Goal: Task Accomplishment & Management: Manage account settings

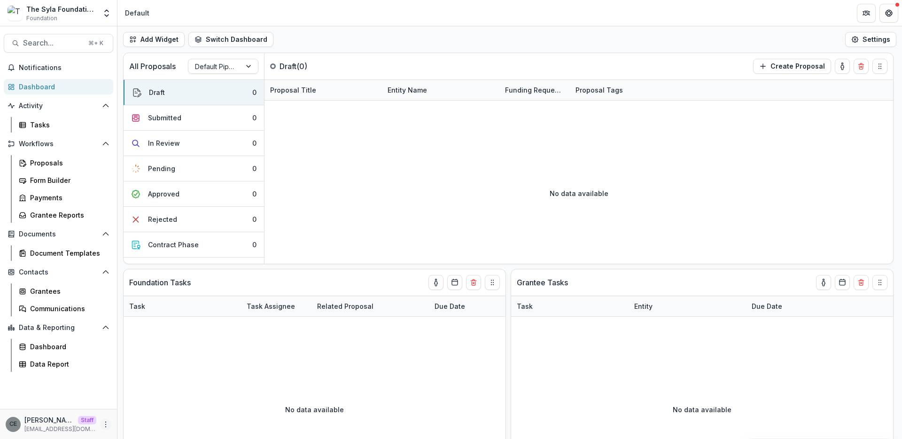
click at [106, 426] on circle "More" at bounding box center [106, 426] width 0 height 0
click at [146, 407] on link "User Settings" at bounding box center [167, 403] width 101 height 15
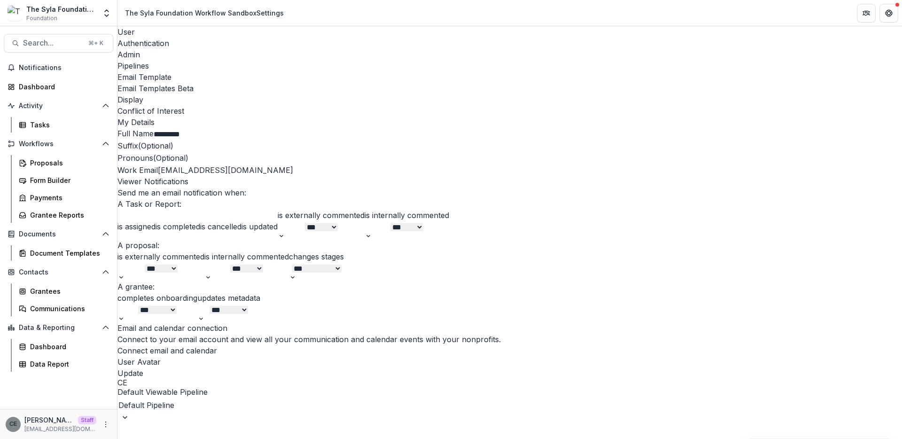
click at [363, 83] on div "Email Templates Beta" at bounding box center [509, 88] width 784 height 11
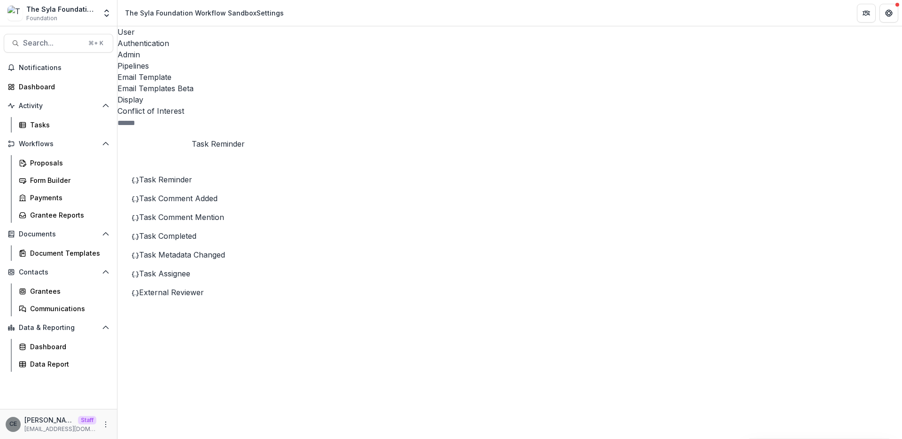
click at [189, 175] on span "Task Reminder" at bounding box center [165, 179] width 53 height 9
drag, startPoint x: 313, startPoint y: 205, endPoint x: 580, endPoint y: 206, distance: 266.3
copy p "**********"
click at [186, 193] on span "Task Comment Added" at bounding box center [178, 197] width 78 height 9
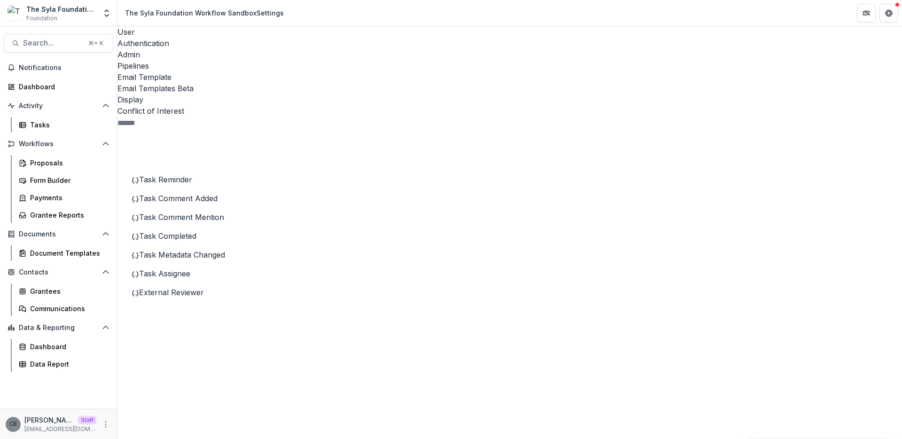
drag, startPoint x: 310, startPoint y: 266, endPoint x: 574, endPoint y: 270, distance: 264.4
copy p "**********"
drag, startPoint x: 313, startPoint y: 205, endPoint x: 558, endPoint y: 228, distance: 246.2
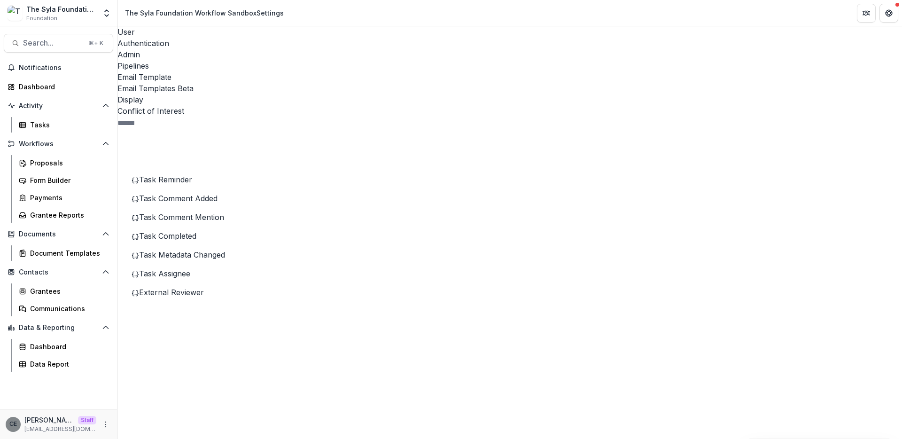
copy p "*******"
click at [194, 212] on span "Task Comment Mention" at bounding box center [181, 216] width 85 height 9
drag, startPoint x: 309, startPoint y: 266, endPoint x: 620, endPoint y: 270, distance: 310.9
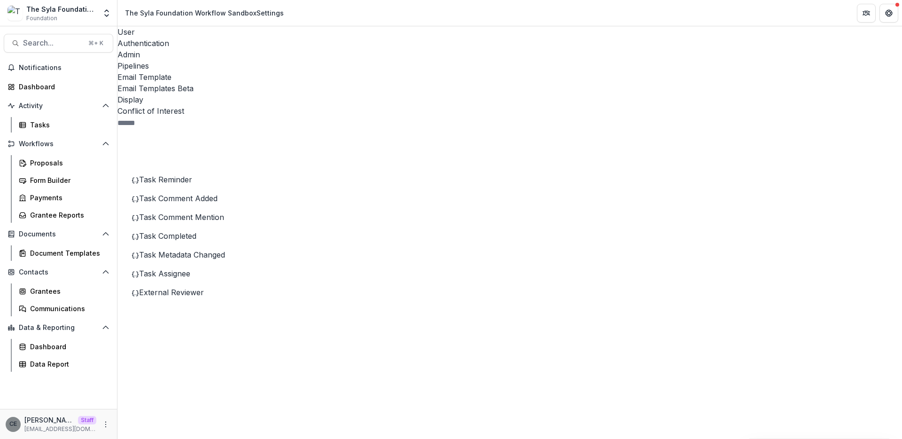
copy p "**********"
drag, startPoint x: 314, startPoint y: 203, endPoint x: 514, endPoint y: 207, distance: 200.6
copy p "**********"
click at [196, 231] on span "Task Completed" at bounding box center [167, 235] width 57 height 9
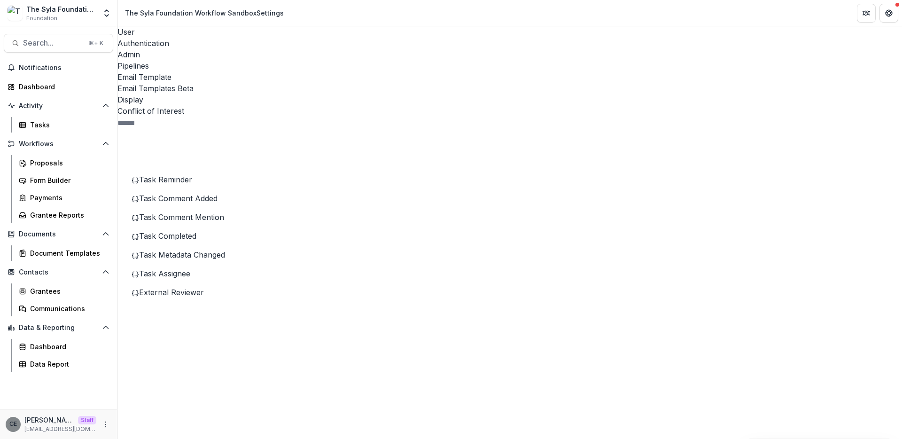
drag, startPoint x: 312, startPoint y: 204, endPoint x: 552, endPoint y: 227, distance: 240.6
copy p "**********"
click at [193, 250] on span "Task Metadata Changed" at bounding box center [182, 254] width 86 height 9
drag, startPoint x: 308, startPoint y: 266, endPoint x: 650, endPoint y: 270, distance: 341.9
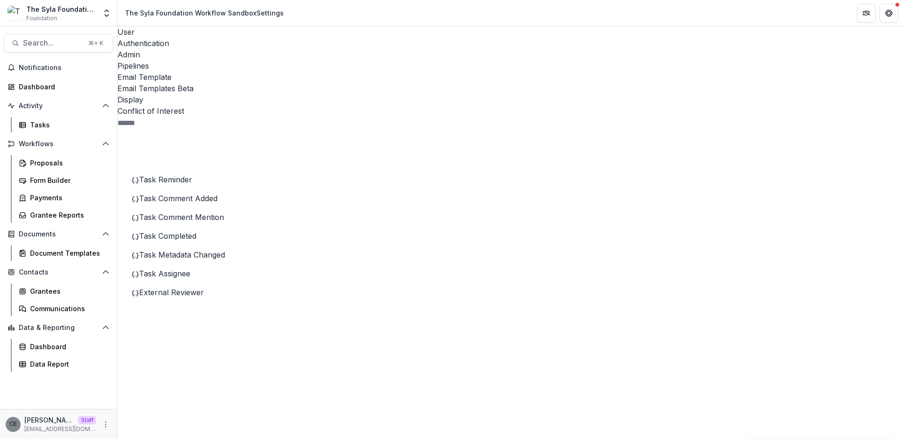
drag, startPoint x: 652, startPoint y: 269, endPoint x: 282, endPoint y: 259, distance: 369.7
drag, startPoint x: 313, startPoint y: 204, endPoint x: 482, endPoint y: 207, distance: 169.6
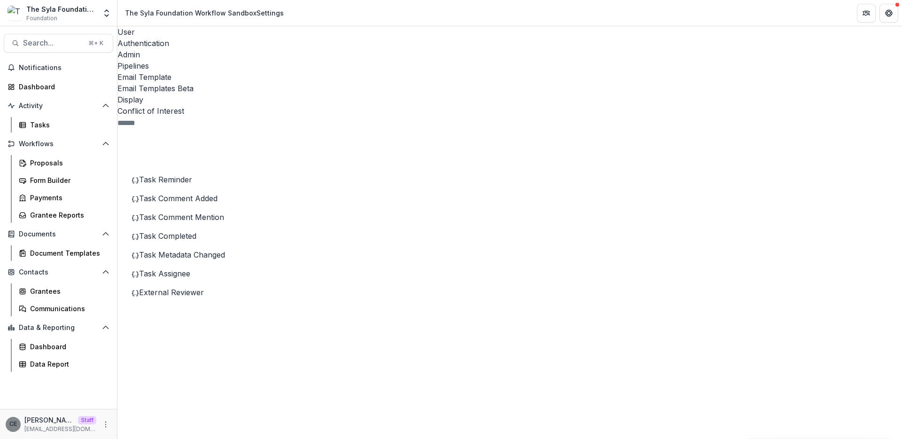
copy p "**********"
click at [179, 269] on span "Task Assignee" at bounding box center [164, 273] width 51 height 9
click at [185, 287] on span "External Reviewer" at bounding box center [171, 291] width 65 height 9
drag, startPoint x: 311, startPoint y: 268, endPoint x: 431, endPoint y: 336, distance: 137.8
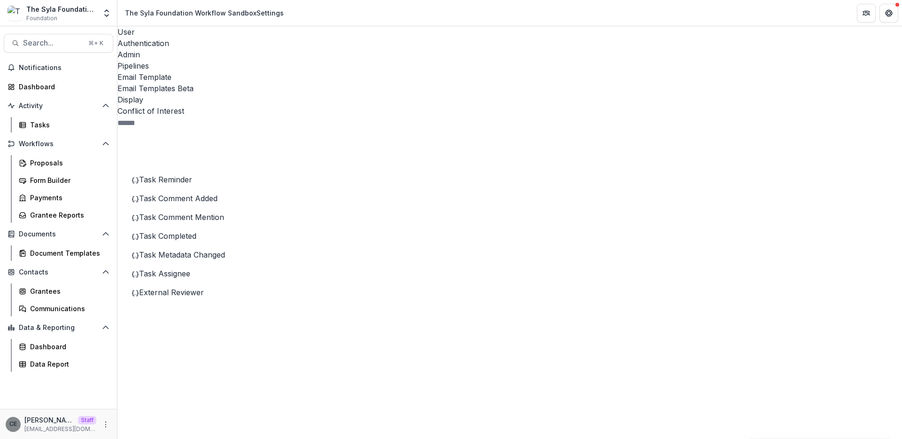
copy div "**********"
drag, startPoint x: 503, startPoint y: 205, endPoint x: 251, endPoint y: 181, distance: 252.4
click at [147, 335] on rect at bounding box center [202, 389] width 126 height 108
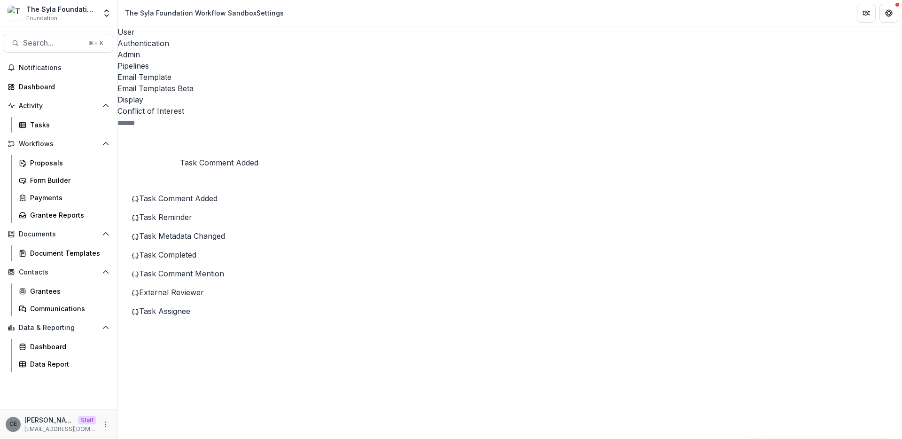
click at [182, 193] on span "Task Comment Added" at bounding box center [178, 197] width 78 height 9
drag, startPoint x: 309, startPoint y: 267, endPoint x: 510, endPoint y: 289, distance: 202.2
copy p "**********"
drag, startPoint x: 312, startPoint y: 206, endPoint x: 527, endPoint y: 219, distance: 215.5
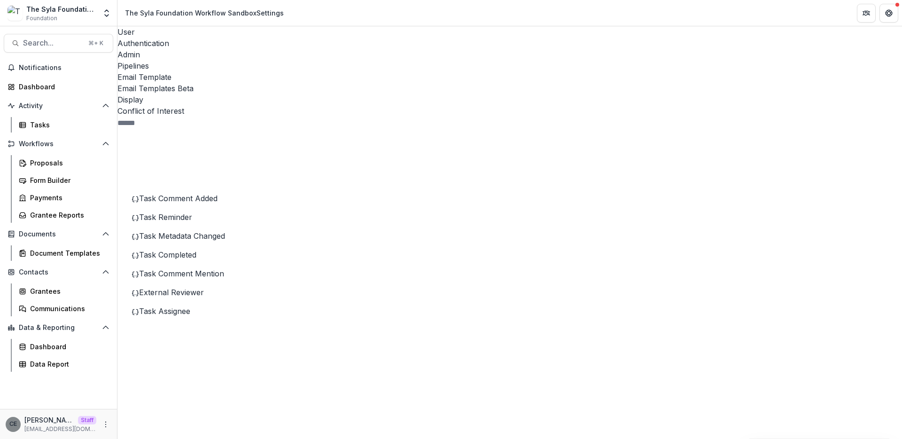
copy div "**********"
click at [185, 212] on span "Task Reminder" at bounding box center [165, 216] width 53 height 9
drag, startPoint x: 312, startPoint y: 205, endPoint x: 343, endPoint y: 207, distance: 31.1
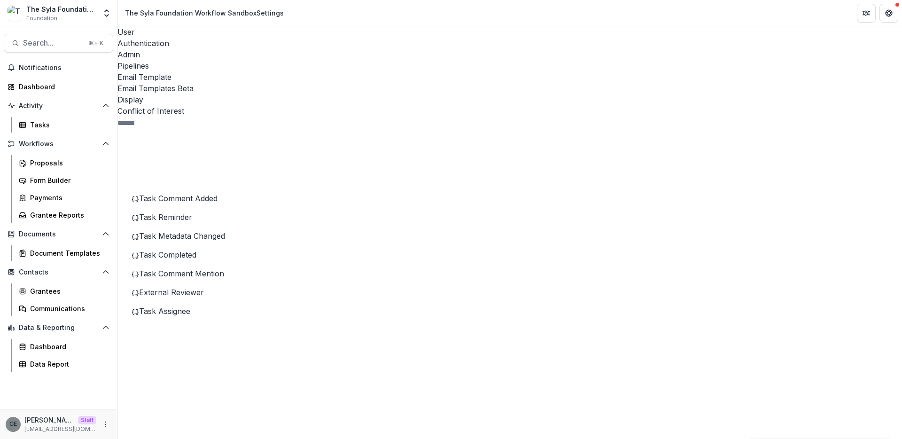
drag, startPoint x: 315, startPoint y: 205, endPoint x: 567, endPoint y: 213, distance: 251.8
click at [200, 231] on span "Task Metadata Changed" at bounding box center [182, 235] width 86 height 9
drag, startPoint x: 309, startPoint y: 266, endPoint x: 663, endPoint y: 271, distance: 353.2
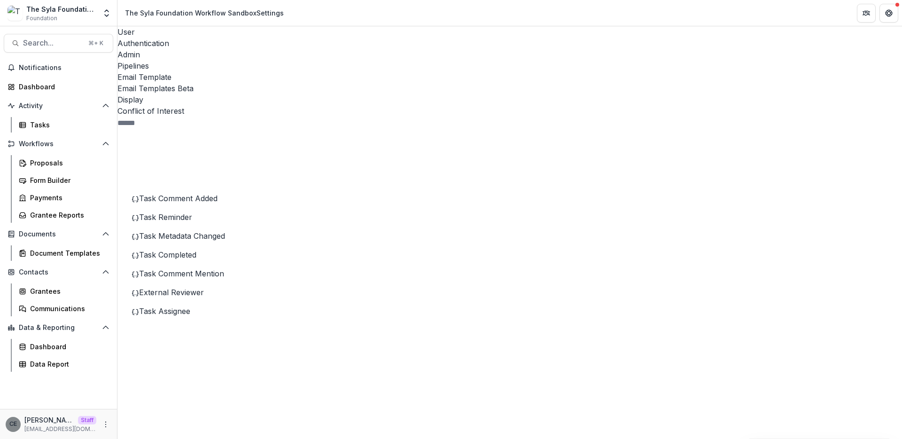
drag, startPoint x: 313, startPoint y: 205, endPoint x: 532, endPoint y: 202, distance: 218.9
click at [196, 250] on span "Task Completed" at bounding box center [167, 254] width 57 height 9
drag, startPoint x: 313, startPoint y: 205, endPoint x: 543, endPoint y: 212, distance: 229.8
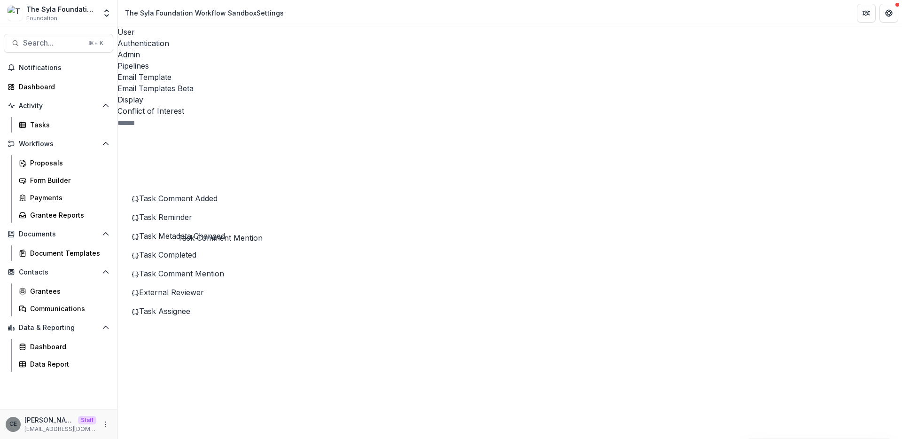
click at [188, 269] on span "Task Comment Mention" at bounding box center [181, 273] width 85 height 9
drag, startPoint x: 310, startPoint y: 266, endPoint x: 621, endPoint y: 268, distance: 311.4
drag, startPoint x: 313, startPoint y: 205, endPoint x: 570, endPoint y: 216, distance: 257.1
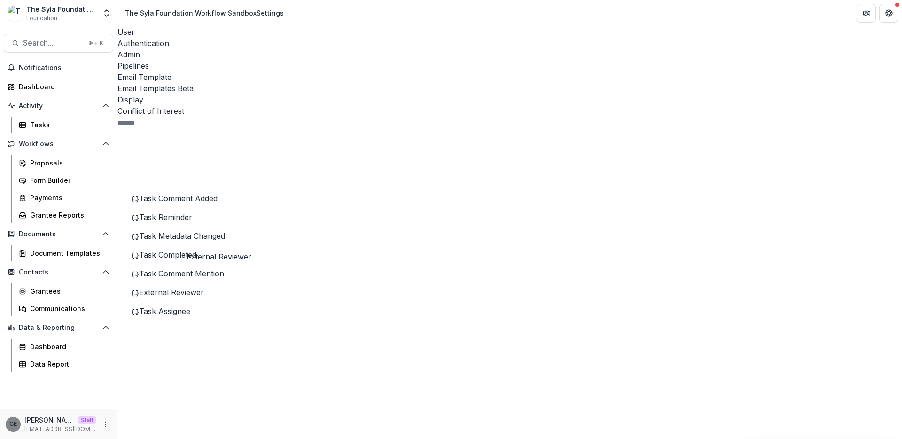
click at [186, 287] on span "External Reviewer" at bounding box center [171, 291] width 65 height 9
drag, startPoint x: 311, startPoint y: 266, endPoint x: 397, endPoint y: 333, distance: 109.4
drag, startPoint x: 541, startPoint y: 204, endPoint x: 325, endPoint y: 193, distance: 216.3
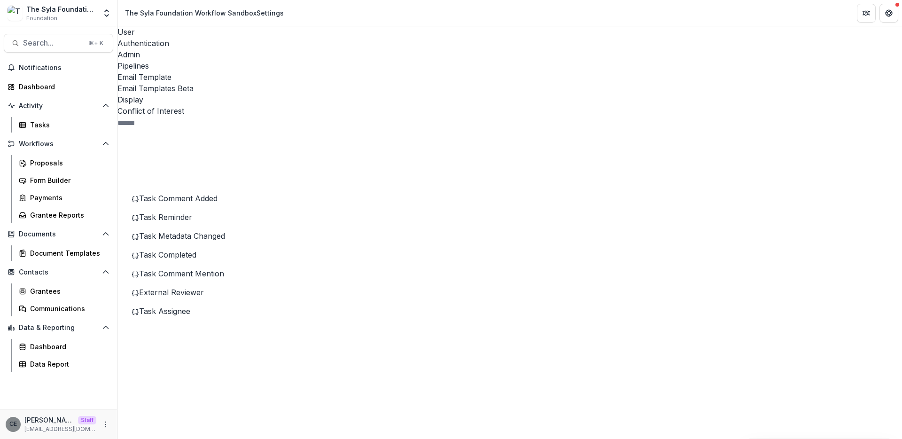
click at [175, 306] on span "Task Assignee" at bounding box center [164, 310] width 51 height 9
click at [144, 330] on icon at bounding box center [202, 408] width 156 height 156
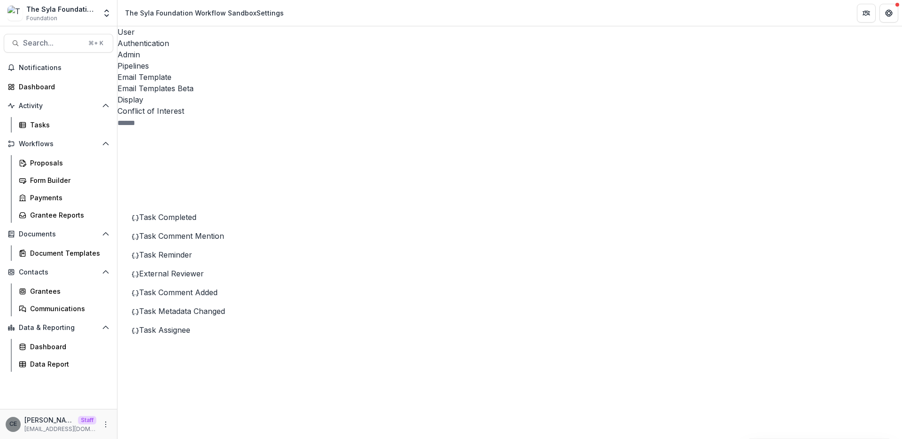
click at [194, 212] on span "Task Completed" at bounding box center [167, 216] width 57 height 9
drag, startPoint x: 313, startPoint y: 204, endPoint x: 564, endPoint y: 215, distance: 251.0
click at [191, 231] on span "Task Comment Mention" at bounding box center [181, 235] width 85 height 9
drag, startPoint x: 310, startPoint y: 266, endPoint x: 629, endPoint y: 267, distance: 319.4
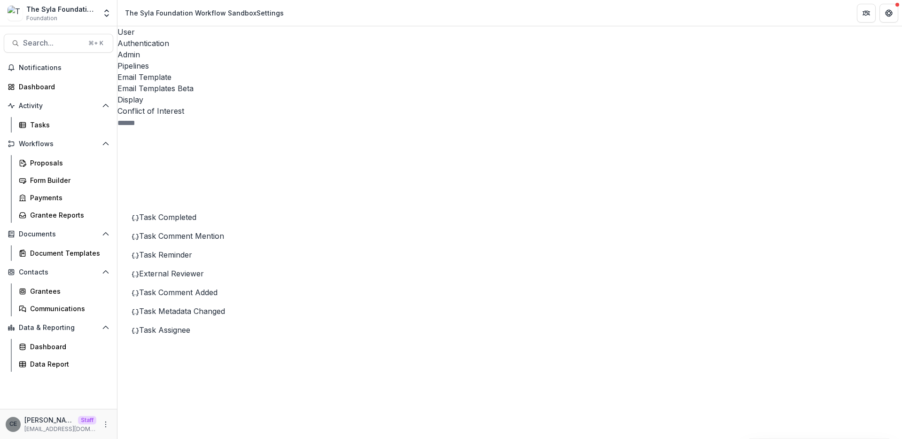
drag, startPoint x: 314, startPoint y: 204, endPoint x: 520, endPoint y: 206, distance: 206.6
click at [175, 250] on span "Task Reminder" at bounding box center [165, 254] width 53 height 9
drag, startPoint x: 313, startPoint y: 204, endPoint x: 602, endPoint y: 211, distance: 288.9
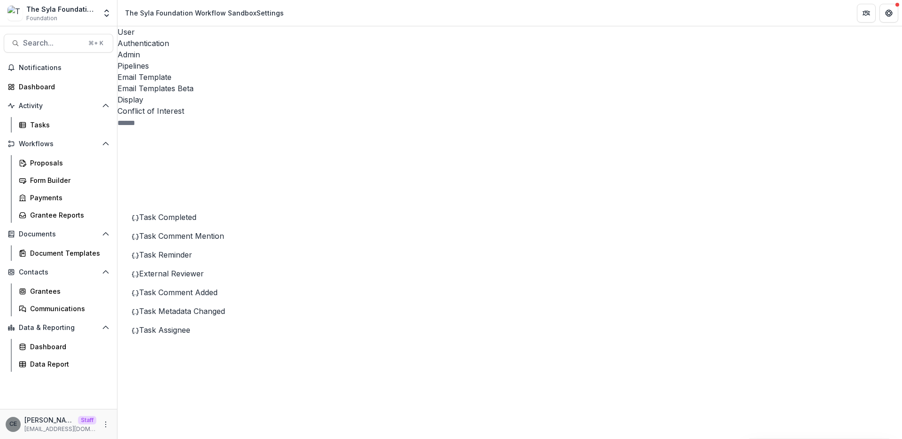
click at [175, 269] on span "External Reviewer" at bounding box center [171, 273] width 65 height 9
drag, startPoint x: 309, startPoint y: 267, endPoint x: 441, endPoint y: 335, distance: 147.9
drag, startPoint x: 546, startPoint y: 205, endPoint x: 259, endPoint y: 204, distance: 287.4
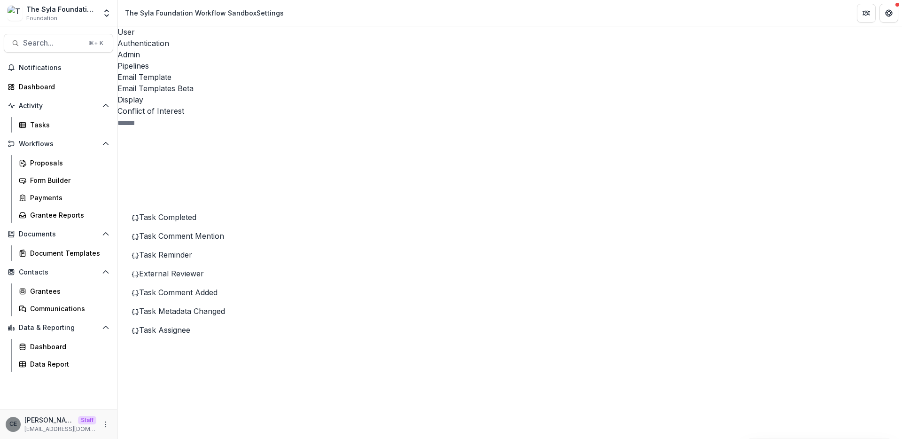
click at [206, 287] on span "Task Comment Added" at bounding box center [178, 291] width 78 height 9
drag, startPoint x: 310, startPoint y: 266, endPoint x: 620, endPoint y: 274, distance: 309.6
drag, startPoint x: 314, startPoint y: 206, endPoint x: 563, endPoint y: 210, distance: 248.9
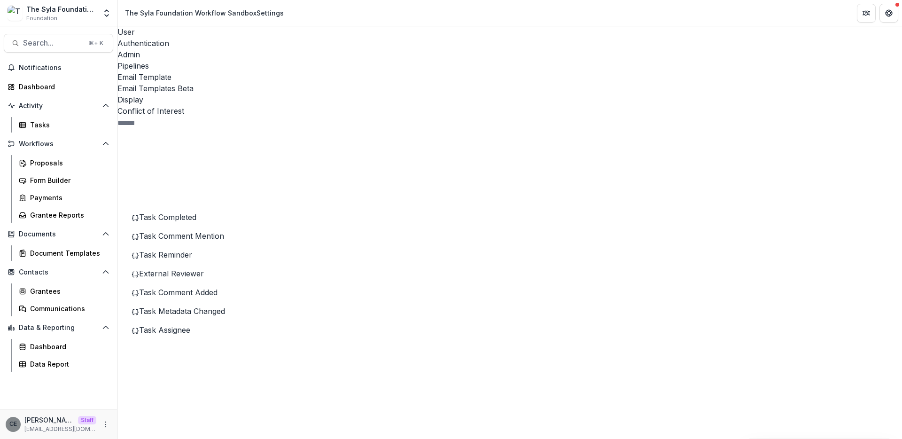
click at [209, 306] on span "Task Metadata Changed" at bounding box center [182, 310] width 86 height 9
drag, startPoint x: 307, startPoint y: 267, endPoint x: 673, endPoint y: 283, distance: 366.2
drag, startPoint x: 649, startPoint y: 265, endPoint x: 206, endPoint y: 260, distance: 442.4
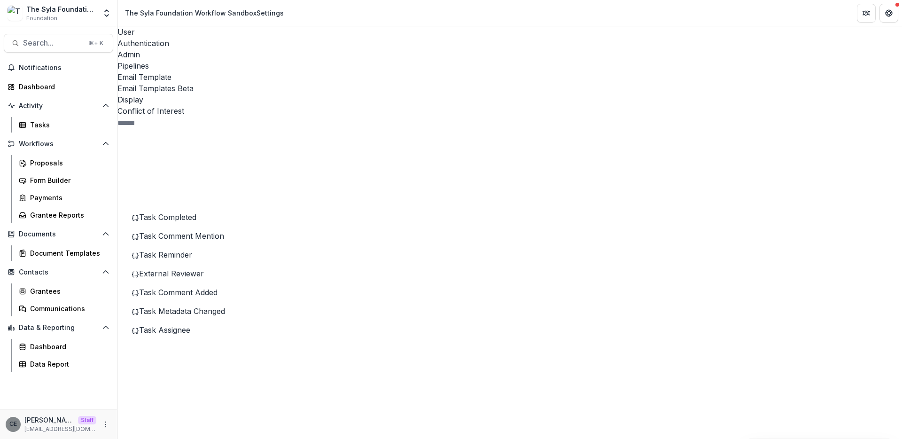
drag, startPoint x: 655, startPoint y: 268, endPoint x: 363, endPoint y: 250, distance: 292.2
drag, startPoint x: 312, startPoint y: 205, endPoint x: 471, endPoint y: 213, distance: 158.5
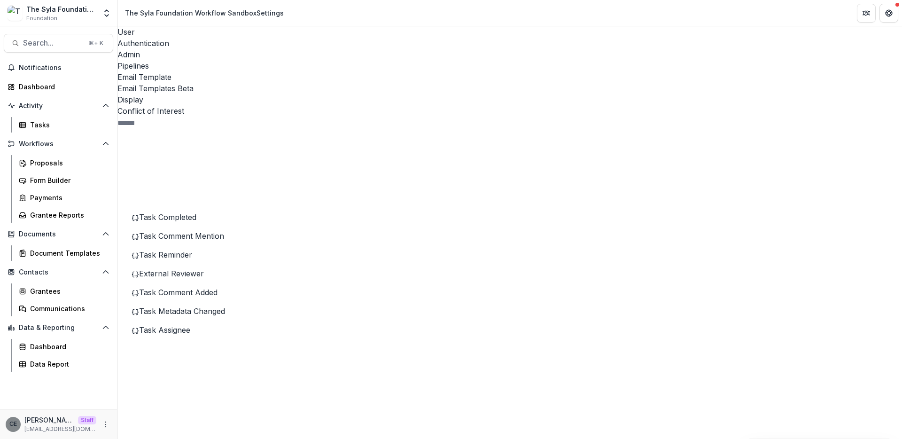
click at [190, 325] on span "Task Assignee" at bounding box center [164, 329] width 51 height 9
click at [145, 349] on icon at bounding box center [202, 427] width 156 height 156
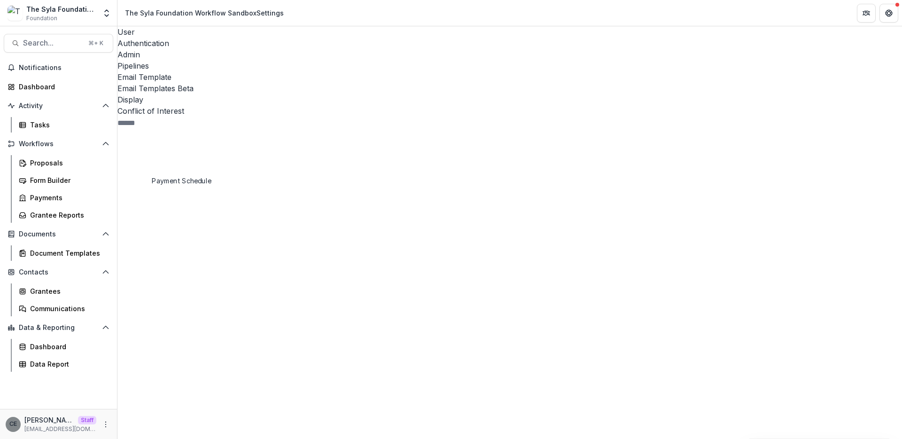
click at [147, 368] on icon at bounding box center [202, 446] width 156 height 156
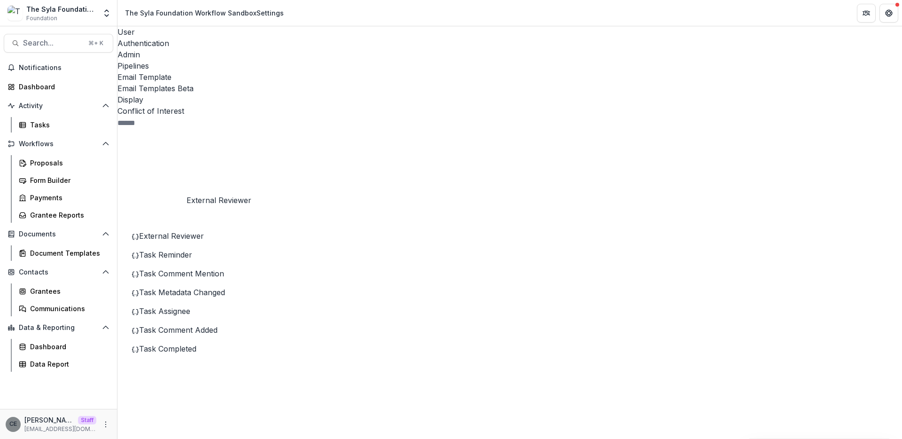
click at [197, 231] on span "External Reviewer" at bounding box center [171, 235] width 65 height 9
drag, startPoint x: 310, startPoint y: 267, endPoint x: 402, endPoint y: 333, distance: 113.8
drag, startPoint x: 496, startPoint y: 206, endPoint x: 305, endPoint y: 204, distance: 191.1
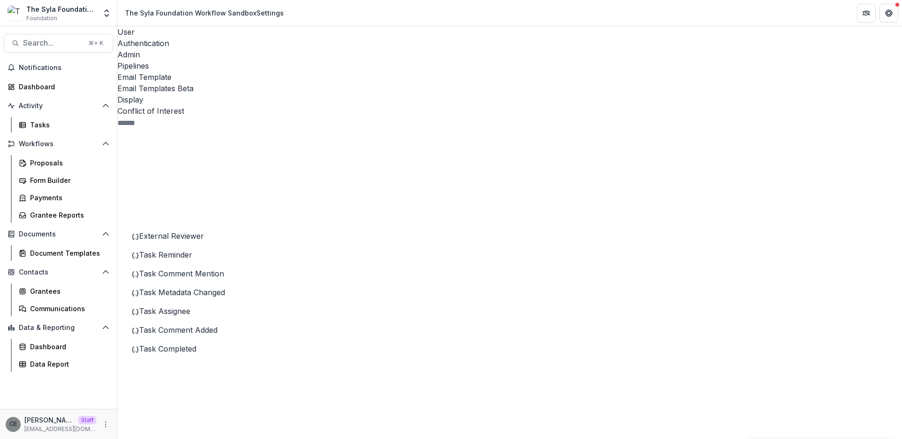
click at [192, 250] on span "Task Reminder" at bounding box center [165, 254] width 53 height 9
drag, startPoint x: 314, startPoint y: 204, endPoint x: 581, endPoint y: 206, distance: 266.8
click at [201, 269] on span "Task Comment Mention" at bounding box center [181, 273] width 85 height 9
drag, startPoint x: 307, startPoint y: 265, endPoint x: 600, endPoint y: 268, distance: 293.1
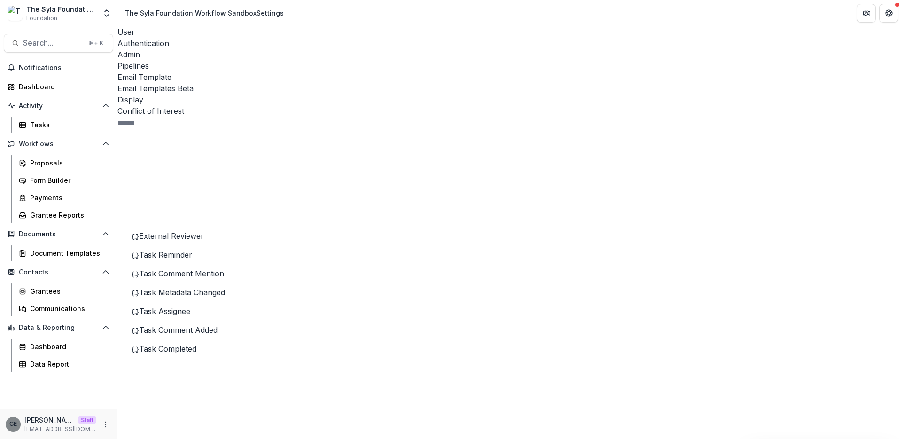
drag, startPoint x: 311, startPoint y: 267, endPoint x: 556, endPoint y: 282, distance: 245.1
drag, startPoint x: 313, startPoint y: 205, endPoint x: 551, endPoint y: 216, distance: 238.8
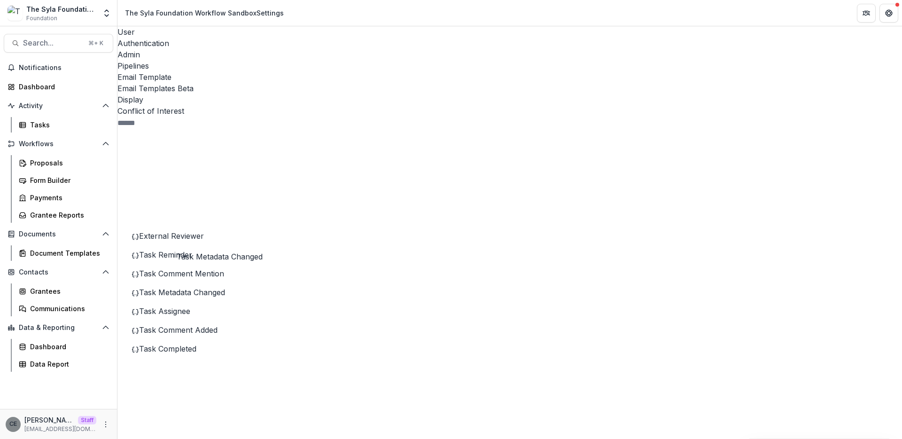
click at [186, 287] on span "Task Metadata Changed" at bounding box center [182, 291] width 86 height 9
drag, startPoint x: 309, startPoint y: 265, endPoint x: 675, endPoint y: 286, distance: 366.9
drag, startPoint x: 314, startPoint y: 205, endPoint x: 464, endPoint y: 215, distance: 150.6
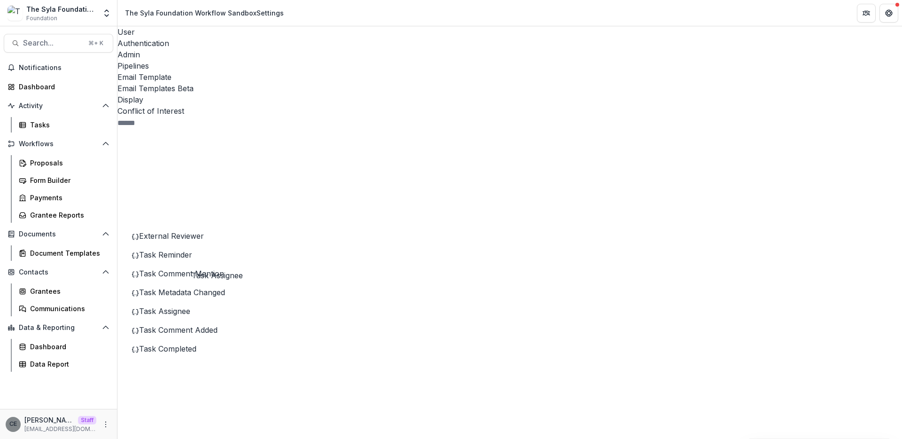
click at [190, 306] on span "Task Assignee" at bounding box center [164, 310] width 51 height 9
click at [193, 325] on span "Task Comment Added" at bounding box center [178, 329] width 78 height 9
drag, startPoint x: 310, startPoint y: 265, endPoint x: 540, endPoint y: 282, distance: 230.7
drag, startPoint x: 346, startPoint y: 208, endPoint x: 549, endPoint y: 218, distance: 203.6
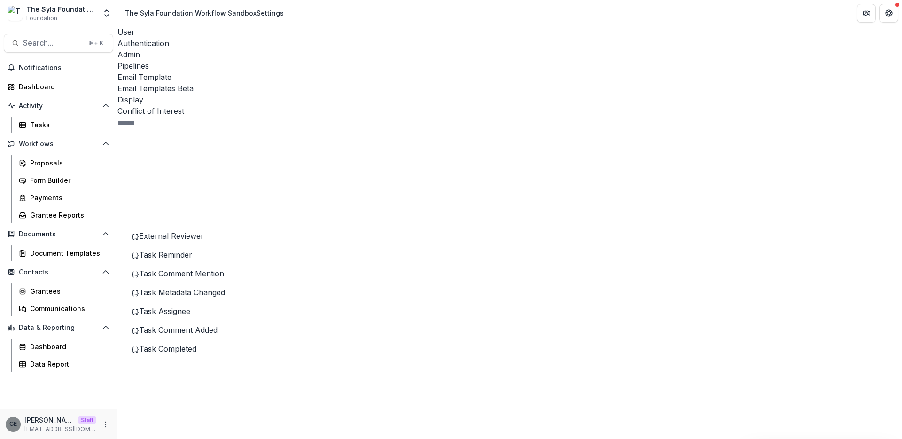
click at [188, 344] on span "Task Completed" at bounding box center [167, 348] width 57 height 9
drag, startPoint x: 312, startPoint y: 204, endPoint x: 326, endPoint y: 201, distance: 14.7
drag, startPoint x: 315, startPoint y: 204, endPoint x: 556, endPoint y: 210, distance: 241.5
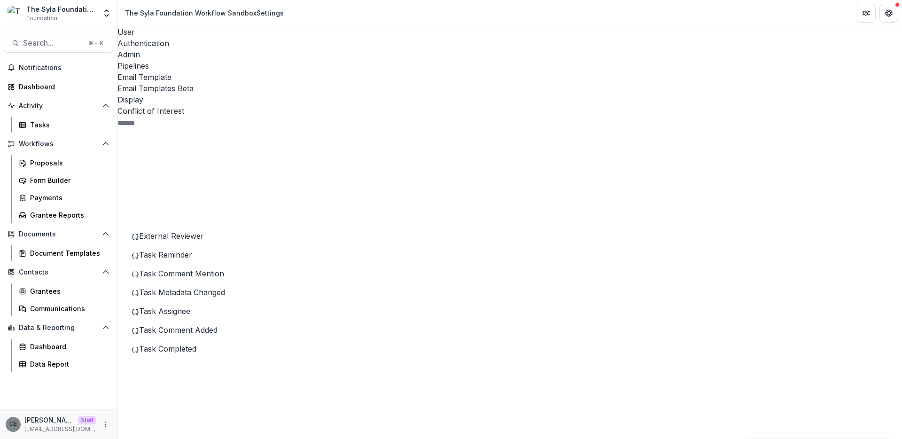
click at [134, 325] on rect at bounding box center [198, 382] width 131 height 114
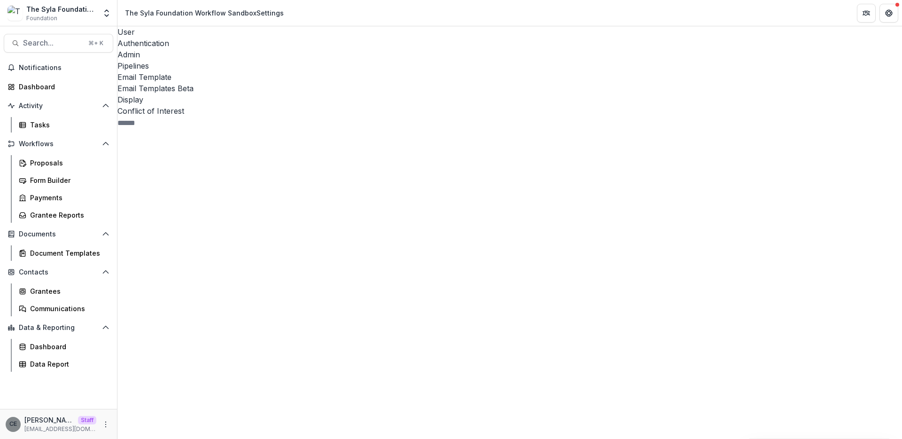
click at [140, 318] on icon at bounding box center [198, 399] width 163 height 163
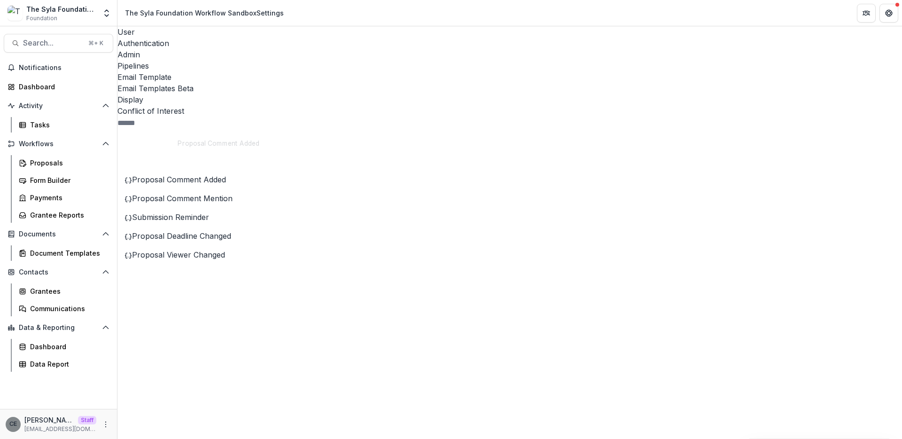
click at [201, 136] on div "Task 19 Proposal 5 Proposal Comment Added Proposal Comment Mention Submission R…" at bounding box center [198, 226] width 163 height 195
click at [201, 175] on span "Proposal Comment Added" at bounding box center [179, 179] width 94 height 9
drag, startPoint x: 312, startPoint y: 204, endPoint x: 531, endPoint y: 205, distance: 218.8
click at [219, 193] on span "Proposal Comment Mention" at bounding box center [182, 197] width 101 height 9
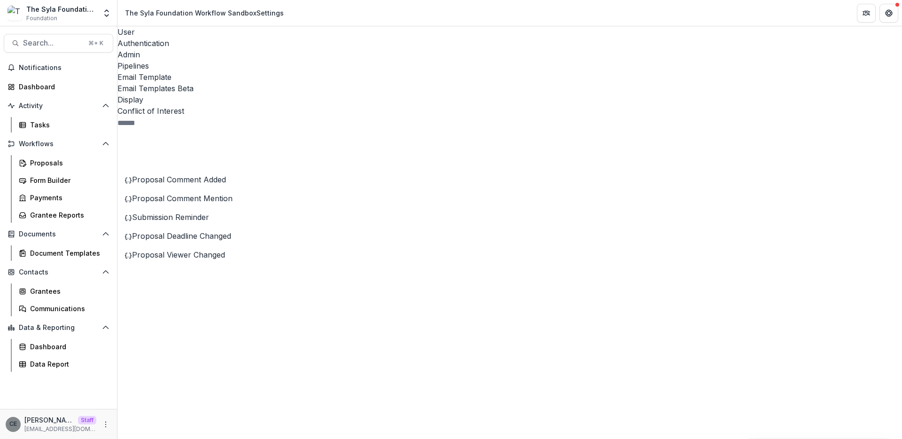
drag, startPoint x: 313, startPoint y: 206, endPoint x: 567, endPoint y: 224, distance: 254.3
click at [190, 212] on span "Submission Reminder" at bounding box center [170, 216] width 77 height 9
drag, startPoint x: 311, startPoint y: 266, endPoint x: 551, endPoint y: 263, distance: 240.5
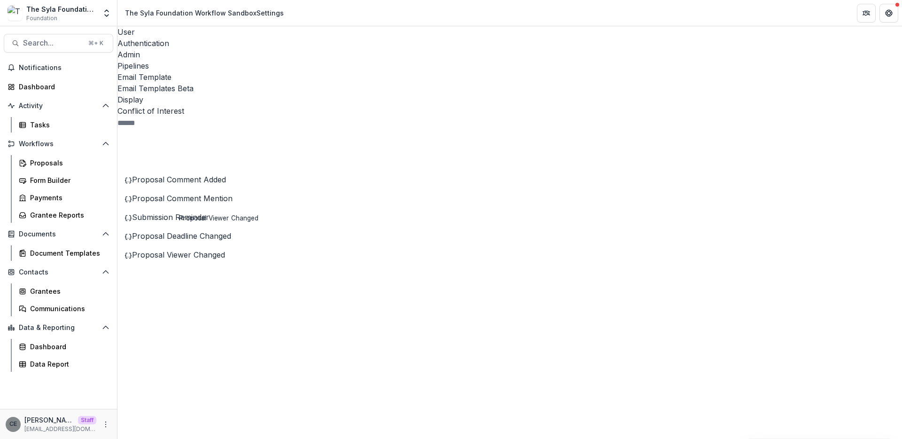
drag, startPoint x: 452, startPoint y: 207, endPoint x: 254, endPoint y: 208, distance: 198.7
click at [225, 231] on span "Proposal Deadline Changed" at bounding box center [181, 235] width 99 height 9
drag, startPoint x: 308, startPoint y: 266, endPoint x: 611, endPoint y: 265, distance: 302.9
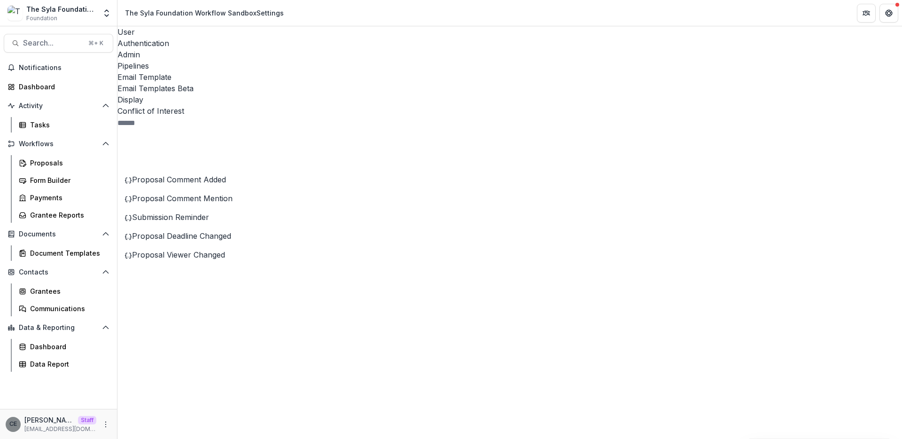
drag, startPoint x: 519, startPoint y: 270, endPoint x: 222, endPoint y: 264, distance: 296.9
drag, startPoint x: 313, startPoint y: 204, endPoint x: 503, endPoint y: 197, distance: 190.3
drag, startPoint x: 313, startPoint y: 205, endPoint x: 564, endPoint y: 207, distance: 251.3
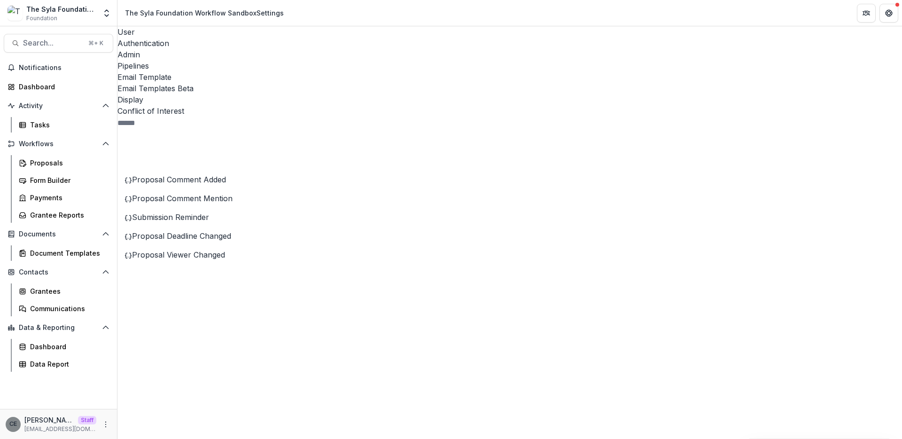
click at [200, 250] on span "Proposal Viewer Changed" at bounding box center [178, 254] width 93 height 9
drag, startPoint x: 309, startPoint y: 267, endPoint x: 591, endPoint y: 266, distance: 281.3
drag, startPoint x: 415, startPoint y: 207, endPoint x: 258, endPoint y: 203, distance: 156.9
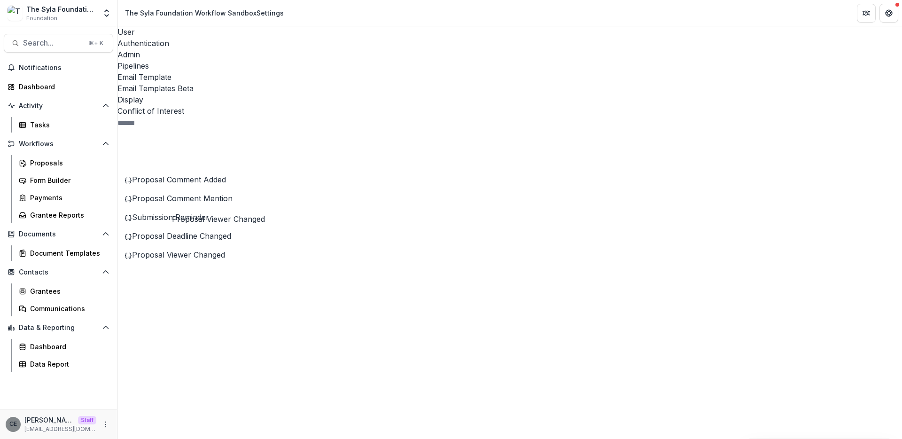
click at [137, 318] on icon at bounding box center [198, 399] width 163 height 163
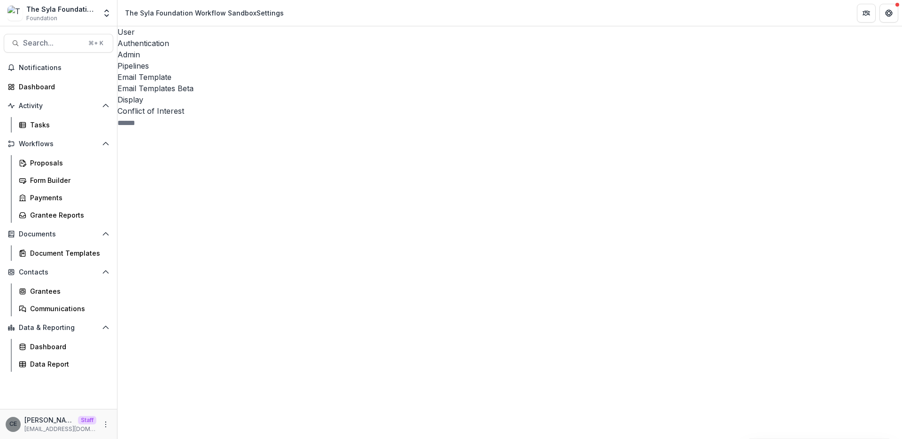
click at [177, 231] on span "Stage Change Message" at bounding box center [188, 235] width 84 height 9
drag, startPoint x: 310, startPoint y: 267, endPoint x: 415, endPoint y: 330, distance: 121.8
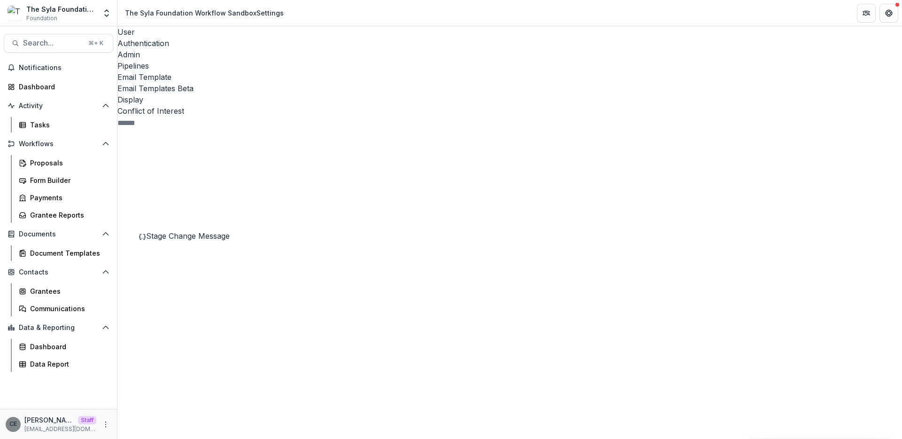
click at [210, 317] on button "Stage Change Message" at bounding box center [197, 324] width 121 height 15
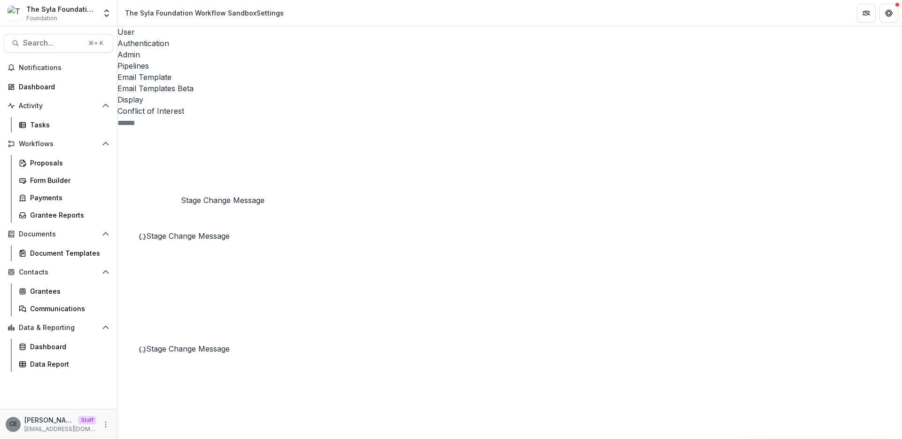
click at [193, 231] on span "Stage Change Message" at bounding box center [188, 235] width 84 height 9
drag, startPoint x: 591, startPoint y: 206, endPoint x: 301, endPoint y: 188, distance: 290.8
click at [209, 344] on span "Stage Change Message" at bounding box center [188, 348] width 84 height 9
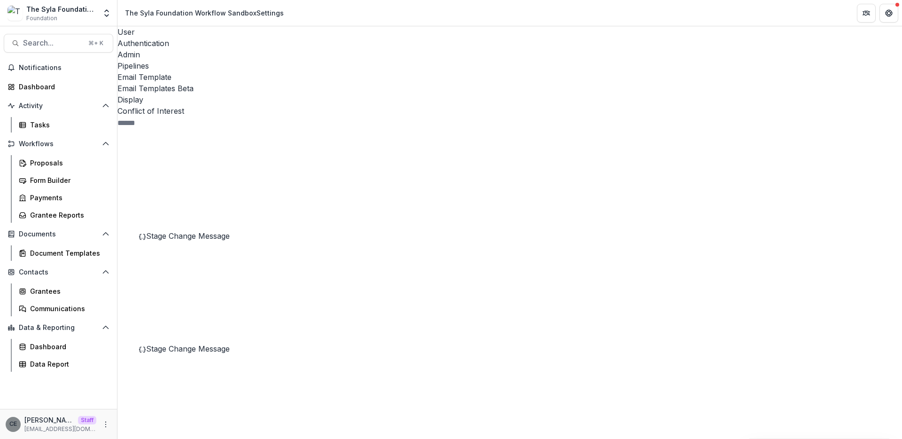
click at [197, 231] on span "Stage Change Message" at bounding box center [188, 235] width 84 height 9
click at [202, 344] on span "Stage Change Message" at bounding box center [188, 348] width 84 height 9
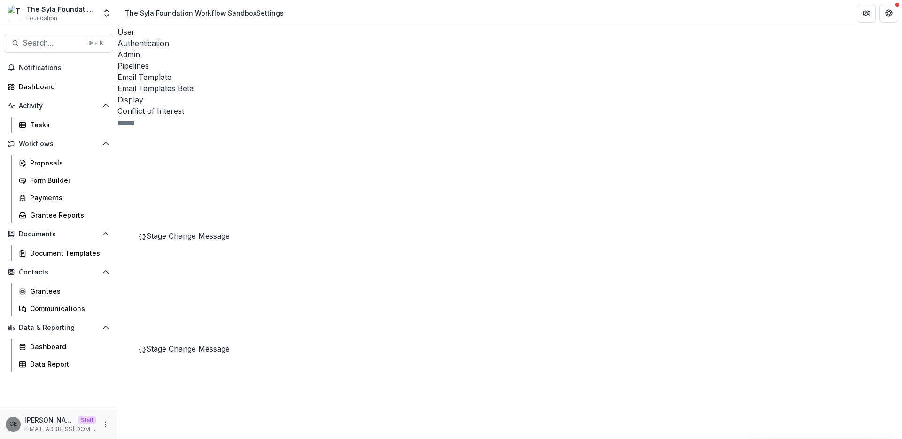
click at [185, 231] on span "Stage Change Message" at bounding box center [188, 235] width 84 height 9
drag, startPoint x: 409, startPoint y: 327, endPoint x: 308, endPoint y: 263, distance: 119.2
drag, startPoint x: 574, startPoint y: 206, endPoint x: 299, endPoint y: 198, distance: 275.8
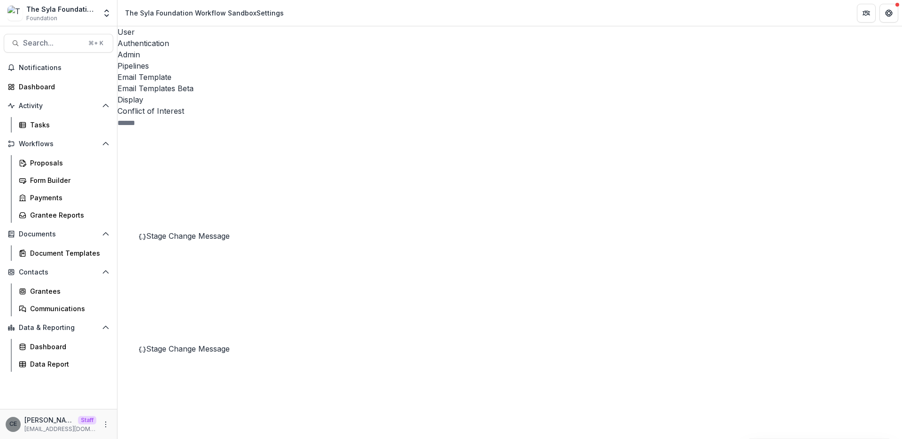
click at [186, 269] on span "Stage Change Message" at bounding box center [188, 273] width 84 height 9
click at [192, 231] on span "Stage Change Message" at bounding box center [188, 235] width 84 height 9
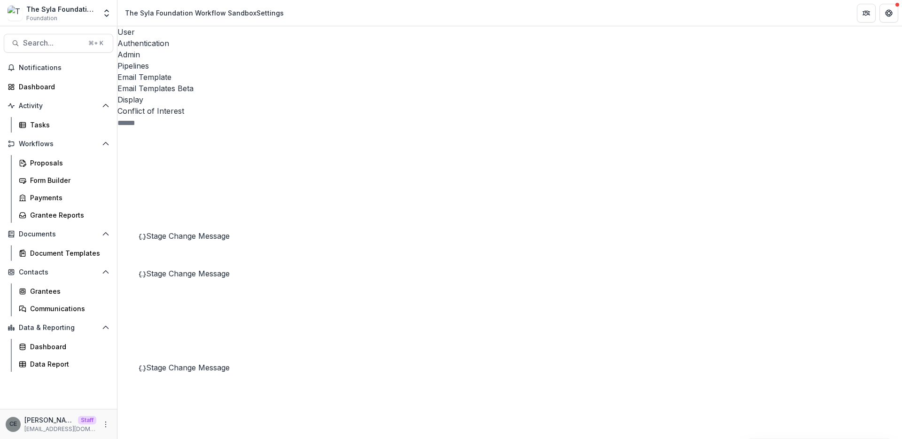
click at [192, 269] on span "Stage Change Message" at bounding box center [188, 273] width 84 height 9
click at [186, 374] on button "Stage Change Message" at bounding box center [197, 381] width 121 height 15
click at [198, 269] on span "Stage Change Message" at bounding box center [188, 273] width 84 height 9
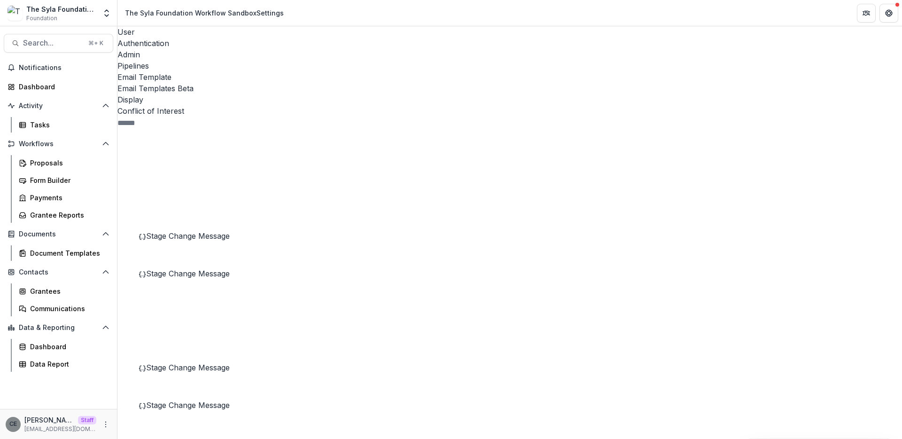
drag, startPoint x: 309, startPoint y: 268, endPoint x: 679, endPoint y: 276, distance: 369.7
click at [222, 400] on span "Stage Change Message" at bounding box center [188, 404] width 84 height 9
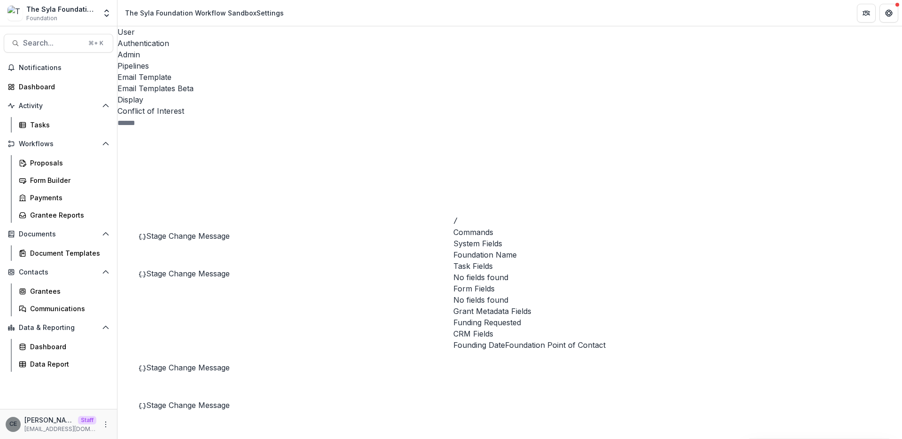
drag, startPoint x: 500, startPoint y: 253, endPoint x: 509, endPoint y: 259, distance: 10.7
click at [500, 253] on span "Foundation Name" at bounding box center [484, 254] width 63 height 11
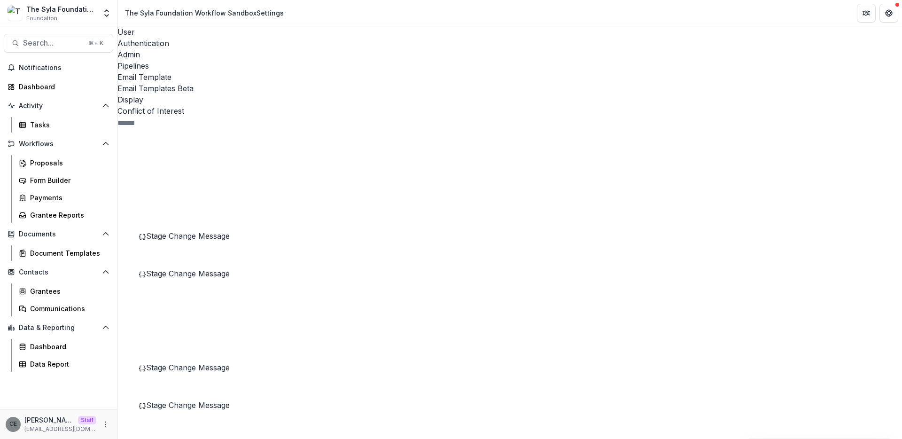
click at [208, 269] on span "Stage Change Message" at bounding box center [188, 273] width 84 height 9
click at [196, 400] on span "Stage Change Message" at bounding box center [188, 404] width 84 height 9
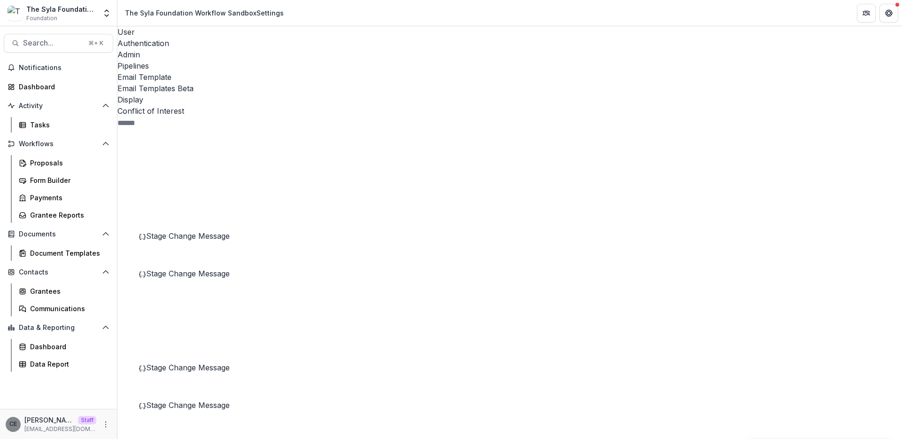
click at [206, 409] on line at bounding box center [206, 436] width 0 height 54
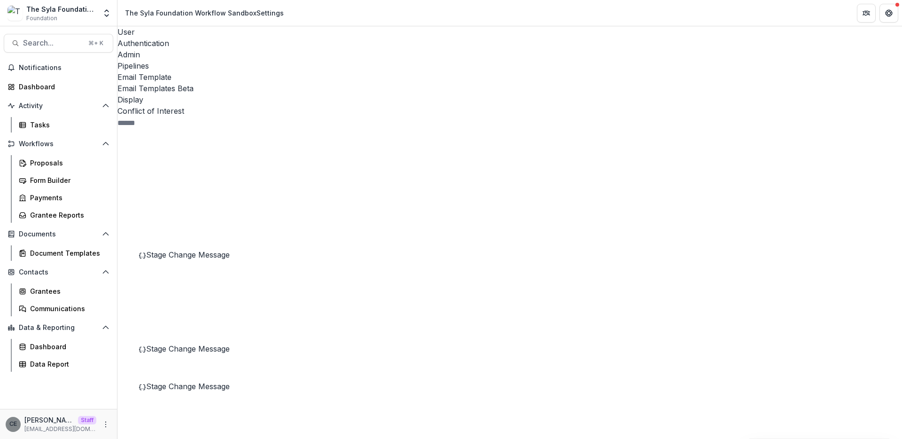
click at [196, 269] on span "Stage Change Message" at bounding box center [188, 273] width 84 height 9
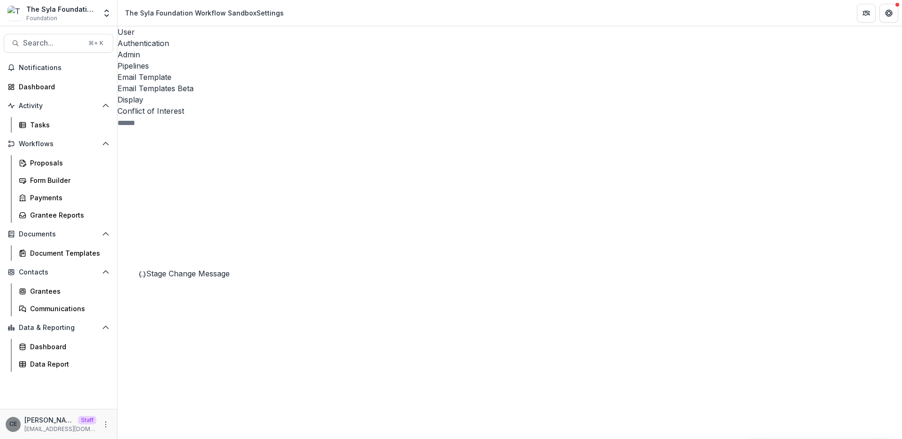
drag, startPoint x: 310, startPoint y: 265, endPoint x: 762, endPoint y: 294, distance: 452.7
click at [208, 355] on button "Stage Change Message" at bounding box center [197, 362] width 121 height 15
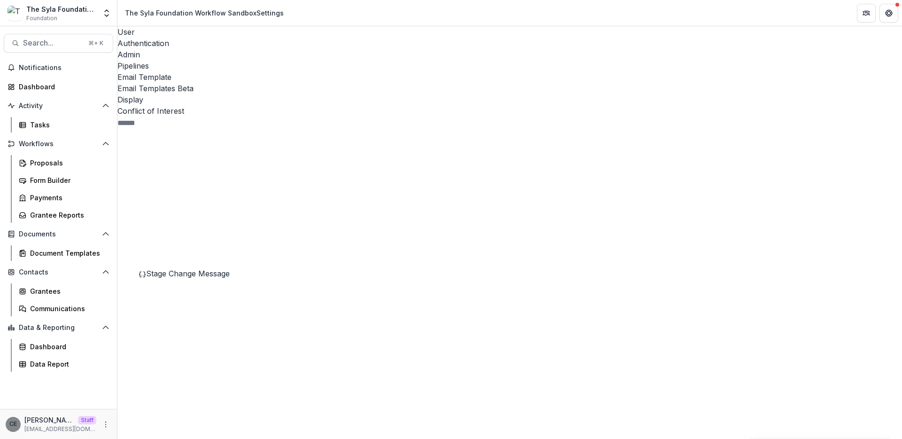
click at [181, 269] on span "Stage Change Message" at bounding box center [188, 273] width 84 height 9
click at [197, 381] on span "Stage Change Message" at bounding box center [188, 385] width 84 height 9
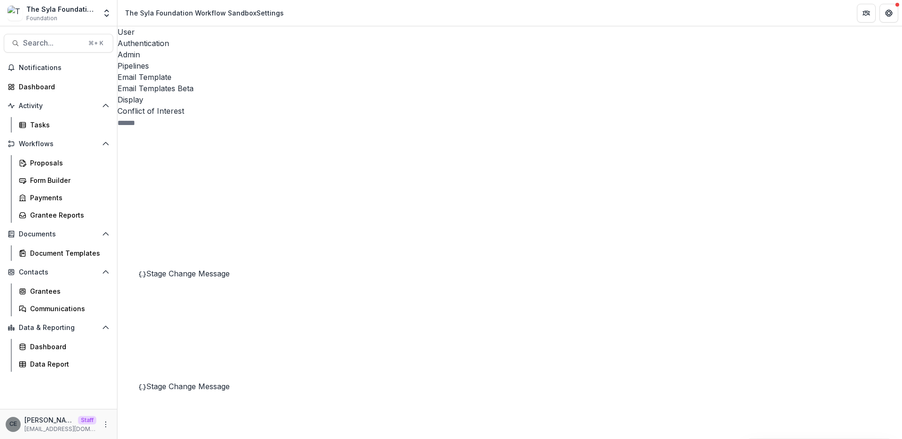
click at [204, 269] on span "Stage Change Message" at bounding box center [188, 273] width 84 height 9
click at [199, 381] on span "Stage Change Message" at bounding box center [188, 385] width 84 height 9
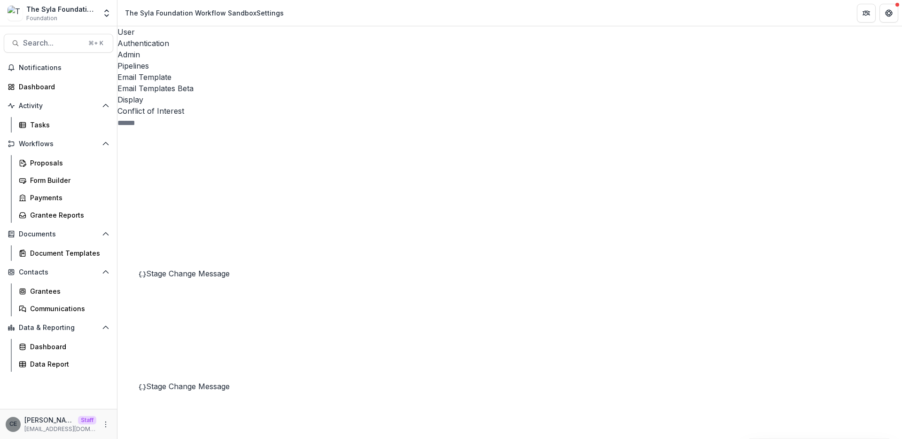
click at [186, 287] on span "Stage Change Message" at bounding box center [188, 291] width 84 height 9
drag, startPoint x: 310, startPoint y: 268, endPoint x: 404, endPoint y: 309, distance: 103.0
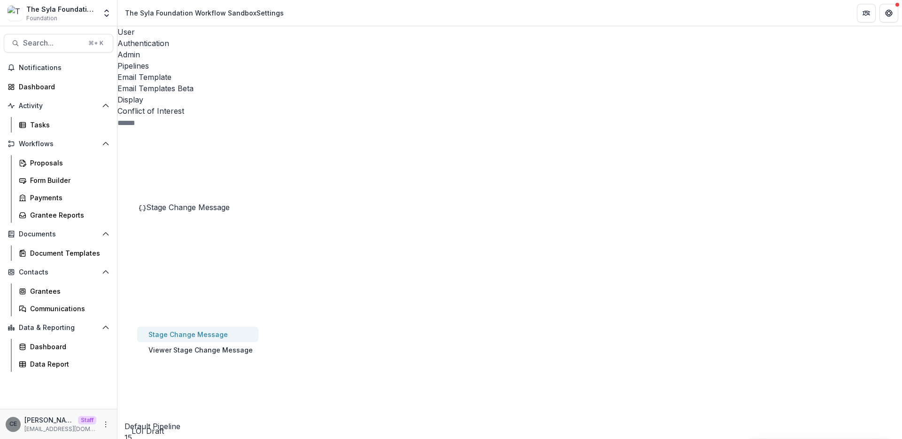
click at [194, 326] on button "Stage Change Message" at bounding box center [197, 333] width 121 height 15
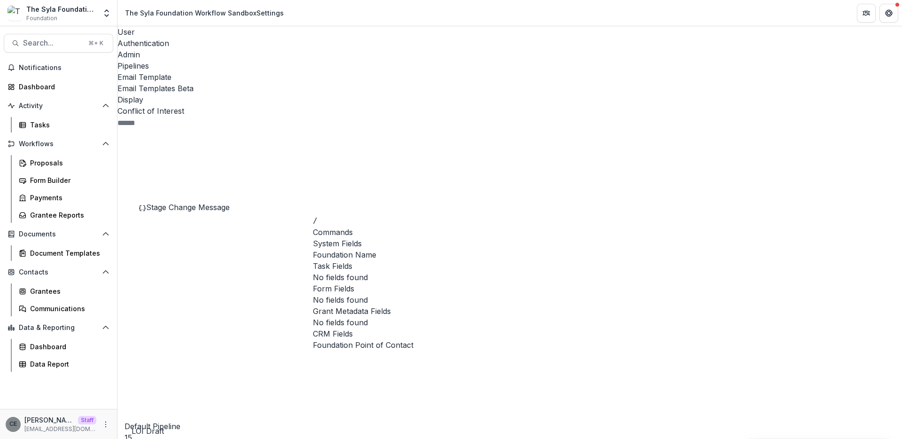
click at [376, 251] on span "Foundation Name" at bounding box center [344, 254] width 63 height 11
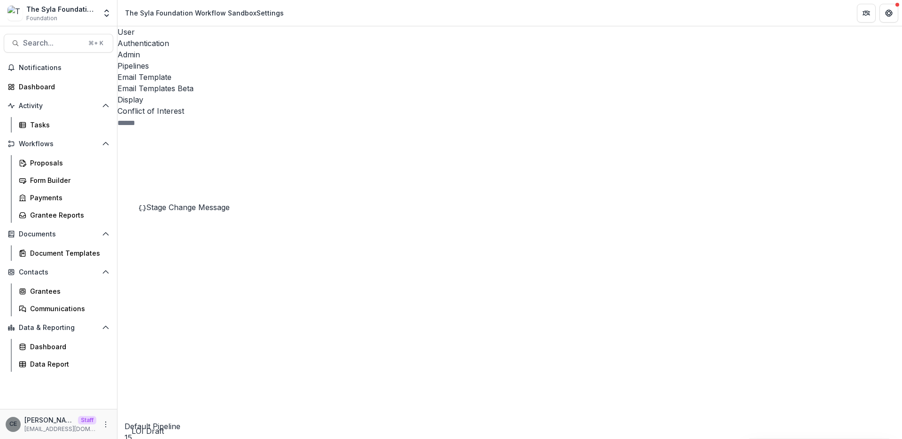
click at [201, 202] on span "Stage Change Message" at bounding box center [188, 206] width 84 height 9
drag, startPoint x: 546, startPoint y: 206, endPoint x: 397, endPoint y: 205, distance: 149.3
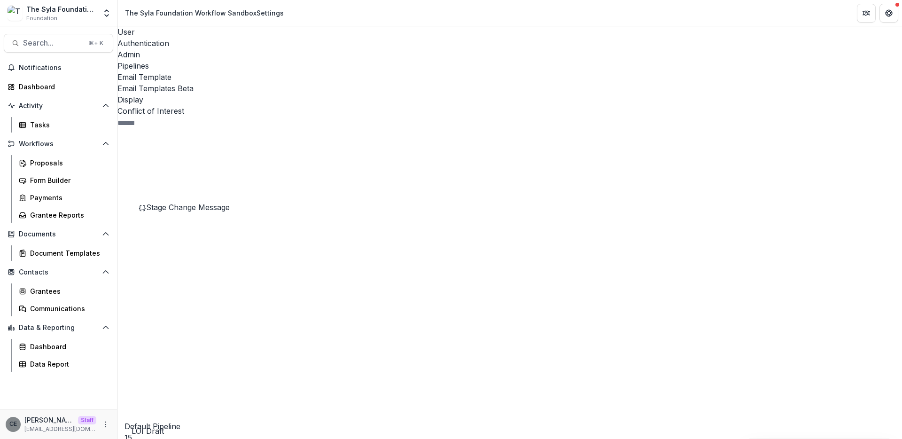
click at [201, 353] on span "Stage Change Message" at bounding box center [188, 357] width 84 height 9
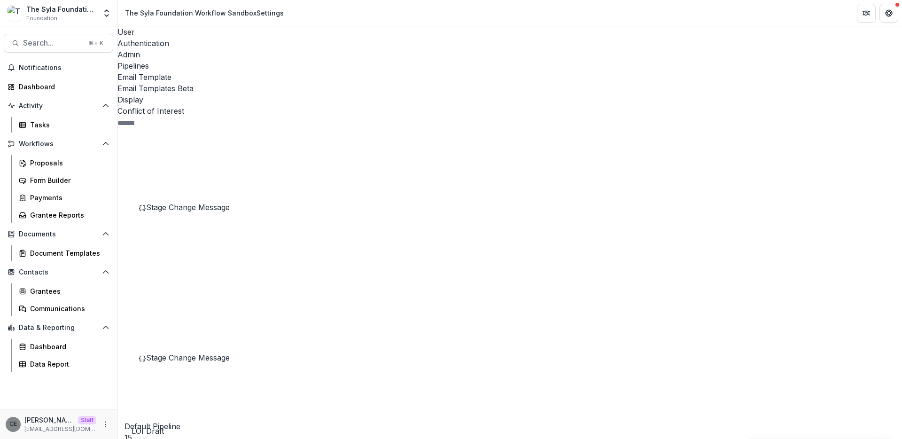
click at [183, 334] on span "Stage Change Message" at bounding box center [188, 338] width 84 height 9
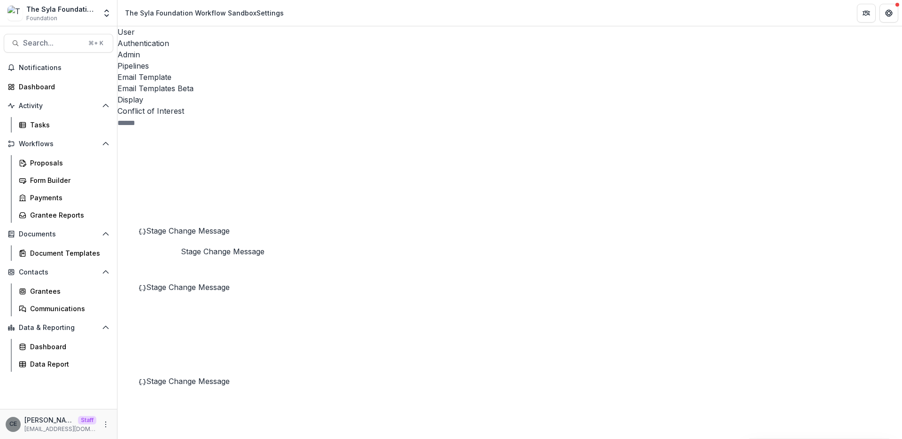
click at [190, 282] on span "Stage Change Message" at bounding box center [188, 286] width 84 height 9
drag, startPoint x: 309, startPoint y: 267, endPoint x: 394, endPoint y: 325, distance: 103.4
drag, startPoint x: 578, startPoint y: 169, endPoint x: 260, endPoint y: 163, distance: 317.5
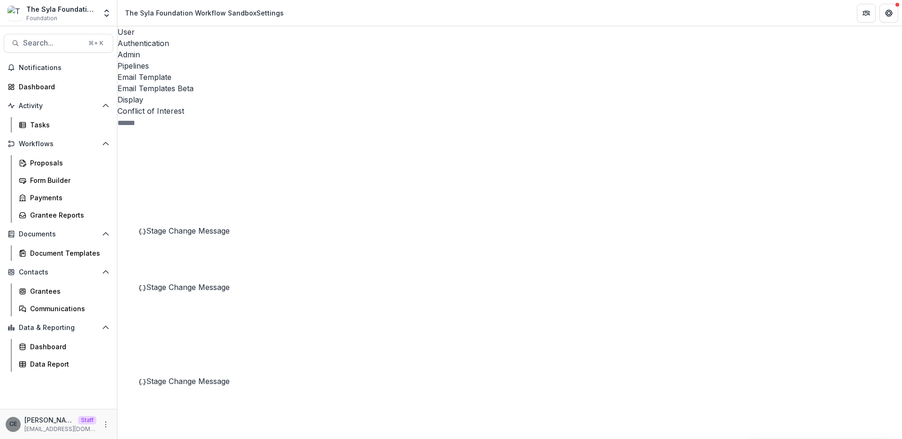
click at [151, 356] on icon at bounding box center [205, 430] width 149 height 149
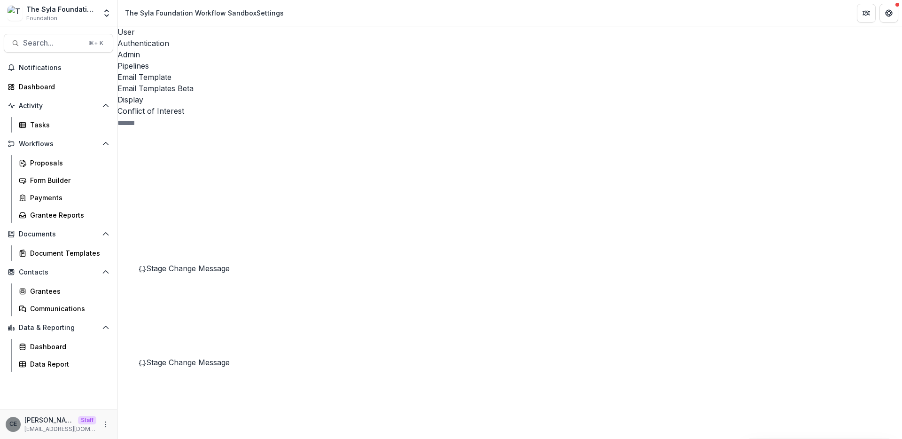
click at [213, 282] on span "Stage Change Message" at bounding box center [188, 286] width 84 height 9
drag, startPoint x: 308, startPoint y: 265, endPoint x: 696, endPoint y: 240, distance: 388.2
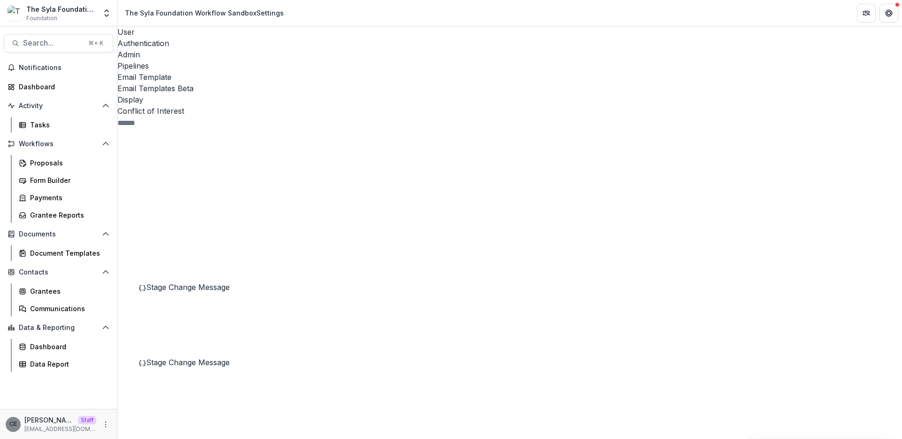
drag, startPoint x: 309, startPoint y: 268, endPoint x: 663, endPoint y: 285, distance: 354.0
drag, startPoint x: 311, startPoint y: 202, endPoint x: 443, endPoint y: 209, distance: 132.2
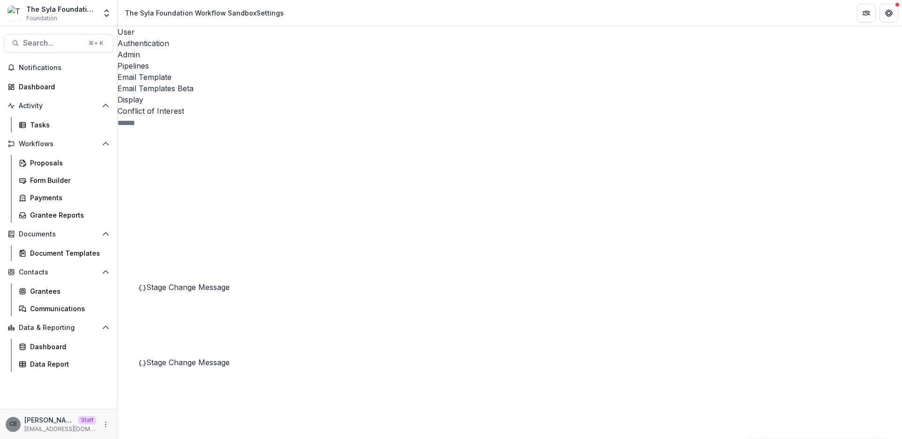
drag, startPoint x: 314, startPoint y: 202, endPoint x: 564, endPoint y: 207, distance: 249.9
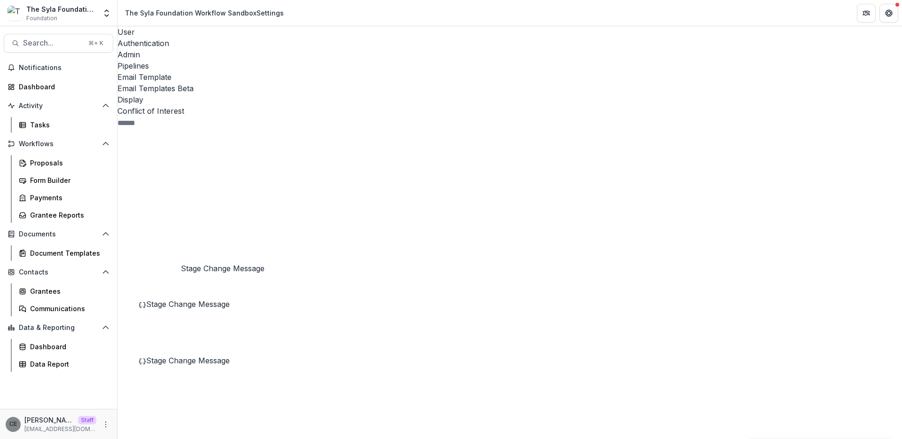
click at [199, 299] on span "Stage Change Message" at bounding box center [188, 303] width 84 height 9
drag, startPoint x: 308, startPoint y: 267, endPoint x: 616, endPoint y: 268, distance: 307.6
drag, startPoint x: 311, startPoint y: 266, endPoint x: 813, endPoint y: 295, distance: 502.9
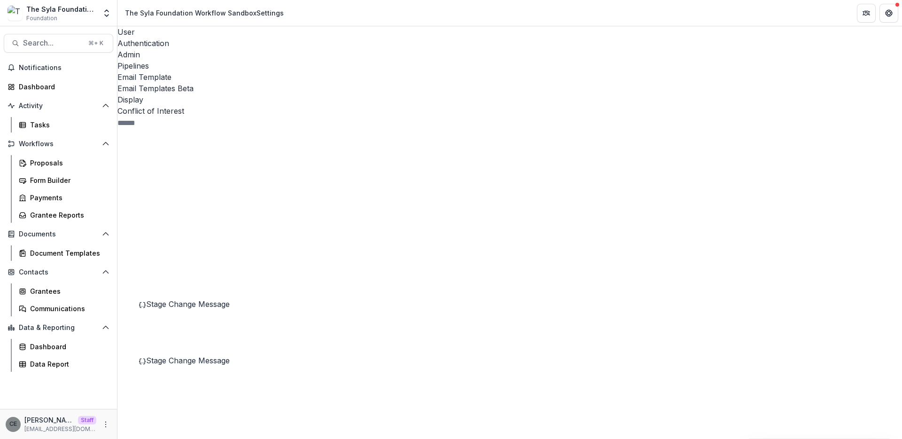
drag, startPoint x: 541, startPoint y: 205, endPoint x: 275, endPoint y: 201, distance: 265.8
click at [184, 337] on span "Stage Change Message" at bounding box center [188, 341] width 84 height 9
drag, startPoint x: 309, startPoint y: 267, endPoint x: 432, endPoint y: 332, distance: 139.5
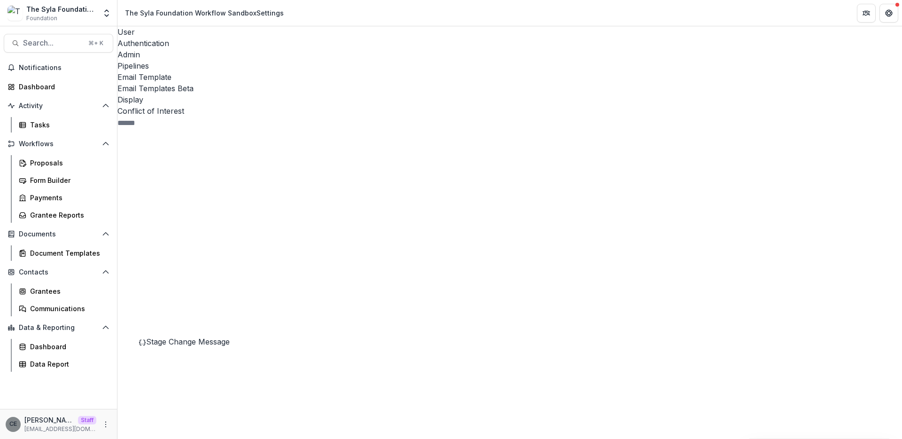
drag, startPoint x: 561, startPoint y: 207, endPoint x: 231, endPoint y: 207, distance: 330.2
drag, startPoint x: 151, startPoint y: 273, endPoint x: 162, endPoint y: 282, distance: 13.3
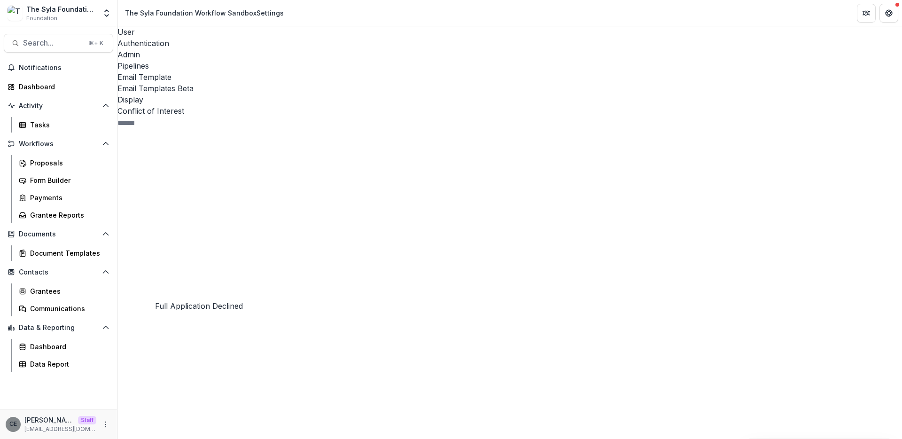
click at [199, 356] on span "Stage Change Message" at bounding box center [188, 360] width 84 height 9
drag, startPoint x: 312, startPoint y: 163, endPoint x: 438, endPoint y: 226, distance: 140.7
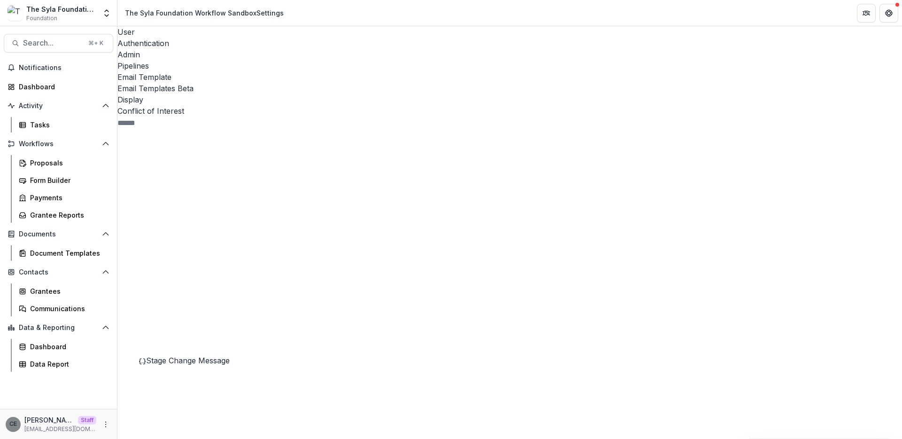
drag, startPoint x: 544, startPoint y: 103, endPoint x: 144, endPoint y: 108, distance: 399.7
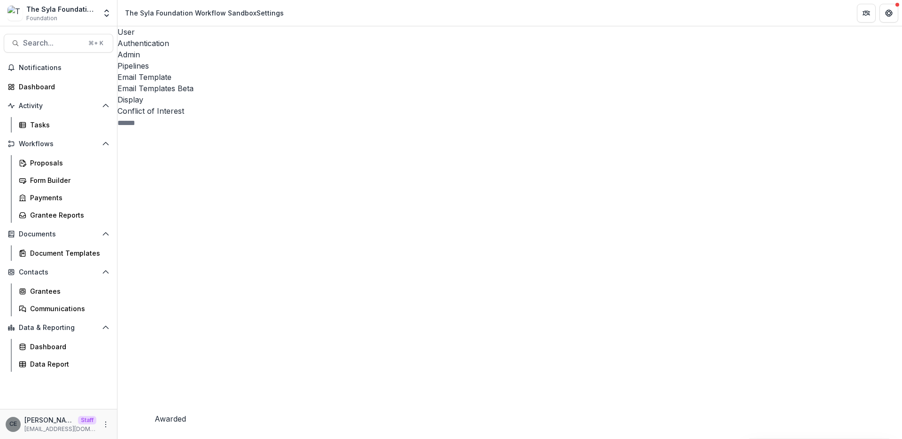
click at [194, 409] on span "Stage Change Message" at bounding box center [188, 413] width 84 height 9
drag, startPoint x: 523, startPoint y: 265, endPoint x: 260, endPoint y: 269, distance: 262.6
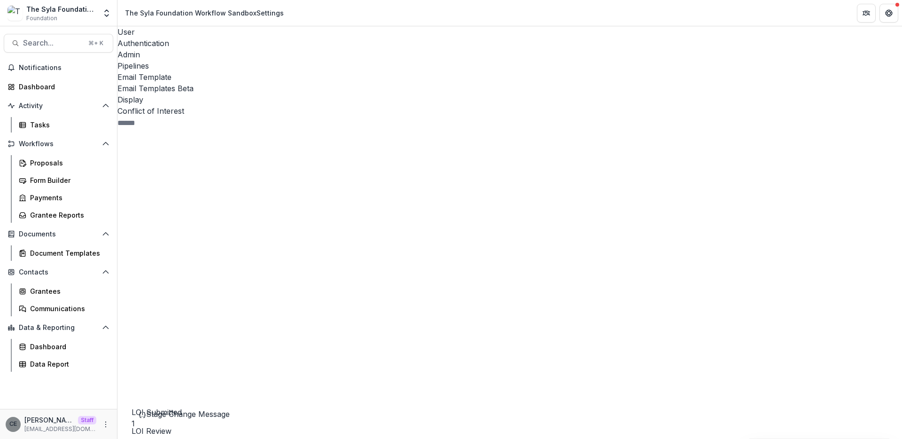
drag, startPoint x: 558, startPoint y: 205, endPoint x: 274, endPoint y: 205, distance: 284.1
click at [135, 337] on icon at bounding box center [198, 418] width 163 height 163
click at [142, 211] on span "System 11" at bounding box center [198, 385] width 163 height 349
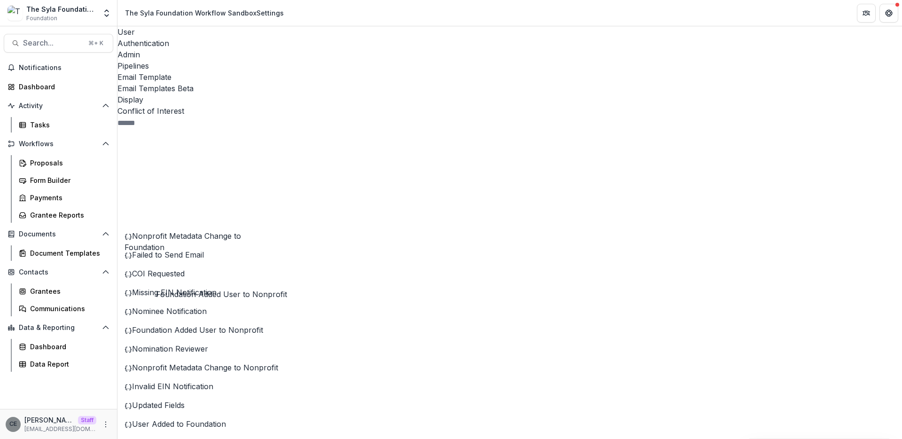
click at [234, 325] on span "Foundation Added User to Nonprofit" at bounding box center [197, 329] width 131 height 9
drag, startPoint x: 310, startPoint y: 267, endPoint x: 404, endPoint y: 279, distance: 94.8
click at [172, 231] on span "Nonprofit Metadata Change to Foundation" at bounding box center [182, 241] width 116 height 21
drag, startPoint x: 509, startPoint y: 267, endPoint x: 216, endPoint y: 269, distance: 293.1
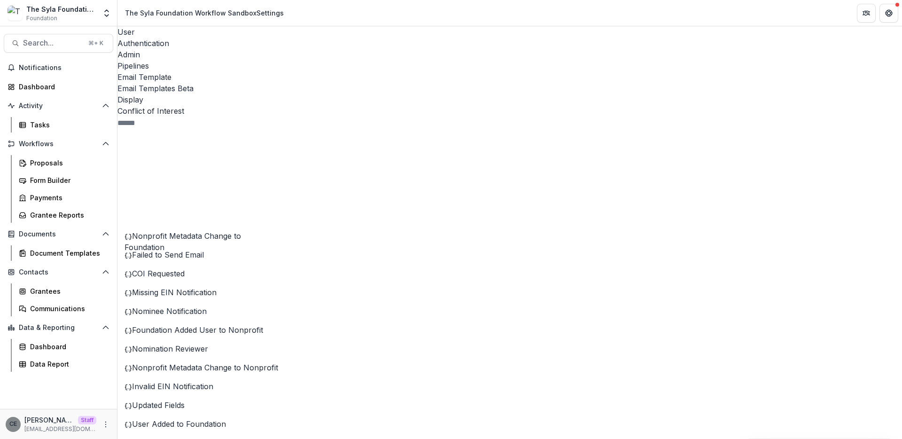
drag, startPoint x: 480, startPoint y: 206, endPoint x: 202, endPoint y: 198, distance: 277.7
click at [181, 250] on span "Failed to Send Email" at bounding box center [168, 254] width 72 height 9
drag, startPoint x: 309, startPoint y: 265, endPoint x: 727, endPoint y: 286, distance: 418.0
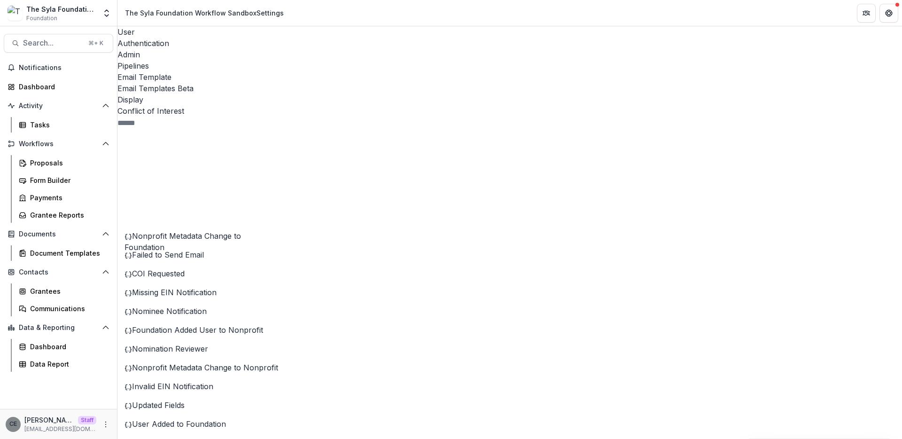
drag, startPoint x: 314, startPoint y: 204, endPoint x: 634, endPoint y: 221, distance: 320.3
click at [185, 269] on span "COI Requested" at bounding box center [158, 273] width 53 height 9
drag, startPoint x: 660, startPoint y: 267, endPoint x: 220, endPoint y: 248, distance: 440.5
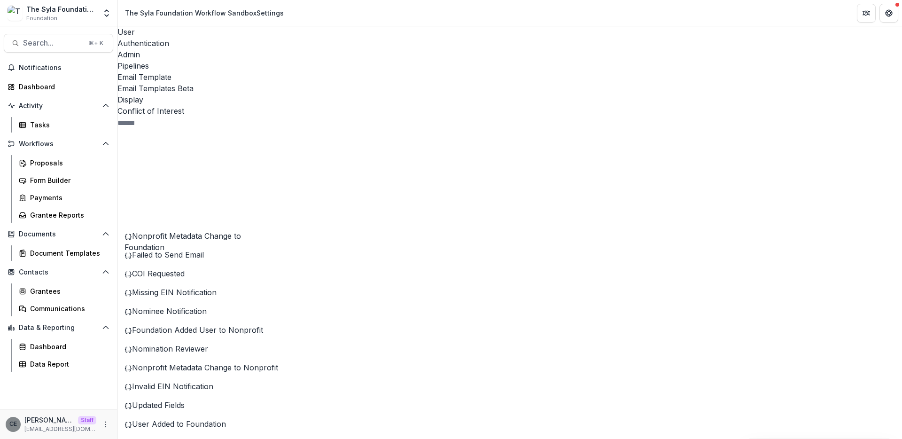
drag, startPoint x: 313, startPoint y: 204, endPoint x: 572, endPoint y: 211, distance: 258.4
click at [186, 287] on span "Missing EIN Notification" at bounding box center [174, 291] width 85 height 9
drag, startPoint x: 309, startPoint y: 266, endPoint x: 704, endPoint y: 282, distance: 394.3
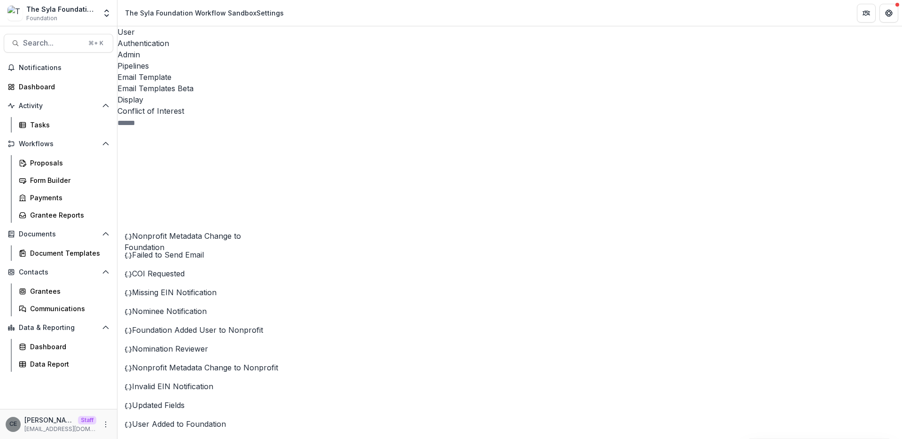
drag, startPoint x: 312, startPoint y: 204, endPoint x: 539, endPoint y: 204, distance: 226.8
click at [174, 306] on span "Nominee Notification" at bounding box center [169, 310] width 75 height 9
drag, startPoint x: 469, startPoint y: 267, endPoint x: 250, endPoint y: 276, distance: 218.6
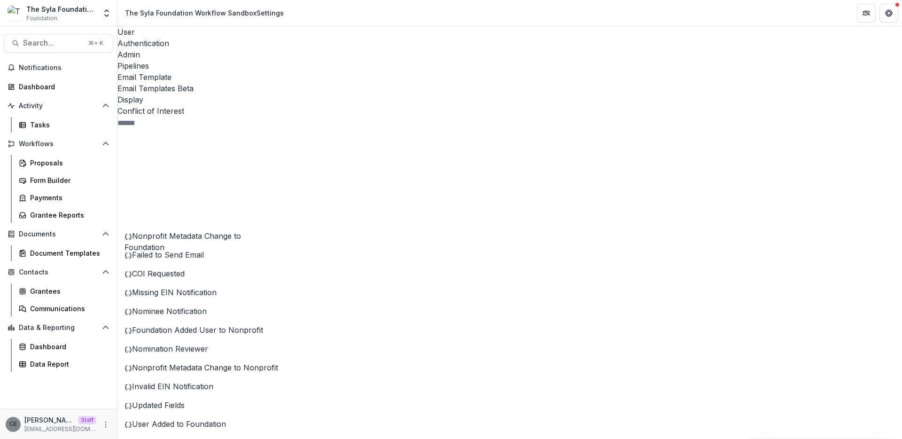
drag, startPoint x: 465, startPoint y: 266, endPoint x: 303, endPoint y: 267, distance: 162.5
drag, startPoint x: 615, startPoint y: 204, endPoint x: 340, endPoint y: 214, distance: 275.4
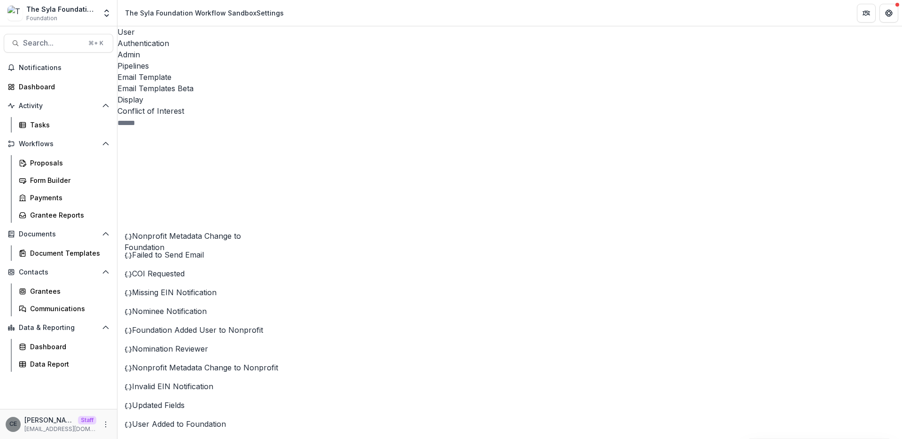
drag, startPoint x: 325, startPoint y: 205, endPoint x: 314, endPoint y: 205, distance: 10.8
drag, startPoint x: 313, startPoint y: 205, endPoint x: 672, endPoint y: 214, distance: 359.4
click at [178, 344] on span "Nomination Reviewer" at bounding box center [170, 348] width 76 height 9
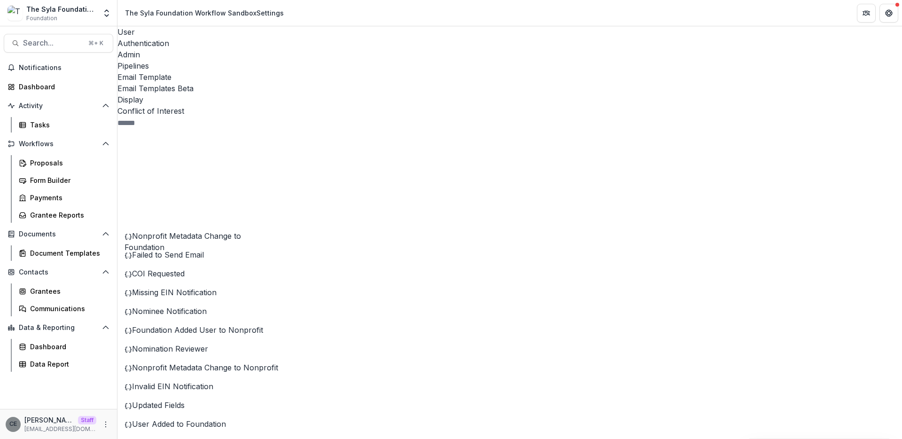
drag, startPoint x: 308, startPoint y: 265, endPoint x: 370, endPoint y: 322, distance: 83.8
drag, startPoint x: 310, startPoint y: 266, endPoint x: 358, endPoint y: 327, distance: 78.0
drag, startPoint x: 558, startPoint y: 205, endPoint x: 229, endPoint y: 197, distance: 328.8
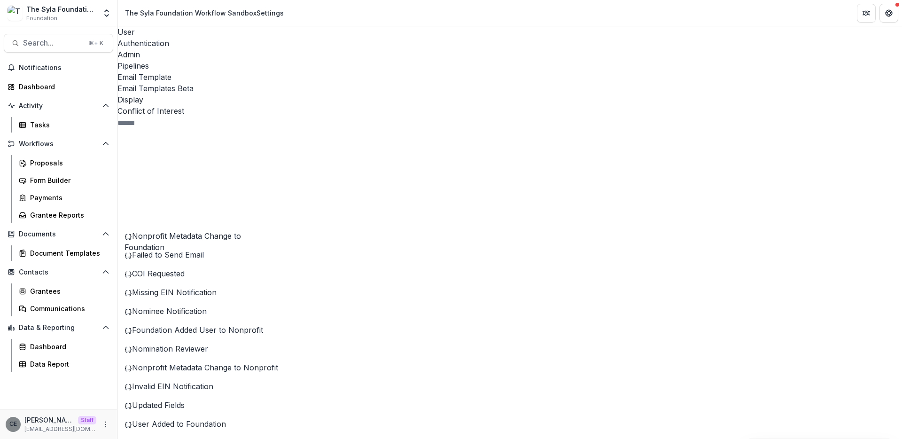
click at [175, 363] on span "Nonprofit Metadata Change to Nonprofit" at bounding box center [205, 367] width 146 height 9
drag, startPoint x: 310, startPoint y: 268, endPoint x: 727, endPoint y: 275, distance: 416.6
drag, startPoint x: 513, startPoint y: 204, endPoint x: 223, endPoint y: 179, distance: 291.3
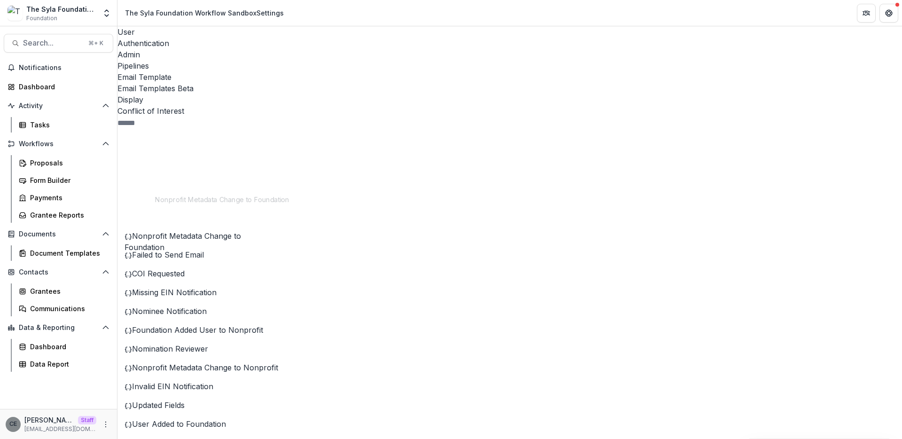
click at [203, 381] on span "Invalid EIN Notification" at bounding box center [172, 385] width 81 height 9
drag, startPoint x: 309, startPoint y: 266, endPoint x: 686, endPoint y: 295, distance: 377.8
drag, startPoint x: 312, startPoint y: 205, endPoint x: 556, endPoint y: 226, distance: 244.7
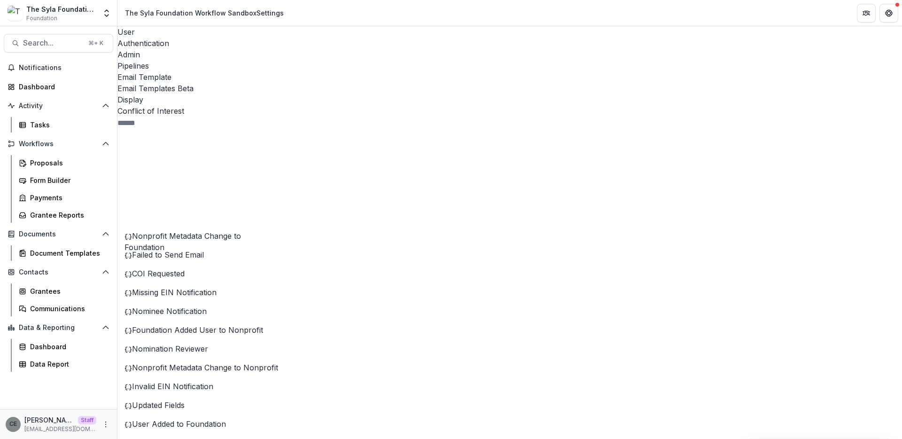
click at [176, 400] on span "Updated Fields" at bounding box center [158, 404] width 53 height 9
drag, startPoint x: 401, startPoint y: 267, endPoint x: 542, endPoint y: 277, distance: 141.3
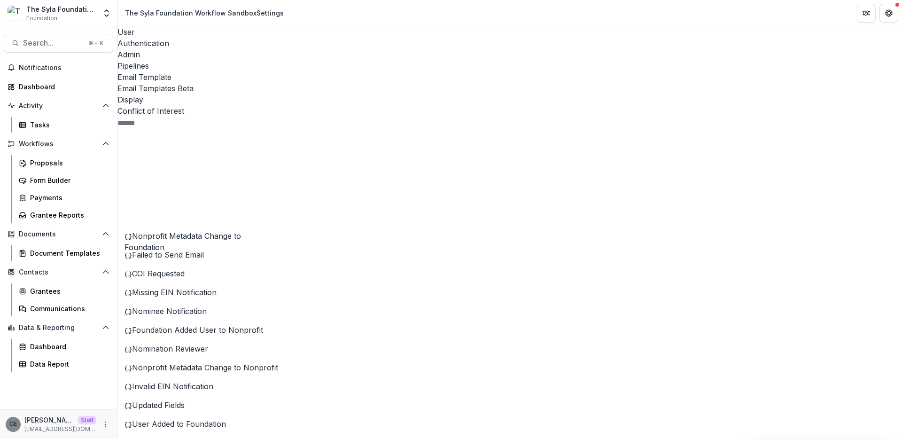
drag, startPoint x: 398, startPoint y: 266, endPoint x: 856, endPoint y: 294, distance: 458.3
drag, startPoint x: 485, startPoint y: 204, endPoint x: 311, endPoint y: 196, distance: 173.5
click at [197, 419] on span "User Added to Foundation" at bounding box center [179, 423] width 94 height 9
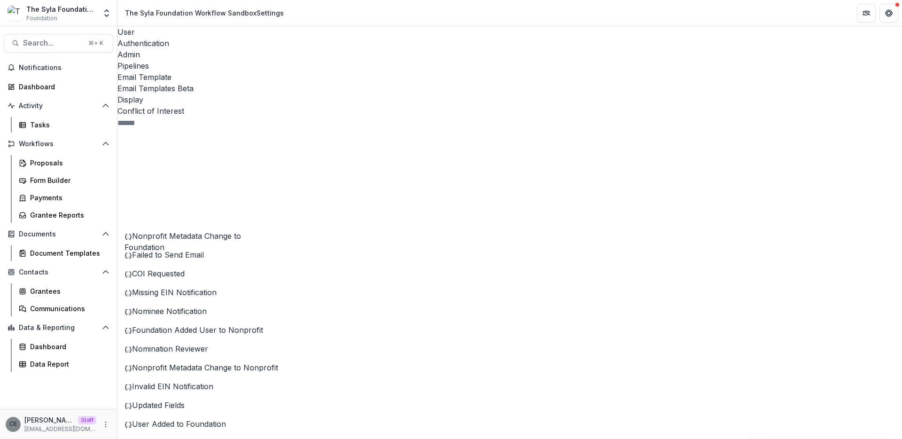
drag, startPoint x: 309, startPoint y: 267, endPoint x: 804, endPoint y: 277, distance: 495.1
drag, startPoint x: 396, startPoint y: 204, endPoint x: 268, endPoint y: 199, distance: 128.3
click at [52, 162] on div "Proposals" at bounding box center [68, 163] width 76 height 10
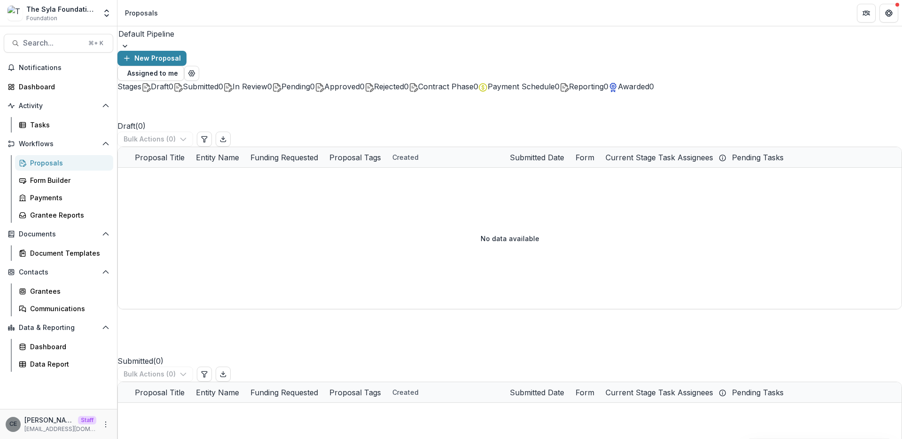
click at [206, 42] on div at bounding box center [509, 45] width 784 height 9
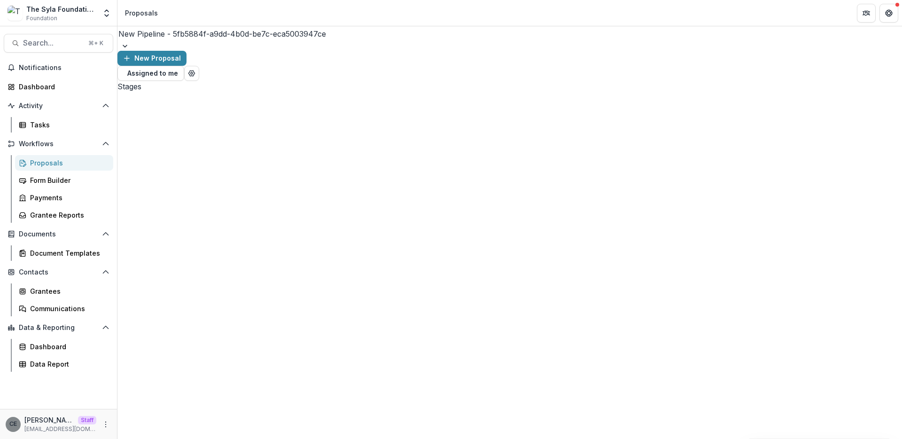
click at [281, 43] on div at bounding box center [509, 45] width 784 height 9
click at [217, 438] on div "Default Pipeline" at bounding box center [451, 444] width 902 height 11
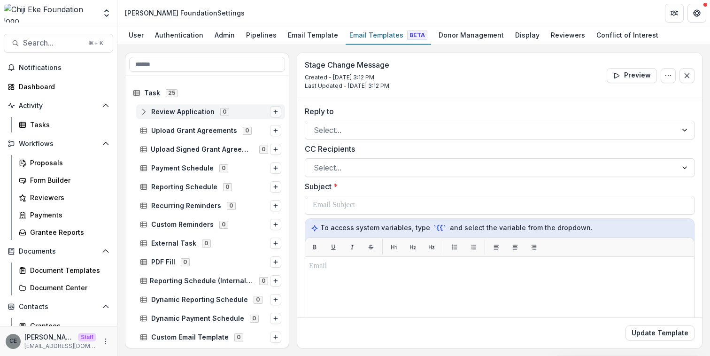
click at [273, 113] on icon "Options" at bounding box center [276, 112] width 6 height 6
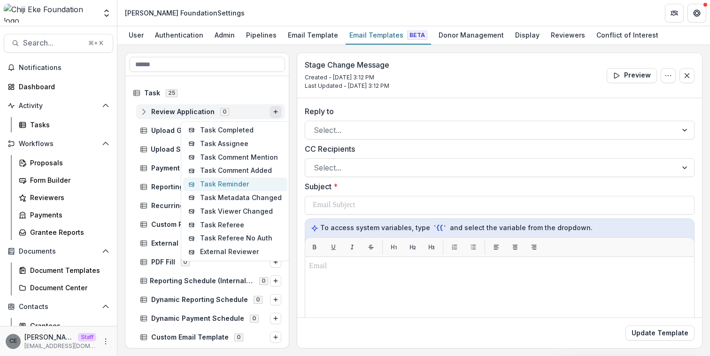
click at [239, 184] on button "Task Reminder" at bounding box center [235, 185] width 104 height 14
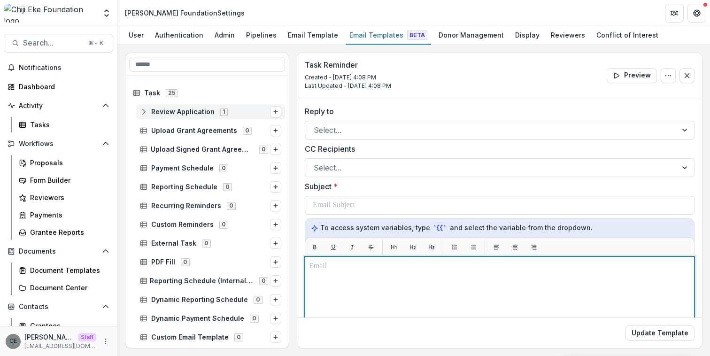
click at [345, 270] on p at bounding box center [499, 266] width 381 height 11
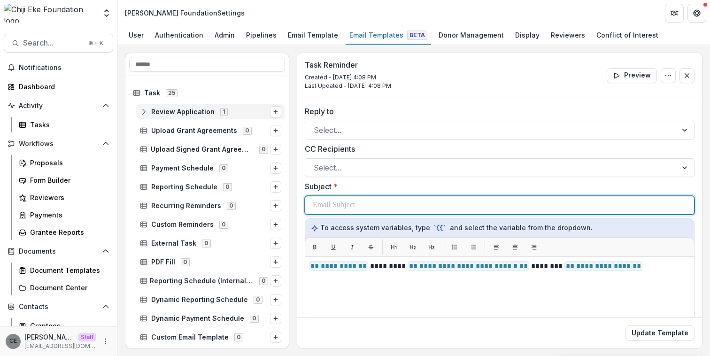
click at [396, 206] on div at bounding box center [500, 205] width 374 height 18
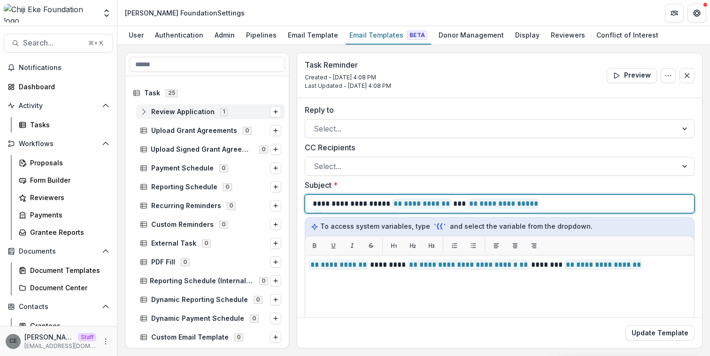
click at [449, 205] on span "** ********* **" at bounding box center [421, 204] width 59 height 10
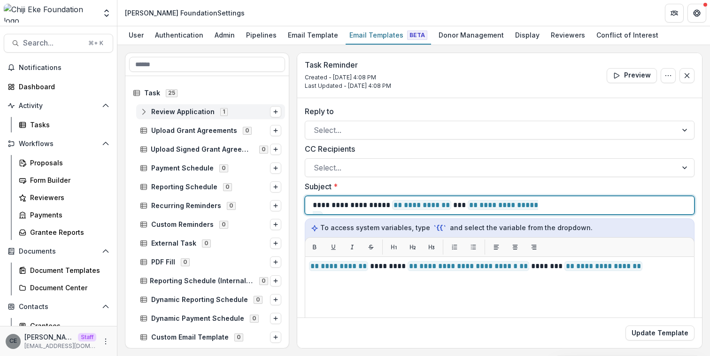
click at [538, 205] on span "**********" at bounding box center [425, 210] width 225 height 21
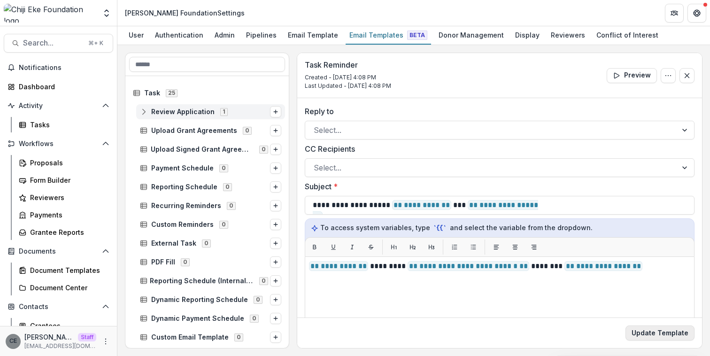
click at [671, 336] on button "Update Template" at bounding box center [660, 332] width 69 height 15
click at [276, 114] on line "Options" at bounding box center [276, 112] width 0 height 4
click at [276, 113] on line "Options" at bounding box center [276, 112] width 0 height 4
click at [273, 111] on icon "Options" at bounding box center [276, 112] width 6 height 6
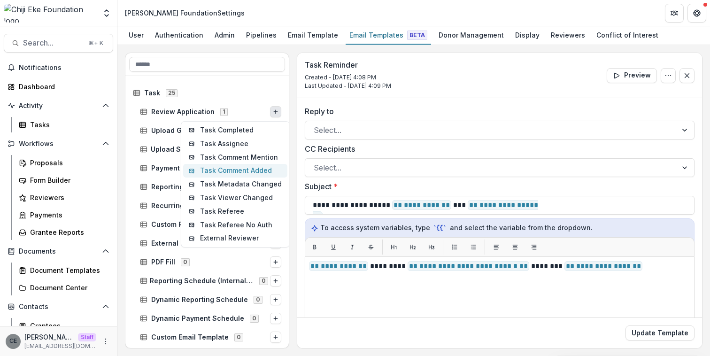
click at [263, 170] on button "Task Comment Added" at bounding box center [235, 171] width 104 height 14
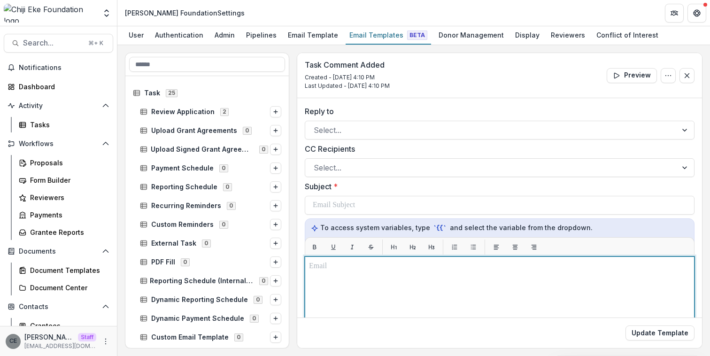
click at [370, 271] on p at bounding box center [499, 266] width 381 height 11
paste div
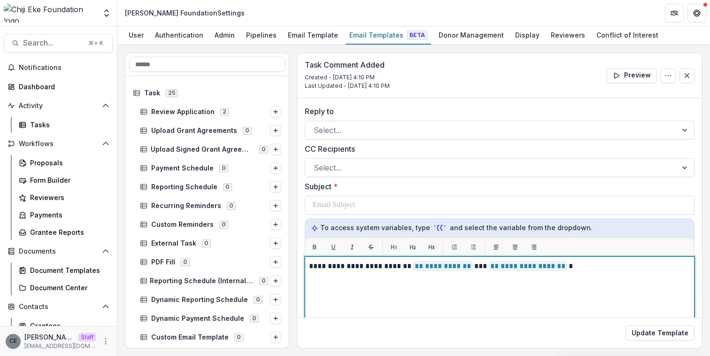
click at [478, 267] on p "**********" at bounding box center [498, 266] width 379 height 11
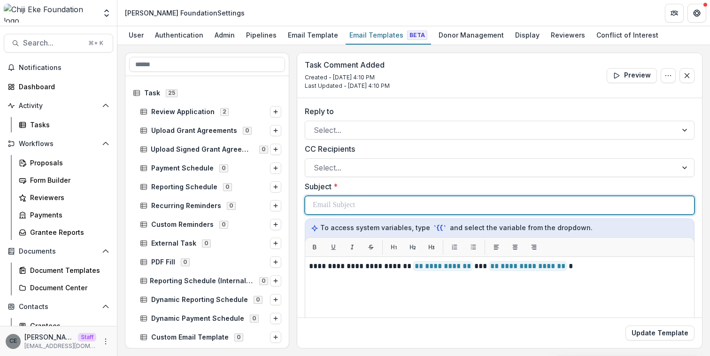
click at [368, 203] on div at bounding box center [500, 205] width 374 height 18
paste div
click at [476, 204] on span "** ********* **" at bounding box center [446, 205] width 59 height 10
click at [574, 206] on p "**********" at bounding box center [444, 205] width 262 height 11
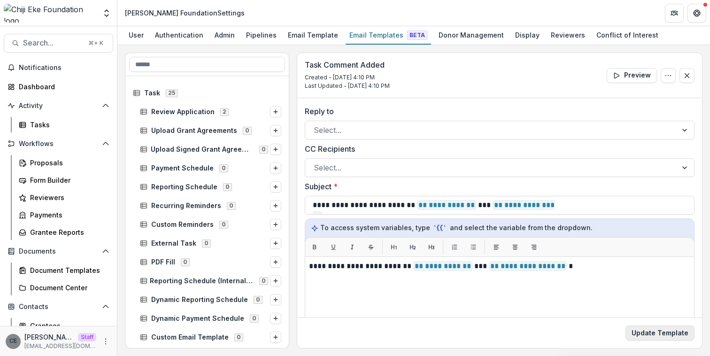
click at [675, 337] on button "Update Template" at bounding box center [660, 332] width 69 height 15
click at [273, 112] on icon "Options" at bounding box center [276, 112] width 6 height 6
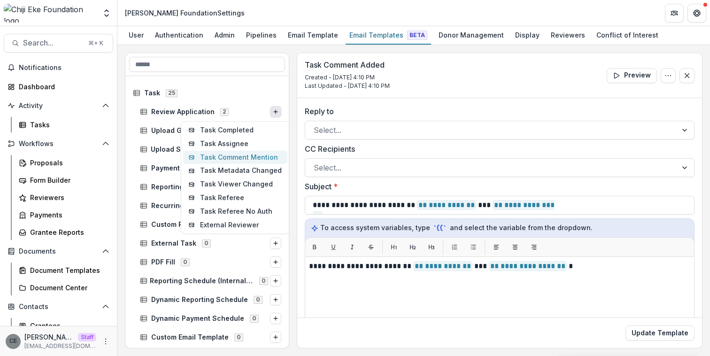
click at [252, 160] on button "Task Comment Mention" at bounding box center [235, 158] width 104 height 14
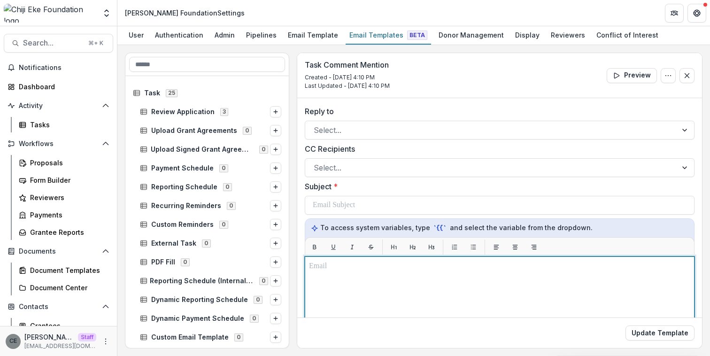
paste div
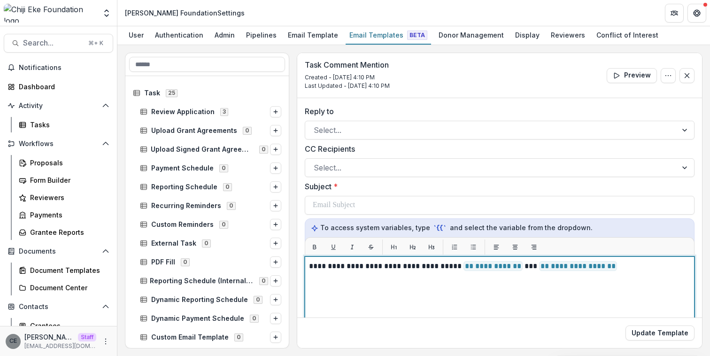
click at [520, 266] on span "** ********* **" at bounding box center [493, 266] width 59 height 10
click at [611, 266] on p "**********" at bounding box center [498, 266] width 379 height 11
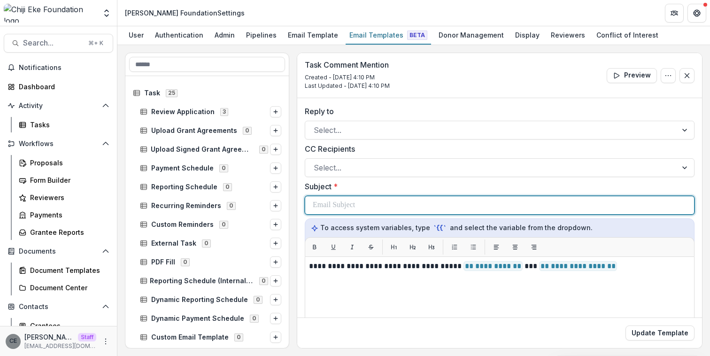
click at [361, 201] on div at bounding box center [500, 205] width 374 height 18
paste div
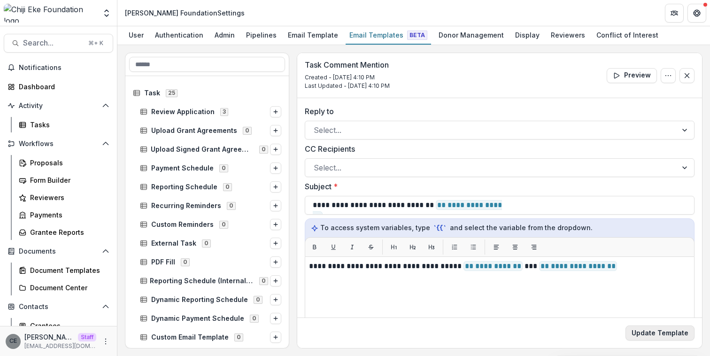
click at [655, 336] on button "Update Template" at bounding box center [660, 332] width 69 height 15
click at [274, 112] on line "Options" at bounding box center [276, 112] width 4 height 0
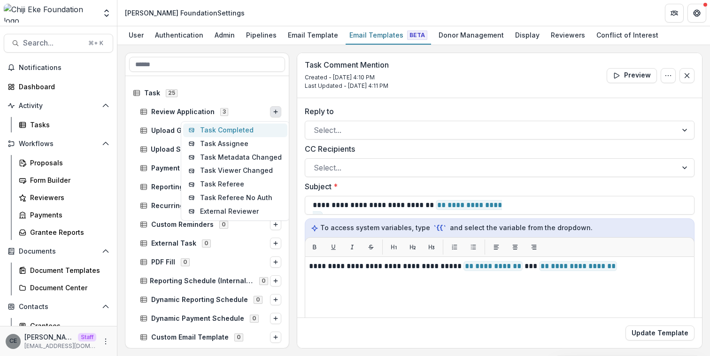
click at [250, 132] on button "Task Completed" at bounding box center [235, 131] width 104 height 14
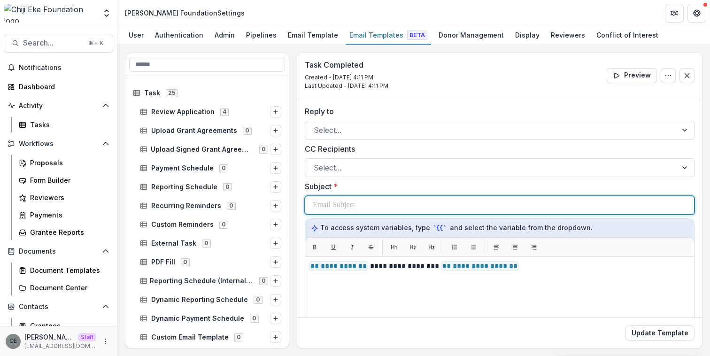
click at [332, 203] on p at bounding box center [334, 205] width 42 height 11
drag, startPoint x: 332, startPoint y: 203, endPoint x: 337, endPoint y: 205, distance: 6.1
click at [332, 203] on p at bounding box center [334, 205] width 42 height 11
paste div
click at [431, 206] on span "** ********* **" at bounding box center [402, 205] width 59 height 10
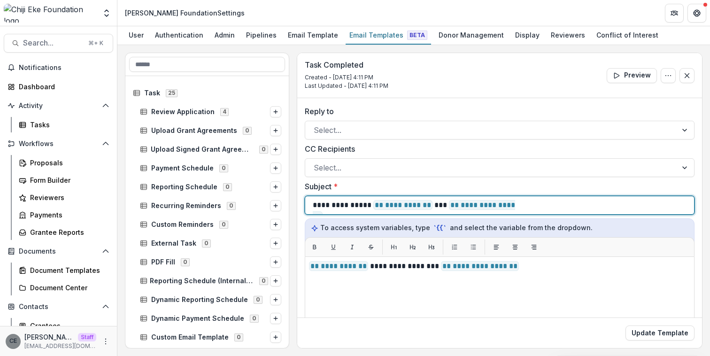
click at [524, 204] on div "**********" at bounding box center [500, 205] width 374 height 18
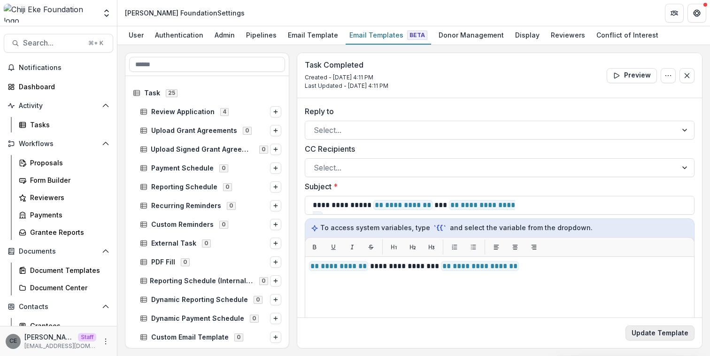
click at [672, 330] on button "Update Template" at bounding box center [660, 332] width 69 height 15
click at [274, 111] on icon "Options" at bounding box center [276, 112] width 6 height 6
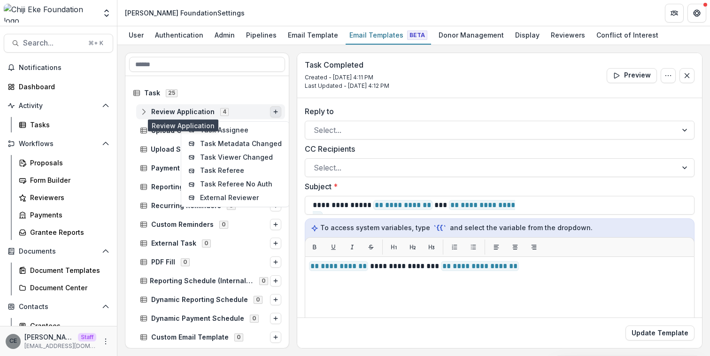
click at [178, 110] on span "Review Application" at bounding box center [182, 112] width 63 height 8
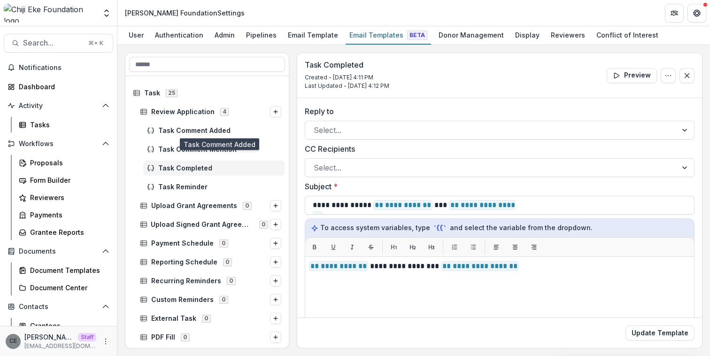
drag, startPoint x: 187, startPoint y: 130, endPoint x: 187, endPoint y: 138, distance: 8.5
click at [187, 130] on span "Task Comment Added" at bounding box center [219, 131] width 123 height 8
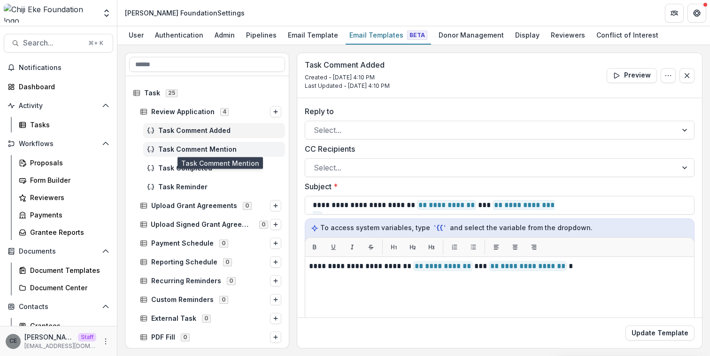
click at [188, 150] on span "Task Comment Mention" at bounding box center [219, 150] width 123 height 8
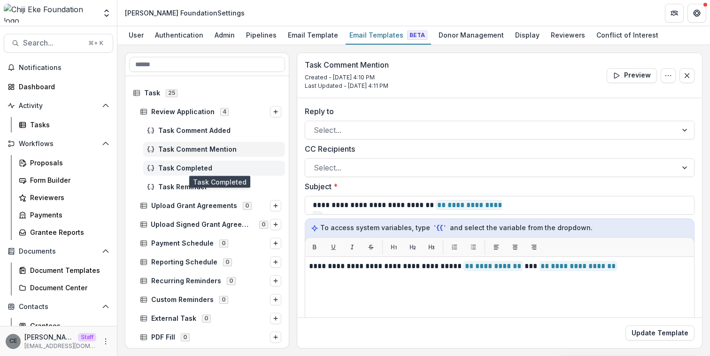
click at [185, 166] on span "Task Completed" at bounding box center [219, 168] width 123 height 8
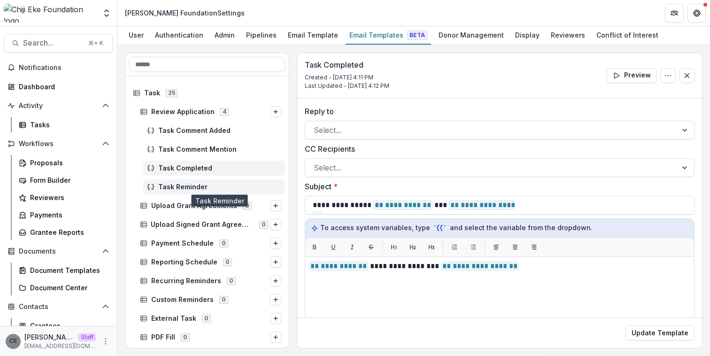
click at [183, 185] on span "Task Reminder" at bounding box center [219, 187] width 123 height 8
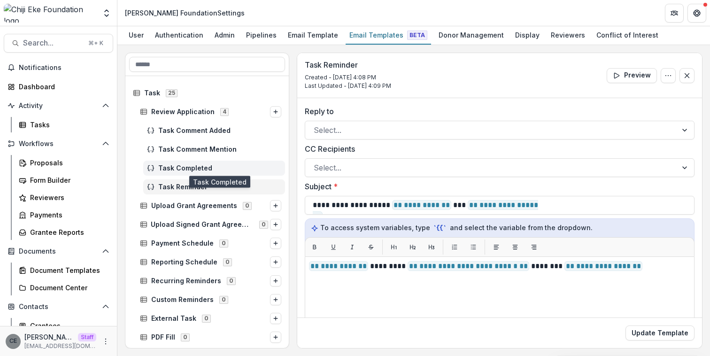
click at [188, 168] on span "Task Completed" at bounding box center [219, 168] width 123 height 8
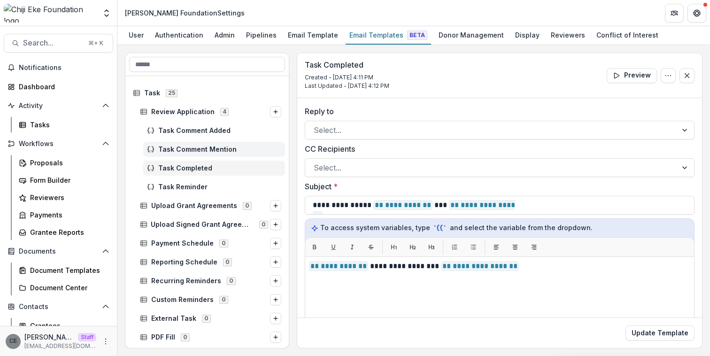
click at [192, 149] on span "Task Comment Mention" at bounding box center [219, 150] width 123 height 8
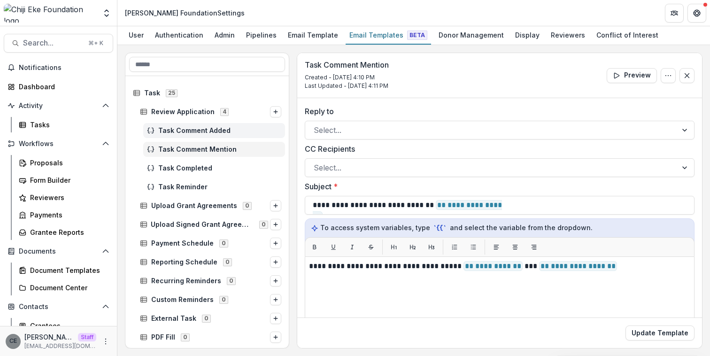
click at [192, 130] on span "Task Comment Added" at bounding box center [219, 131] width 123 height 8
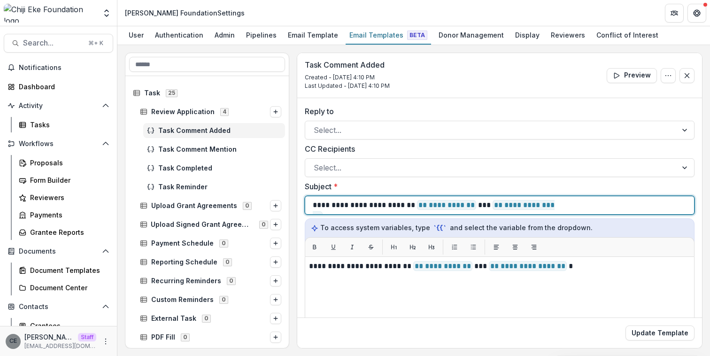
click at [568, 206] on p "**********" at bounding box center [441, 205] width 256 height 11
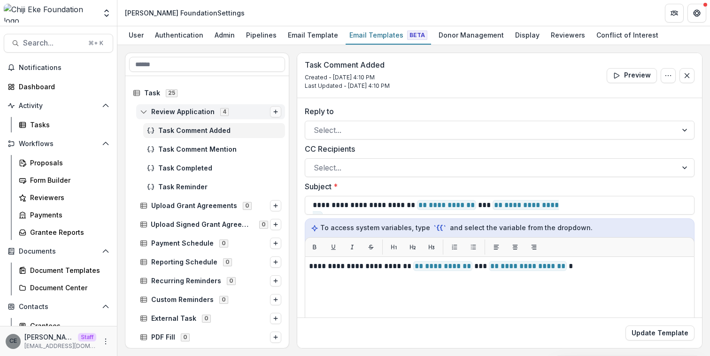
click at [274, 112] on line "Options" at bounding box center [276, 112] width 4 height 0
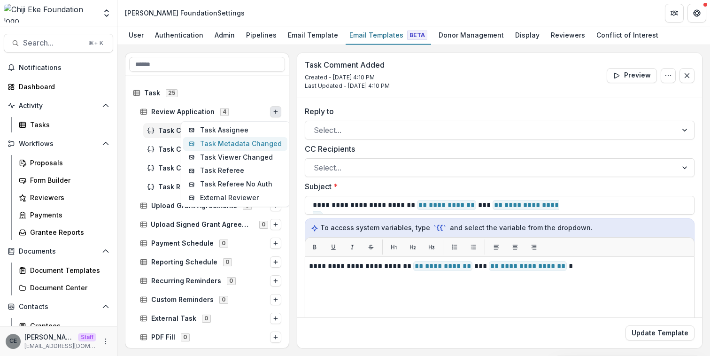
click at [247, 145] on button "Task Metadata Changed" at bounding box center [235, 144] width 104 height 14
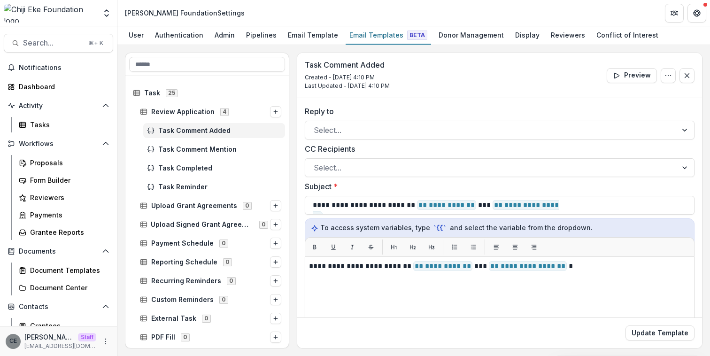
scroll to position [2, 0]
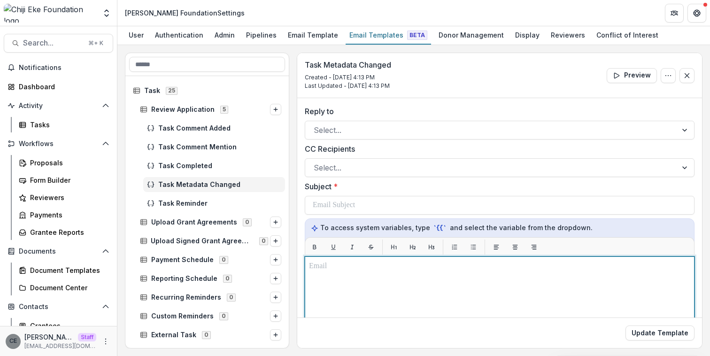
click at [462, 271] on p at bounding box center [499, 266] width 381 height 11
paste div
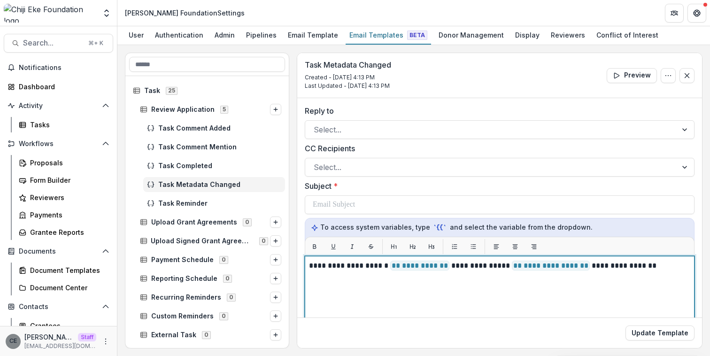
click at [444, 264] on p "**********" at bounding box center [498, 265] width 379 height 11
click at [579, 268] on span "**********" at bounding box center [551, 266] width 78 height 10
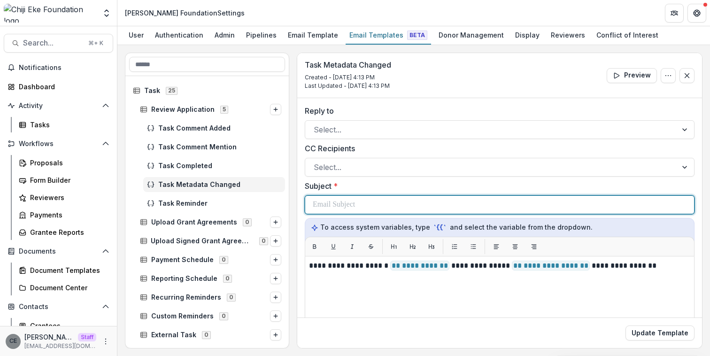
click at [326, 205] on p at bounding box center [334, 204] width 42 height 11
paste div
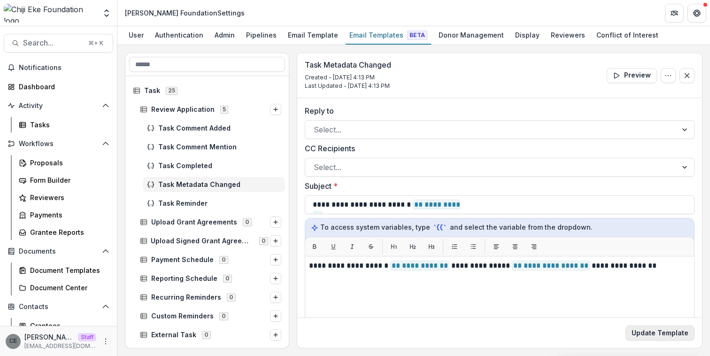
click at [649, 331] on button "Update Template" at bounding box center [660, 332] width 69 height 15
click at [649, 332] on button "Update Template" at bounding box center [660, 332] width 69 height 15
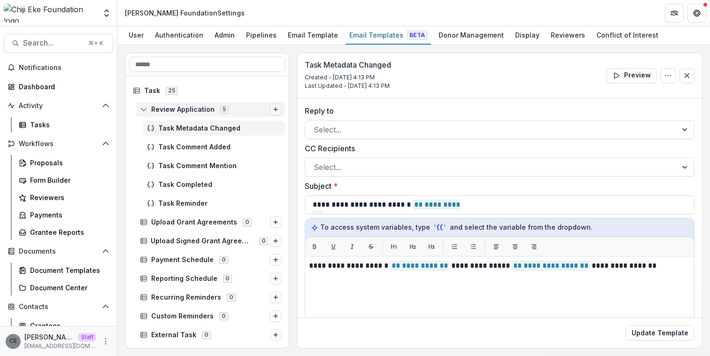
click at [274, 112] on button "Options" at bounding box center [275, 109] width 11 height 11
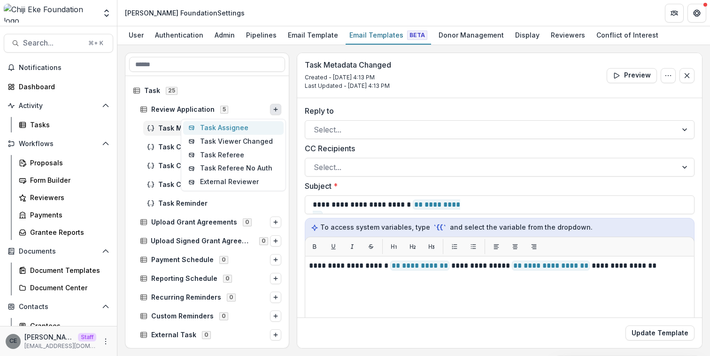
click at [234, 129] on button "Task Assignee" at bounding box center [233, 128] width 101 height 14
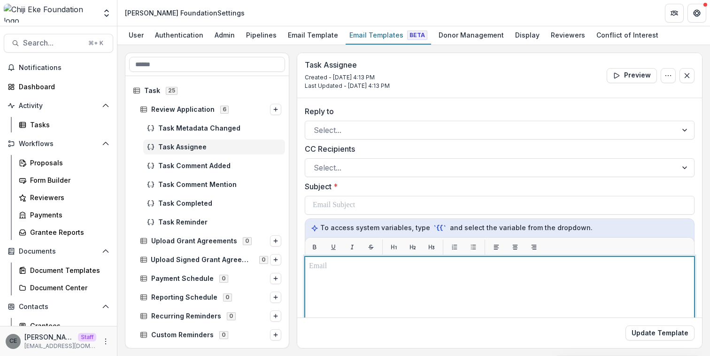
click at [323, 266] on p at bounding box center [499, 266] width 381 height 11
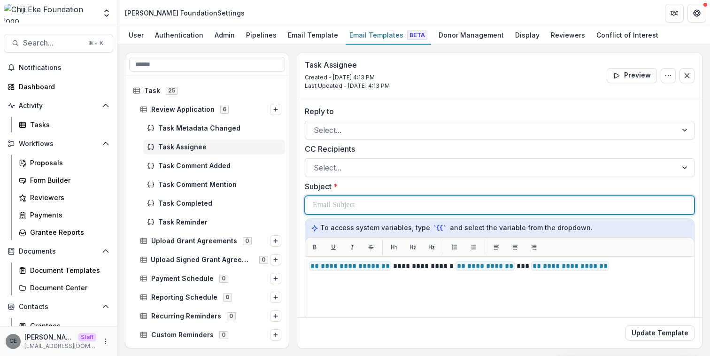
click at [374, 206] on div at bounding box center [500, 205] width 374 height 18
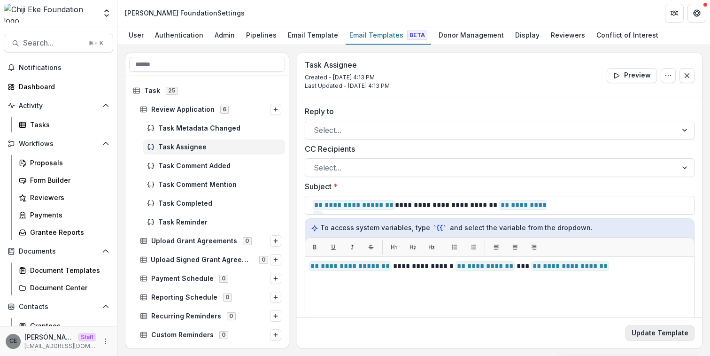
click at [653, 336] on button "Update Template" at bounding box center [660, 332] width 69 height 15
click at [273, 111] on icon "Options" at bounding box center [276, 110] width 6 height 6
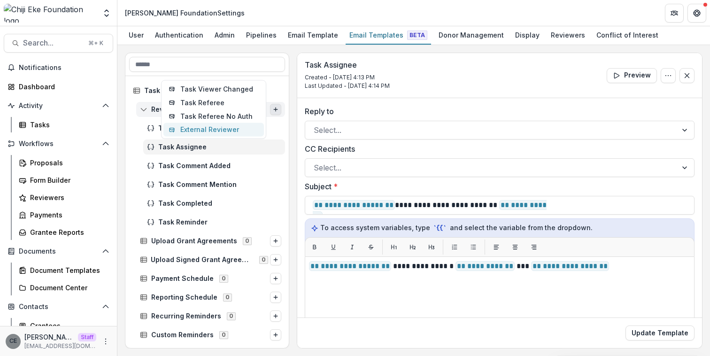
click at [210, 131] on button "External Reviewer" at bounding box center [213, 130] width 101 height 14
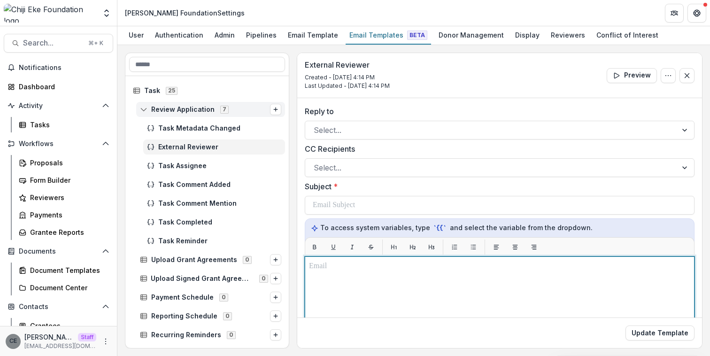
click at [364, 267] on p at bounding box center [499, 266] width 381 height 11
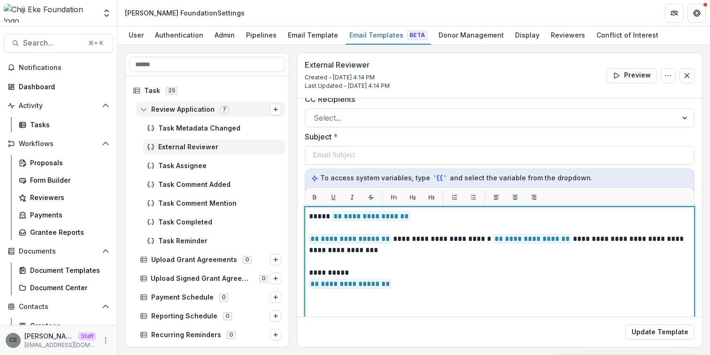
scroll to position [53, 0]
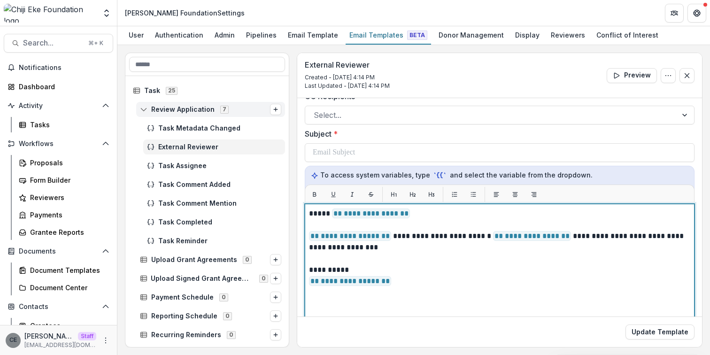
click at [410, 209] on p "**********" at bounding box center [498, 213] width 379 height 11
click at [390, 234] on p "**********" at bounding box center [498, 242] width 379 height 23
click at [388, 237] on span "**********" at bounding box center [350, 236] width 82 height 10
click at [565, 235] on p "**********" at bounding box center [498, 241] width 379 height 23
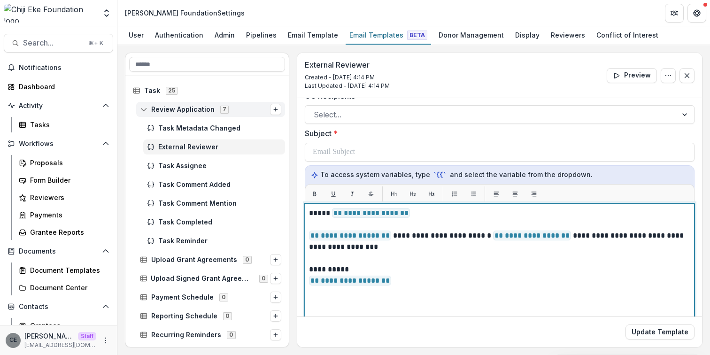
click at [389, 278] on p "**********" at bounding box center [498, 280] width 379 height 11
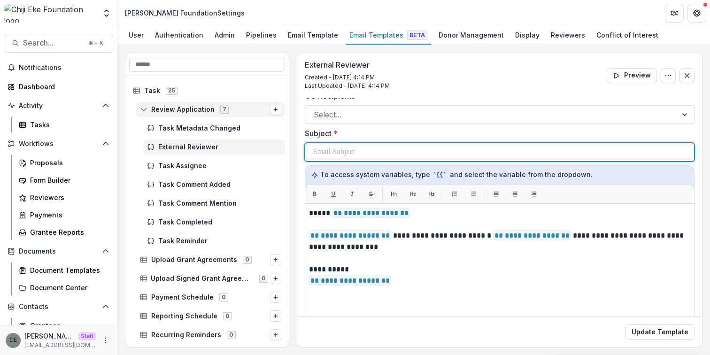
click at [366, 153] on div at bounding box center [500, 152] width 374 height 18
click at [393, 152] on p "**********" at bounding box center [405, 152] width 185 height 11
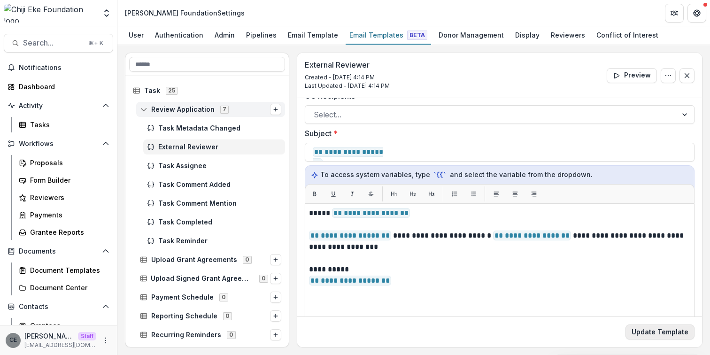
click at [648, 334] on button "Update Template" at bounding box center [660, 332] width 69 height 15
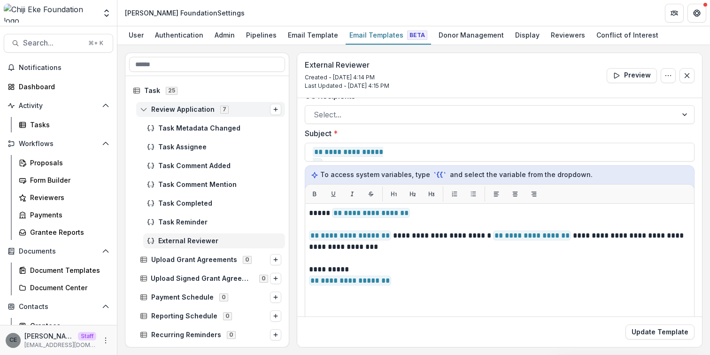
click at [142, 107] on rect at bounding box center [144, 109] width 6 height 5
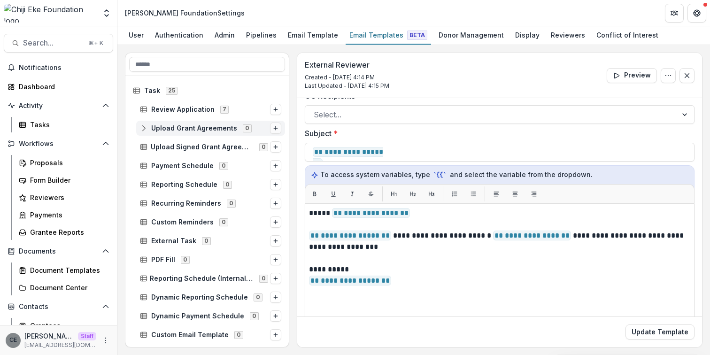
click at [273, 129] on icon "Options" at bounding box center [276, 128] width 6 height 6
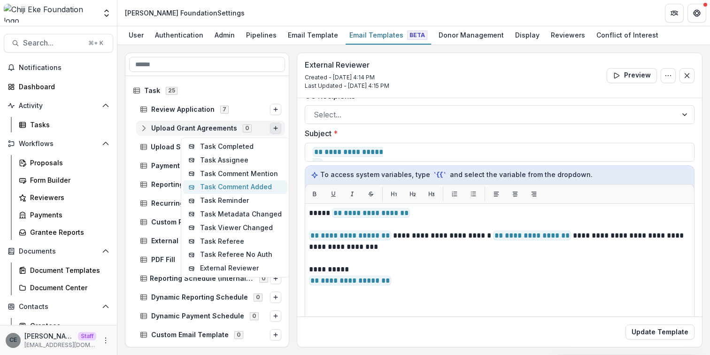
click at [237, 186] on button "Task Comment Added" at bounding box center [235, 187] width 104 height 14
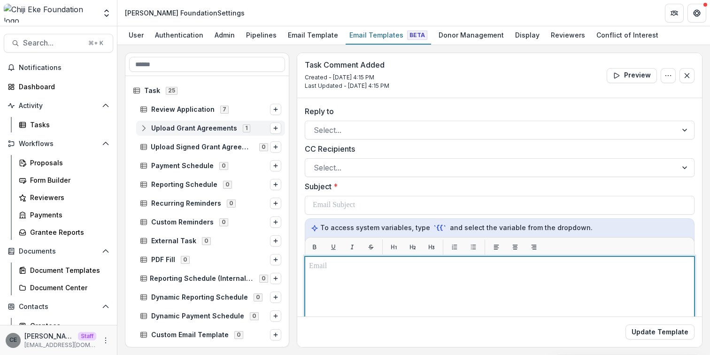
paste div
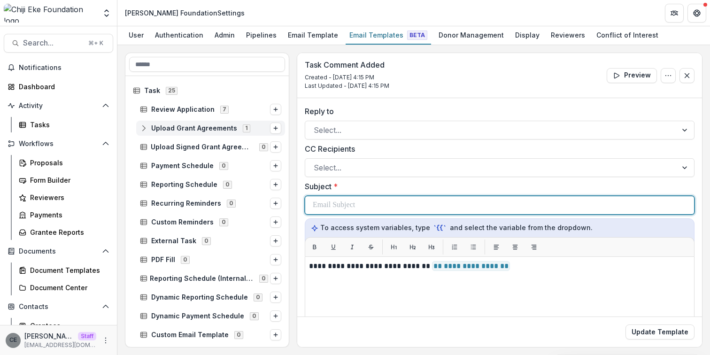
click at [333, 202] on p at bounding box center [334, 205] width 42 height 11
paste div
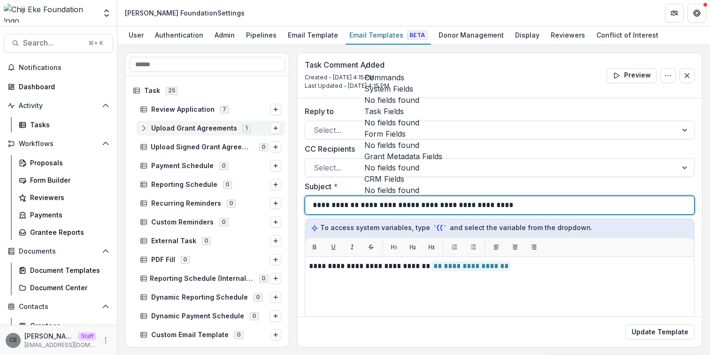
drag, startPoint x: 426, startPoint y: 205, endPoint x: 434, endPoint y: 202, distance: 8.0
click at [433, 202] on p "**********" at bounding box center [409, 205] width 192 height 11
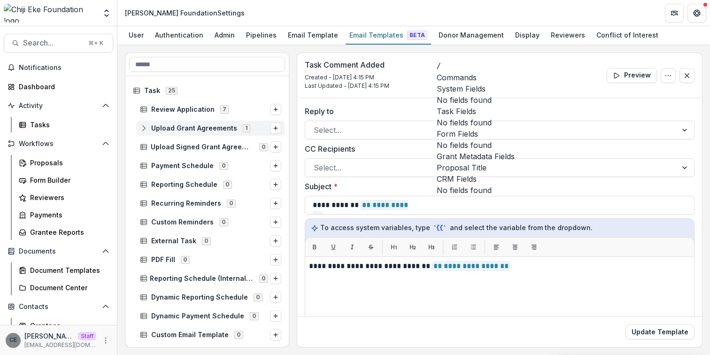
click at [456, 162] on span "Proposal Title" at bounding box center [462, 167] width 50 height 11
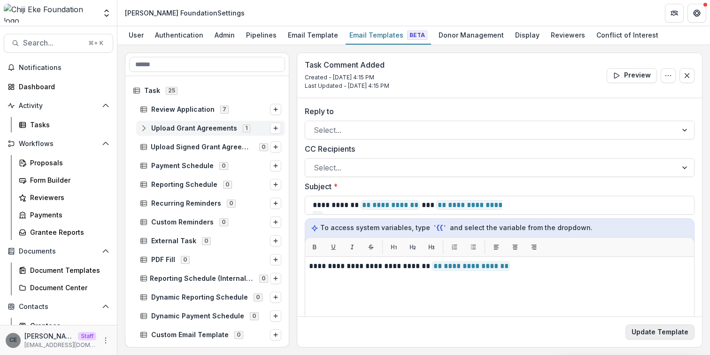
click at [653, 332] on button "Update Template" at bounding box center [660, 332] width 69 height 15
click at [273, 129] on icon "Options" at bounding box center [276, 128] width 6 height 6
click at [275, 130] on icon "Options" at bounding box center [276, 128] width 6 height 6
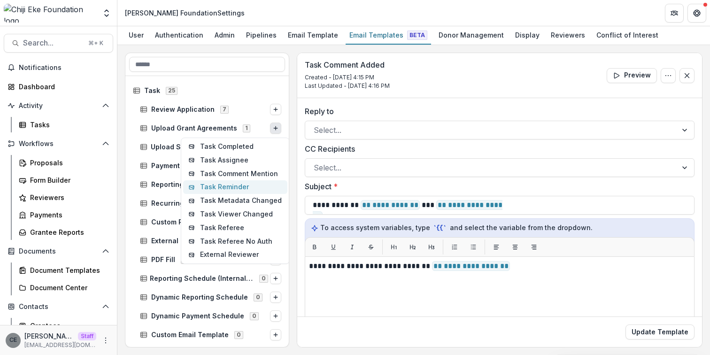
click at [242, 190] on button "Task Reminder" at bounding box center [235, 187] width 104 height 14
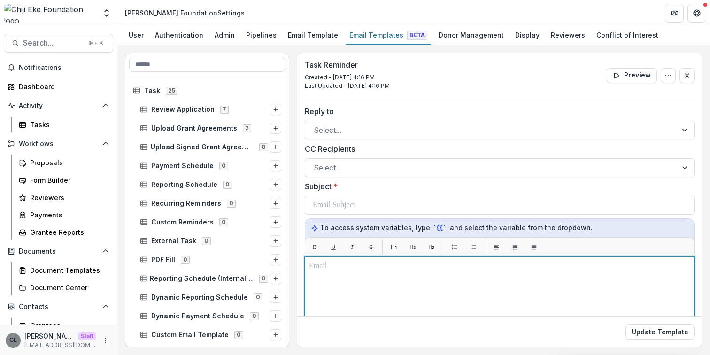
click at [423, 271] on p at bounding box center [499, 266] width 381 height 11
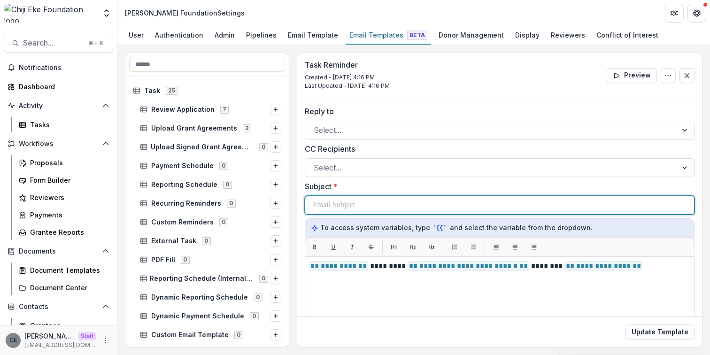
click at [369, 206] on div at bounding box center [500, 205] width 374 height 18
click at [451, 206] on p "**********" at bounding box center [430, 205] width 234 height 11
click at [548, 203] on div "**********" at bounding box center [500, 205] width 374 height 18
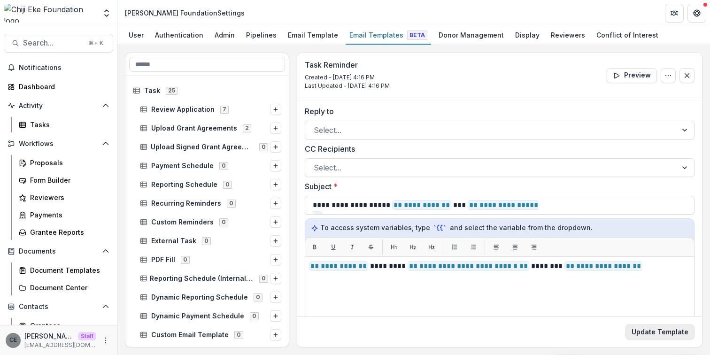
click at [655, 334] on button "Update Template" at bounding box center [660, 332] width 69 height 15
click at [667, 334] on button "Update Template" at bounding box center [660, 332] width 69 height 15
click at [274, 128] on line "Options" at bounding box center [276, 128] width 4 height 0
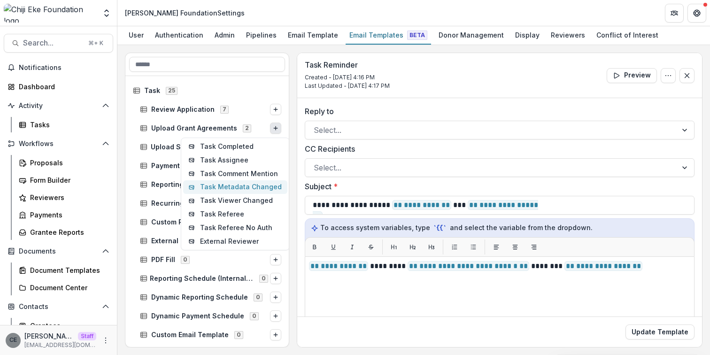
click at [251, 187] on button "Task Metadata Changed" at bounding box center [235, 187] width 104 height 14
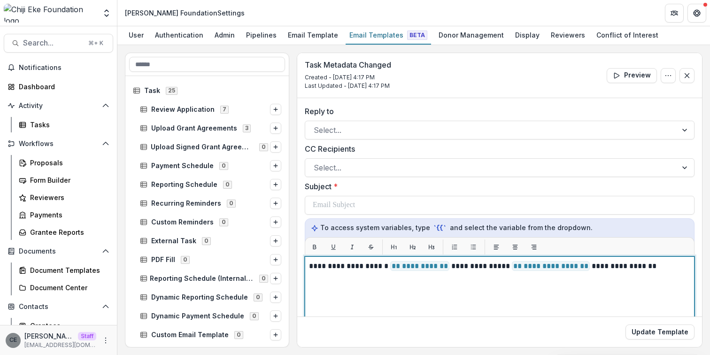
click at [444, 267] on p "**********" at bounding box center [498, 266] width 379 height 11
click at [581, 267] on p "**********" at bounding box center [498, 266] width 379 height 11
click at [580, 266] on p "**********" at bounding box center [498, 266] width 379 height 11
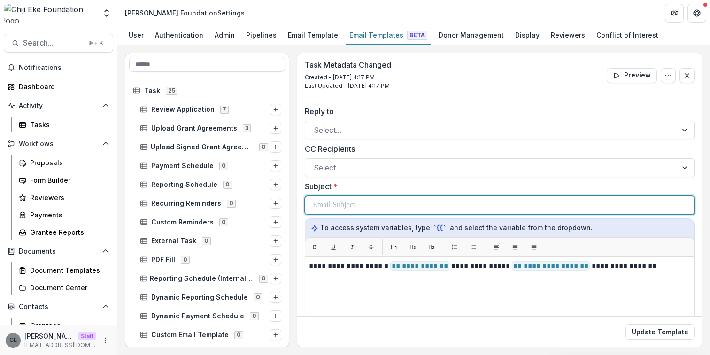
click at [416, 206] on div at bounding box center [500, 205] width 374 height 18
paste div
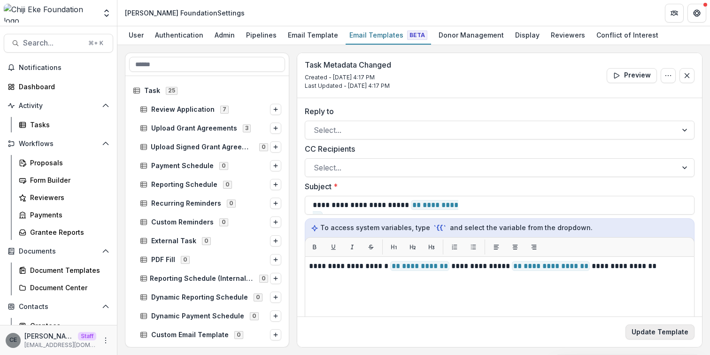
click at [673, 329] on button "Update Template" at bounding box center [660, 332] width 69 height 15
click at [276, 129] on line "Options" at bounding box center [276, 128] width 0 height 4
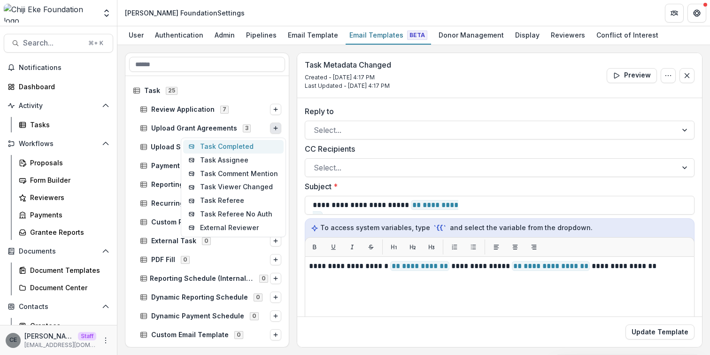
click at [239, 148] on button "Task Completed" at bounding box center [233, 147] width 101 height 14
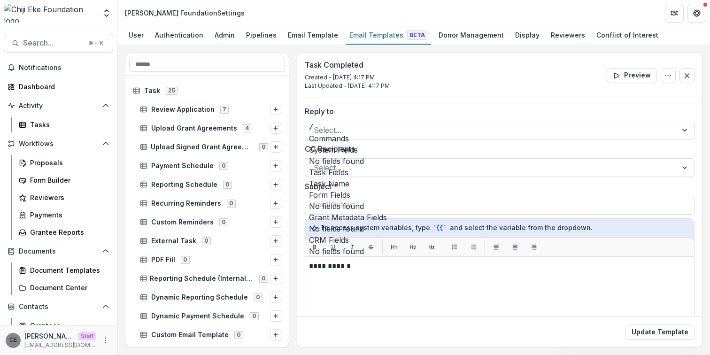
scroll to position [217, 0]
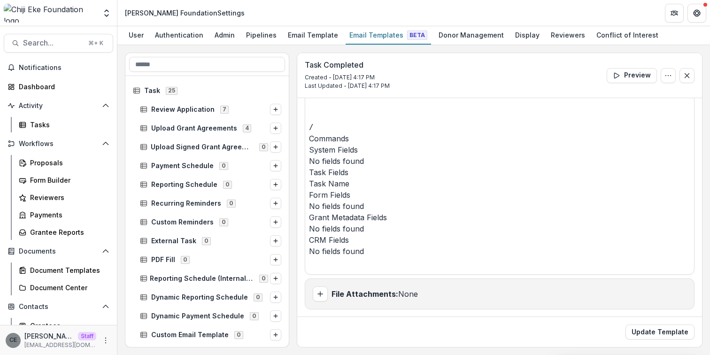
click at [349, 178] on span "Task Name" at bounding box center [329, 183] width 40 height 11
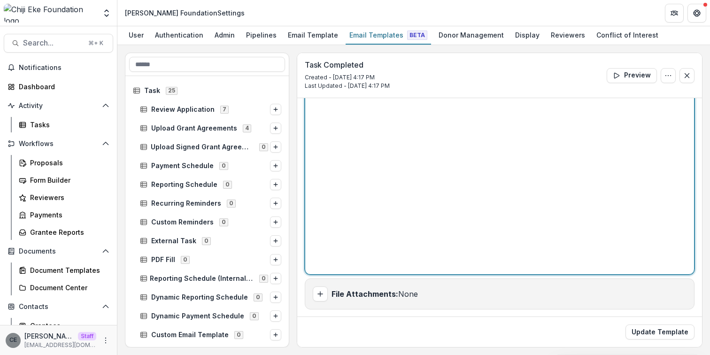
scroll to position [206, 0]
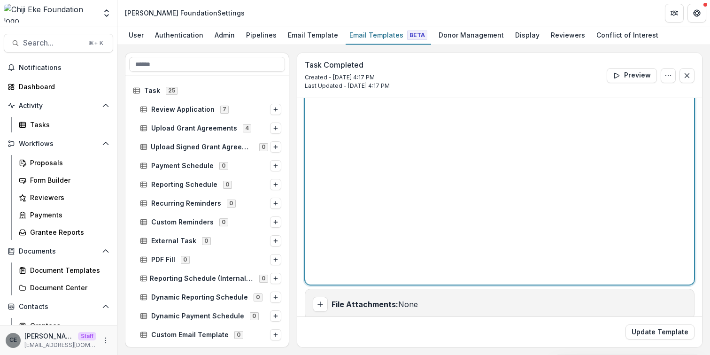
click at [355, 154] on div "** ********* **" at bounding box center [499, 167] width 381 height 226
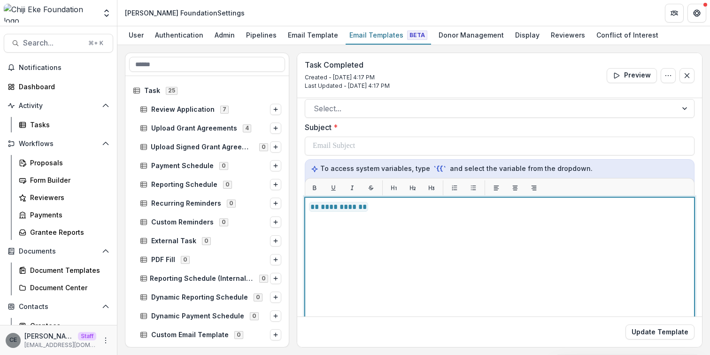
scroll to position [59, 0]
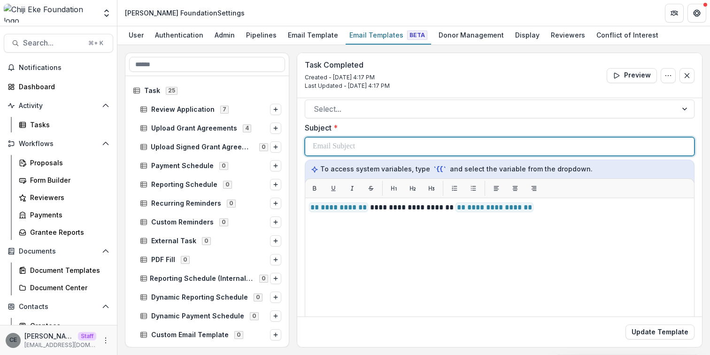
click at [364, 147] on div at bounding box center [500, 147] width 374 height 18
paste div
click at [430, 147] on span "** ********* **" at bounding box center [402, 146] width 59 height 10
click at [526, 148] on div "**********" at bounding box center [500, 147] width 374 height 18
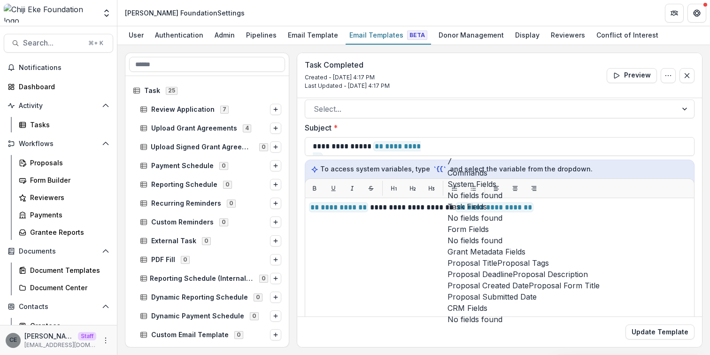
click at [497, 269] on span "Proposal Title" at bounding box center [473, 262] width 50 height 11
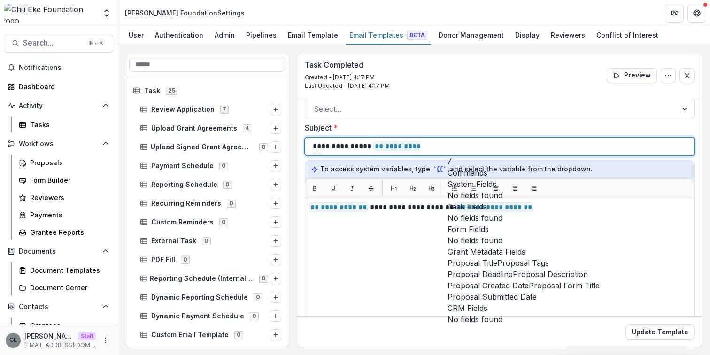
scroll to position [4, 0]
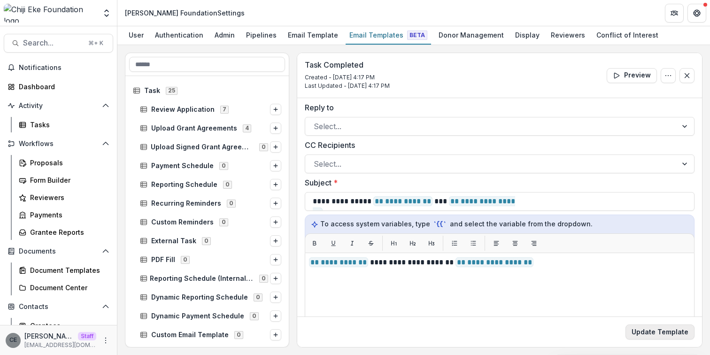
click at [658, 331] on button "Update Template" at bounding box center [660, 332] width 69 height 15
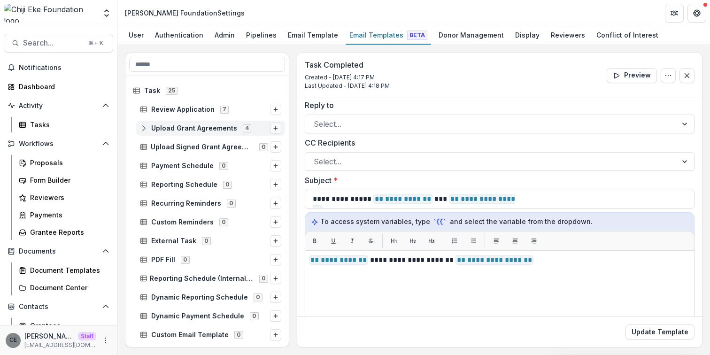
click at [273, 130] on icon "Options" at bounding box center [276, 128] width 6 height 6
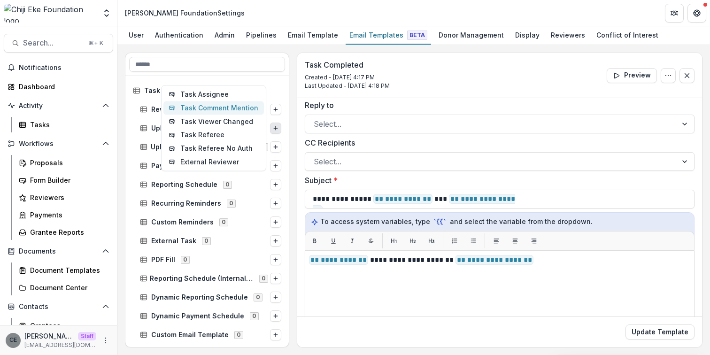
click at [213, 109] on button "Task Comment Mention" at bounding box center [213, 108] width 101 height 14
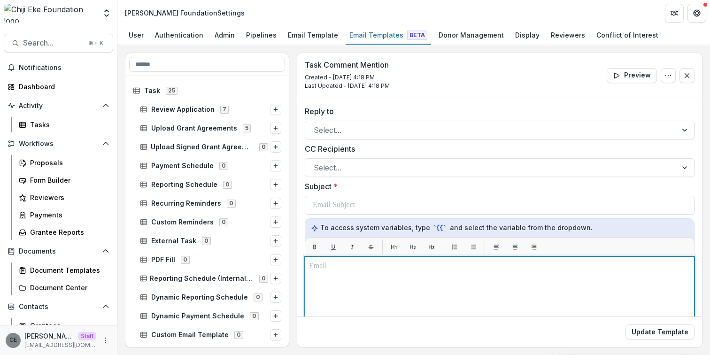
click at [358, 271] on p at bounding box center [499, 266] width 381 height 11
paste div
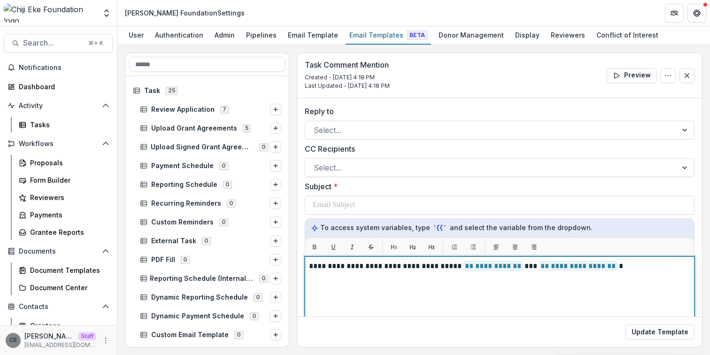
click at [522, 267] on p "**********" at bounding box center [498, 266] width 379 height 11
click at [611, 266] on p "**********" at bounding box center [498, 266] width 379 height 11
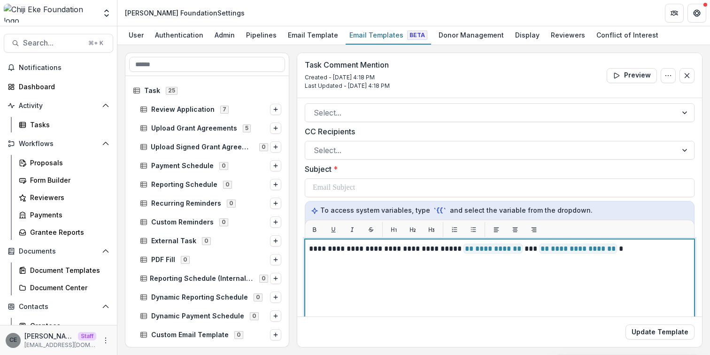
scroll to position [5, 0]
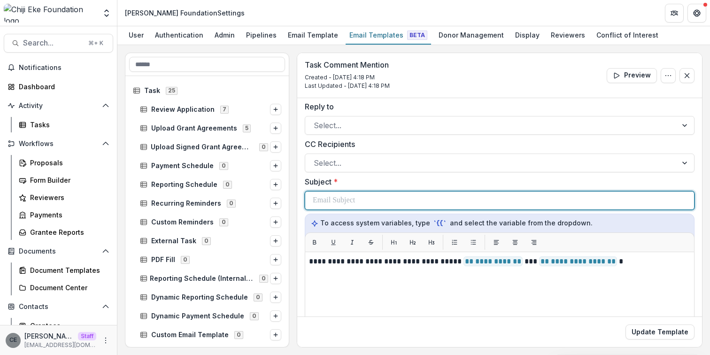
click at [410, 198] on div at bounding box center [500, 201] width 374 height 18
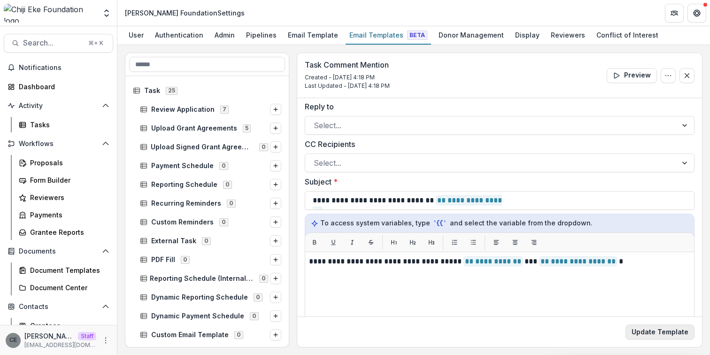
click at [653, 336] on button "Update Template" at bounding box center [660, 332] width 69 height 15
click at [274, 128] on line "Options" at bounding box center [276, 128] width 4 height 0
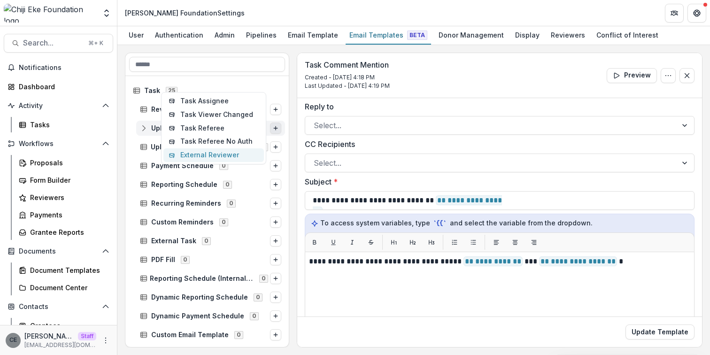
click at [212, 152] on button "External Reviewer" at bounding box center [213, 155] width 101 height 14
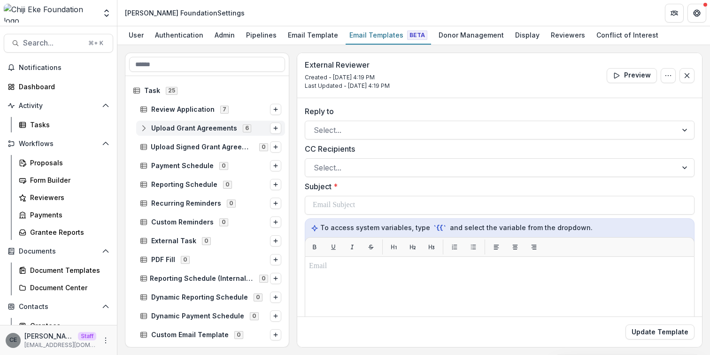
scroll to position [33, 0]
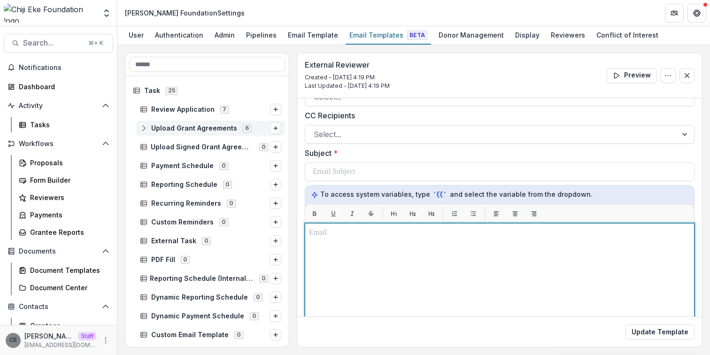
click at [388, 240] on div at bounding box center [499, 340] width 381 height 226
paste div
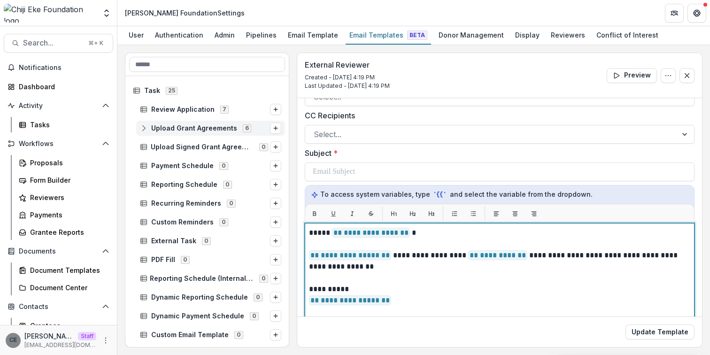
click at [405, 233] on span "**********" at bounding box center [371, 233] width 78 height 10
click at [388, 258] on span "**********" at bounding box center [350, 255] width 82 height 10
click at [522, 256] on p "**********" at bounding box center [498, 261] width 379 height 23
click at [389, 302] on p "**********" at bounding box center [498, 300] width 379 height 11
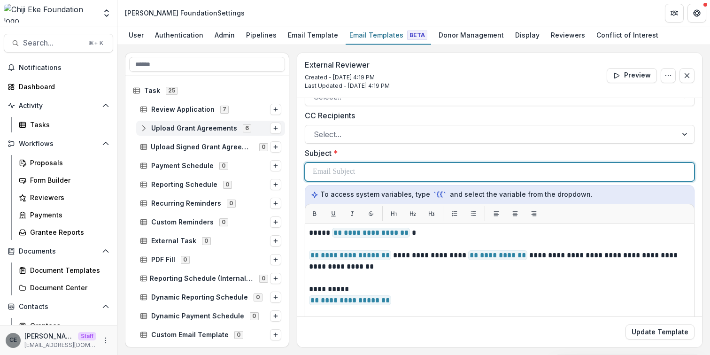
click at [401, 175] on div at bounding box center [500, 172] width 374 height 18
click at [383, 171] on span "**********" at bounding box center [348, 177] width 70 height 21
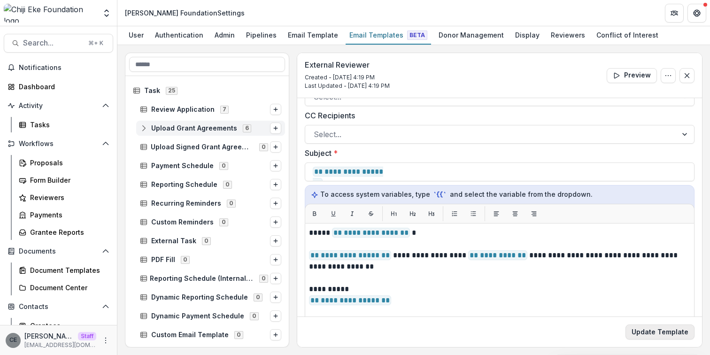
click at [680, 331] on button "Update Template" at bounding box center [660, 332] width 69 height 15
click at [147, 125] on rect at bounding box center [144, 127] width 6 height 5
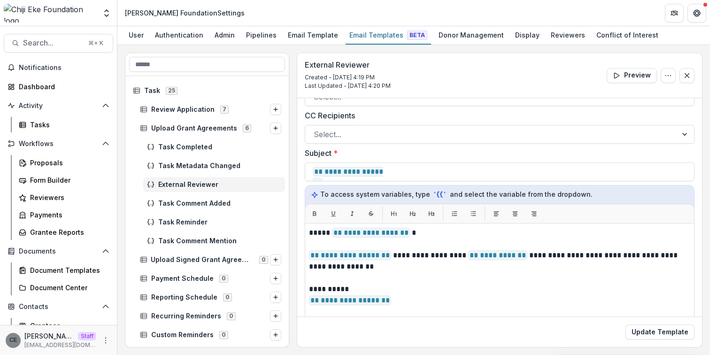
drag, startPoint x: 195, startPoint y: 199, endPoint x: 195, endPoint y: 191, distance: 7.5
click at [195, 198] on div "Task Comment Added" at bounding box center [214, 203] width 142 height 15
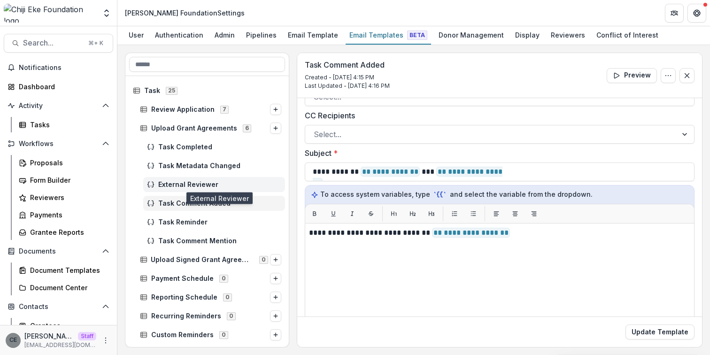
click at [196, 185] on span "External Reviewer" at bounding box center [219, 185] width 123 height 8
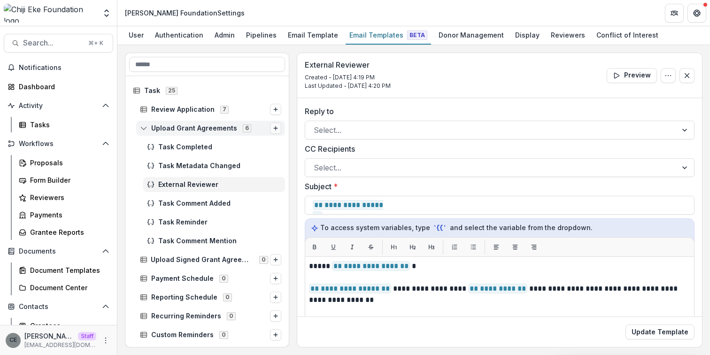
click at [273, 129] on icon "Options" at bounding box center [276, 128] width 6 height 6
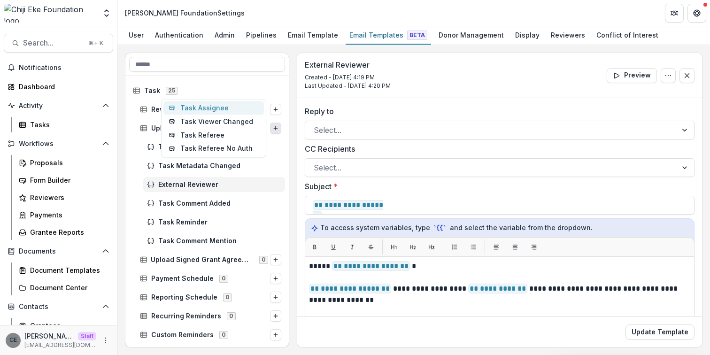
click at [211, 110] on button "Task Assignee" at bounding box center [213, 108] width 101 height 14
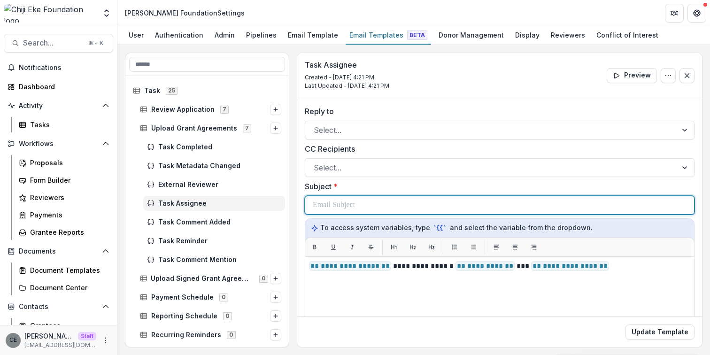
click at [393, 203] on div at bounding box center [500, 205] width 374 height 18
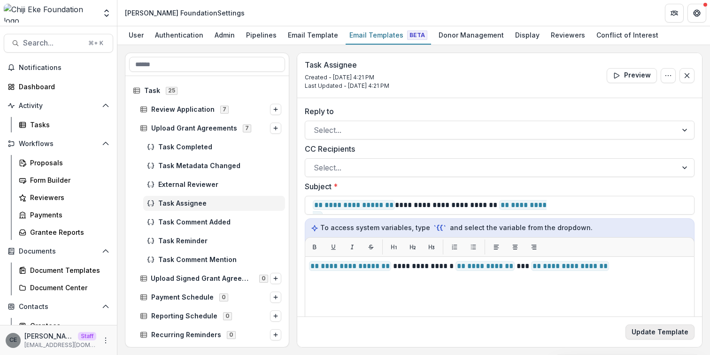
click at [653, 331] on button "Update Template" at bounding box center [660, 332] width 69 height 15
click at [143, 127] on line at bounding box center [144, 127] width 6 height 0
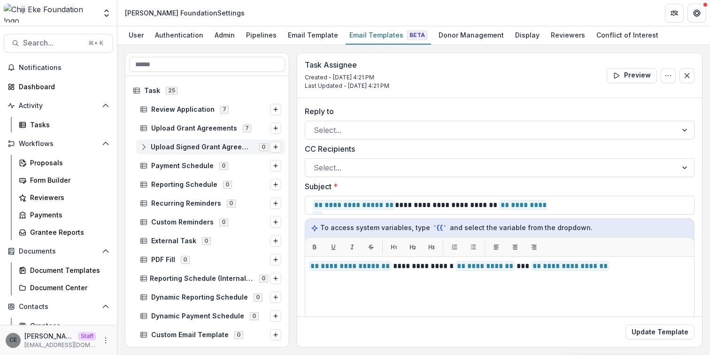
click at [274, 147] on icon "Options" at bounding box center [276, 147] width 6 height 6
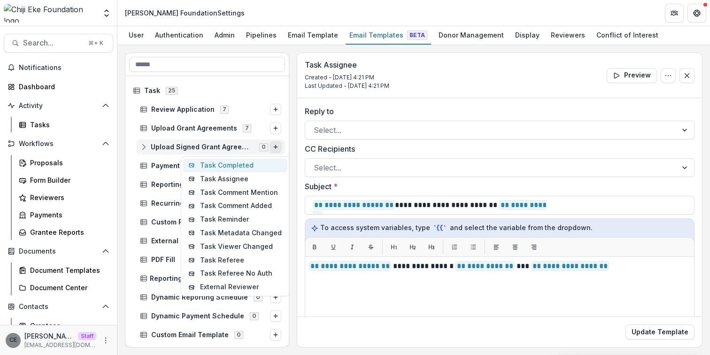
click at [255, 163] on button "Task Completed" at bounding box center [235, 166] width 104 height 14
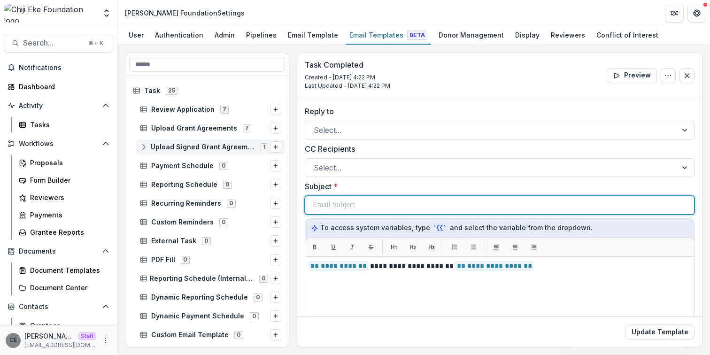
click at [381, 200] on div at bounding box center [500, 205] width 374 height 18
paste div
click at [430, 207] on span "** ********* **" at bounding box center [402, 205] width 59 height 10
click at [531, 204] on div "**********" at bounding box center [500, 205] width 374 height 18
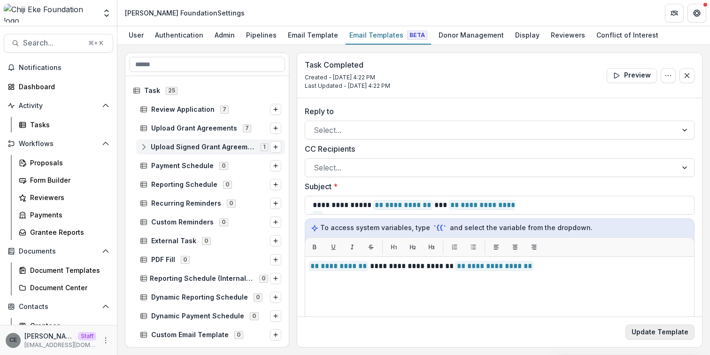
click at [655, 332] on button "Update Template" at bounding box center [660, 332] width 69 height 15
click at [275, 147] on icon "Options" at bounding box center [276, 147] width 6 height 6
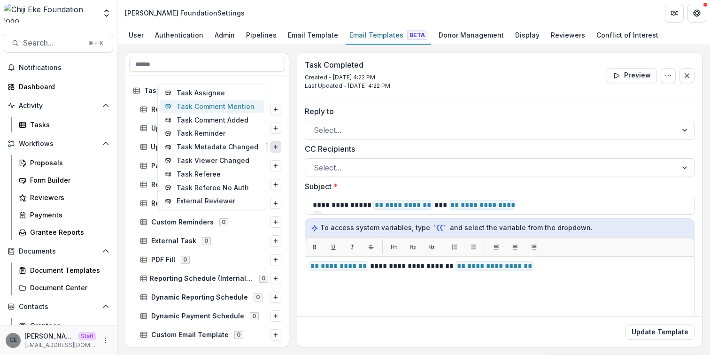
click at [230, 109] on button "Task Comment Mention" at bounding box center [212, 107] width 104 height 14
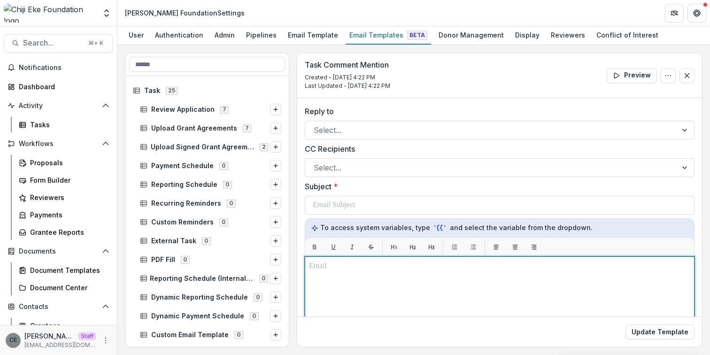
click at [354, 266] on p at bounding box center [499, 266] width 381 height 11
paste div
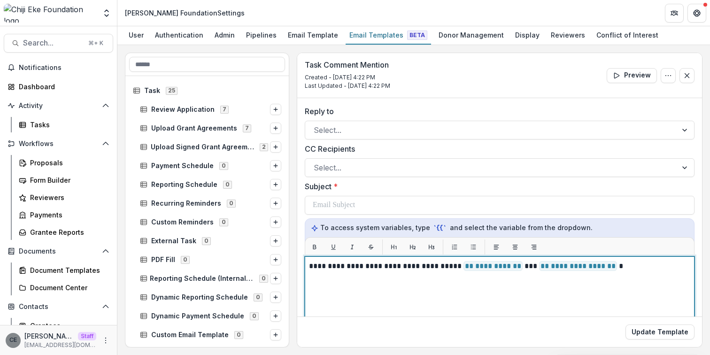
click at [521, 268] on p "**********" at bounding box center [498, 266] width 379 height 11
click at [612, 268] on p "**********" at bounding box center [498, 266] width 379 height 11
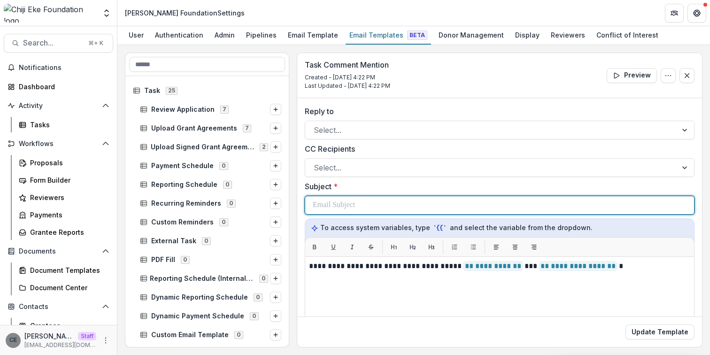
click at [379, 206] on div at bounding box center [500, 205] width 374 height 18
paste div
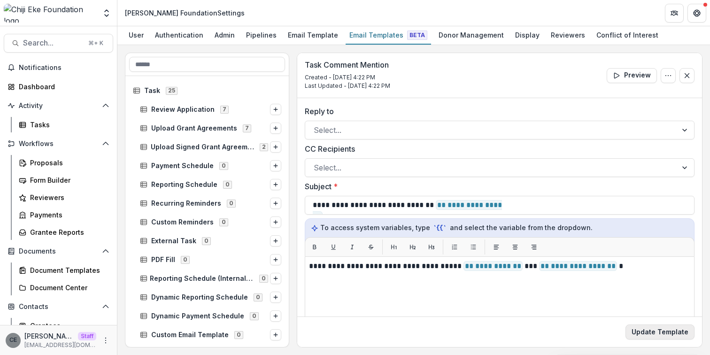
click at [647, 332] on button "Update Template" at bounding box center [660, 332] width 69 height 15
click at [276, 148] on line "Options" at bounding box center [276, 147] width 0 height 4
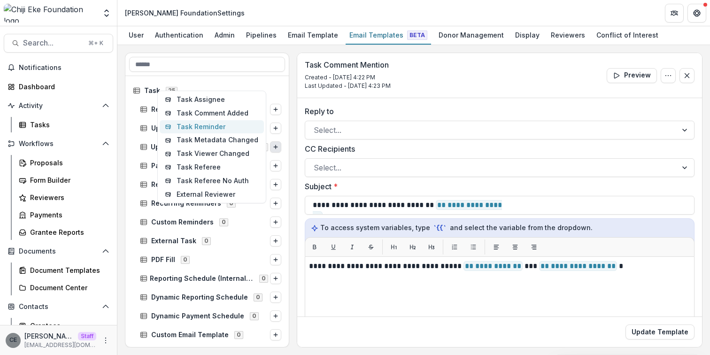
click at [210, 122] on button "Task Reminder" at bounding box center [212, 127] width 104 height 14
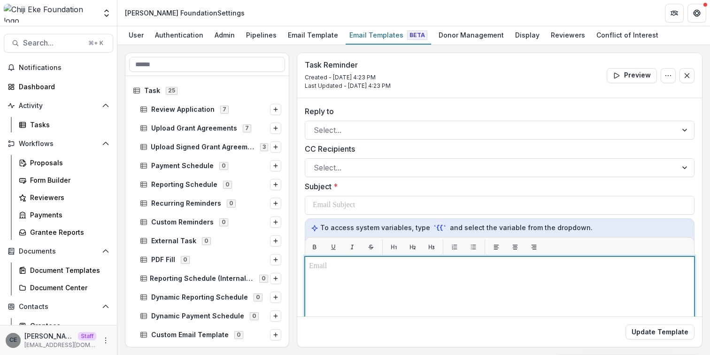
click at [342, 271] on p at bounding box center [499, 266] width 381 height 11
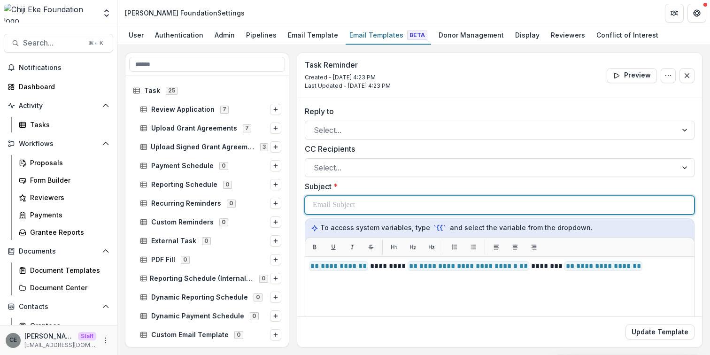
click at [381, 201] on div at bounding box center [500, 205] width 374 height 18
paste div
click at [450, 206] on p "**********" at bounding box center [429, 205] width 232 height 11
click at [545, 206] on div "**********" at bounding box center [500, 205] width 374 height 18
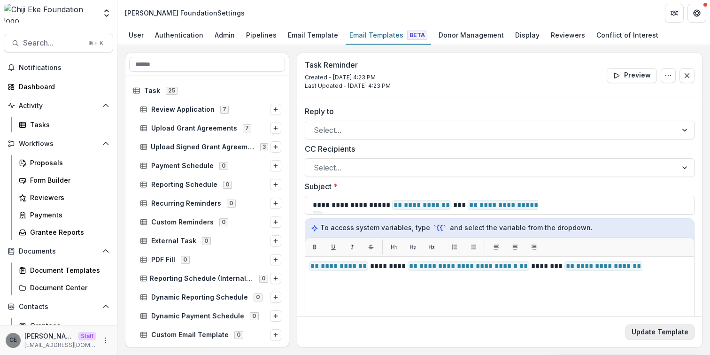
drag, startPoint x: 654, startPoint y: 330, endPoint x: 655, endPoint y: 324, distance: 6.2
click at [655, 325] on button "Update Template" at bounding box center [660, 332] width 69 height 15
click at [273, 150] on button "Options" at bounding box center [275, 146] width 11 height 11
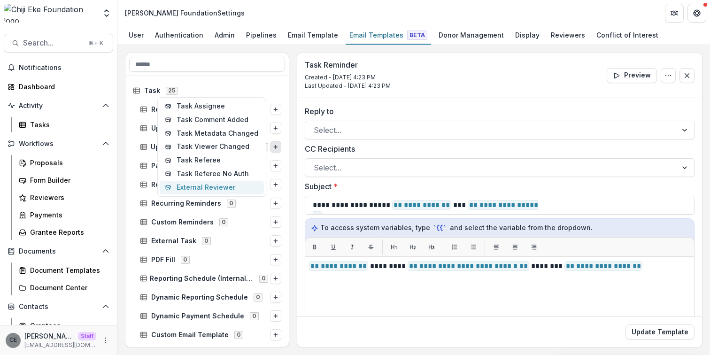
click at [216, 186] on button "External Reviewer" at bounding box center [212, 188] width 104 height 14
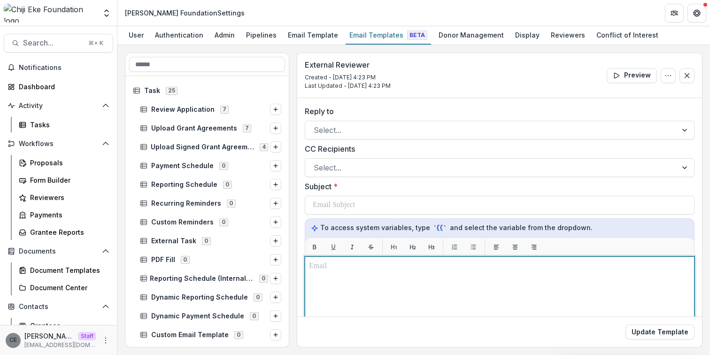
click at [332, 263] on p at bounding box center [499, 266] width 381 height 11
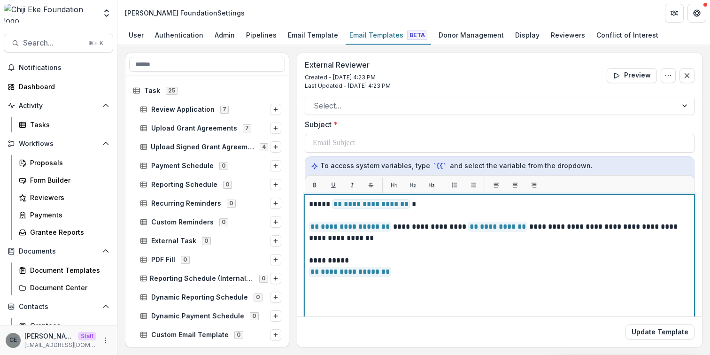
scroll to position [62, 0]
click at [407, 204] on p "**********" at bounding box center [498, 203] width 379 height 11
click at [389, 226] on p "**********" at bounding box center [498, 232] width 379 height 23
click at [522, 227] on p "**********" at bounding box center [498, 232] width 379 height 23
click at [391, 273] on p "**********" at bounding box center [498, 271] width 379 height 11
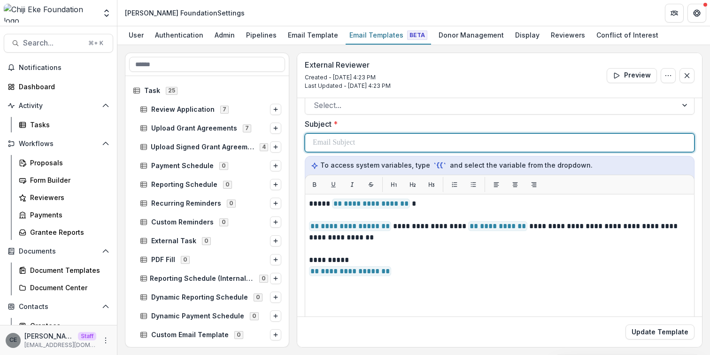
click at [410, 143] on div at bounding box center [500, 143] width 374 height 18
paste div
click at [394, 143] on p "**********" at bounding box center [423, 142] width 220 height 11
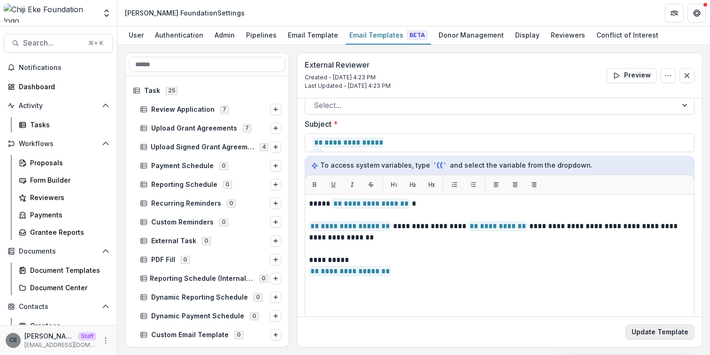
click at [648, 335] on button "Update Template" at bounding box center [660, 332] width 69 height 15
click at [275, 148] on icon "Options" at bounding box center [276, 147] width 6 height 6
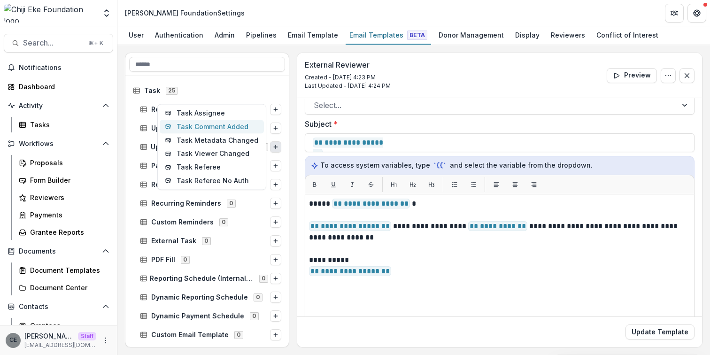
click at [231, 124] on button "Task Comment Added" at bounding box center [212, 127] width 104 height 14
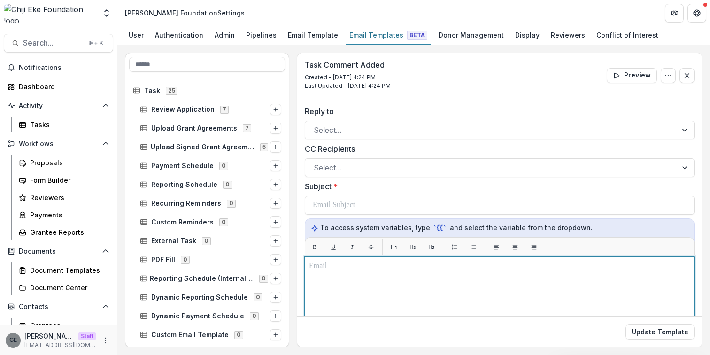
click at [348, 269] on p at bounding box center [499, 266] width 381 height 11
paste div
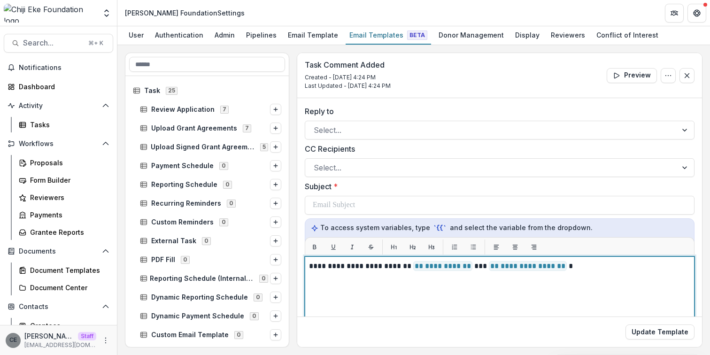
click at [472, 266] on span "** ********* **" at bounding box center [442, 266] width 59 height 10
click at [567, 267] on p "**********" at bounding box center [498, 266] width 379 height 11
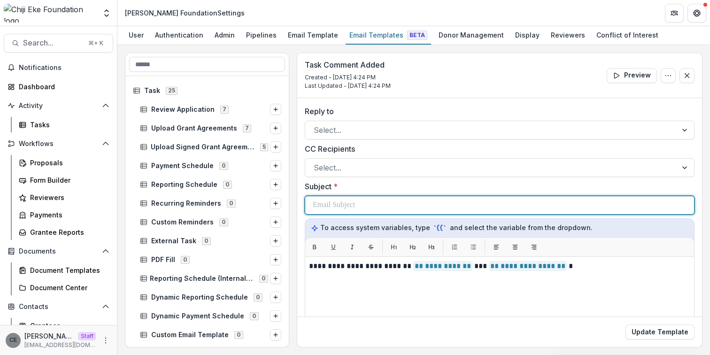
click at [355, 207] on p at bounding box center [334, 205] width 42 height 11
paste div
click at [420, 205] on span "** ********* **" at bounding box center [390, 205] width 59 height 10
click at [531, 205] on div "**********" at bounding box center [500, 205] width 374 height 18
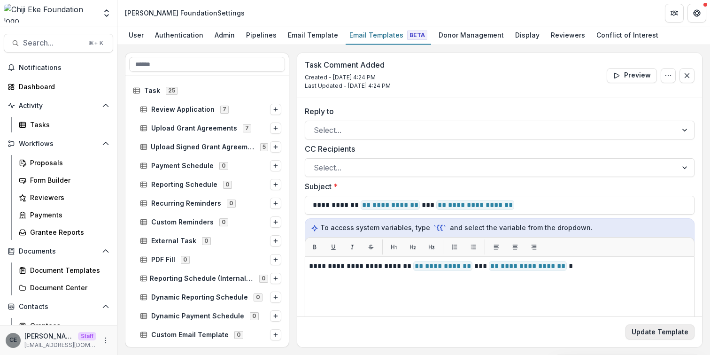
click at [658, 334] on button "Update Template" at bounding box center [660, 332] width 69 height 15
click at [276, 147] on button "Options" at bounding box center [275, 146] width 11 height 11
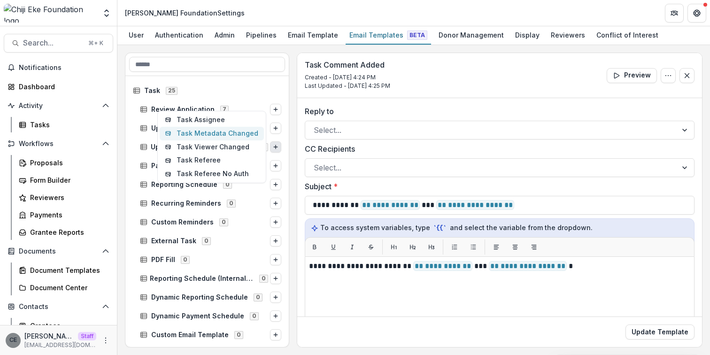
click at [224, 136] on button "Task Metadata Changed" at bounding box center [212, 134] width 104 height 14
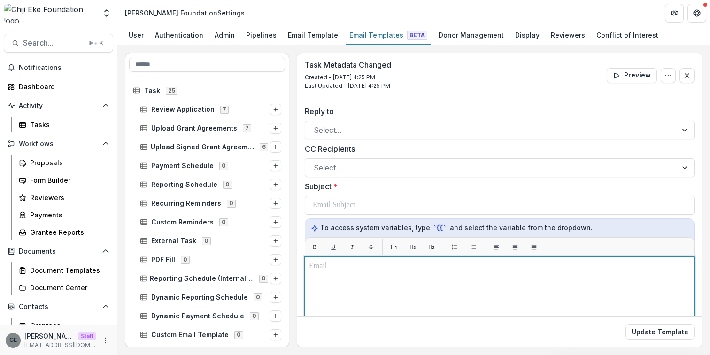
click at [369, 265] on p at bounding box center [499, 266] width 381 height 11
paste div
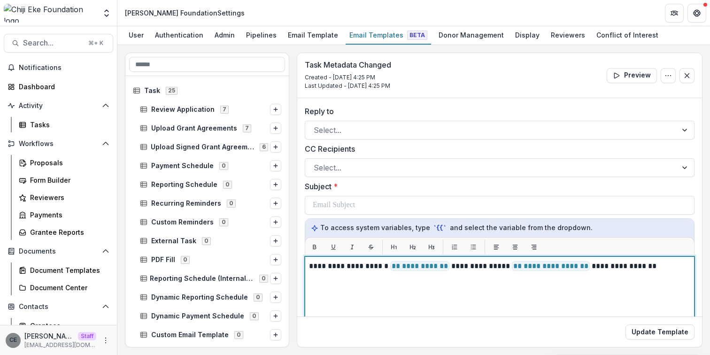
click at [443, 268] on span "** ********* **" at bounding box center [419, 266] width 59 height 10
click at [580, 265] on p "**********" at bounding box center [498, 266] width 379 height 11
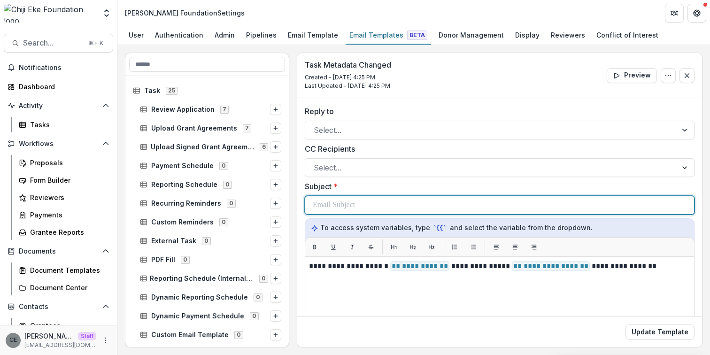
click at [391, 206] on div at bounding box center [500, 205] width 374 height 18
paste div
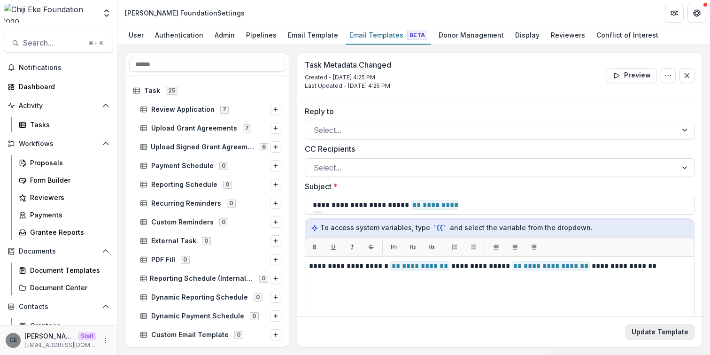
click at [651, 330] on button "Update Template" at bounding box center [660, 332] width 69 height 15
click at [273, 148] on icon "Options" at bounding box center [276, 147] width 6 height 6
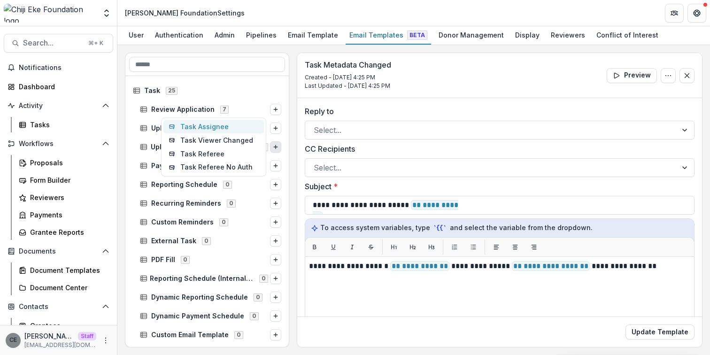
click at [214, 128] on button "Task Assignee" at bounding box center [213, 127] width 101 height 14
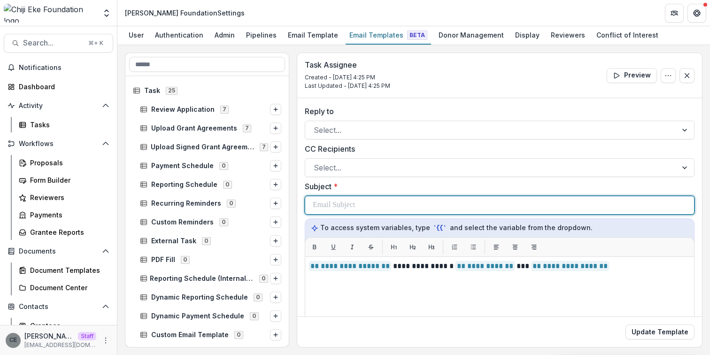
drag, startPoint x: 405, startPoint y: 202, endPoint x: 415, endPoint y: 204, distance: 10.0
click at [405, 202] on div at bounding box center [500, 205] width 374 height 18
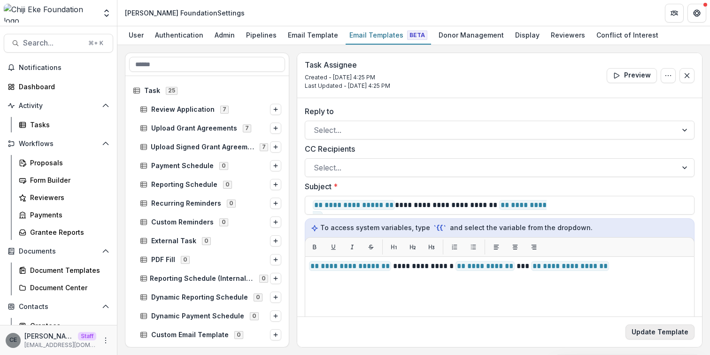
click at [653, 331] on button "Update Template" at bounding box center [660, 332] width 69 height 15
click at [650, 332] on button "Update Template" at bounding box center [660, 332] width 69 height 15
click at [159, 165] on span "Payment Schedule" at bounding box center [182, 166] width 62 height 8
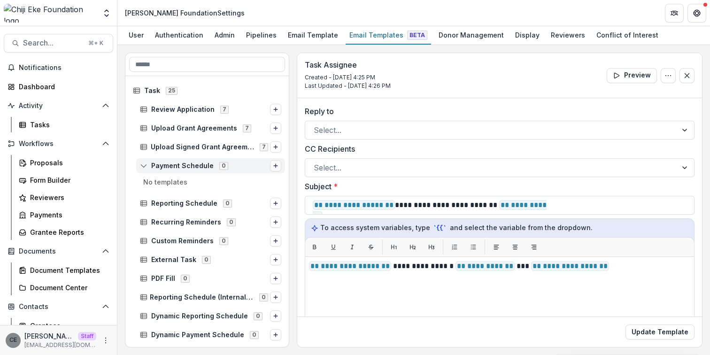
click at [275, 166] on icon "Options" at bounding box center [276, 166] width 6 height 6
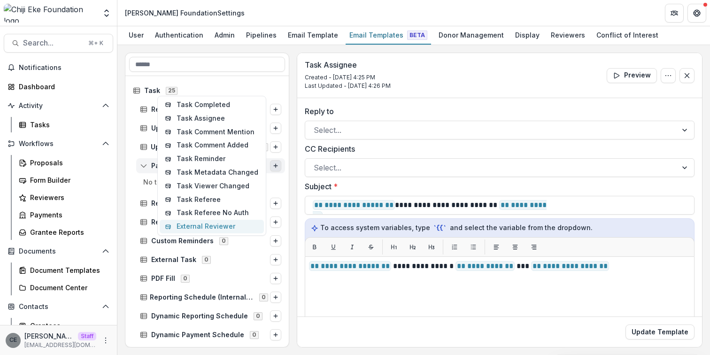
click at [217, 226] on button "External Reviewer" at bounding box center [212, 227] width 104 height 14
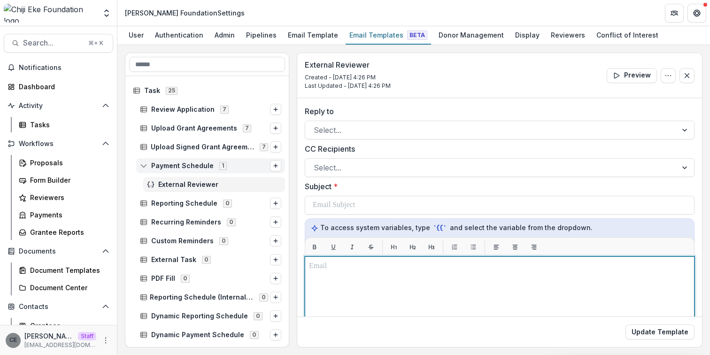
click at [356, 265] on p at bounding box center [499, 266] width 381 height 11
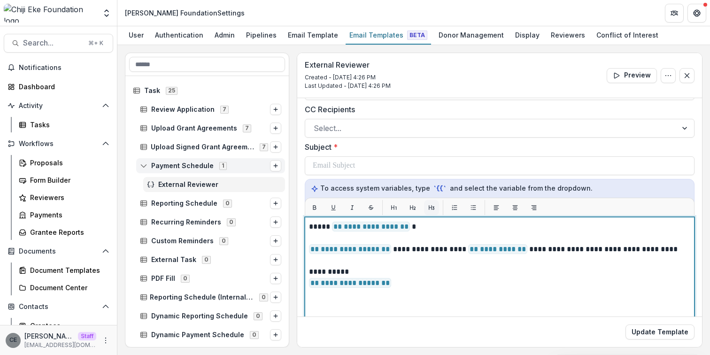
scroll to position [41, 0]
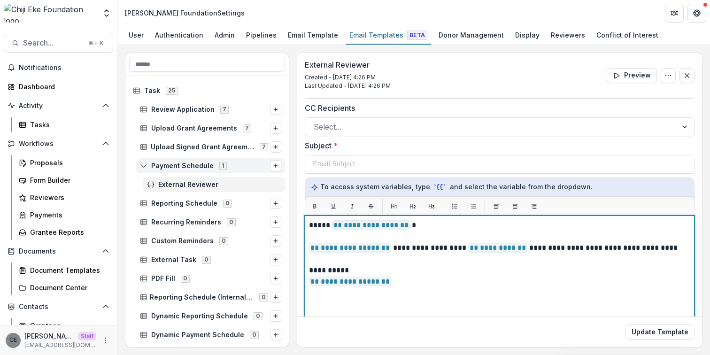
click at [405, 225] on span "**********" at bounding box center [371, 225] width 78 height 10
click at [389, 249] on p "**********" at bounding box center [498, 247] width 379 height 11
click at [522, 248] on p "**********" at bounding box center [498, 247] width 379 height 11
click at [393, 278] on p "**********" at bounding box center [498, 281] width 379 height 11
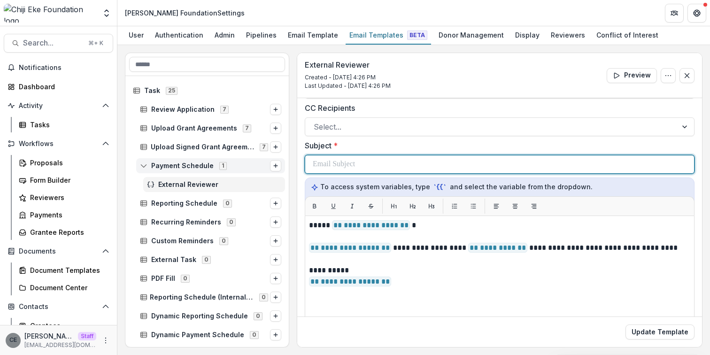
click at [397, 167] on div at bounding box center [500, 164] width 374 height 18
paste div
click at [394, 163] on p "**********" at bounding box center [401, 164] width 176 height 11
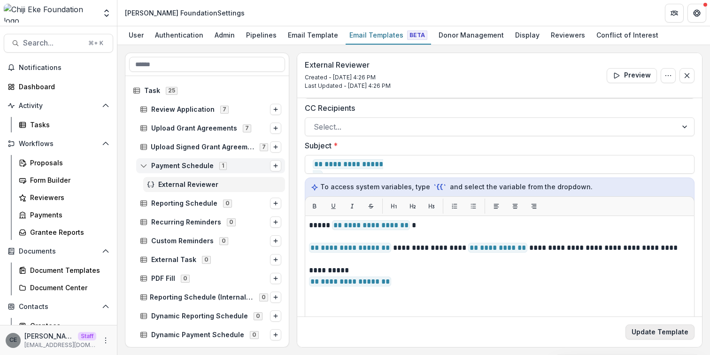
click at [661, 332] on button "Update Template" at bounding box center [660, 332] width 69 height 15
click at [273, 168] on icon "Options" at bounding box center [276, 166] width 6 height 6
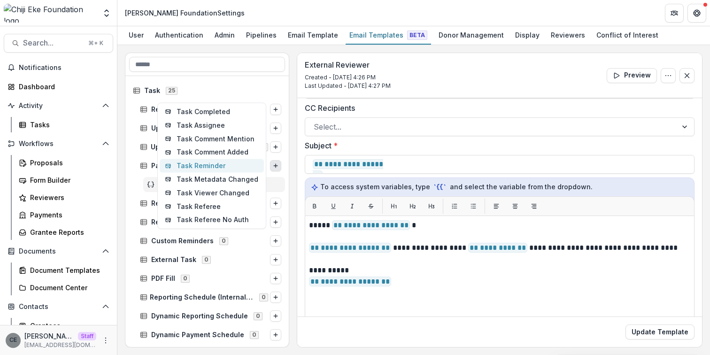
click at [216, 162] on button "Task Reminder" at bounding box center [212, 166] width 104 height 14
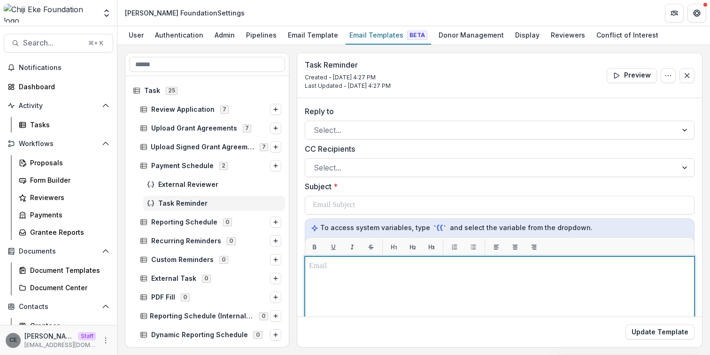
click at [395, 270] on p at bounding box center [499, 266] width 381 height 11
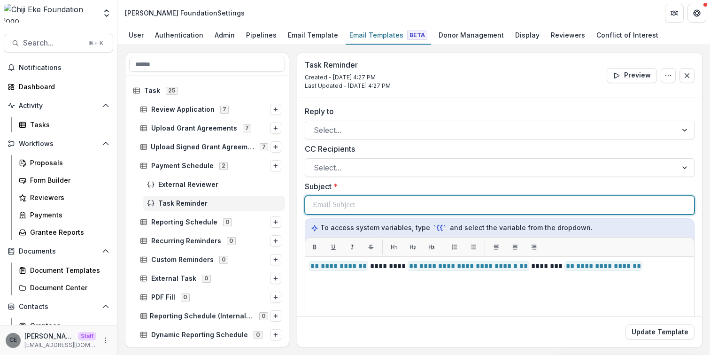
click at [415, 203] on div at bounding box center [500, 205] width 374 height 18
paste div
click at [451, 204] on p "**********" at bounding box center [430, 205] width 234 height 11
click at [571, 209] on div "**********" at bounding box center [500, 205] width 374 height 18
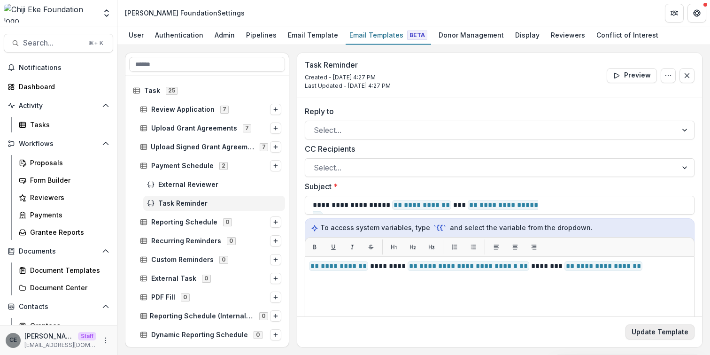
click at [663, 332] on button "Update Template" at bounding box center [660, 332] width 69 height 15
click at [274, 166] on line "Options" at bounding box center [276, 166] width 4 height 0
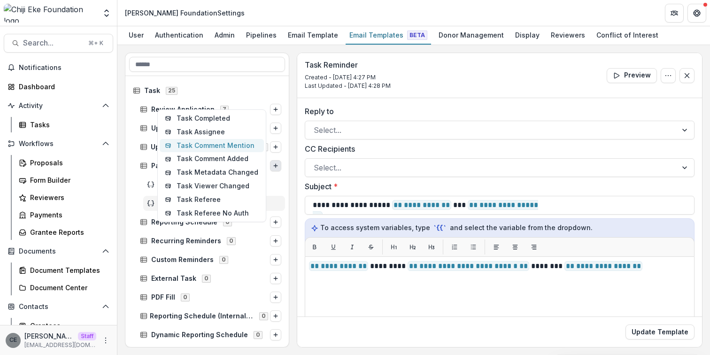
click at [217, 145] on button "Task Comment Mention" at bounding box center [212, 146] width 104 height 14
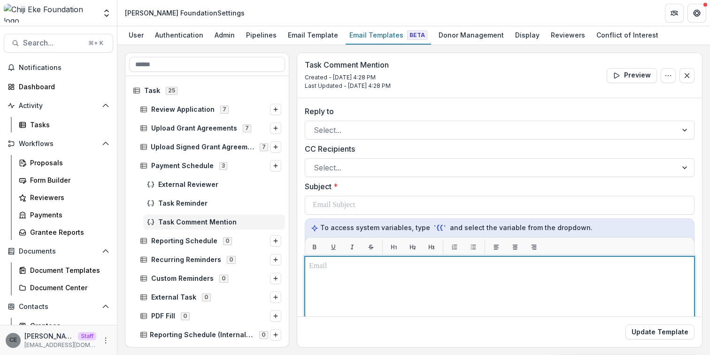
click at [356, 270] on p at bounding box center [499, 266] width 381 height 11
paste div
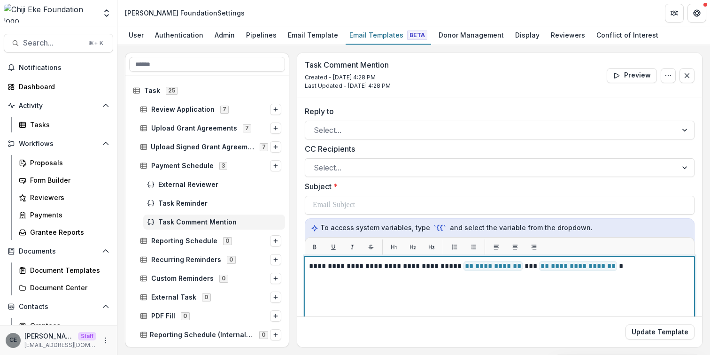
click at [520, 267] on span "** ********* **" at bounding box center [493, 266] width 59 height 10
click at [610, 267] on span "**********" at bounding box center [578, 266] width 78 height 10
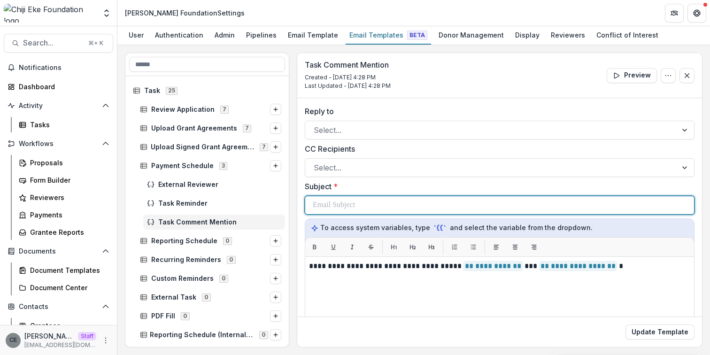
click at [348, 202] on p at bounding box center [334, 205] width 42 height 11
paste div
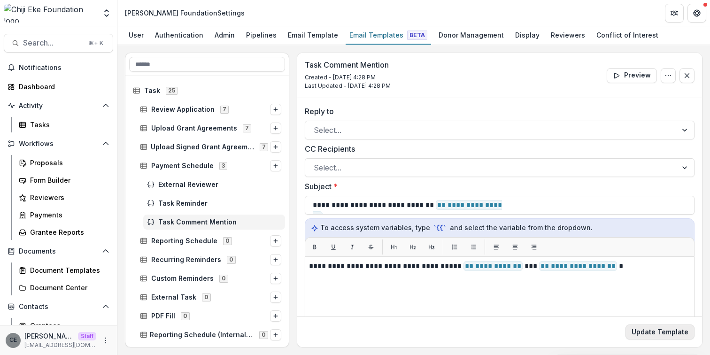
click at [647, 330] on button "Update Template" at bounding box center [660, 332] width 69 height 15
click at [273, 167] on icon "Options" at bounding box center [276, 166] width 6 height 6
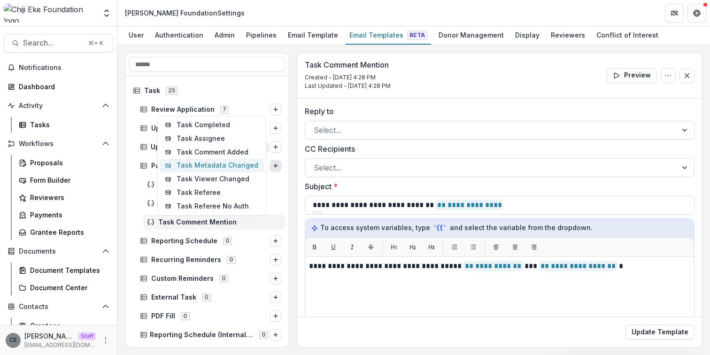
click at [223, 164] on button "Task Metadata Changed" at bounding box center [212, 166] width 104 height 14
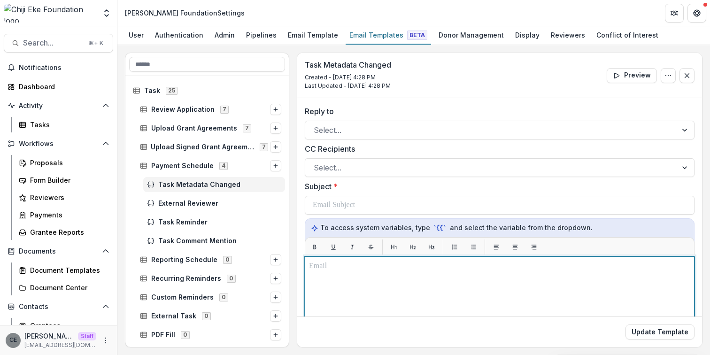
paste div
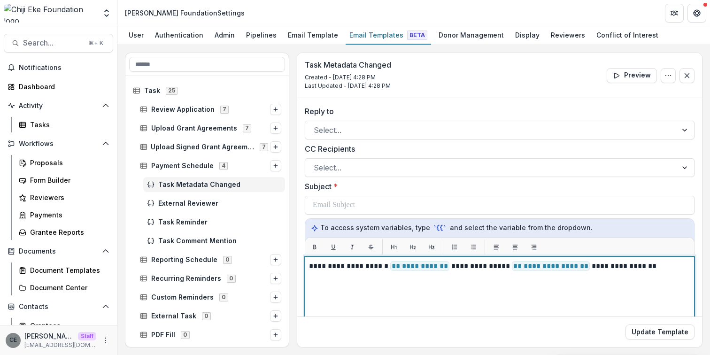
click at [444, 264] on p "**********" at bounding box center [498, 266] width 379 height 11
click at [580, 266] on p "**********" at bounding box center [498, 266] width 379 height 11
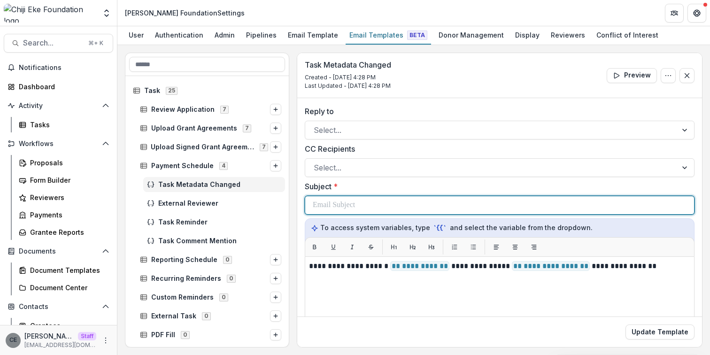
click at [402, 205] on div at bounding box center [500, 205] width 374 height 18
paste div
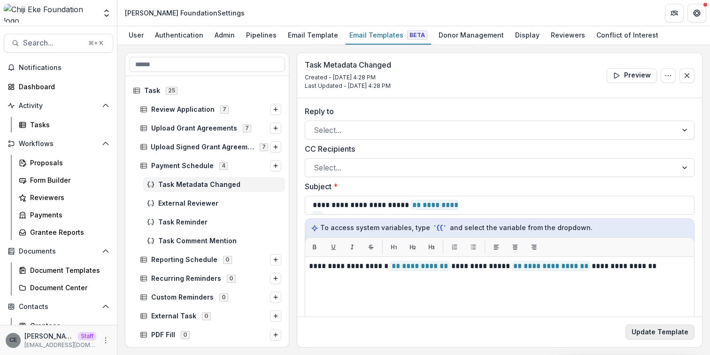
click at [671, 335] on button "Update Template" at bounding box center [660, 332] width 69 height 15
click at [274, 166] on line "Options" at bounding box center [276, 166] width 4 height 0
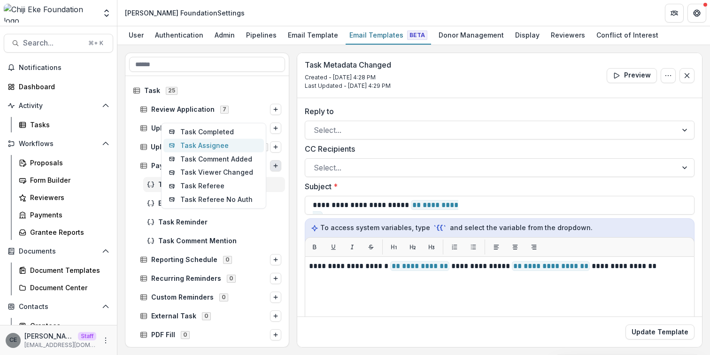
click at [218, 149] on button "Task Assignee" at bounding box center [213, 146] width 101 height 14
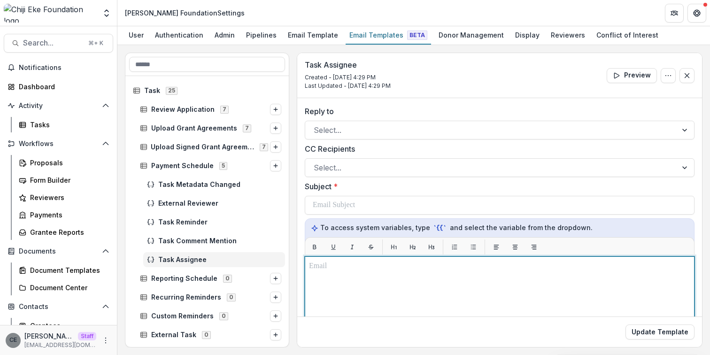
drag, startPoint x: 399, startPoint y: 276, endPoint x: 389, endPoint y: 273, distance: 10.6
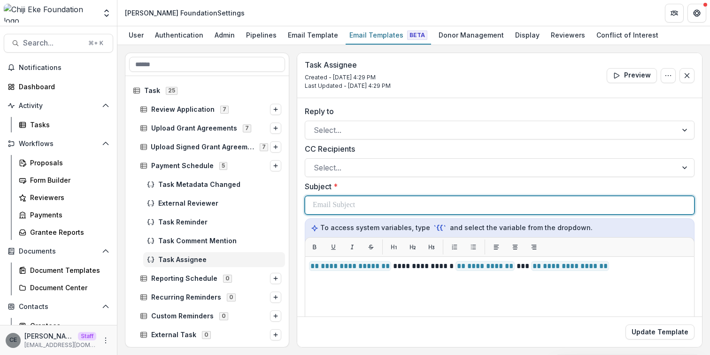
click at [383, 201] on div at bounding box center [500, 205] width 374 height 18
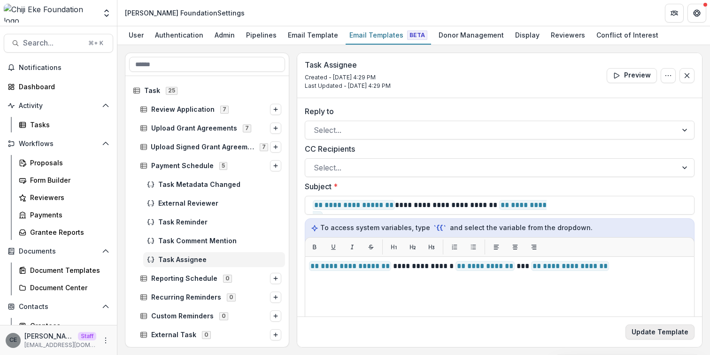
click at [672, 335] on button "Update Template" at bounding box center [660, 332] width 69 height 15
click at [273, 167] on icon "Options" at bounding box center [276, 166] width 6 height 6
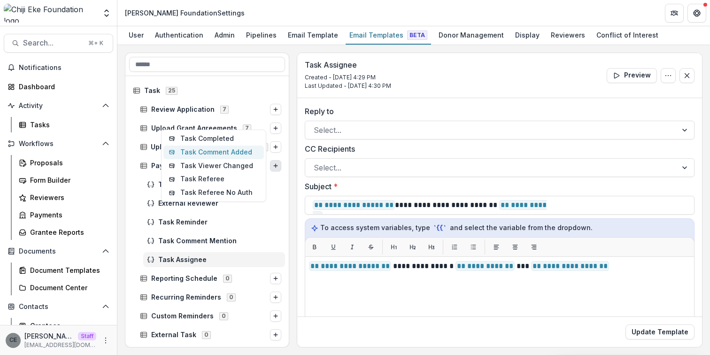
click at [228, 156] on button "Task Comment Added" at bounding box center [213, 153] width 101 height 14
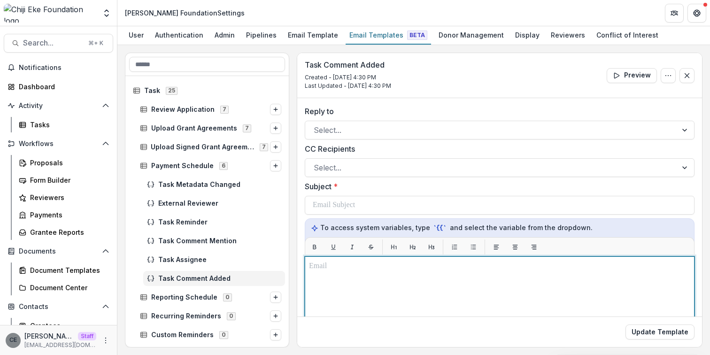
click at [340, 268] on p at bounding box center [499, 266] width 381 height 11
paste div
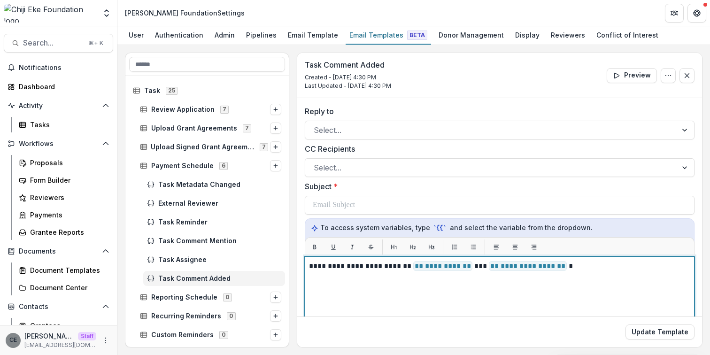
click at [478, 266] on p "**********" at bounding box center [498, 266] width 379 height 11
click at [566, 269] on span "**********" at bounding box center [528, 266] width 78 height 10
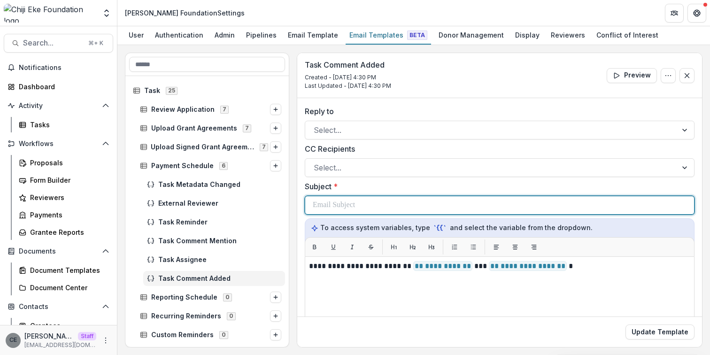
click at [352, 205] on p at bounding box center [334, 205] width 42 height 11
paste div
click at [424, 205] on p "**********" at bounding box center [415, 205] width 204 height 11
click at [521, 206] on div "**********" at bounding box center [500, 205] width 374 height 18
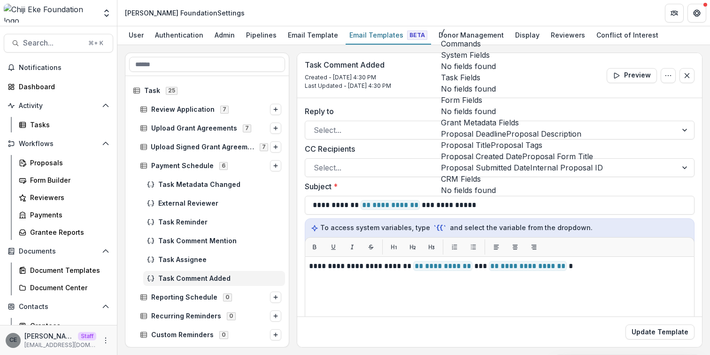
click at [491, 151] on span "Proposal Title" at bounding box center [466, 144] width 50 height 11
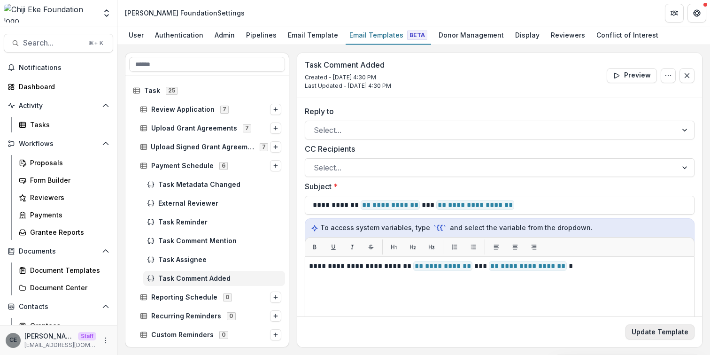
click at [664, 331] on button "Update Template" at bounding box center [660, 332] width 69 height 15
click at [273, 167] on icon "Options" at bounding box center [276, 166] width 6 height 6
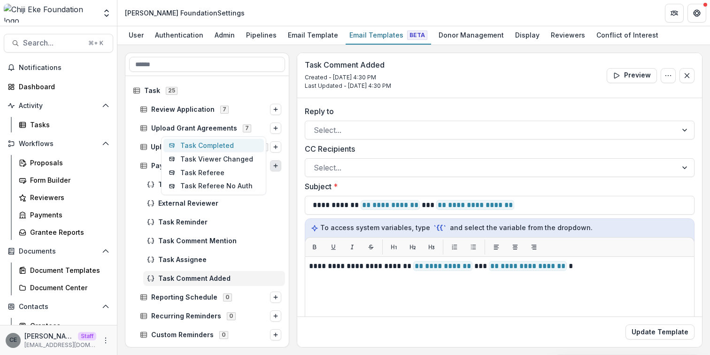
click at [220, 148] on button "Task Completed" at bounding box center [213, 146] width 101 height 14
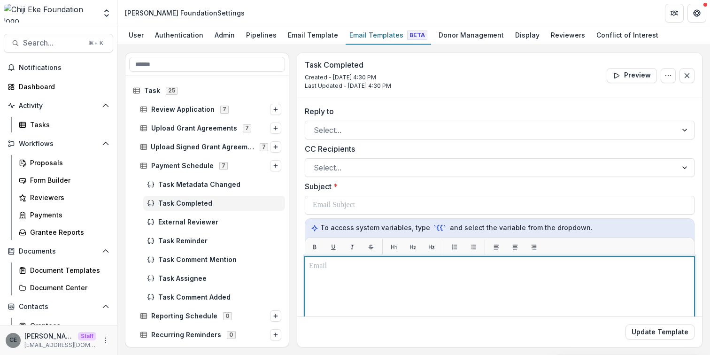
click at [376, 268] on p at bounding box center [499, 266] width 381 height 11
click at [500, 267] on p "**********" at bounding box center [498, 266] width 379 height 11
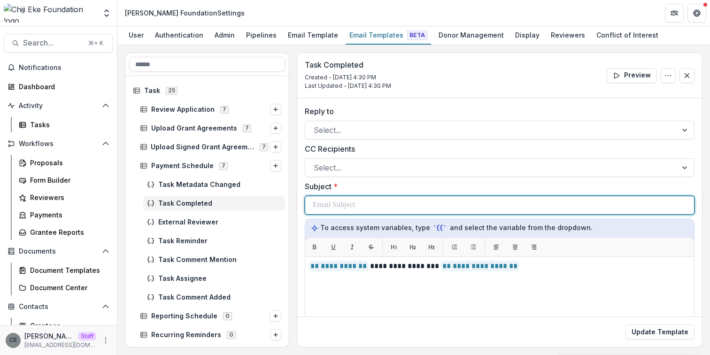
click at [409, 202] on div at bounding box center [500, 205] width 374 height 18
paste div
click at [432, 204] on p "**********" at bounding box center [417, 205] width 209 height 11
click at [536, 205] on div "**********" at bounding box center [500, 205] width 374 height 18
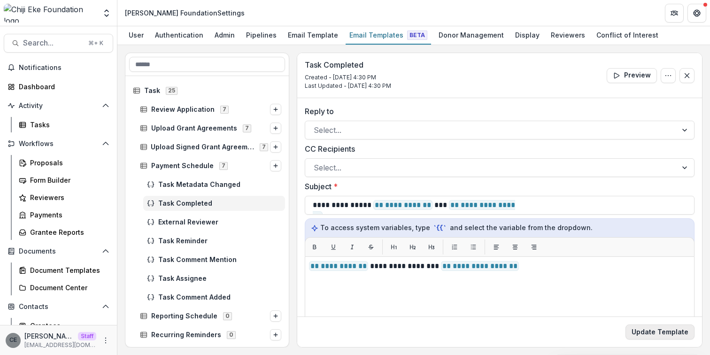
click at [661, 334] on button "Update Template" at bounding box center [660, 332] width 69 height 15
click at [659, 334] on button "Update Template" at bounding box center [660, 332] width 69 height 15
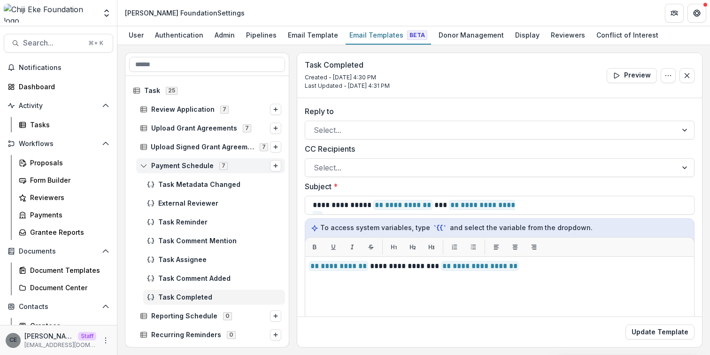
click at [141, 164] on icon at bounding box center [144, 166] width 8 height 8
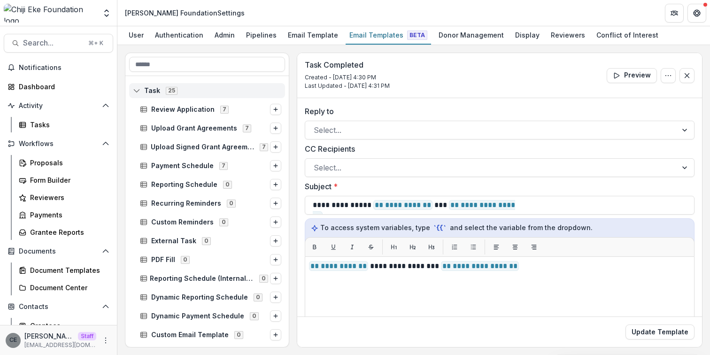
click at [136, 93] on icon at bounding box center [137, 91] width 8 height 8
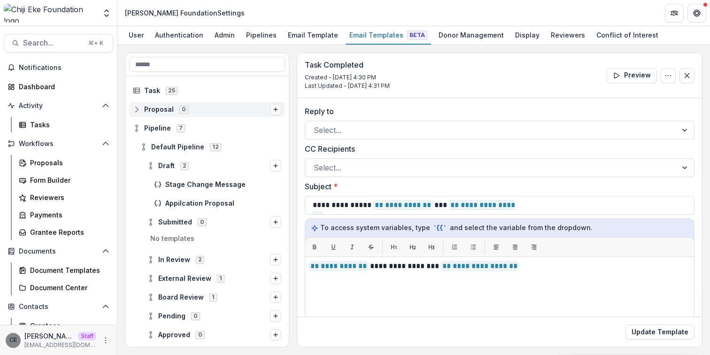
click at [274, 109] on line "Options" at bounding box center [276, 109] width 4 height 0
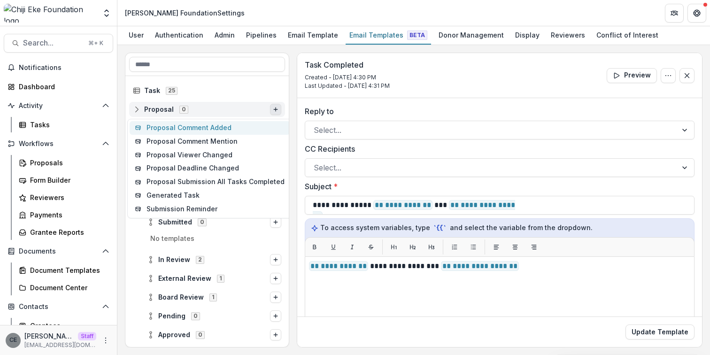
click at [229, 127] on button "Proposal Comment Added" at bounding box center [210, 128] width 161 height 14
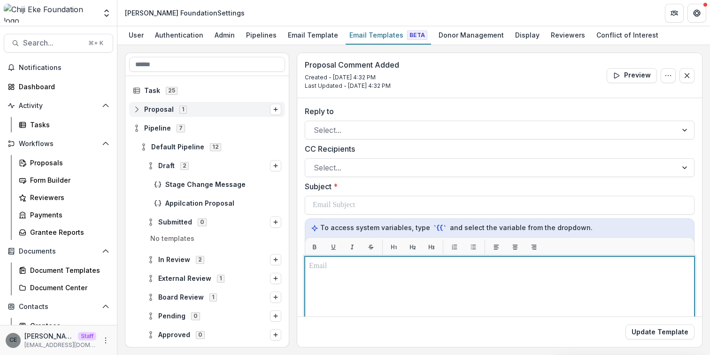
drag, startPoint x: 403, startPoint y: 266, endPoint x: 279, endPoint y: 253, distance: 124.3
click at [279, 253] on div "**********" at bounding box center [414, 200] width 578 height 295
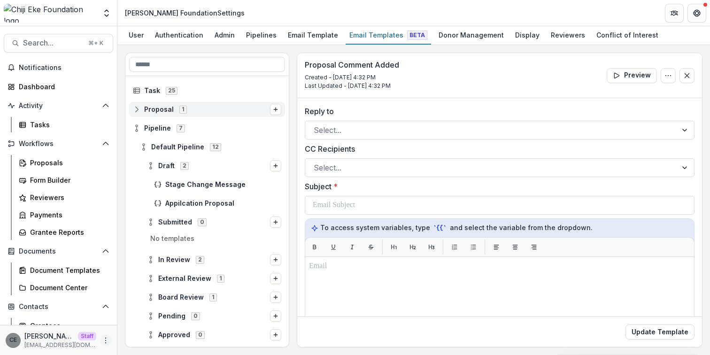
click at [103, 342] on icon "More" at bounding box center [106, 341] width 8 height 8
click at [136, 35] on div "User" at bounding box center [136, 35] width 23 height 14
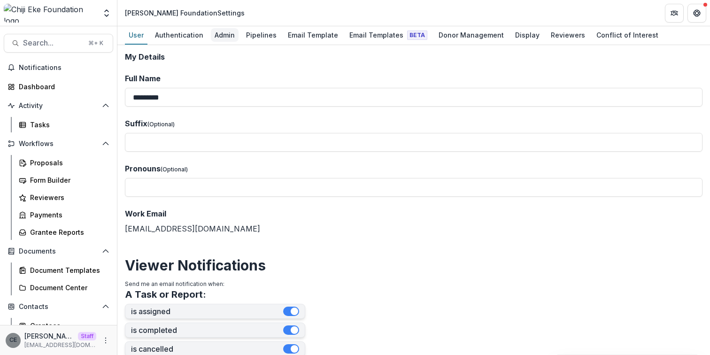
click at [214, 36] on div "Admin" at bounding box center [225, 35] width 28 height 14
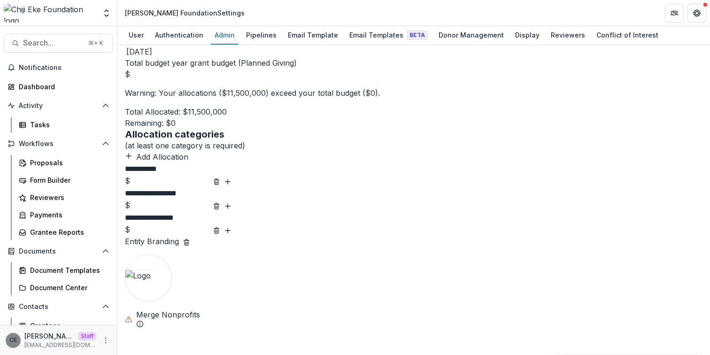
scroll to position [568, 0]
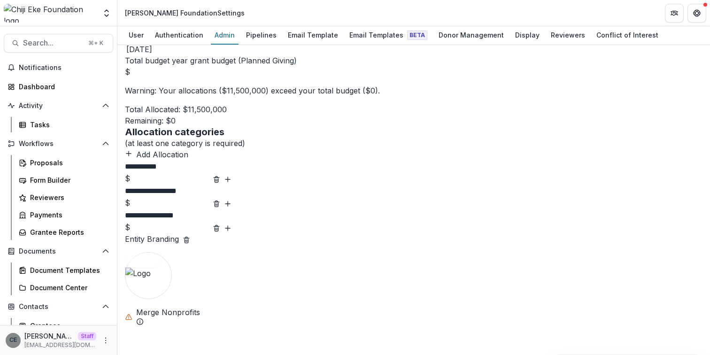
click at [209, 70] on input "*" at bounding box center [171, 71] width 75 height 11
drag, startPoint x: 650, startPoint y: 70, endPoint x: 681, endPoint y: 67, distance: 32.2
click at [209, 67] on input "*" at bounding box center [171, 71] width 75 height 11
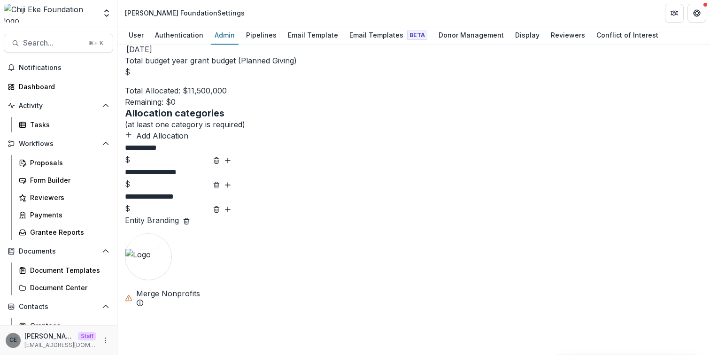
scroll to position [569, 0]
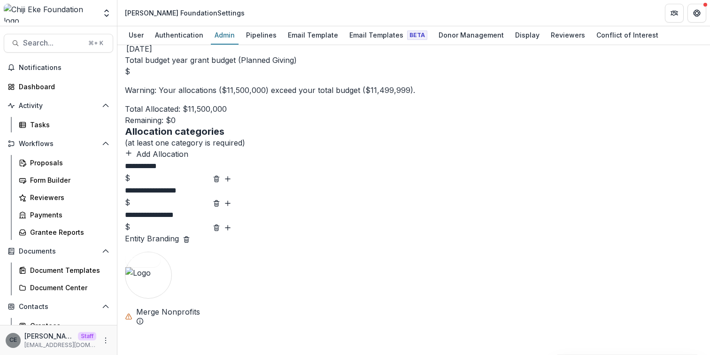
click at [209, 67] on input "********" at bounding box center [171, 71] width 75 height 11
drag, startPoint x: 646, startPoint y: 67, endPoint x: 711, endPoint y: 69, distance: 65.3
click at [710, 69] on html "**********" at bounding box center [355, 177] width 710 height 355
click at [209, 69] on input "***" at bounding box center [171, 71] width 75 height 11
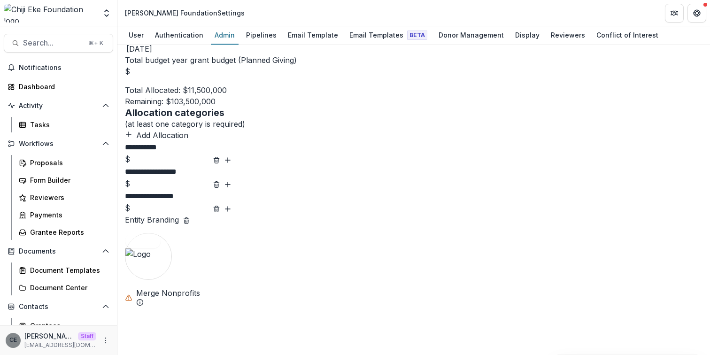
click at [209, 68] on input "*********" at bounding box center [171, 71] width 75 height 11
type input "********"
click at [560, 117] on div "Allocation categories (at least one category is required) Add Allocation" at bounding box center [414, 124] width 578 height 34
click at [492, 299] on div "**********" at bounding box center [414, 192] width 578 height 1417
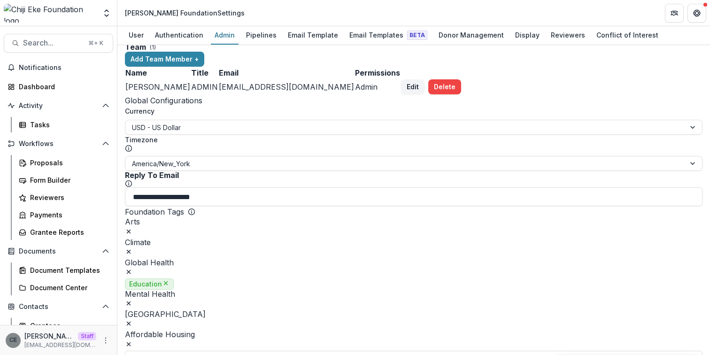
scroll to position [0, 0]
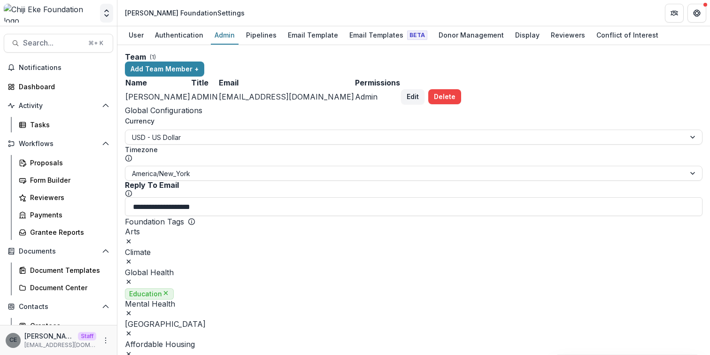
click at [103, 16] on icon "Open entity switcher" at bounding box center [106, 12] width 9 height 9
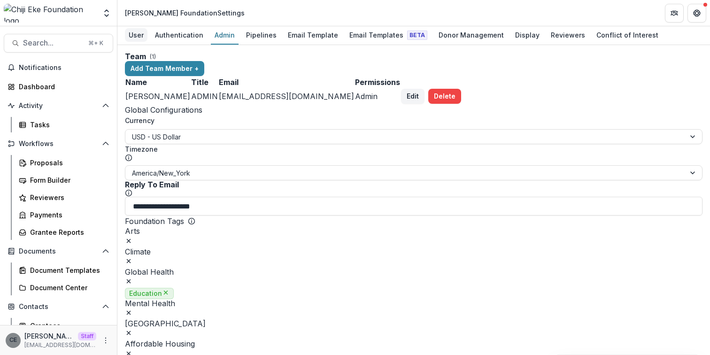
click at [138, 34] on div "User" at bounding box center [136, 35] width 23 height 14
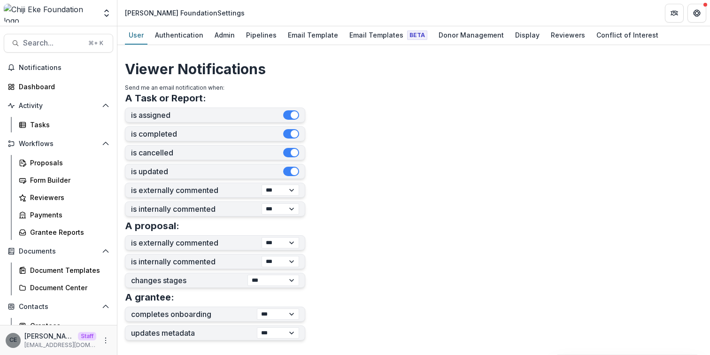
scroll to position [256, 0]
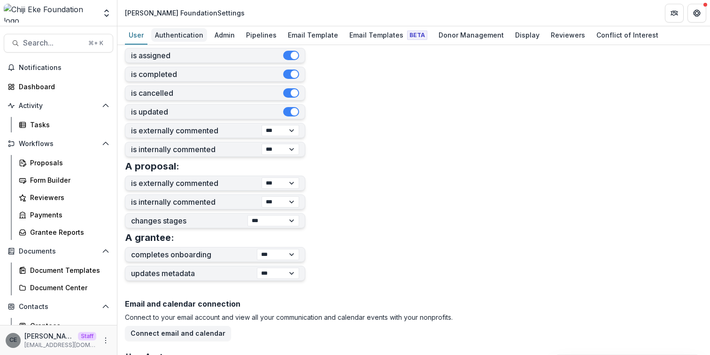
click at [181, 37] on div "Authentication" at bounding box center [179, 35] width 56 height 14
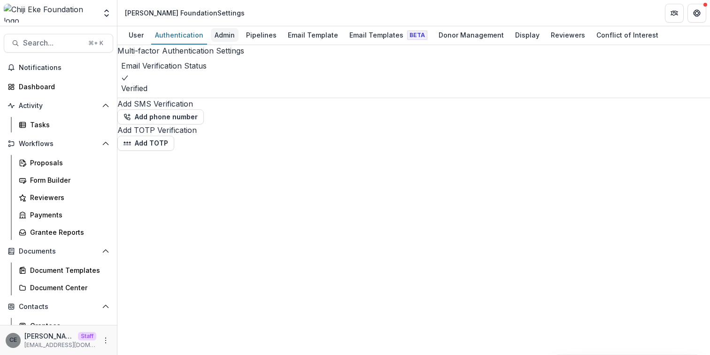
click at [234, 39] on div "Admin" at bounding box center [225, 35] width 28 height 14
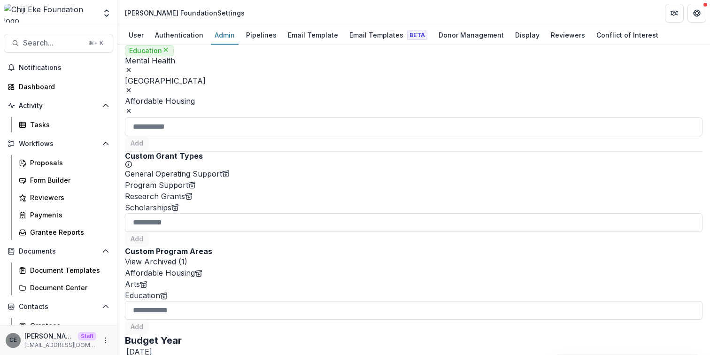
scroll to position [94, 0]
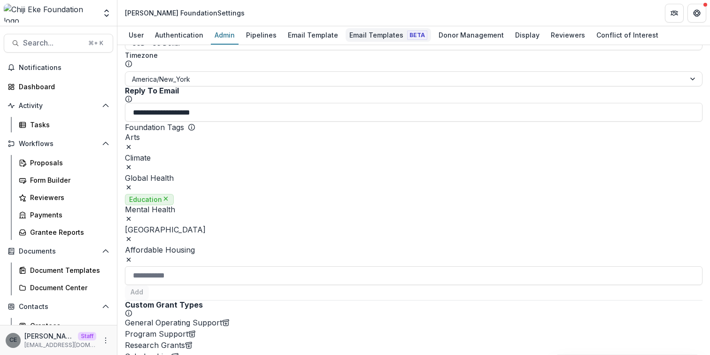
click at [362, 33] on div "Email Templates Beta" at bounding box center [388, 35] width 85 height 14
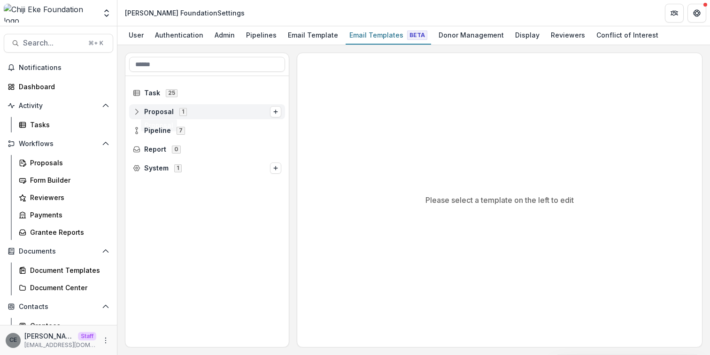
click at [156, 109] on span "Proposal" at bounding box center [159, 112] width 30 height 8
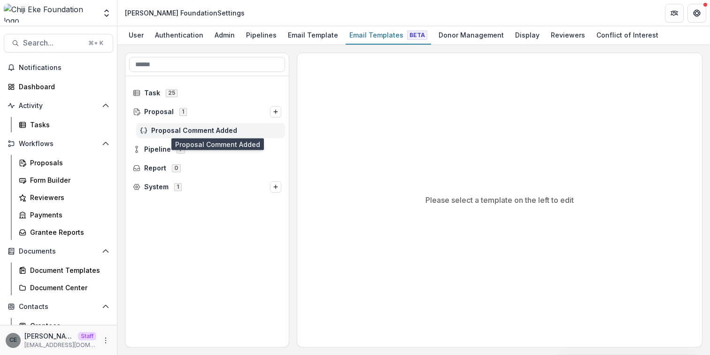
click at [194, 129] on span "Proposal Comment Added" at bounding box center [216, 131] width 130 height 8
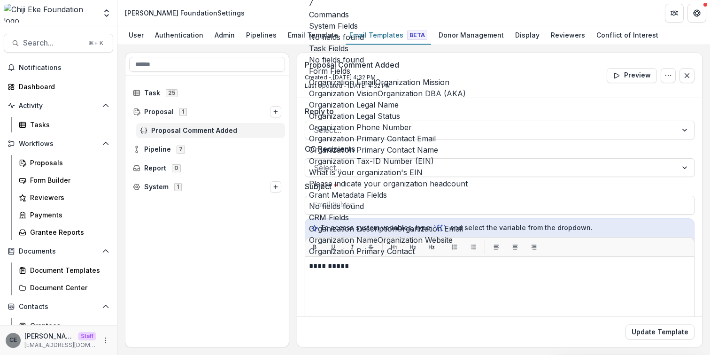
click at [294, 17] on header "Chiji Eke Foundation Settings" at bounding box center [413, 13] width 593 height 26
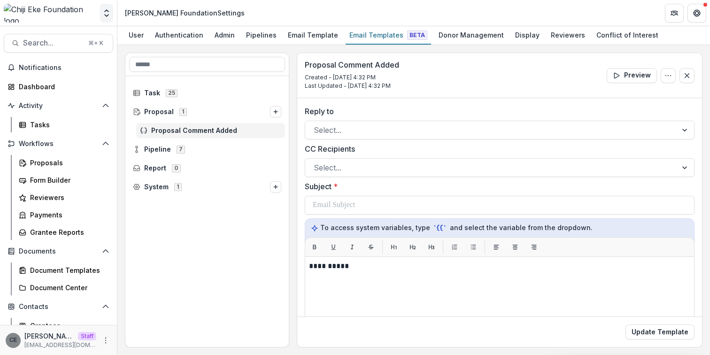
click at [106, 15] on polyline "Open entity switcher" at bounding box center [107, 16] width 4 height 2
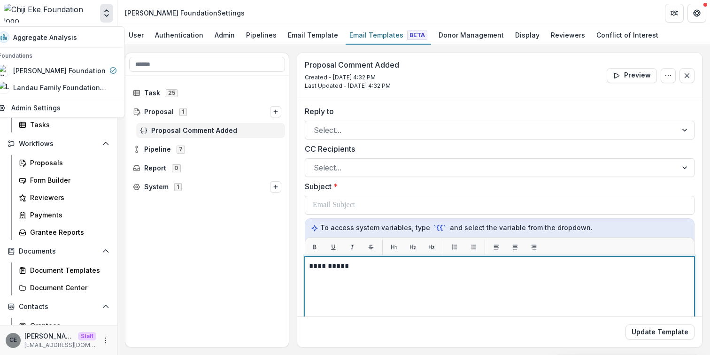
click at [367, 271] on p "**********" at bounding box center [498, 266] width 379 height 11
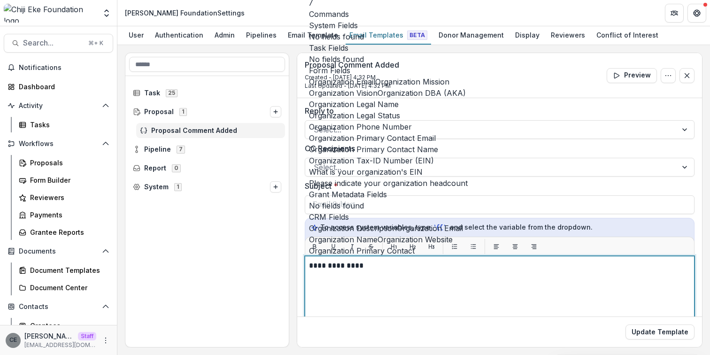
scroll to position [240, 0]
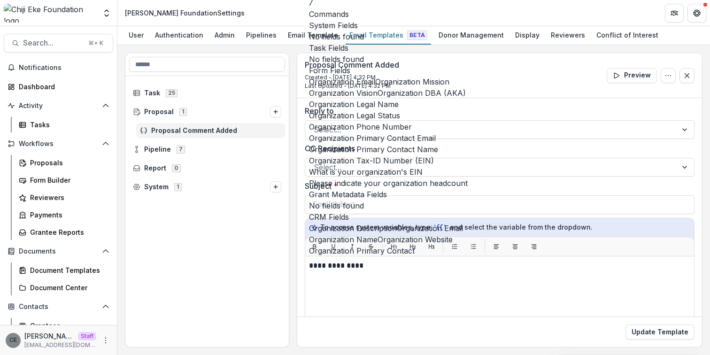
click at [368, 234] on span "Organization Name" at bounding box center [343, 239] width 69 height 11
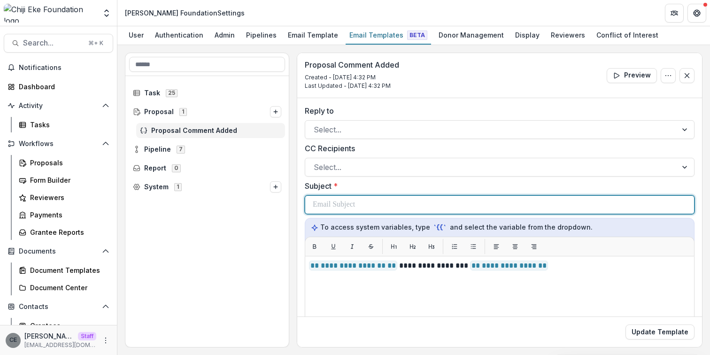
click at [368, 203] on div at bounding box center [500, 205] width 374 height 18
paste div
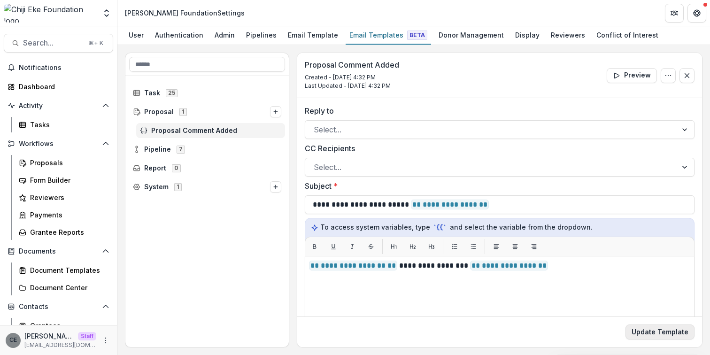
click at [652, 331] on button "Update Template" at bounding box center [660, 332] width 69 height 15
click at [665, 334] on button "Update Template" at bounding box center [660, 332] width 69 height 15
click at [276, 110] on icon "Options" at bounding box center [276, 112] width 6 height 6
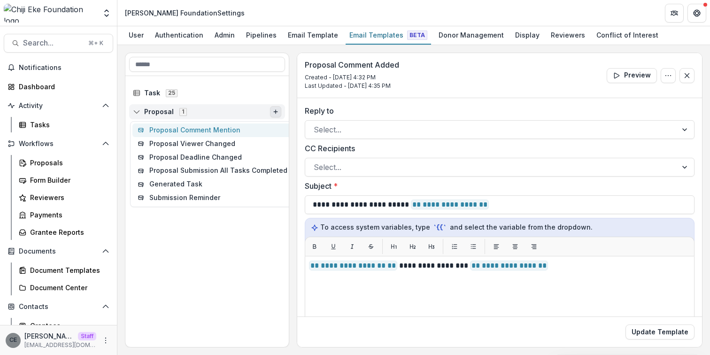
click at [232, 131] on button "Proposal Comment Mention" at bounding box center [212, 131] width 161 height 14
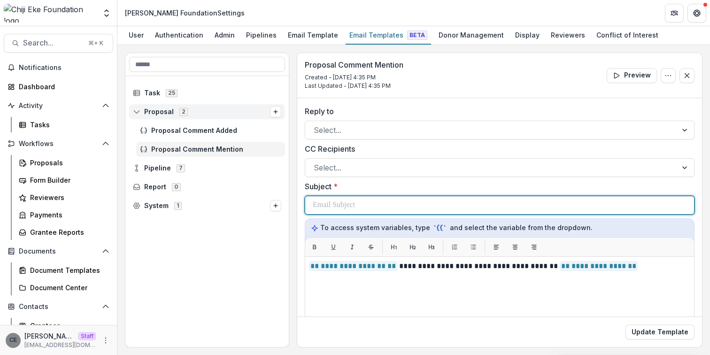
click at [374, 201] on div at bounding box center [500, 205] width 374 height 18
paste div
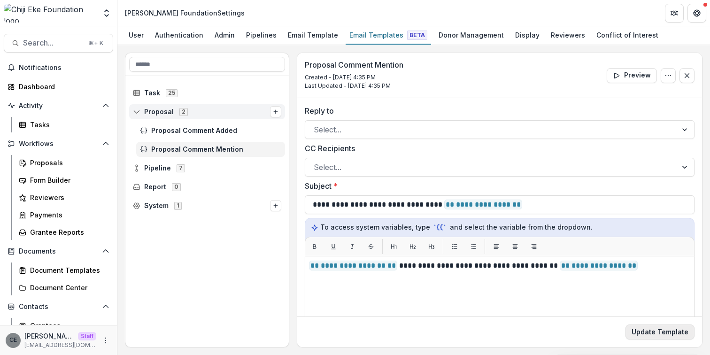
click at [662, 330] on button "Update Template" at bounding box center [660, 332] width 69 height 15
click at [275, 113] on icon "Options" at bounding box center [276, 112] width 6 height 6
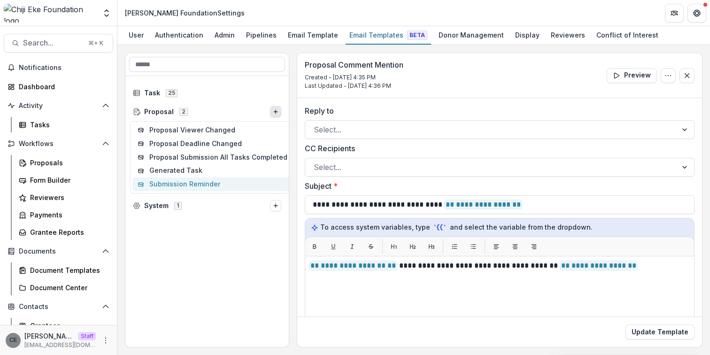
click at [188, 185] on button "Submission Reminder" at bounding box center [212, 185] width 161 height 14
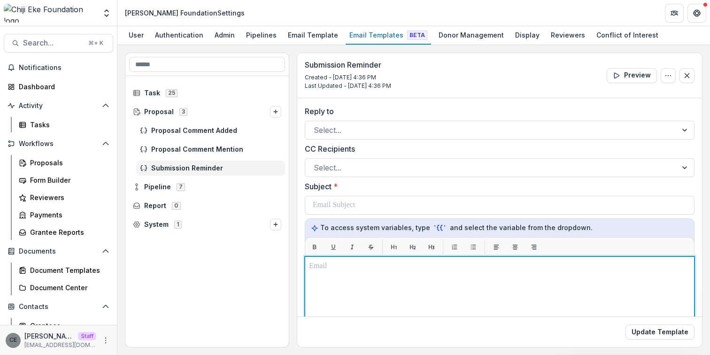
click at [372, 270] on p at bounding box center [499, 266] width 381 height 11
paste div
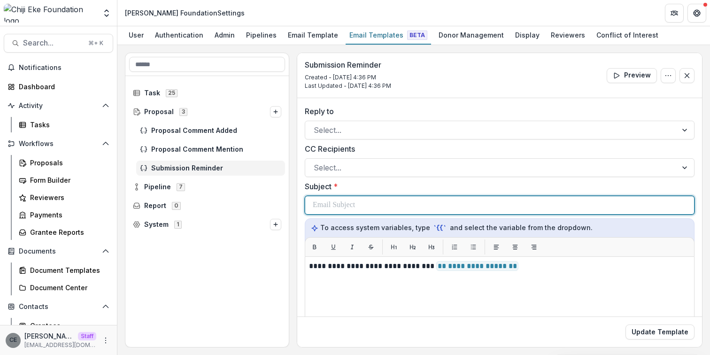
click at [346, 204] on p at bounding box center [334, 205] width 42 height 11
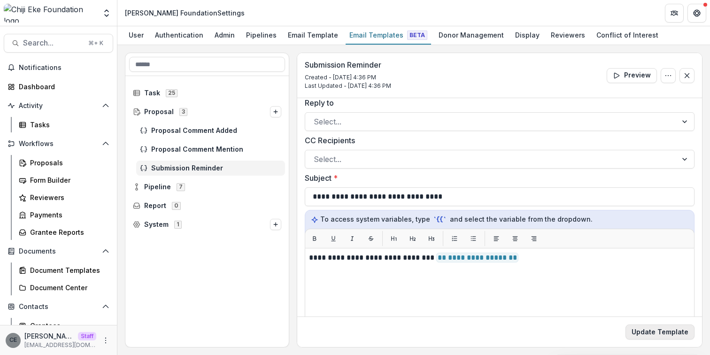
click at [665, 336] on button "Update Template" at bounding box center [660, 332] width 69 height 15
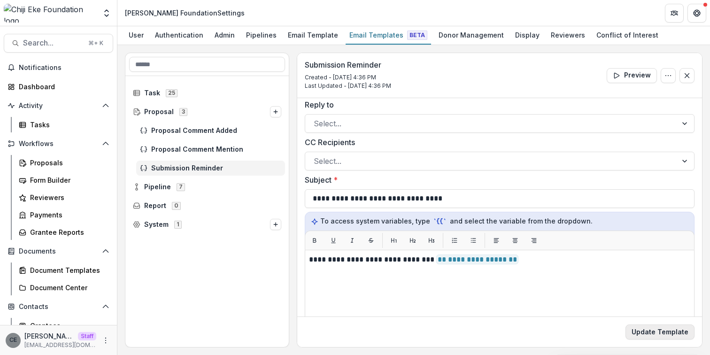
scroll to position [7, 0]
click at [276, 114] on icon "Options" at bounding box center [276, 112] width 6 height 6
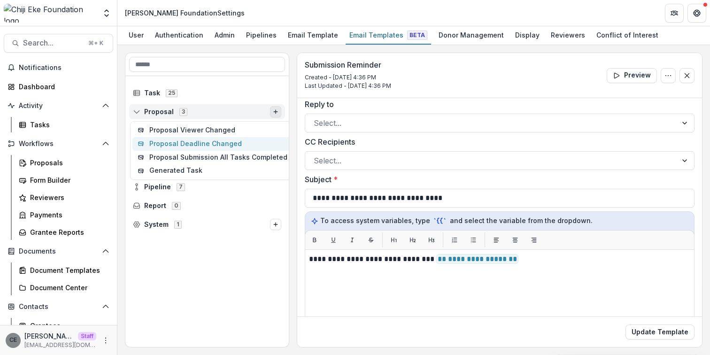
click at [213, 145] on button "Proposal Deadline Changed" at bounding box center [212, 144] width 161 height 14
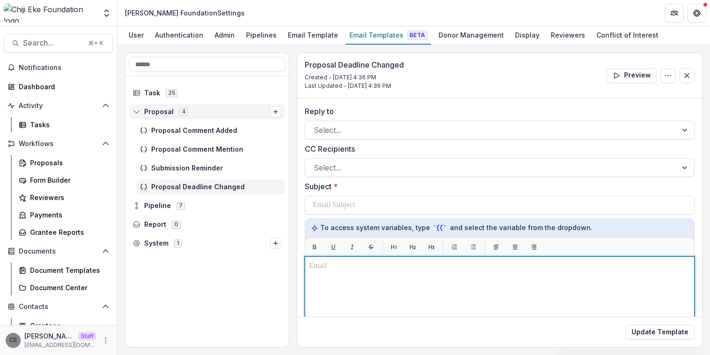
click at [370, 267] on p at bounding box center [499, 266] width 381 height 11
paste div
click at [443, 265] on span "**********" at bounding box center [410, 266] width 78 height 10
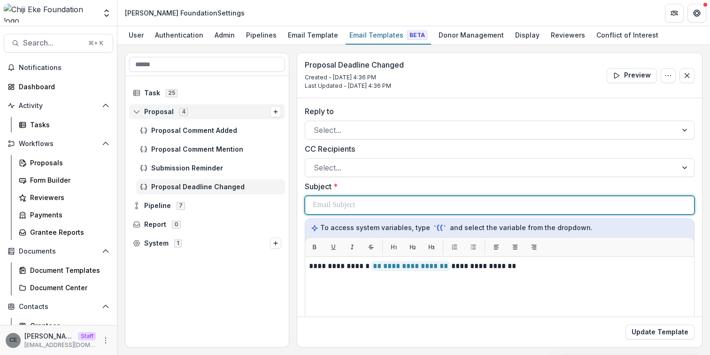
click at [454, 203] on div at bounding box center [500, 205] width 374 height 18
paste div
click at [485, 204] on div "**********" at bounding box center [500, 205] width 374 height 18
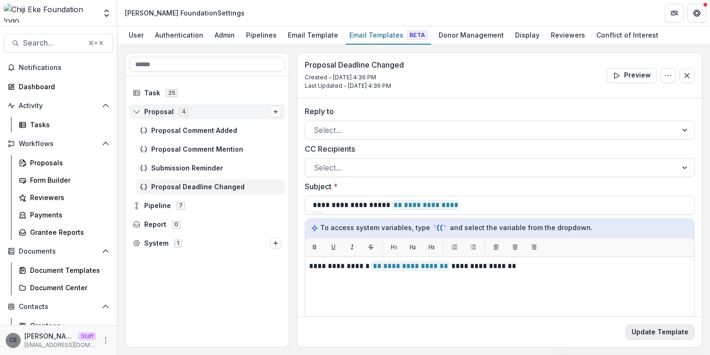
click at [665, 330] on button "Update Template" at bounding box center [660, 332] width 69 height 15
click at [274, 112] on icon "Options" at bounding box center [276, 112] width 6 height 6
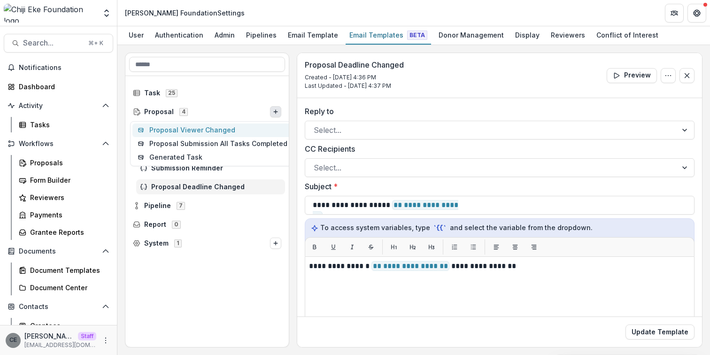
click at [213, 132] on button "Proposal Viewer Changed" at bounding box center [212, 131] width 161 height 14
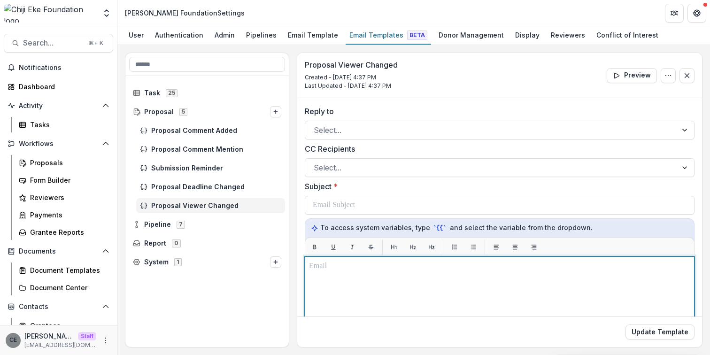
click at [328, 267] on p at bounding box center [499, 266] width 381 height 11
paste div
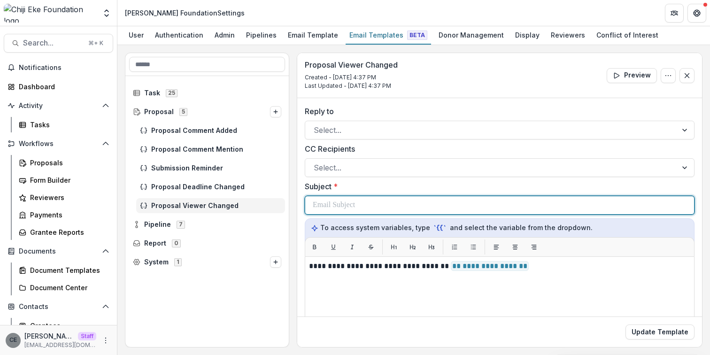
click at [337, 204] on p at bounding box center [334, 205] width 42 height 11
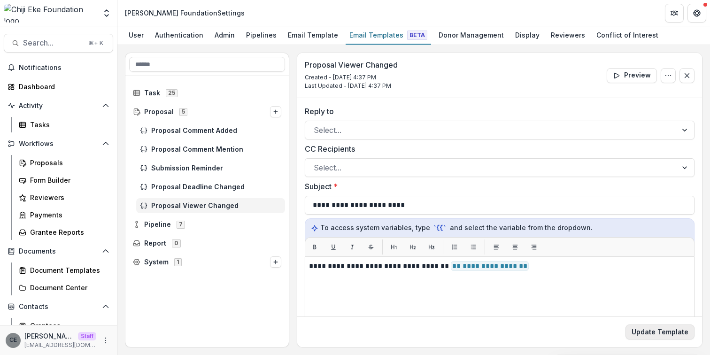
click at [672, 331] on button "Update Template" at bounding box center [660, 332] width 69 height 15
click at [136, 111] on line at bounding box center [135, 111] width 1 height 0
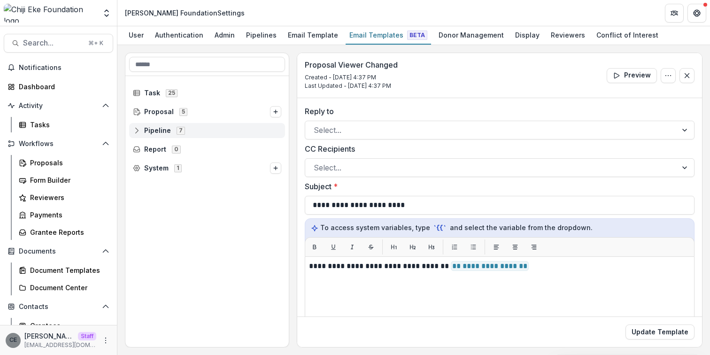
click at [161, 130] on span "Pipeline" at bounding box center [157, 131] width 27 height 8
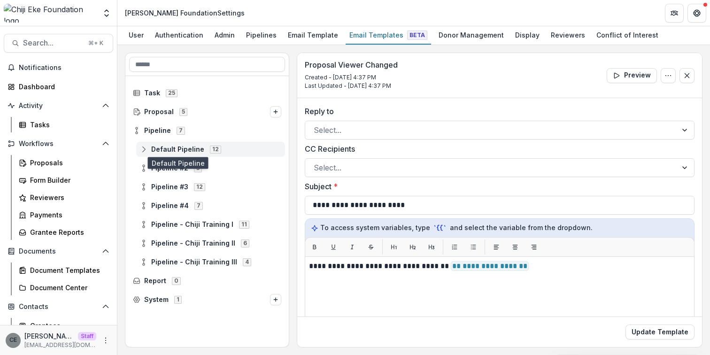
click at [174, 152] on span "Default Pipeline" at bounding box center [177, 150] width 53 height 8
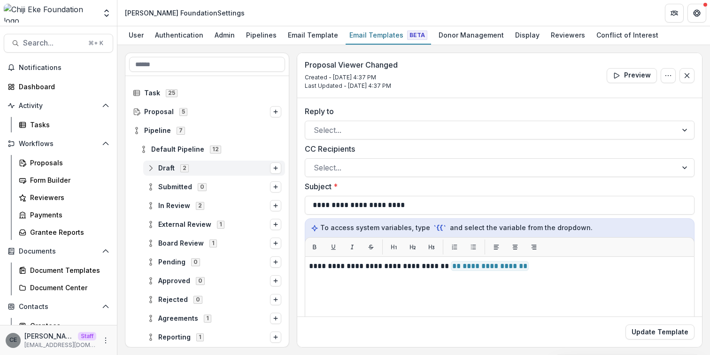
click at [208, 167] on span "Draft 2" at bounding box center [208, 168] width 123 height 8
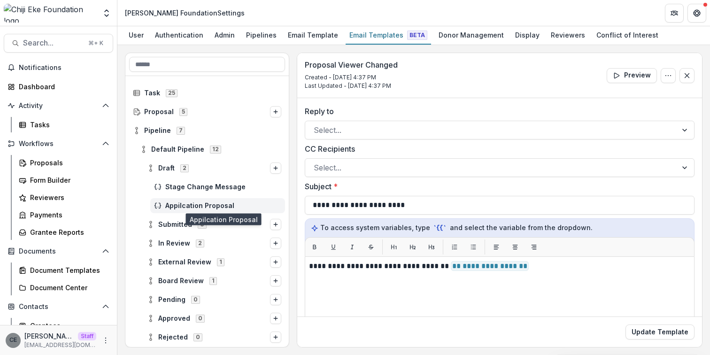
click at [204, 207] on span "Appilcation Proposal" at bounding box center [223, 206] width 116 height 8
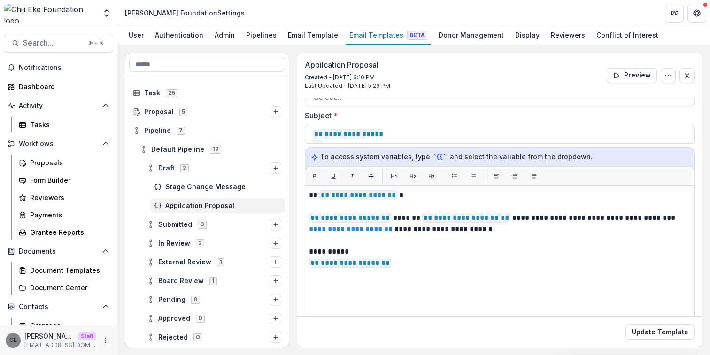
scroll to position [85, 0]
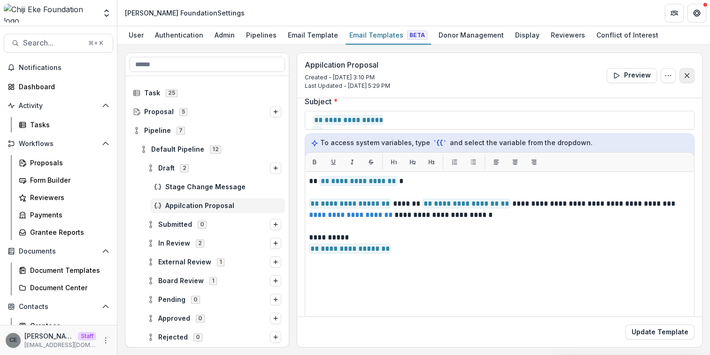
click at [687, 75] on icon "Close" at bounding box center [687, 76] width 8 height 8
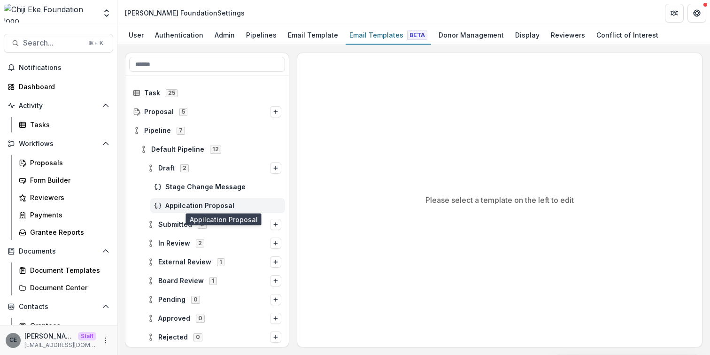
click at [223, 202] on span "Appilcation Proposal" at bounding box center [223, 206] width 116 height 8
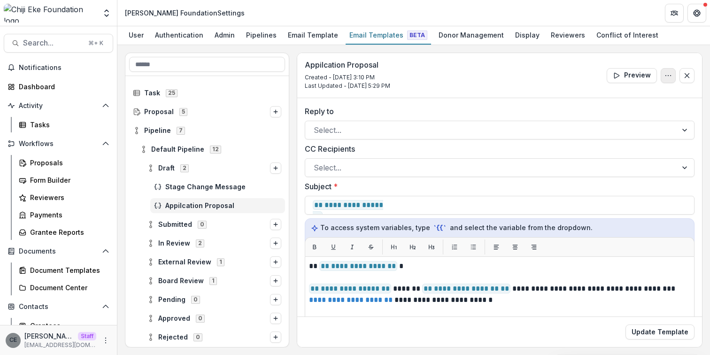
click at [669, 76] on button "Options" at bounding box center [668, 75] width 15 height 15
click at [611, 114] on button "Delete Template" at bounding box center [623, 112] width 101 height 15
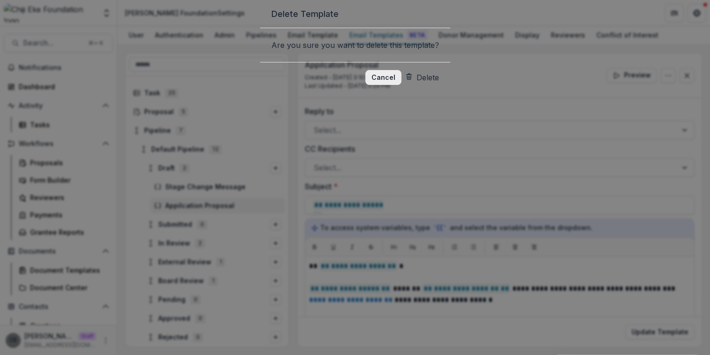
click at [381, 85] on button "Cancel" at bounding box center [383, 77] width 36 height 15
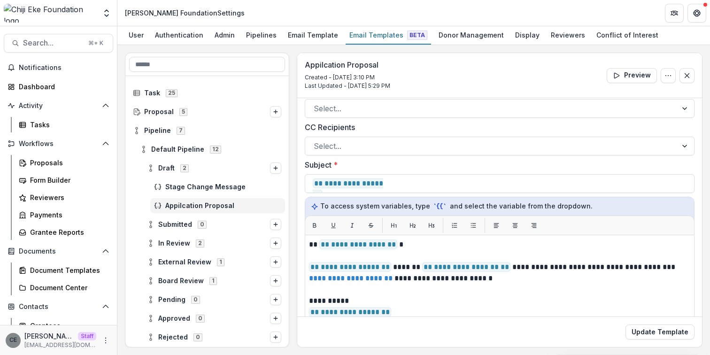
scroll to position [53, 0]
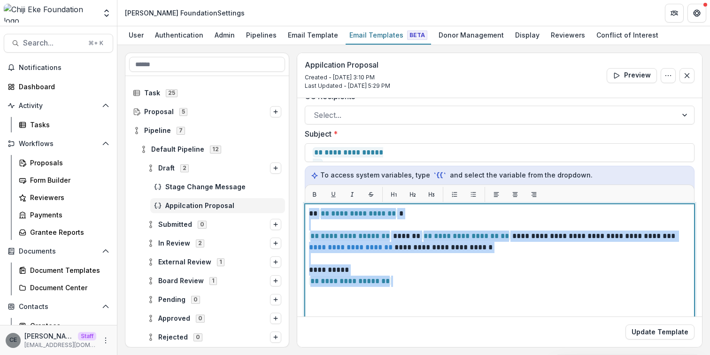
drag, startPoint x: 400, startPoint y: 280, endPoint x: 297, endPoint y: 214, distance: 122.5
click at [297, 214] on div "**********" at bounding box center [499, 263] width 405 height 435
copy div "**********"
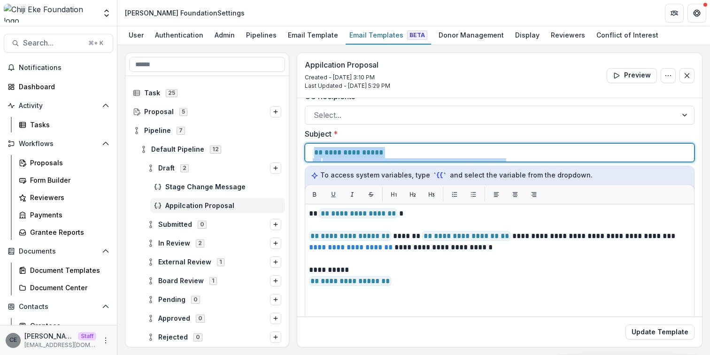
drag, startPoint x: 572, startPoint y: 151, endPoint x: 309, endPoint y: 148, distance: 263.5
click at [309, 149] on div "**********" at bounding box center [500, 152] width 390 height 19
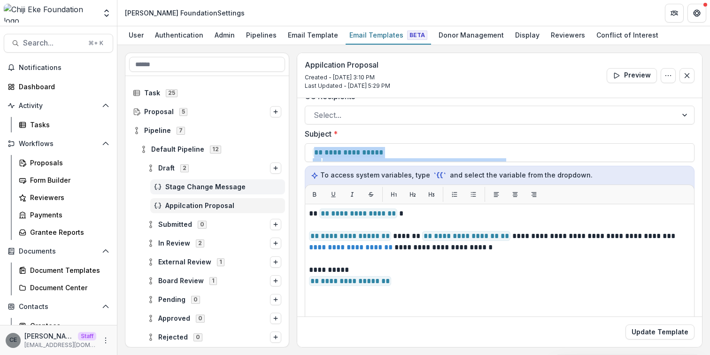
click at [210, 184] on span "Stage Change Message" at bounding box center [223, 187] width 116 height 8
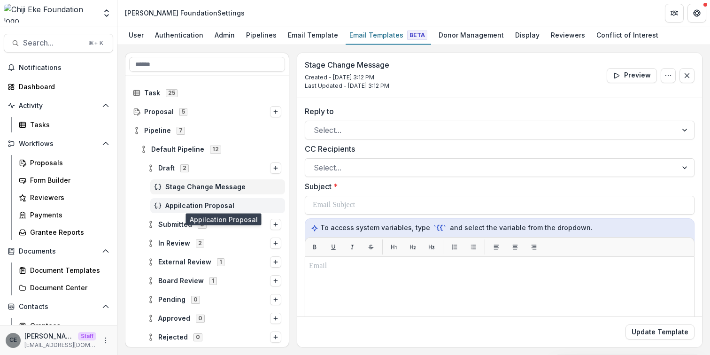
click at [212, 203] on span "Appilcation Proposal" at bounding box center [223, 206] width 116 height 8
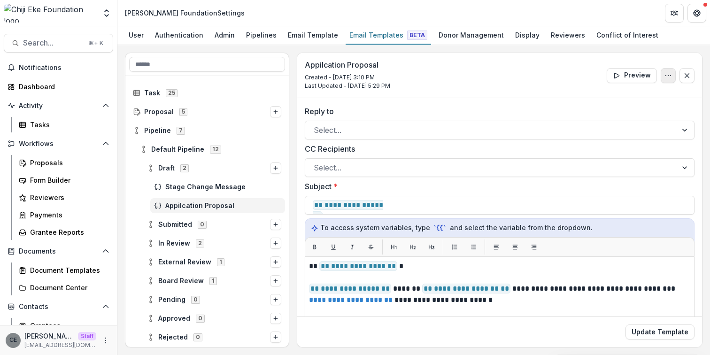
click at [667, 79] on button "Options" at bounding box center [668, 75] width 15 height 15
click at [612, 111] on button "Delete Template" at bounding box center [623, 112] width 101 height 15
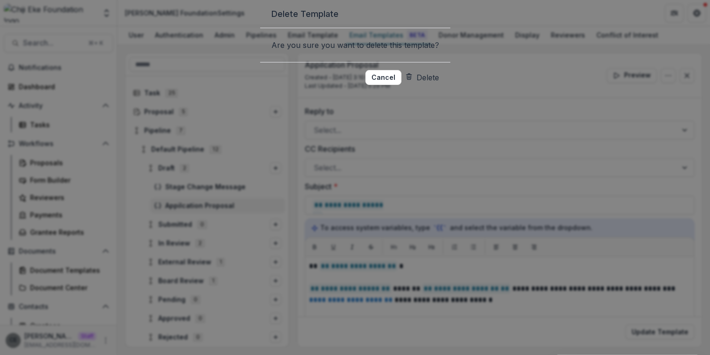
click at [431, 85] on button "Delete" at bounding box center [422, 77] width 34 height 15
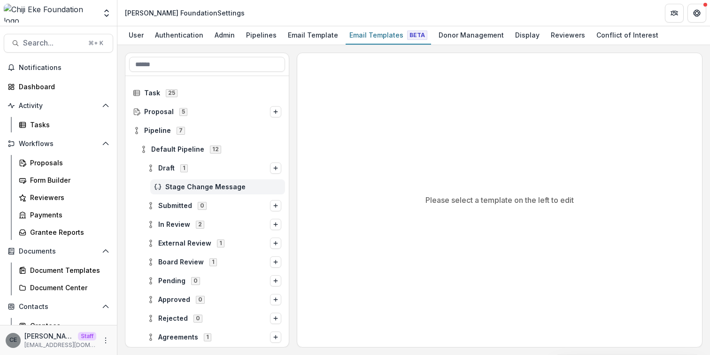
click at [204, 187] on span "Stage Change Message" at bounding box center [223, 187] width 116 height 8
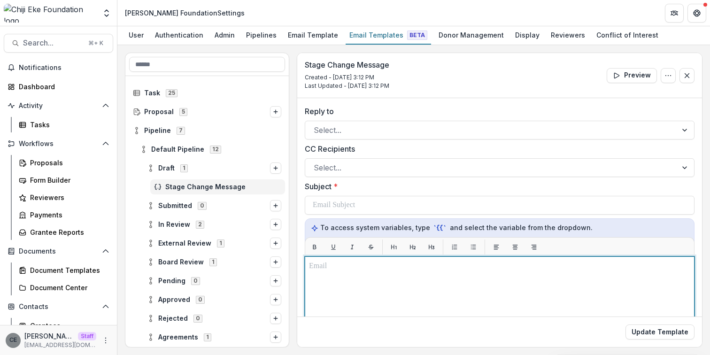
click at [356, 269] on p at bounding box center [499, 266] width 381 height 11
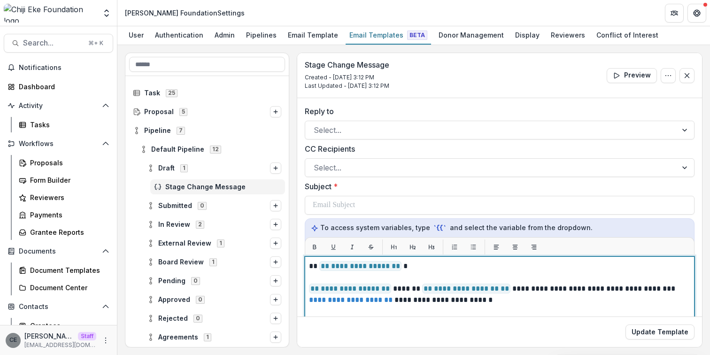
scroll to position [54, 0]
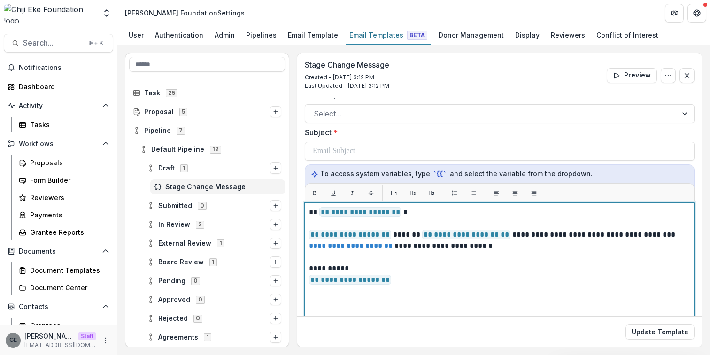
click at [398, 212] on span "**********" at bounding box center [360, 212] width 82 height 10
click at [387, 233] on span "**********" at bounding box center [350, 235] width 82 height 10
click at [503, 235] on span "**********" at bounding box center [466, 235] width 88 height 10
click at [391, 277] on p "**********" at bounding box center [498, 274] width 379 height 23
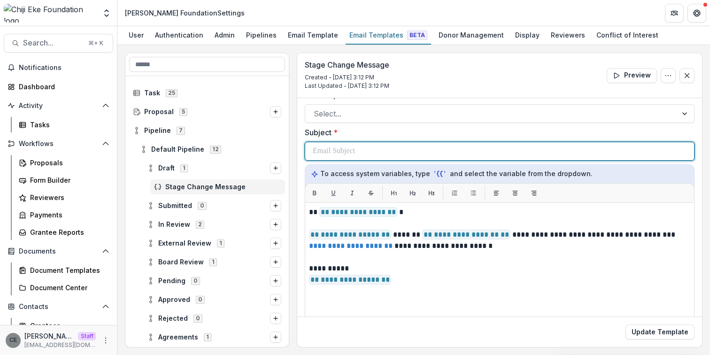
click at [407, 150] on div at bounding box center [500, 151] width 374 height 18
click at [383, 151] on span "**********" at bounding box center [348, 156] width 70 height 21
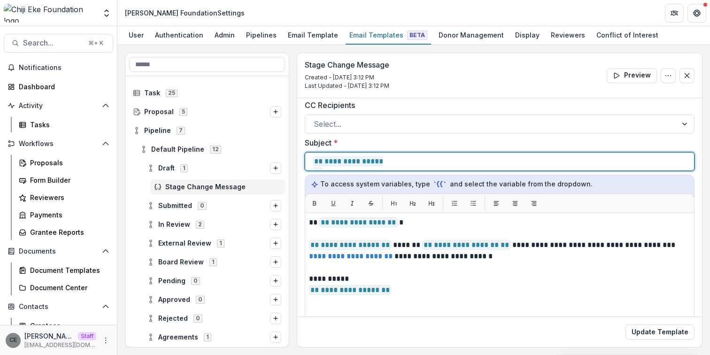
scroll to position [39, 0]
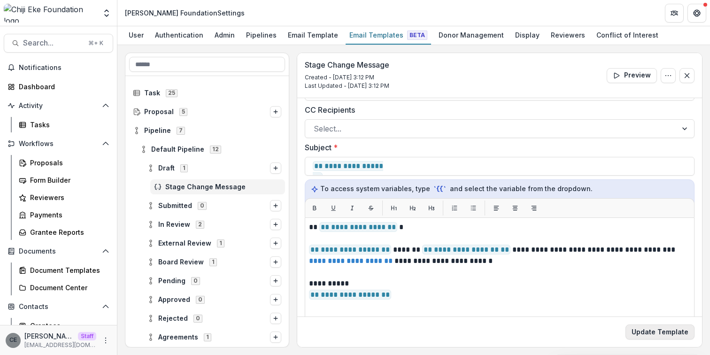
click at [654, 334] on button "Update Template" at bounding box center [660, 332] width 69 height 15
click at [153, 166] on icon at bounding box center [151, 168] width 8 height 8
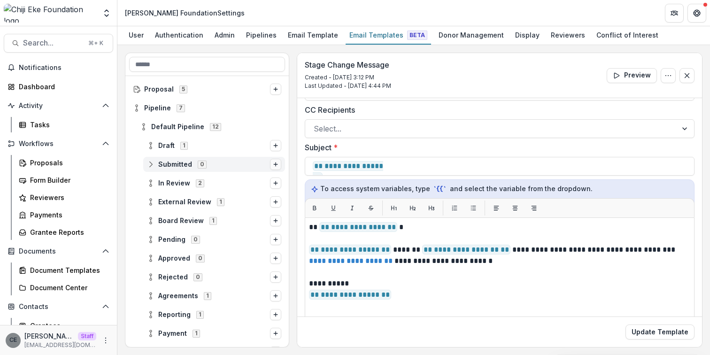
click at [273, 165] on icon "Options" at bounding box center [276, 165] width 6 height 6
click at [212, 159] on button "Stage Change Message" at bounding box center [200, 158] width 127 height 14
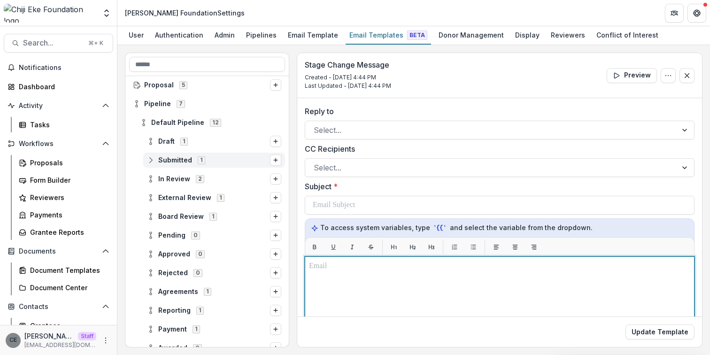
click at [377, 269] on p at bounding box center [499, 266] width 381 height 11
paste div
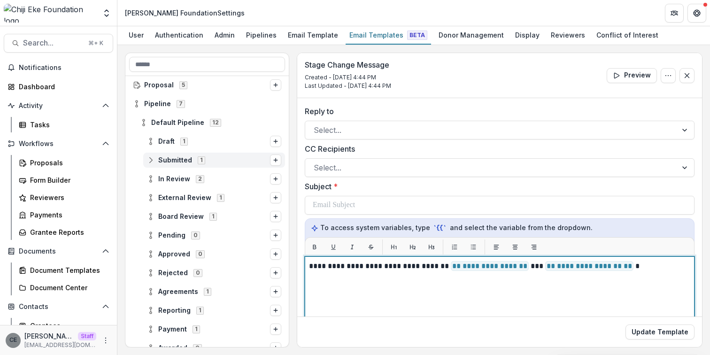
click at [523, 267] on p "**********" at bounding box center [498, 266] width 379 height 11
click at [625, 267] on p "**********" at bounding box center [498, 266] width 379 height 11
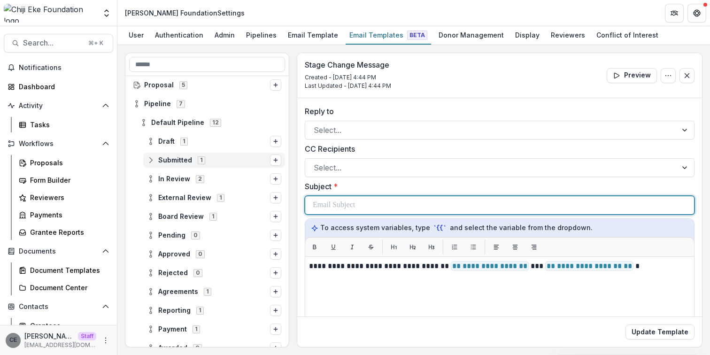
click at [351, 203] on p at bounding box center [334, 205] width 42 height 11
paste div
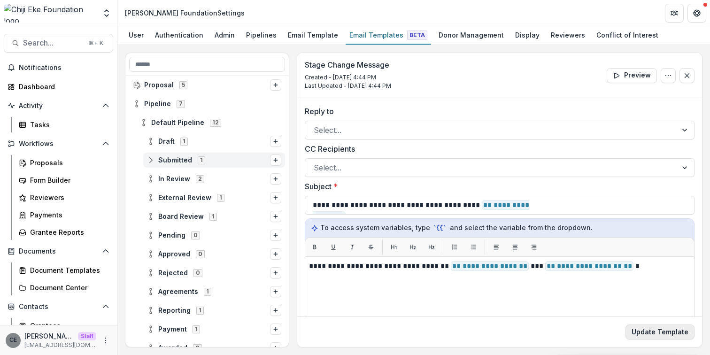
click at [676, 335] on button "Update Template" at bounding box center [660, 332] width 69 height 15
click at [154, 179] on icon at bounding box center [151, 179] width 8 height 8
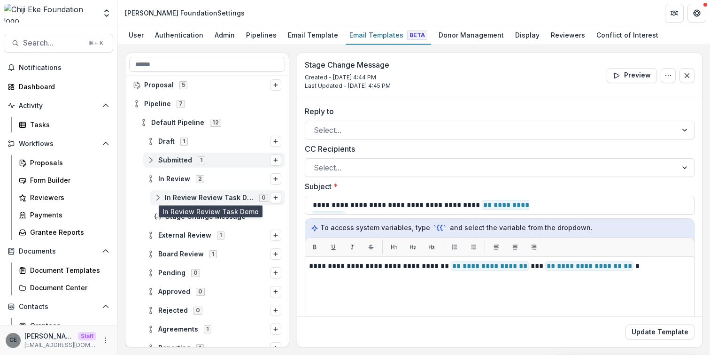
click at [213, 200] on span "In Review Review Task Demo" at bounding box center [209, 198] width 89 height 8
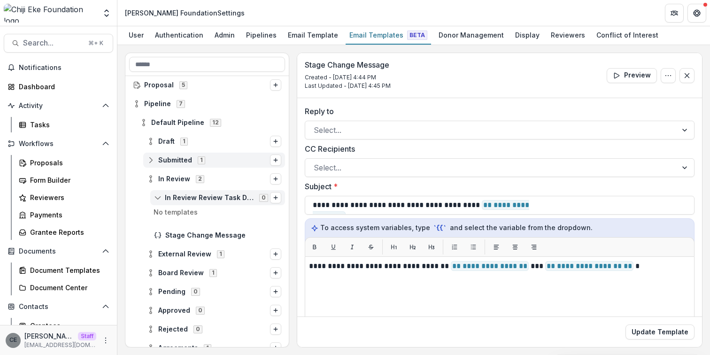
click at [159, 200] on icon at bounding box center [158, 198] width 8 height 8
click at [159, 197] on icon at bounding box center [158, 198] width 8 height 8
click at [224, 197] on span "In Review Review Task Demo" at bounding box center [209, 198] width 89 height 8
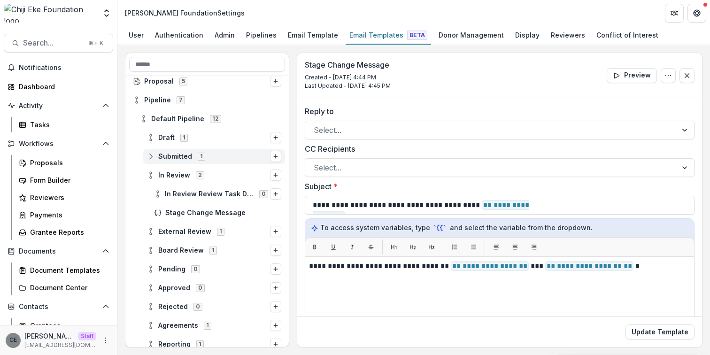
scroll to position [32, 0]
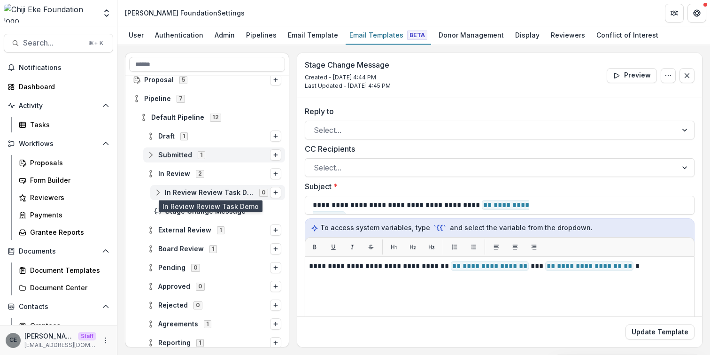
click at [210, 194] on span "In Review Review Task Demo" at bounding box center [209, 193] width 89 height 8
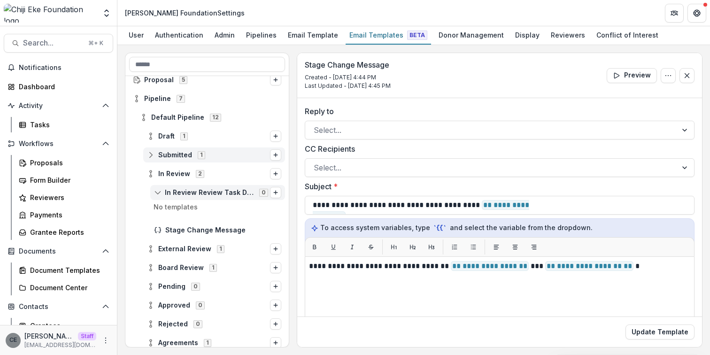
click at [158, 192] on icon at bounding box center [158, 193] width 8 height 8
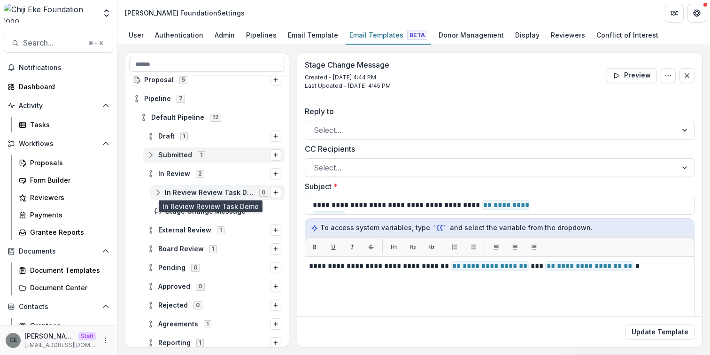
click at [204, 195] on span "In Review Review Task Demo" at bounding box center [209, 193] width 89 height 8
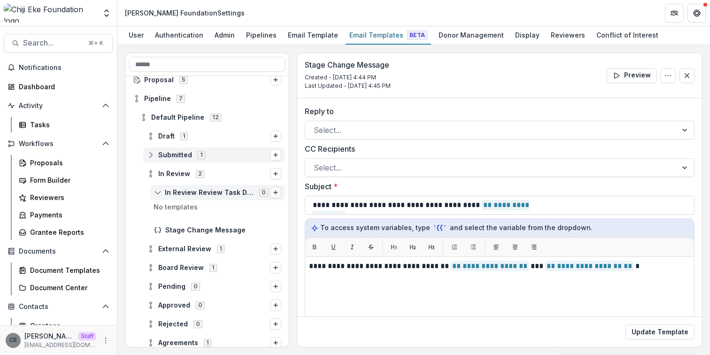
click at [274, 193] on line "Options" at bounding box center [276, 193] width 4 height 0
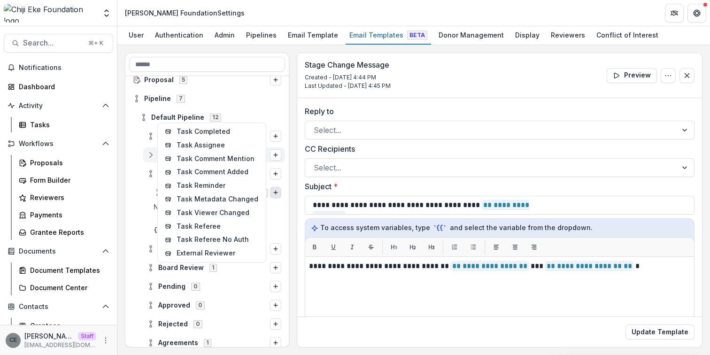
click at [344, 19] on header "Chiji Eke Foundation Settings" at bounding box center [413, 13] width 593 height 26
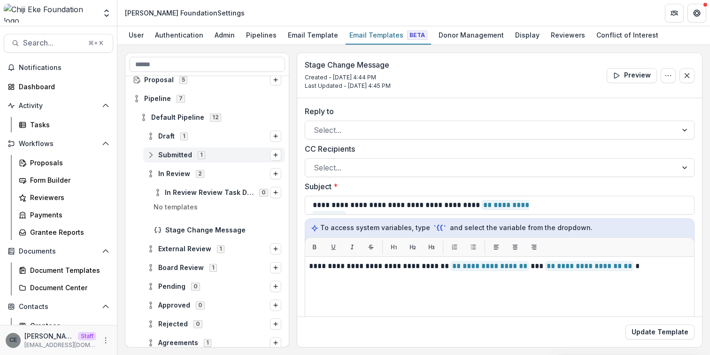
scroll to position [32, 0]
click at [159, 192] on icon at bounding box center [158, 192] width 8 height 8
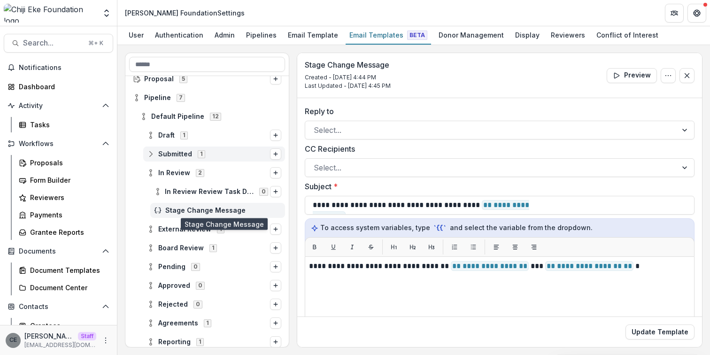
click at [181, 209] on div "Task 25 Proposal 5 Pipeline 7 Default Pipeline 12 Draft 1 Submitted 1 In Review…" at bounding box center [206, 211] width 163 height 271
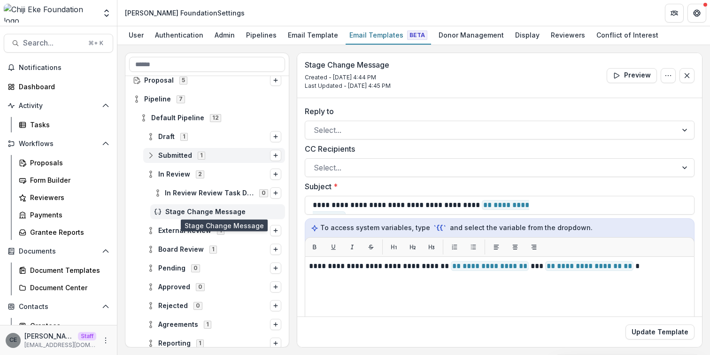
click at [190, 211] on span "Stage Change Message" at bounding box center [223, 212] width 116 height 8
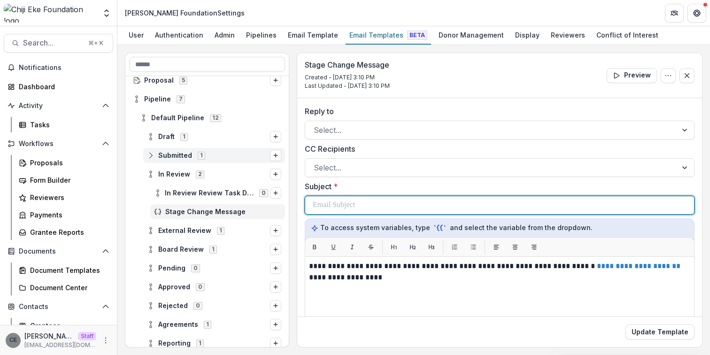
click at [352, 207] on p at bounding box center [334, 205] width 42 height 11
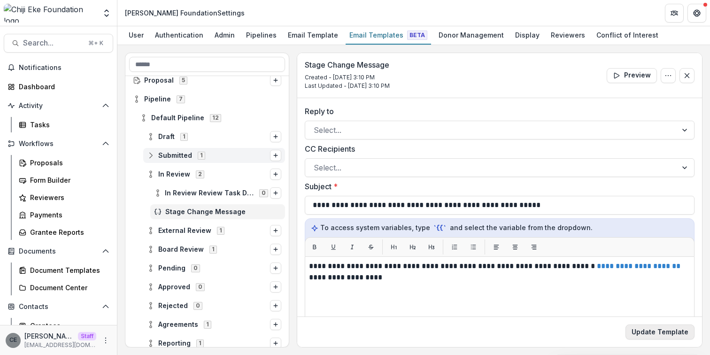
click at [652, 333] on button "Update Template" at bounding box center [660, 332] width 69 height 15
click at [152, 231] on icon at bounding box center [151, 231] width 8 height 8
click at [150, 232] on icon at bounding box center [151, 231] width 8 height 8
click at [153, 175] on icon at bounding box center [151, 174] width 8 height 8
click at [149, 211] on icon at bounding box center [151, 212] width 8 height 8
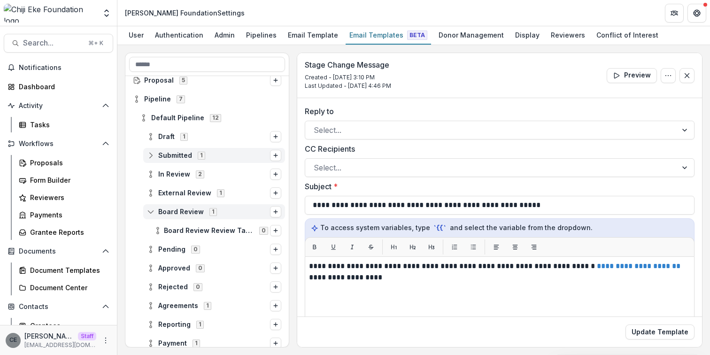
click at [151, 211] on line at bounding box center [151, 211] width 0 height 3
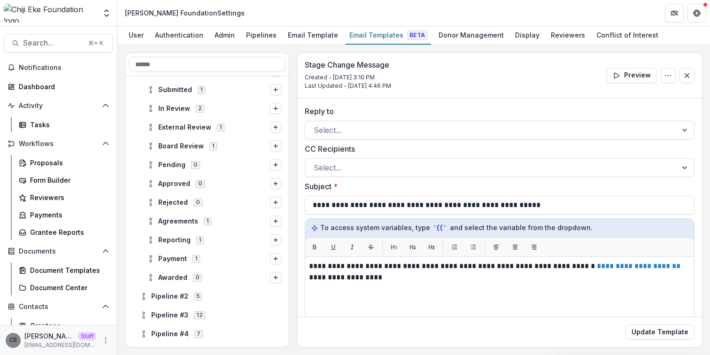
scroll to position [107, 0]
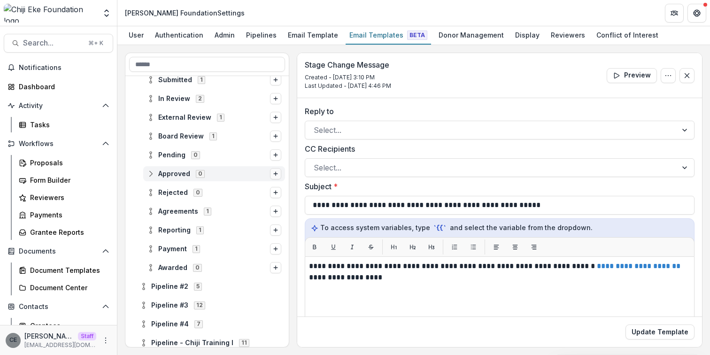
click at [273, 176] on icon "Options" at bounding box center [276, 174] width 6 height 6
click at [193, 169] on button "Stage Change Message" at bounding box center [200, 167] width 127 height 14
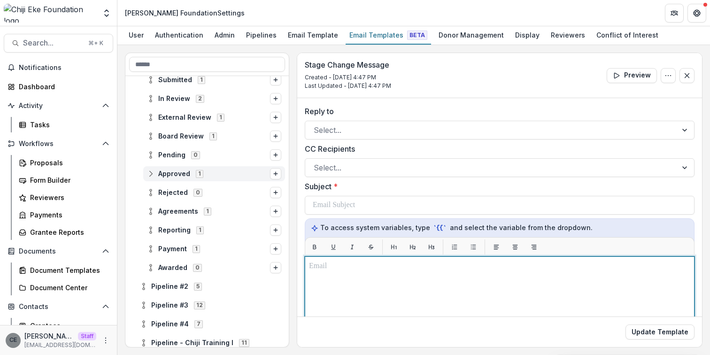
click at [384, 266] on p at bounding box center [499, 266] width 381 height 11
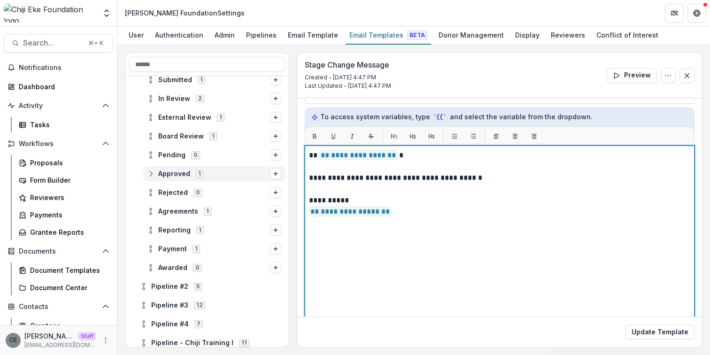
scroll to position [106, 0]
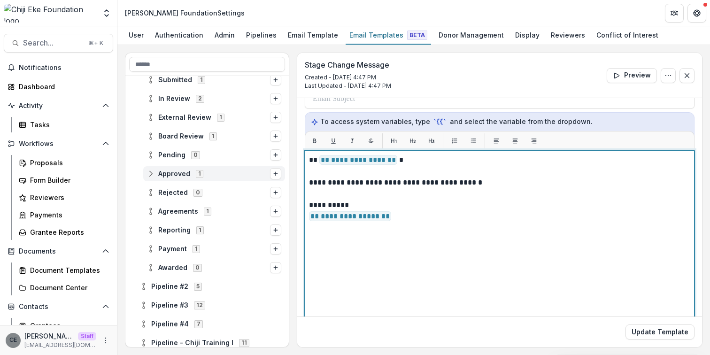
click at [394, 161] on span "**********" at bounding box center [358, 160] width 78 height 10
click at [388, 217] on span "**********" at bounding box center [350, 216] width 82 height 10
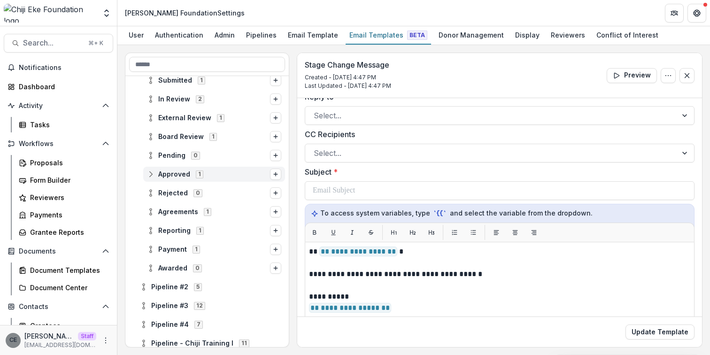
scroll to position [0, 0]
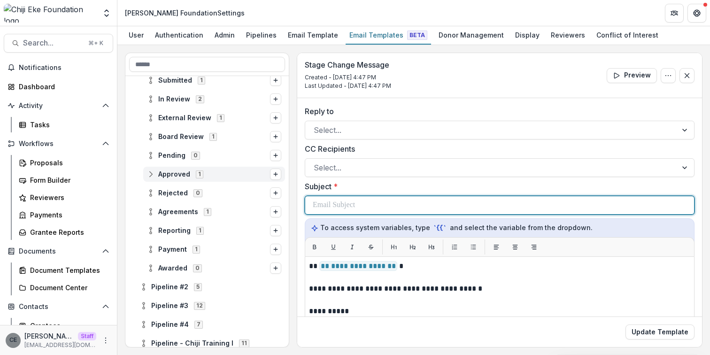
click at [389, 203] on div at bounding box center [500, 205] width 374 height 18
paste div
click at [383, 206] on span "**********" at bounding box center [348, 210] width 70 height 21
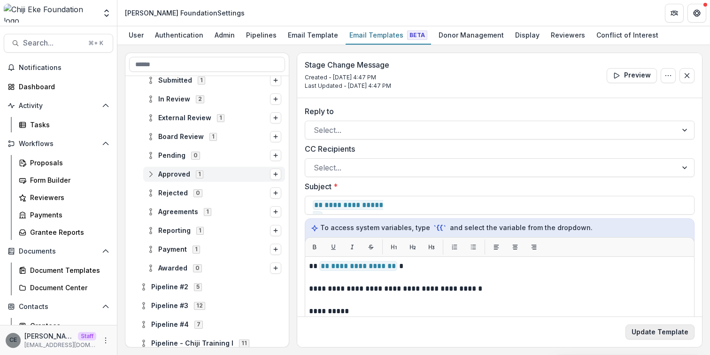
click at [648, 329] on button "Update Template" at bounding box center [660, 332] width 69 height 15
click at [273, 193] on icon "Options" at bounding box center [276, 193] width 6 height 6
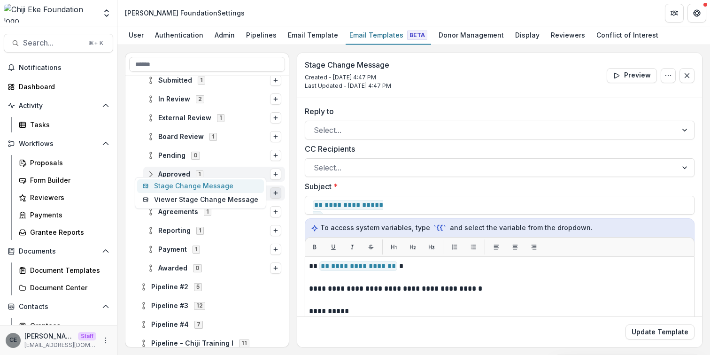
click at [199, 189] on button "Stage Change Message" at bounding box center [200, 186] width 127 height 14
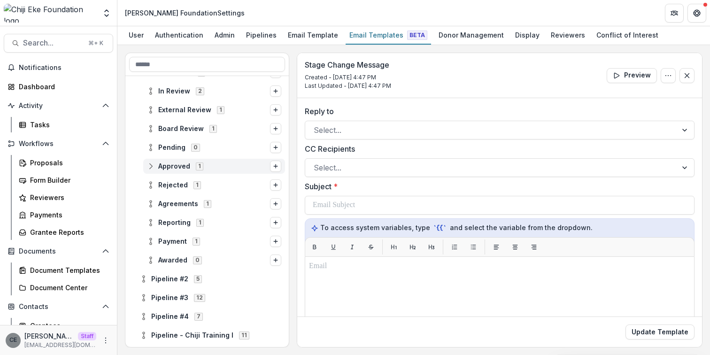
scroll to position [116, 0]
click at [180, 186] on span "Rejected" at bounding box center [173, 184] width 30 height 8
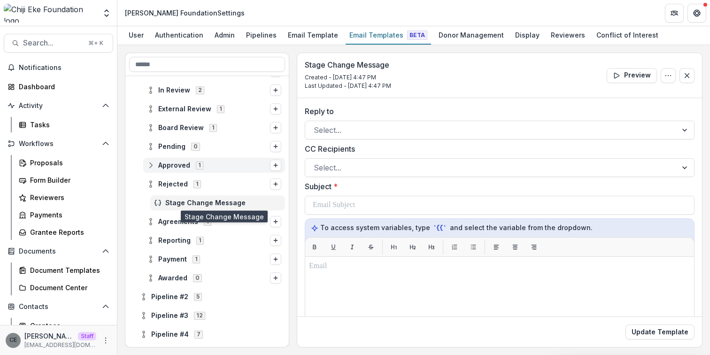
click at [192, 201] on span "Stage Change Message" at bounding box center [223, 203] width 116 height 8
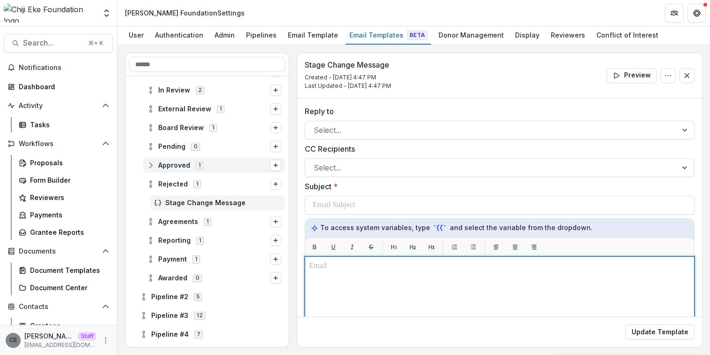
click at [339, 264] on p at bounding box center [499, 266] width 381 height 11
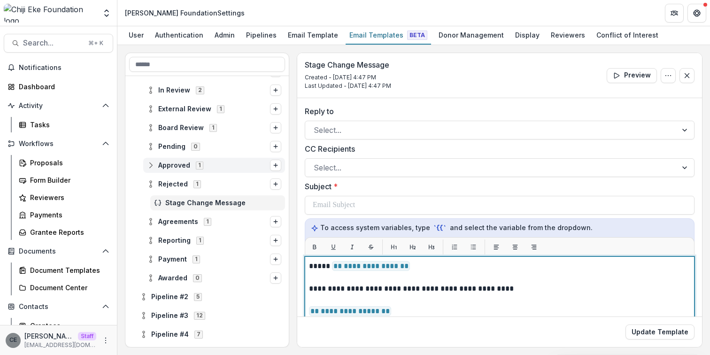
scroll to position [71, 0]
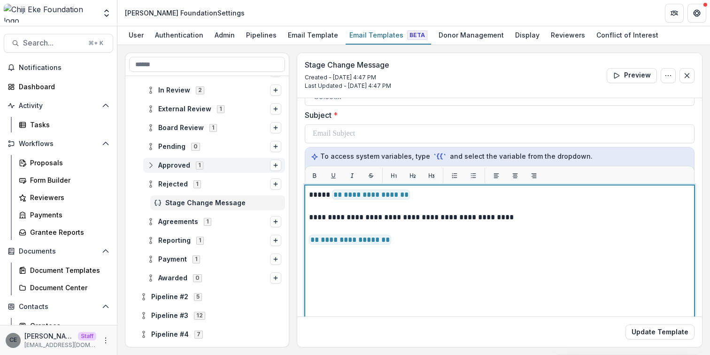
click at [406, 196] on p "**********" at bounding box center [498, 194] width 379 height 11
click at [388, 238] on span "**********" at bounding box center [350, 240] width 82 height 10
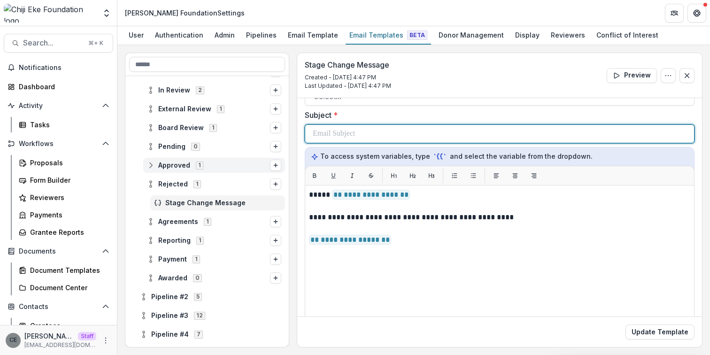
click at [470, 134] on div at bounding box center [500, 134] width 374 height 18
paste div
click at [383, 134] on span "**********" at bounding box center [348, 139] width 70 height 21
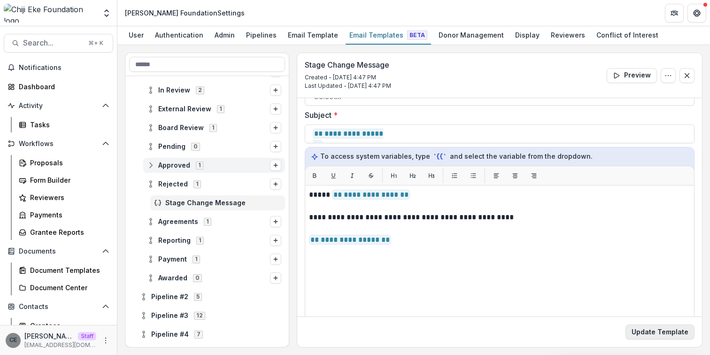
click at [664, 329] on button "Update Template" at bounding box center [660, 332] width 69 height 15
click at [174, 222] on span "Agreements" at bounding box center [178, 222] width 40 height 8
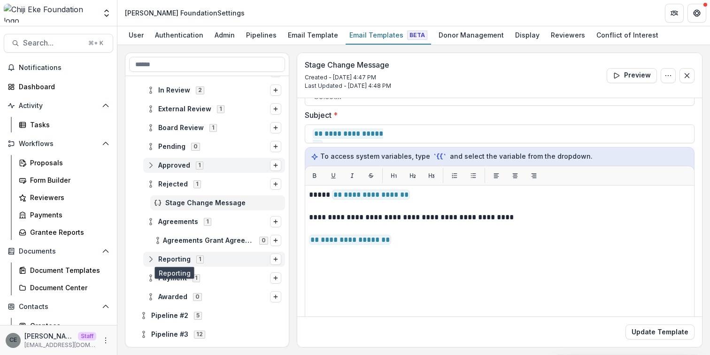
click at [175, 259] on span "Reporting" at bounding box center [174, 259] width 32 height 8
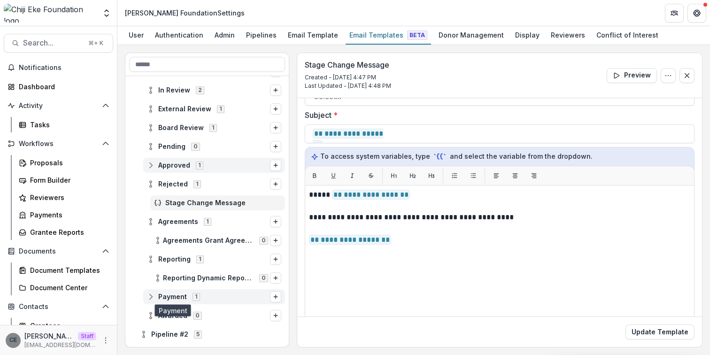
click at [173, 298] on span "Payment" at bounding box center [172, 297] width 29 height 8
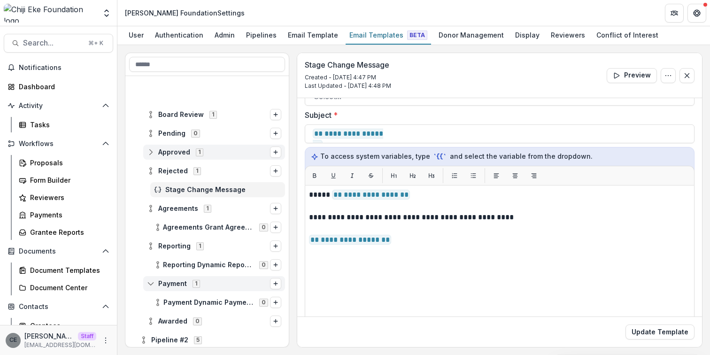
scroll to position [263, 0]
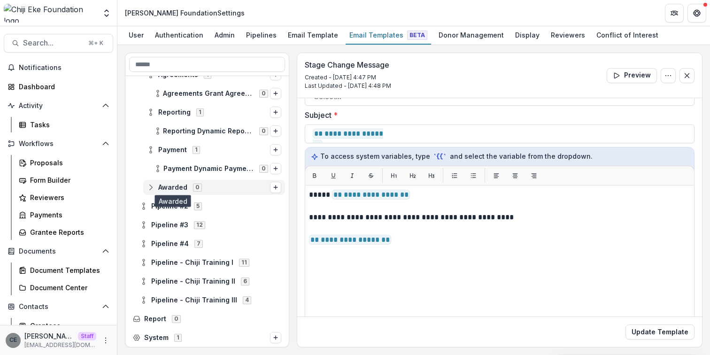
click at [185, 186] on span "Awarded" at bounding box center [172, 188] width 29 height 8
click at [273, 186] on icon "Options" at bounding box center [276, 188] width 6 height 6
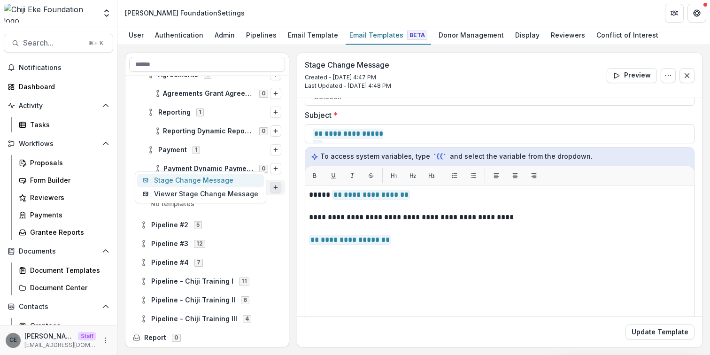
click at [199, 178] on button "Stage Change Message" at bounding box center [200, 181] width 127 height 14
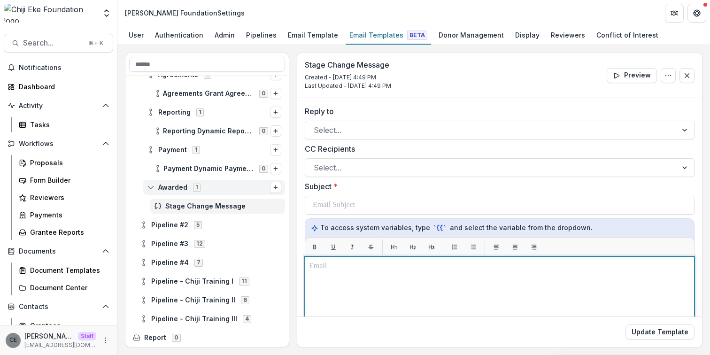
click at [352, 271] on p at bounding box center [499, 266] width 381 height 11
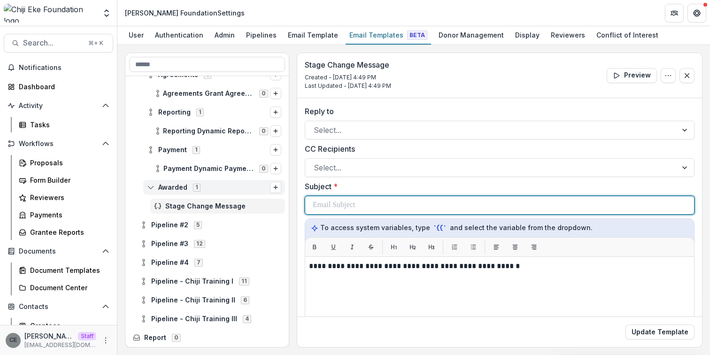
click at [382, 204] on div at bounding box center [500, 205] width 374 height 18
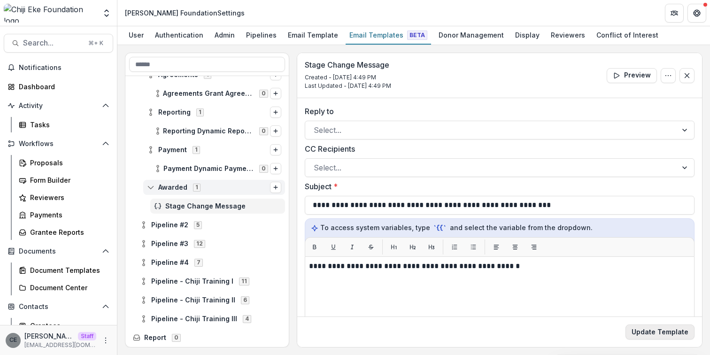
click at [653, 337] on button "Update Template" at bounding box center [660, 332] width 69 height 15
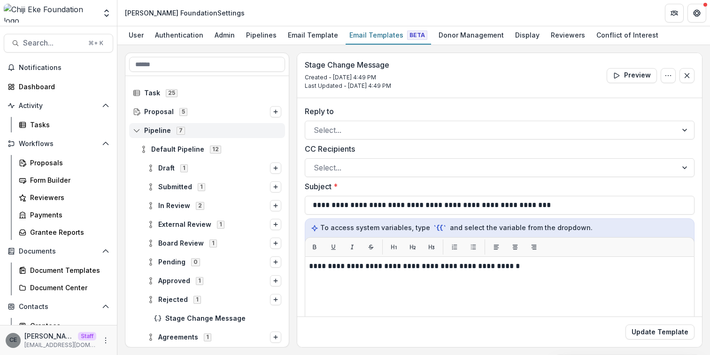
click at [137, 130] on icon at bounding box center [137, 131] width 8 height 8
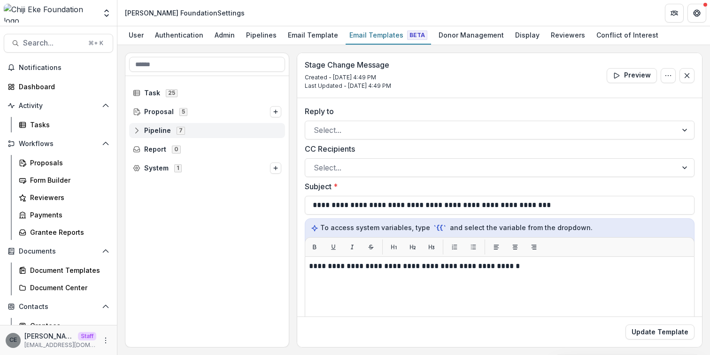
click at [138, 131] on icon at bounding box center [137, 131] width 8 height 8
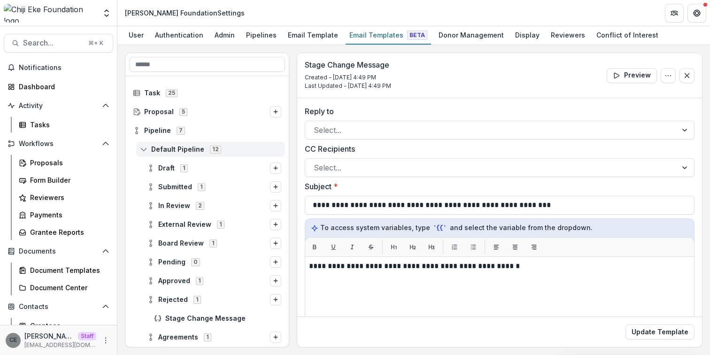
click at [146, 149] on icon at bounding box center [144, 150] width 8 height 8
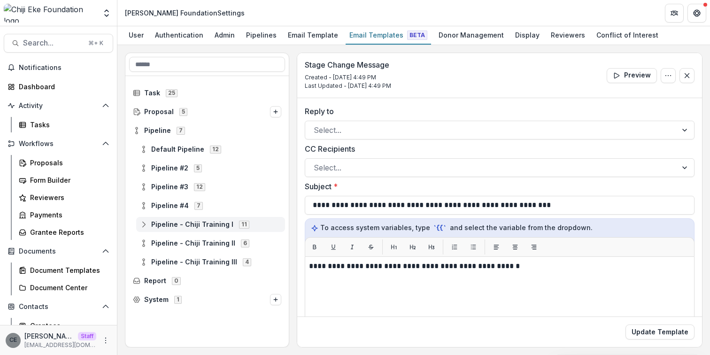
click at [145, 224] on icon at bounding box center [144, 225] width 8 height 8
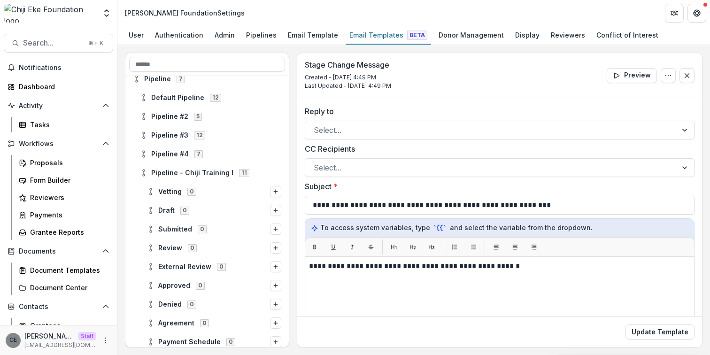
scroll to position [53, 0]
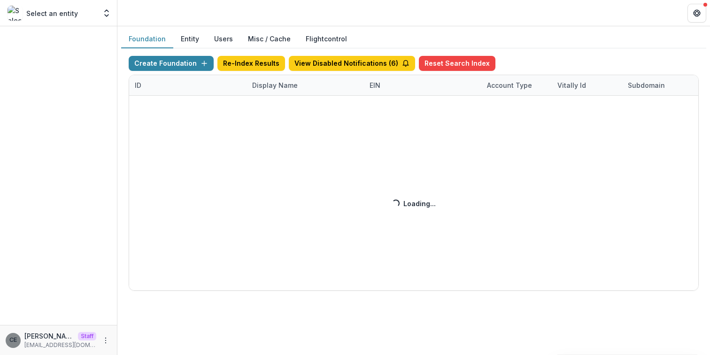
click at [270, 88] on div "Create Foundation Re-Index Results View Disabled Notifications ( 6 ) Reset Sear…" at bounding box center [414, 173] width 570 height 235
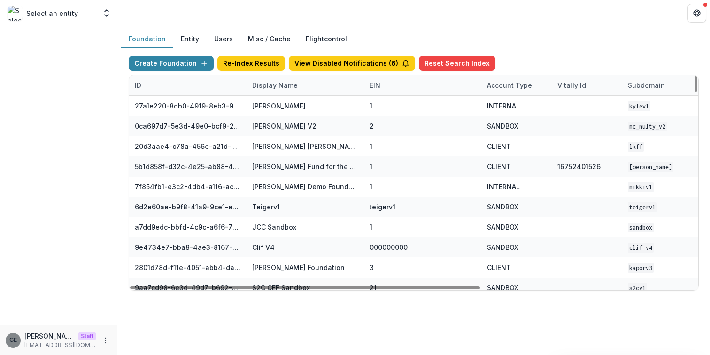
click at [272, 88] on div "Display Name" at bounding box center [275, 85] width 57 height 10
click at [287, 109] on input at bounding box center [304, 106] width 113 height 15
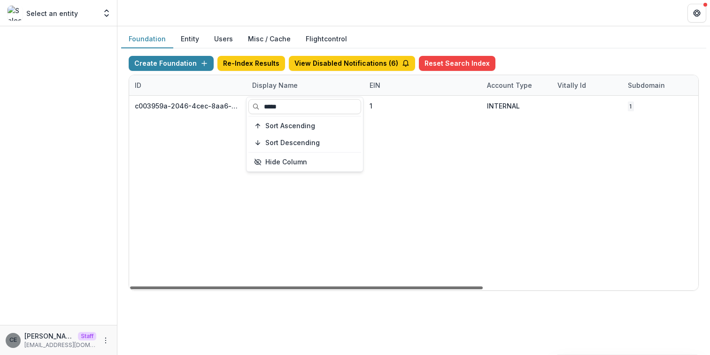
type input "*****"
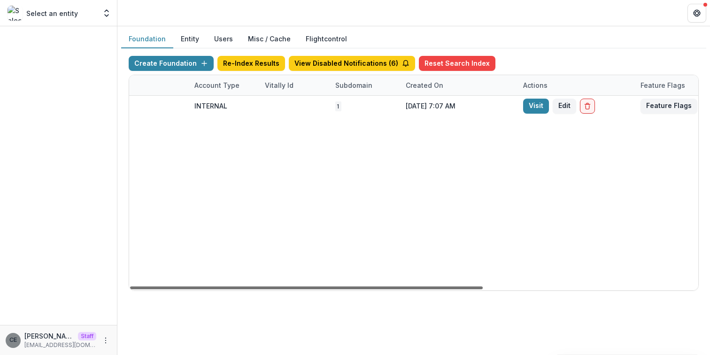
scroll to position [0, 307]
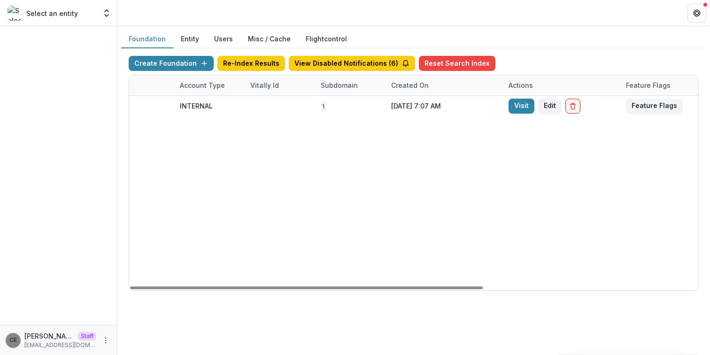
drag, startPoint x: 479, startPoint y: 288, endPoint x: 638, endPoint y: 206, distance: 178.5
click at [662, 277] on div "ID Display Name EIN Account Type Vitally Id Subdomain Created on Actions Featur…" at bounding box center [413, 182] width 569 height 215
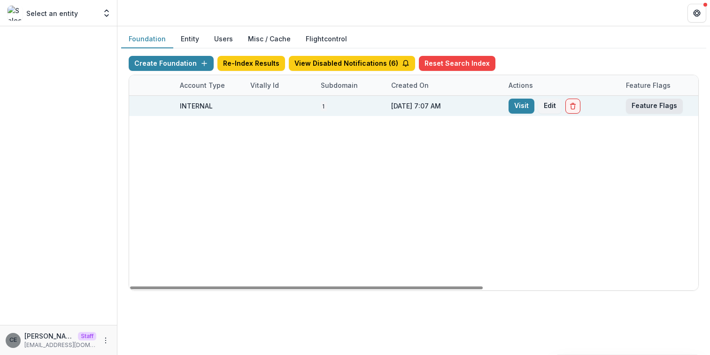
click at [653, 101] on button "Feature Flags" at bounding box center [654, 106] width 57 height 15
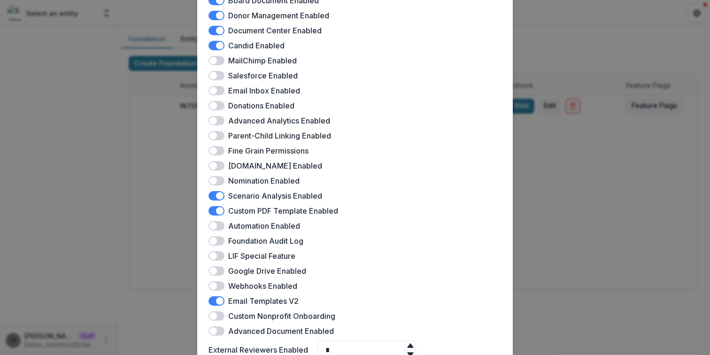
scroll to position [254, 0]
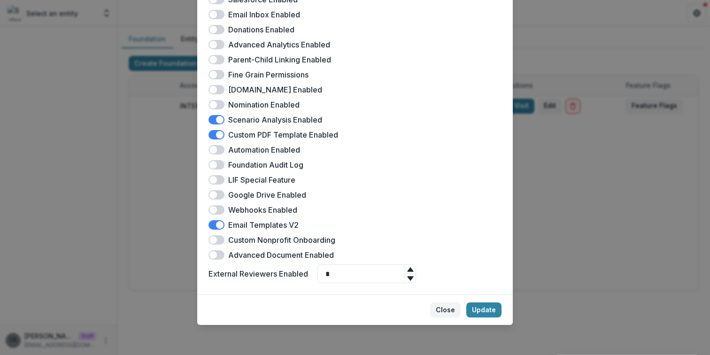
click at [443, 313] on button "Close" at bounding box center [445, 309] width 31 height 15
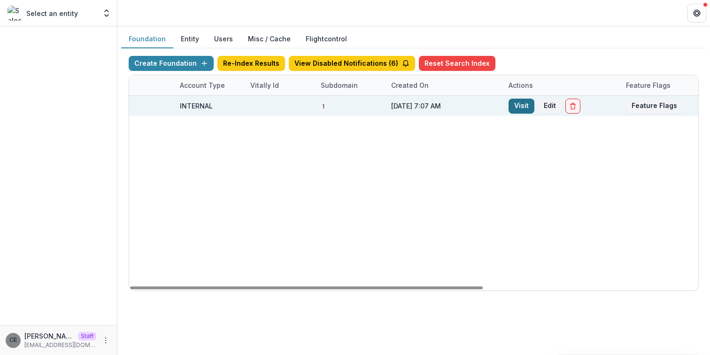
click at [520, 111] on link "Visit" at bounding box center [522, 106] width 26 height 15
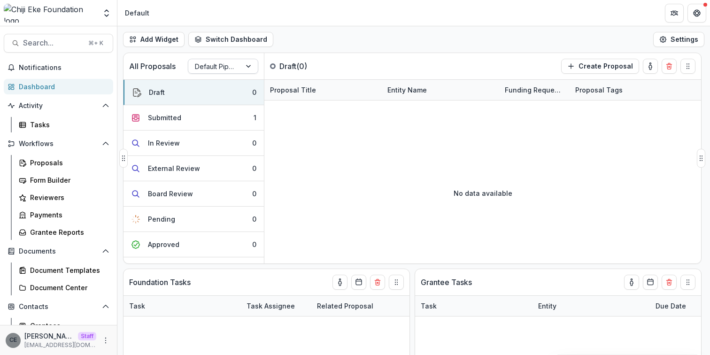
click at [217, 69] on div at bounding box center [214, 67] width 39 height 12
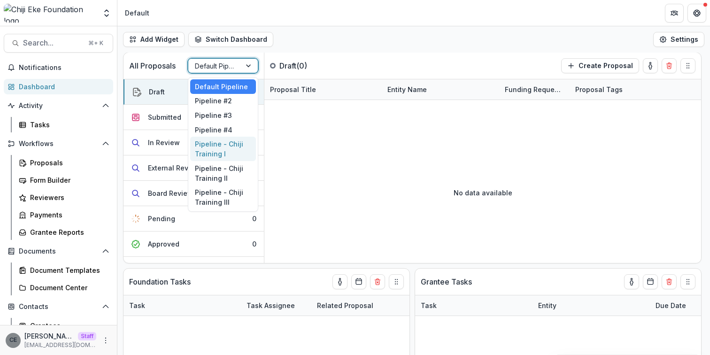
click at [227, 147] on div "Pipeline - Chiji Training I" at bounding box center [223, 149] width 66 height 24
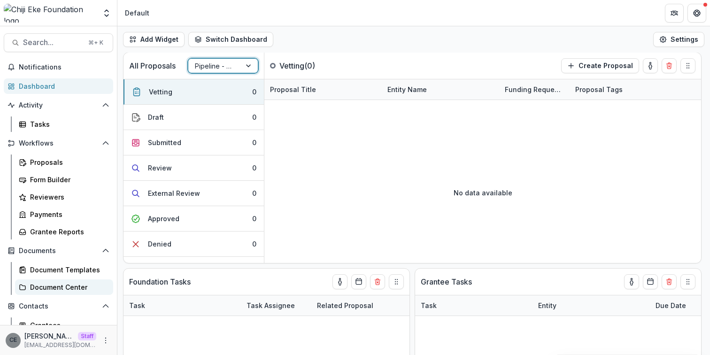
scroll to position [116, 0]
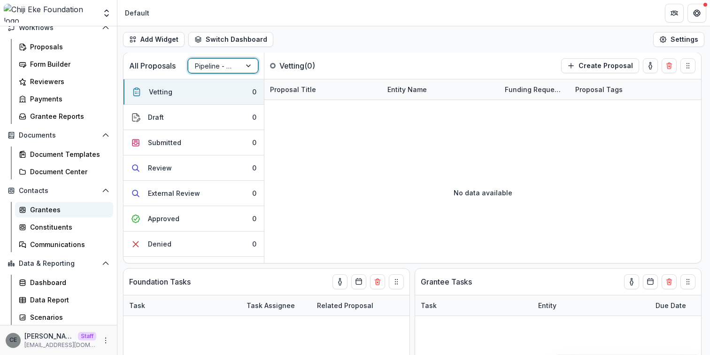
click at [52, 209] on div "Grantees" at bounding box center [68, 210] width 76 height 10
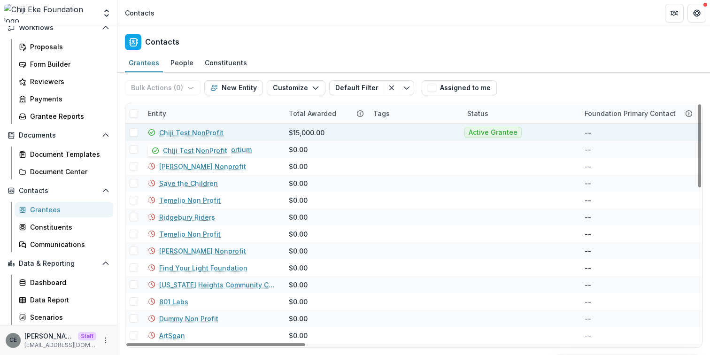
click at [206, 131] on link "Chiji Test NonProfit" at bounding box center [191, 133] width 64 height 10
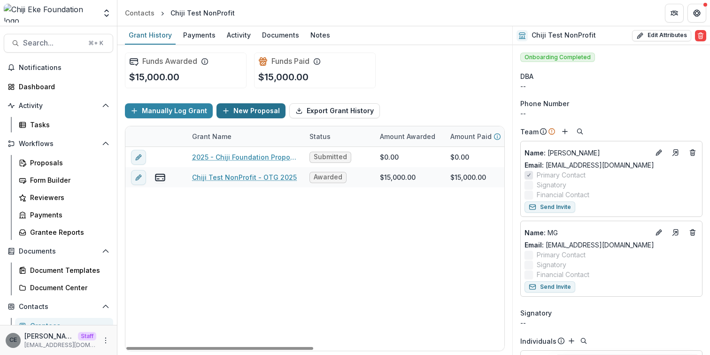
click at [242, 112] on button "New Proposal" at bounding box center [251, 110] width 69 height 15
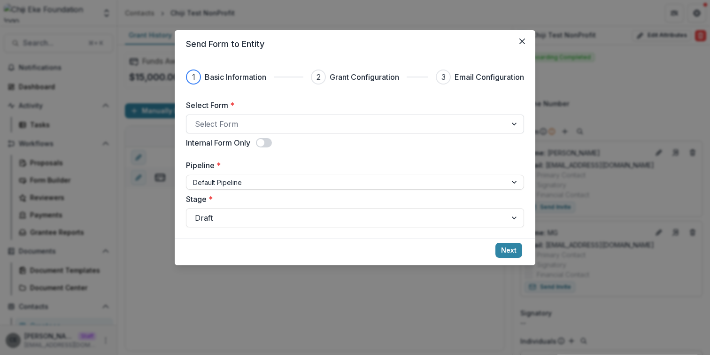
click at [243, 125] on div at bounding box center [346, 123] width 303 height 13
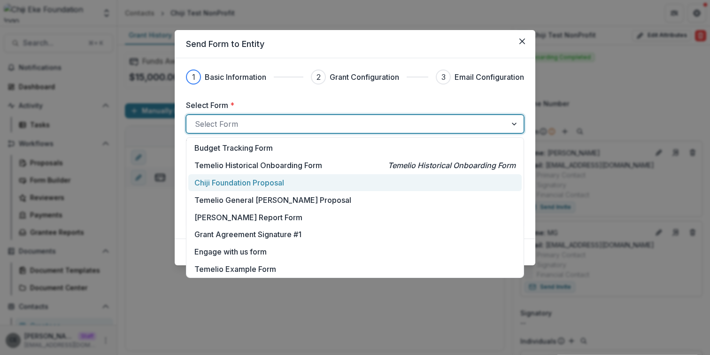
click at [257, 185] on p "Chiji Foundation Proposal" at bounding box center [239, 182] width 90 height 11
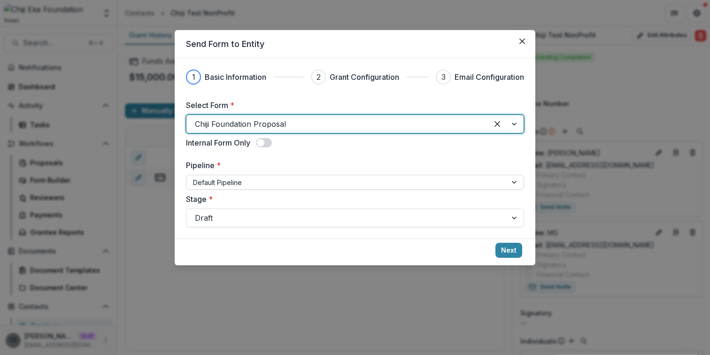
click at [257, 184] on div at bounding box center [346, 183] width 307 height 12
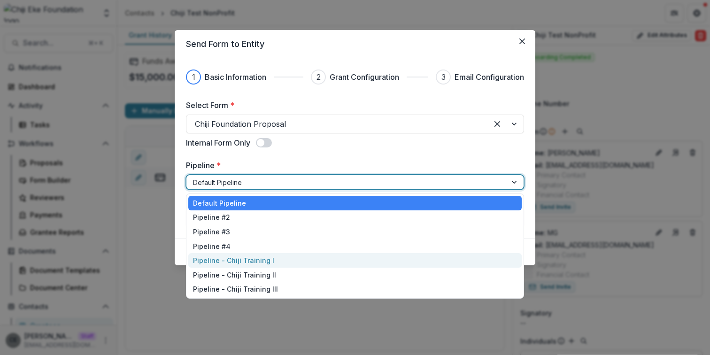
click at [261, 264] on div "Pipeline - Chiji Training I" at bounding box center [354, 260] width 333 height 15
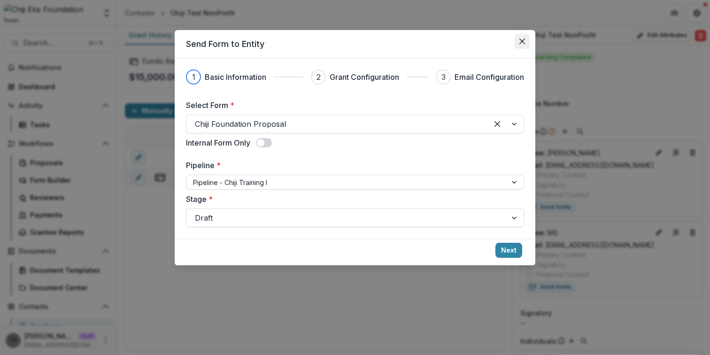
click at [523, 39] on icon "Close" at bounding box center [522, 42] width 6 height 6
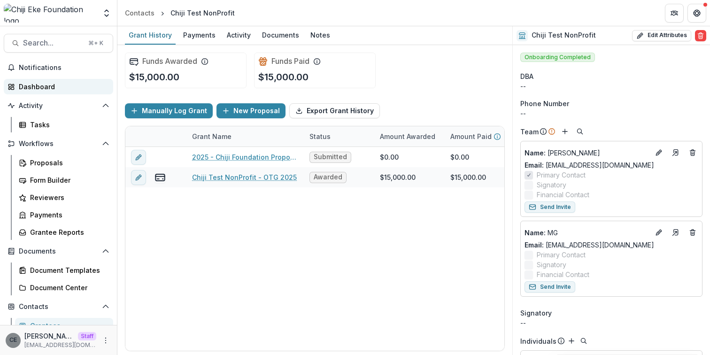
click at [46, 82] on div "Dashboard" at bounding box center [62, 87] width 87 height 10
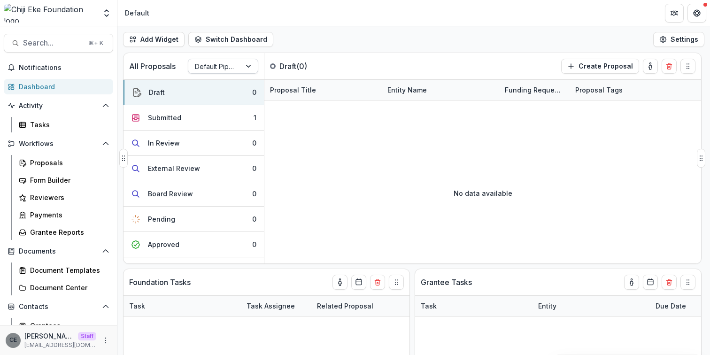
click at [239, 67] on div "Default Pipeline" at bounding box center [214, 67] width 53 height 14
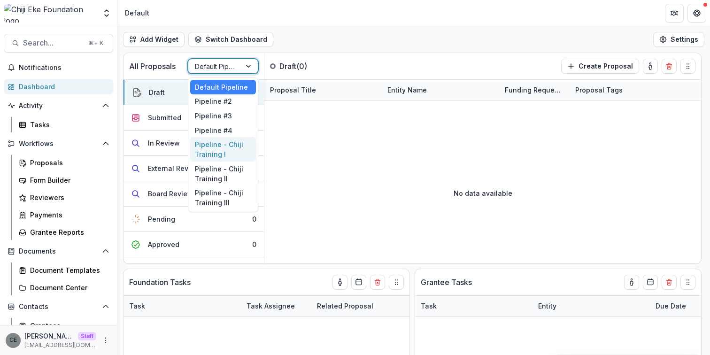
click at [229, 147] on div "Pipeline - Chiji Training I" at bounding box center [223, 149] width 66 height 24
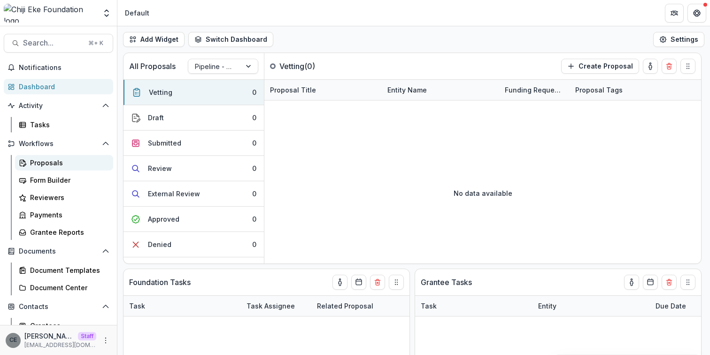
click at [46, 163] on div "Proposals" at bounding box center [68, 163] width 76 height 10
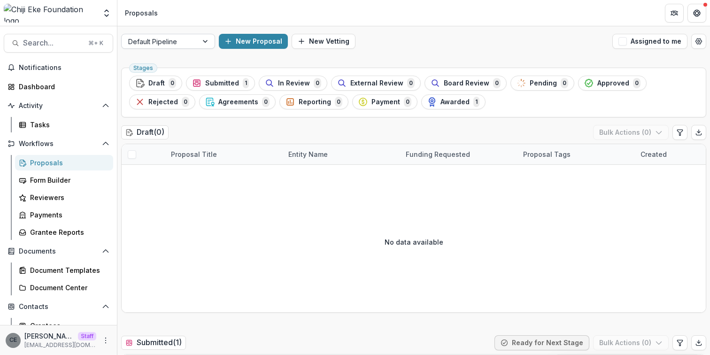
click at [187, 39] on div at bounding box center [159, 42] width 63 height 12
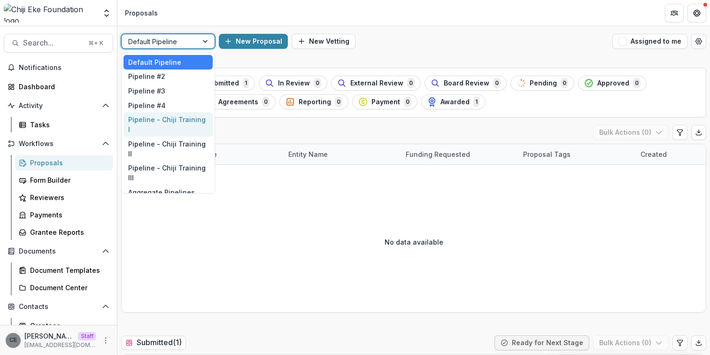
click at [166, 122] on div "Pipeline - Chiji Training I" at bounding box center [168, 124] width 89 height 24
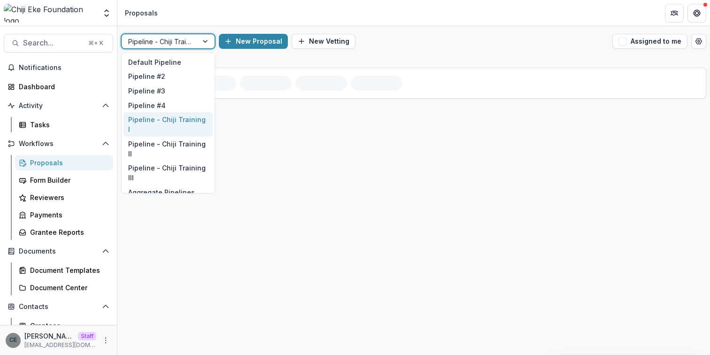
click at [168, 44] on div at bounding box center [159, 42] width 63 height 12
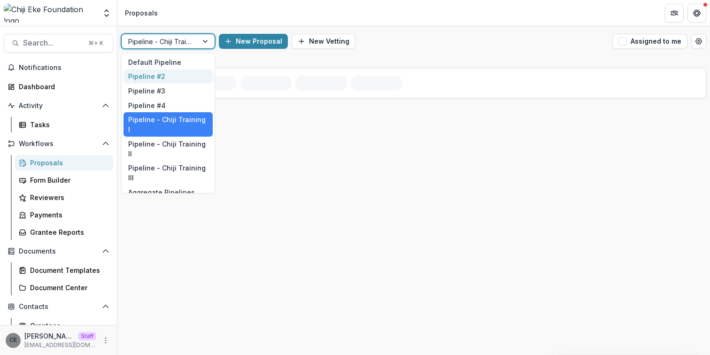
click at [161, 77] on div "Pipeline #2" at bounding box center [168, 77] width 89 height 15
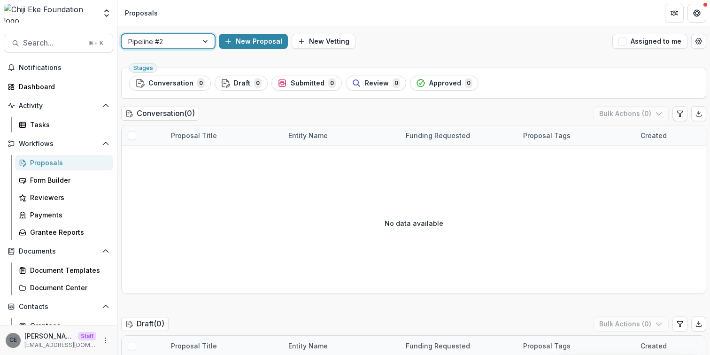
click at [174, 44] on div at bounding box center [159, 42] width 63 height 12
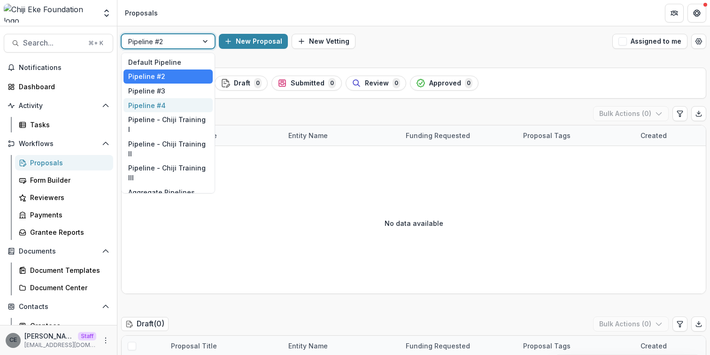
click at [165, 101] on div "Pipeline #4" at bounding box center [168, 105] width 89 height 15
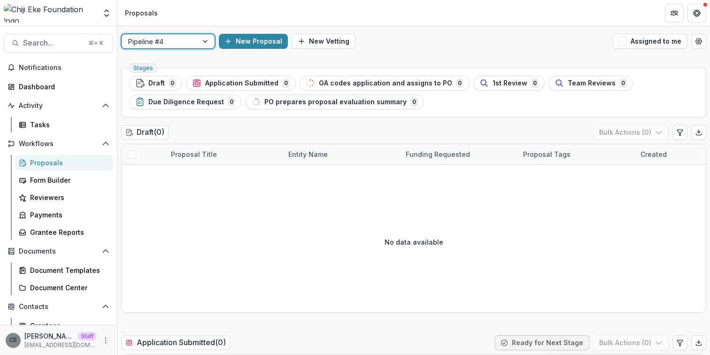
click at [181, 46] on div at bounding box center [159, 42] width 63 height 12
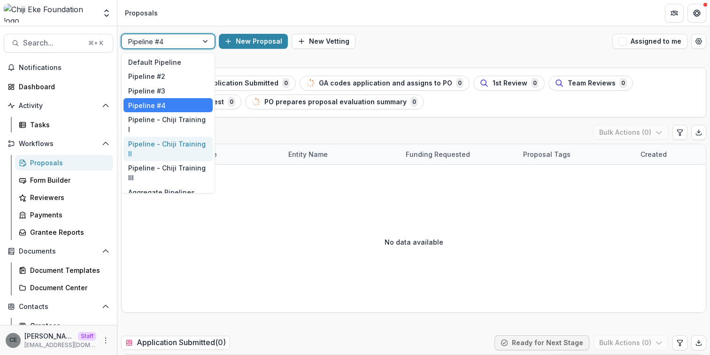
click at [174, 137] on div "Pipeline - Chiji Training II" at bounding box center [168, 149] width 89 height 24
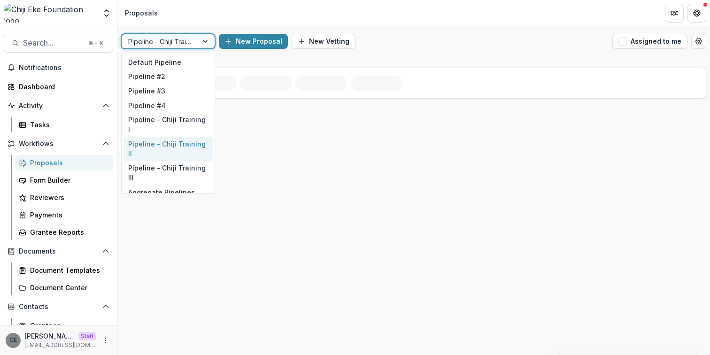
click at [182, 42] on div at bounding box center [159, 42] width 63 height 12
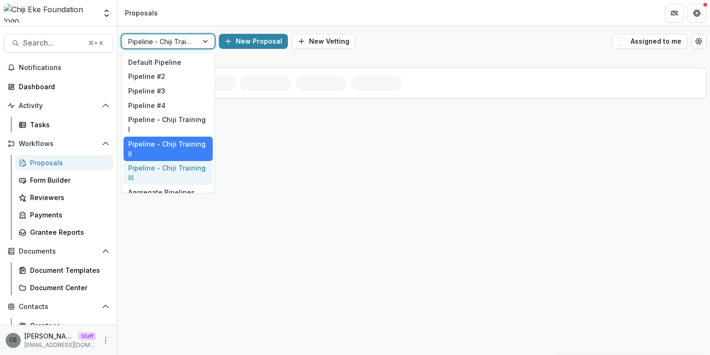
click at [174, 161] on div "Pipeline - Chiji Training III" at bounding box center [168, 173] width 89 height 24
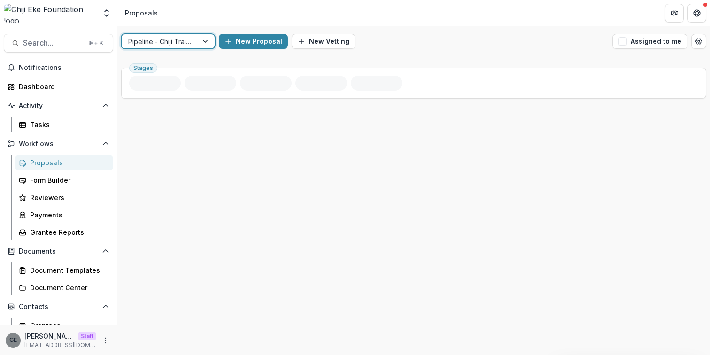
click at [189, 43] on div at bounding box center [159, 42] width 63 height 12
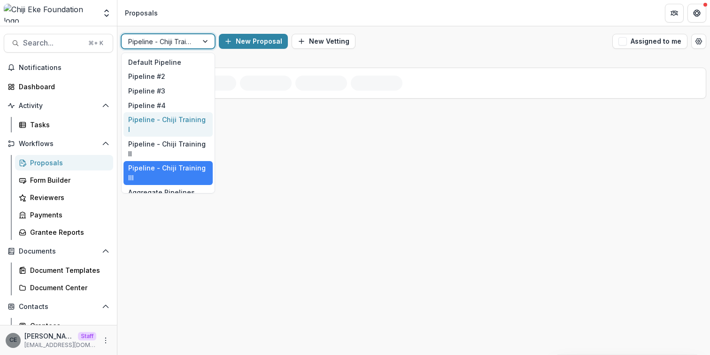
click at [185, 119] on div "Pipeline - Chiji Training I" at bounding box center [168, 124] width 89 height 24
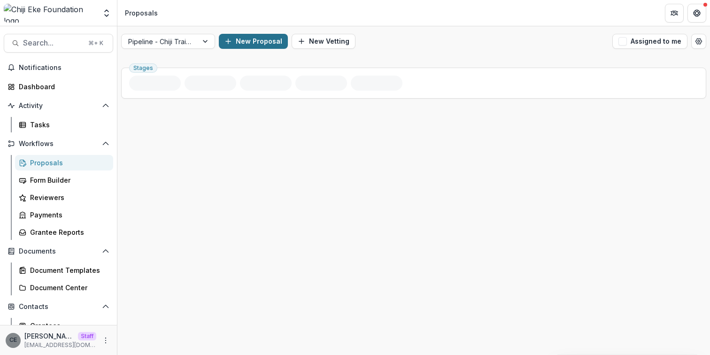
click at [241, 41] on button "New Proposal" at bounding box center [253, 41] width 69 height 15
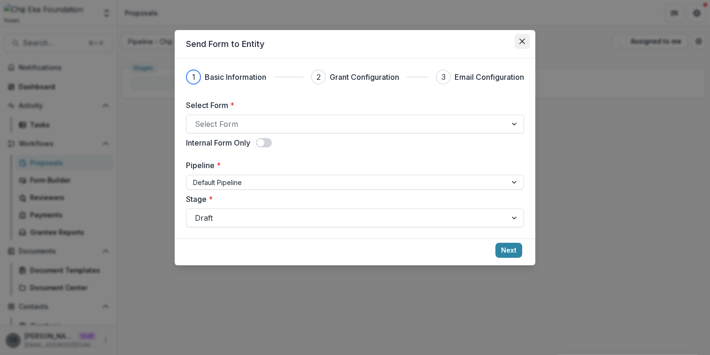
click at [523, 39] on icon "Close" at bounding box center [522, 42] width 6 height 6
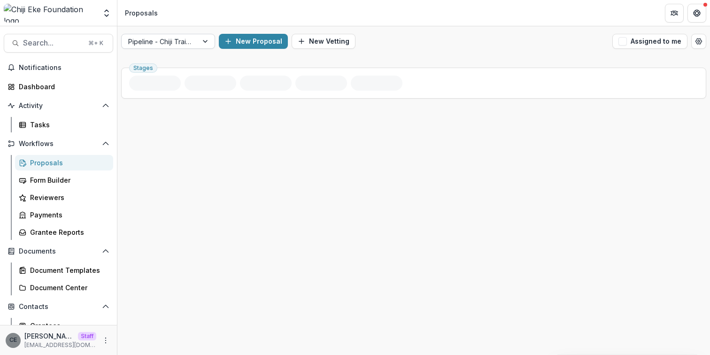
click at [180, 42] on div at bounding box center [159, 42] width 63 height 12
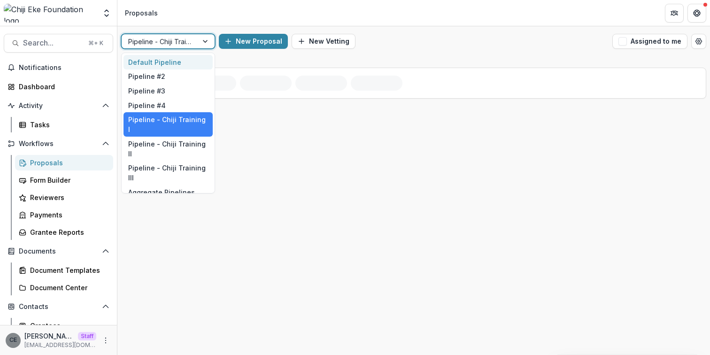
click at [168, 64] on div "Default Pipeline" at bounding box center [168, 62] width 89 height 15
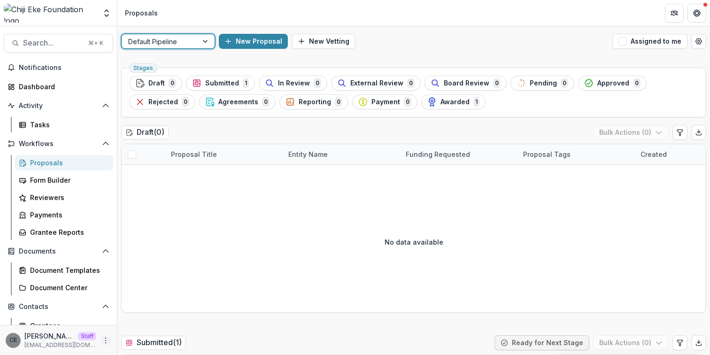
click at [106, 342] on icon "More" at bounding box center [106, 341] width 8 height 8
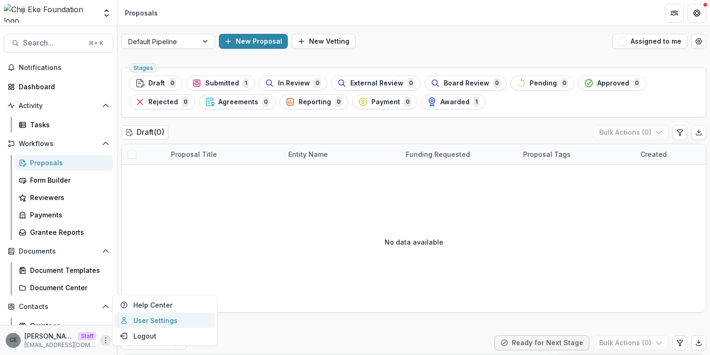
click at [153, 323] on link "User Settings" at bounding box center [165, 320] width 101 height 15
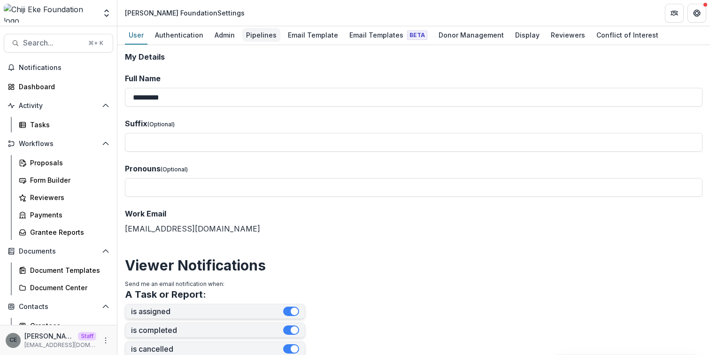
click at [257, 33] on div "Pipelines" at bounding box center [261, 35] width 38 height 14
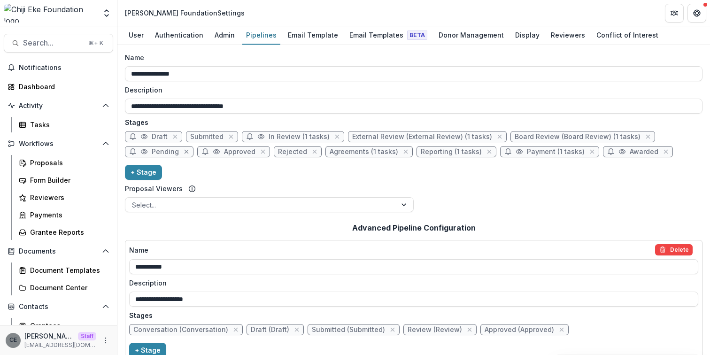
click at [183, 152] on icon "close" at bounding box center [187, 152] width 8 height 8
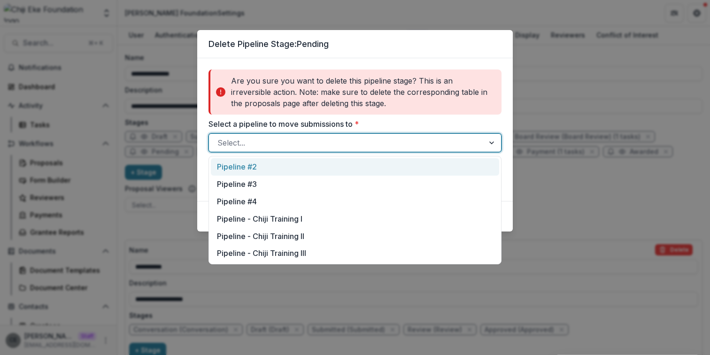
click at [317, 139] on div at bounding box center [346, 142] width 258 height 13
click at [276, 167] on div "Pipeline #2" at bounding box center [355, 166] width 288 height 17
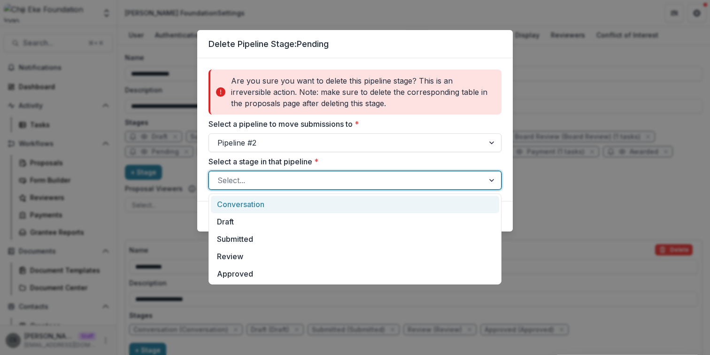
click at [282, 185] on div at bounding box center [346, 180] width 258 height 13
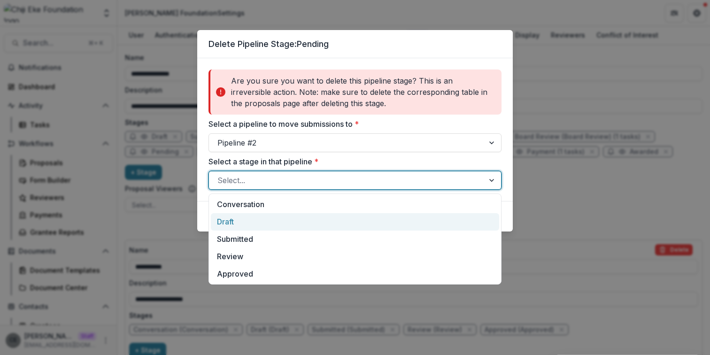
click at [271, 217] on div "Draft" at bounding box center [355, 221] width 288 height 17
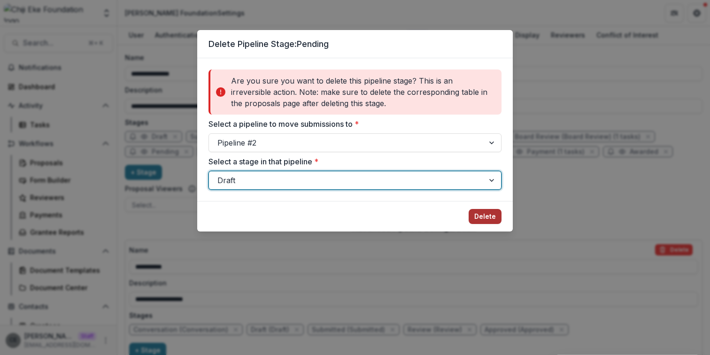
click at [484, 221] on button "Delete" at bounding box center [485, 216] width 33 height 15
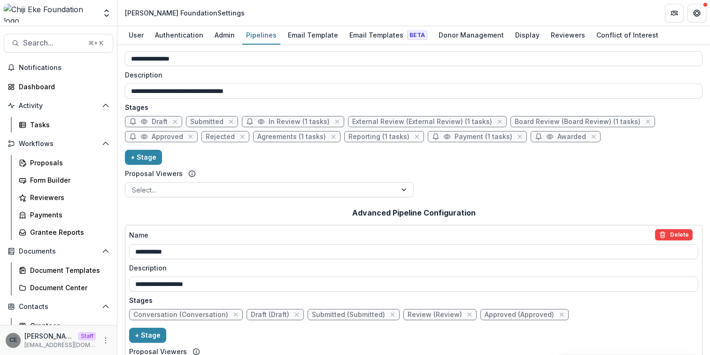
scroll to position [16, 0]
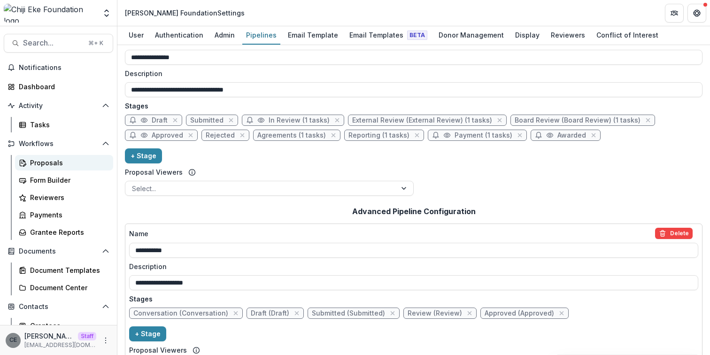
click at [56, 162] on div "Proposals" at bounding box center [68, 163] width 76 height 10
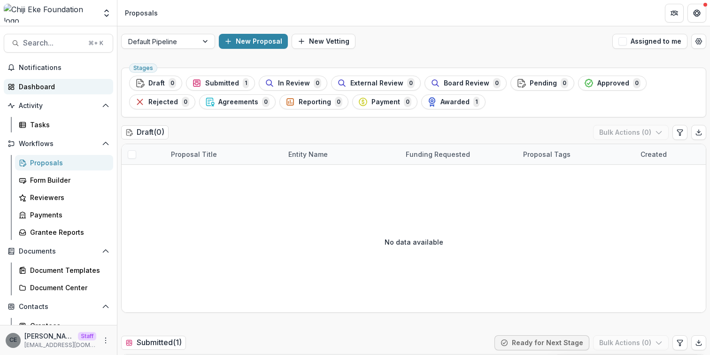
click at [39, 89] on div "Dashboard" at bounding box center [62, 87] width 87 height 10
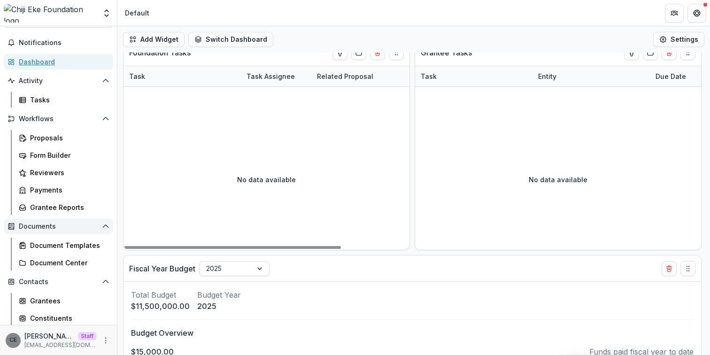
scroll to position [25, 0]
click at [104, 339] on icon "More" at bounding box center [106, 341] width 8 height 8
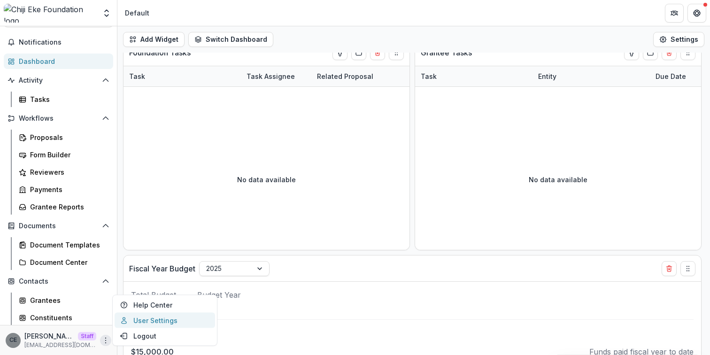
click at [142, 322] on link "User Settings" at bounding box center [165, 320] width 101 height 15
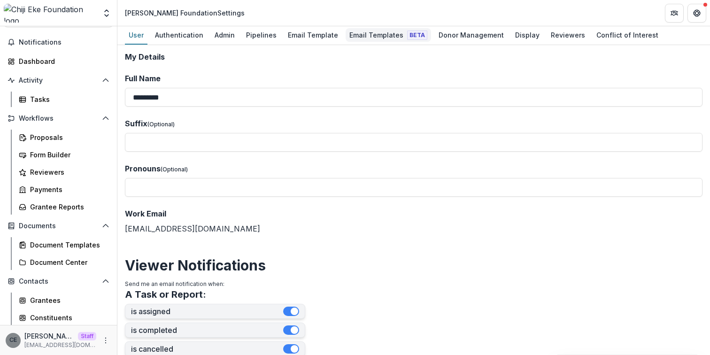
click at [356, 38] on div "Email Templates Beta" at bounding box center [388, 35] width 85 height 14
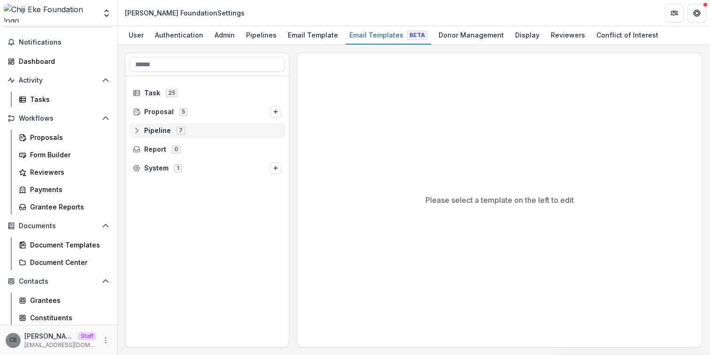
click at [150, 132] on span "Pipeline" at bounding box center [157, 131] width 27 height 8
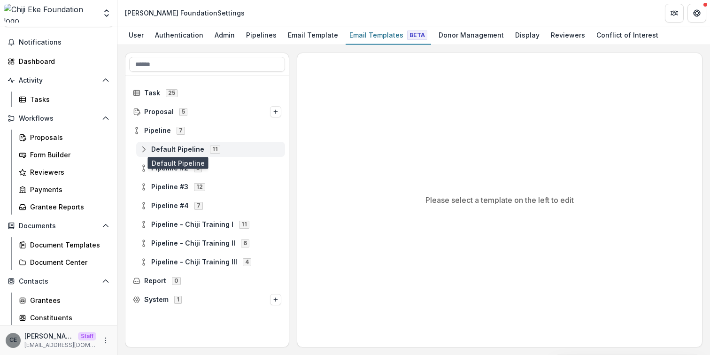
click at [159, 148] on span "Default Pipeline" at bounding box center [177, 150] width 53 height 8
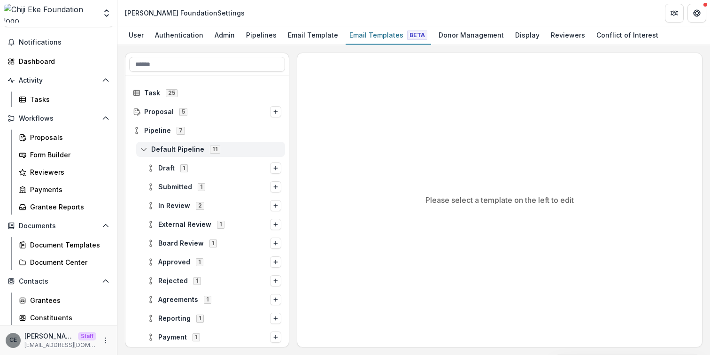
click at [159, 148] on span "Default Pipeline" at bounding box center [177, 150] width 53 height 8
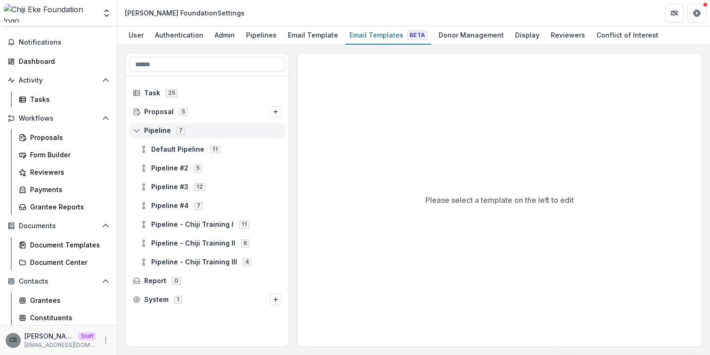
click at [137, 129] on circle at bounding box center [137, 128] width 2 height 2
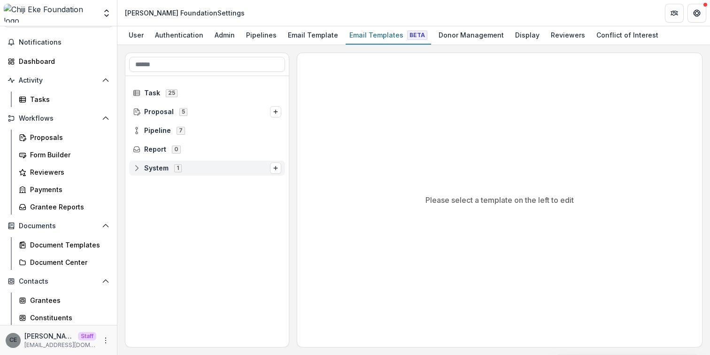
click at [142, 169] on span "System 1" at bounding box center [201, 168] width 137 height 8
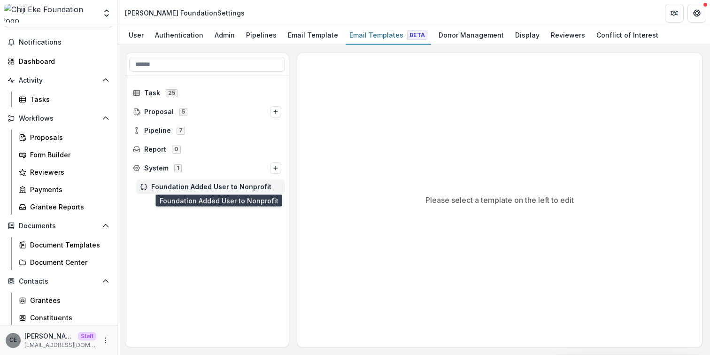
click at [208, 189] on span "Foundation Added User to Nonprofit" at bounding box center [216, 187] width 130 height 8
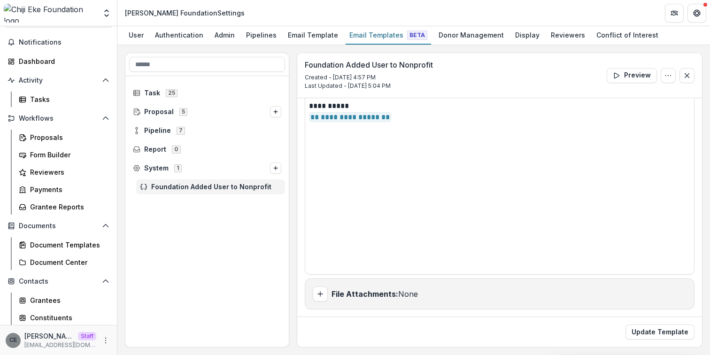
scroll to position [185, 0]
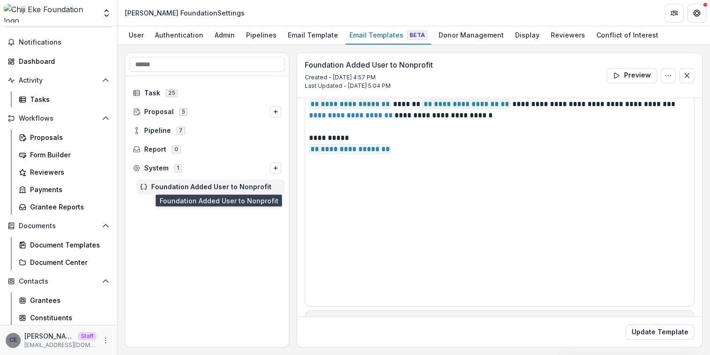
click at [229, 186] on span "Foundation Added User to Nonprofit" at bounding box center [216, 187] width 130 height 8
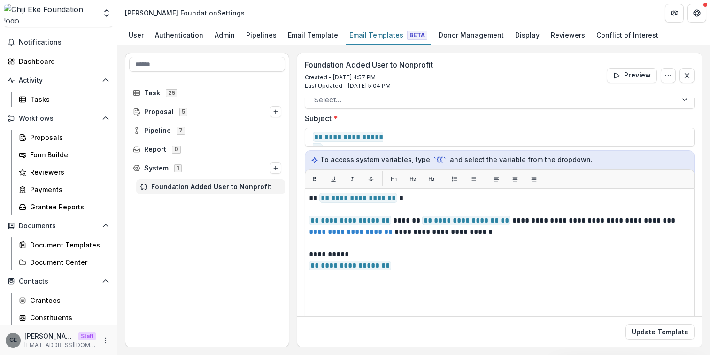
scroll to position [58, 0]
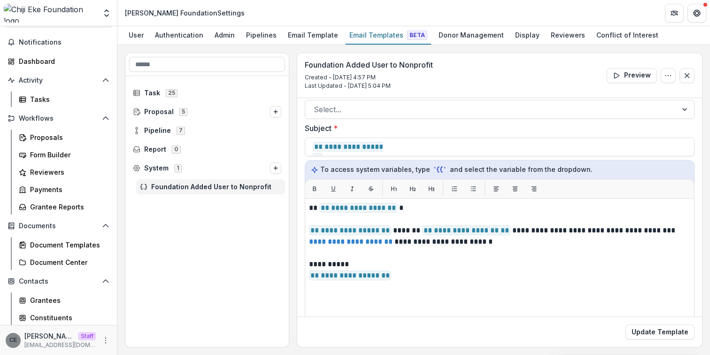
drag, startPoint x: 308, startPoint y: 207, endPoint x: 386, endPoint y: 271, distance: 101.7
click at [386, 272] on div "**********" at bounding box center [500, 315] width 390 height 235
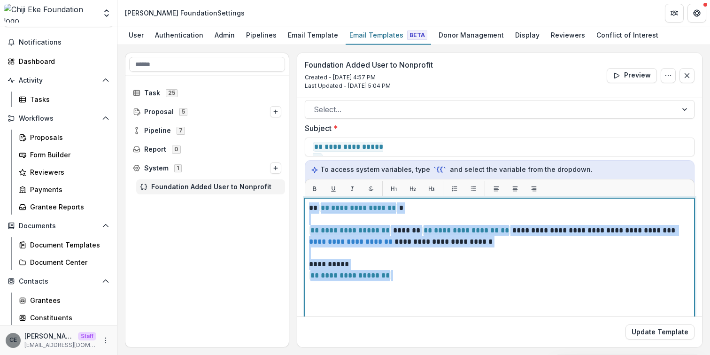
drag, startPoint x: 309, startPoint y: 207, endPoint x: 426, endPoint y: 300, distance: 149.7
click at [426, 300] on div "**********" at bounding box center [499, 315] width 381 height 226
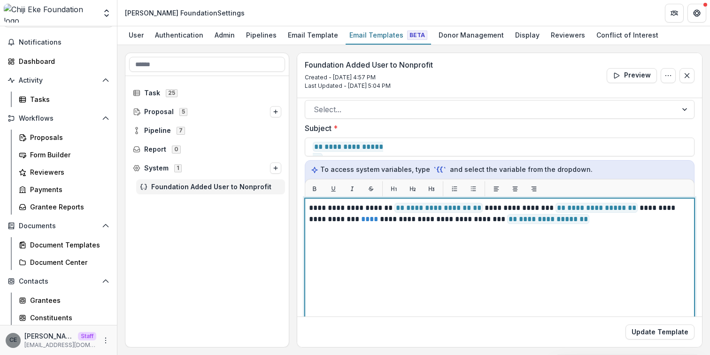
click at [483, 208] on span "**********" at bounding box center [438, 208] width 88 height 10
click at [637, 208] on span "**********" at bounding box center [597, 208] width 82 height 10
click at [567, 219] on span "**********" at bounding box center [548, 219] width 82 height 10
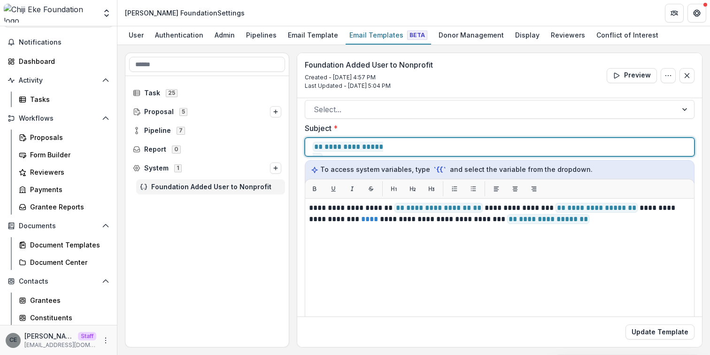
click at [383, 147] on span "**********" at bounding box center [348, 152] width 70 height 21
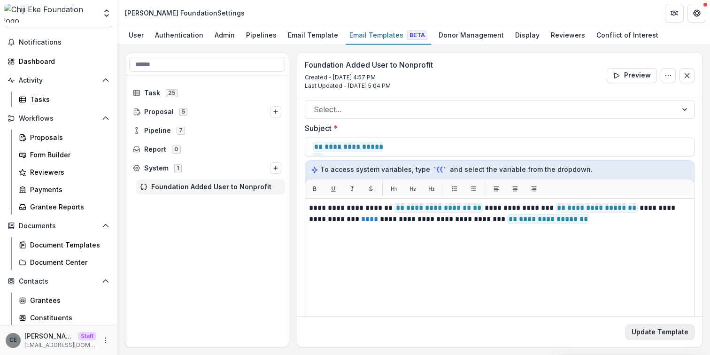
click at [656, 336] on button "Update Template" at bounding box center [660, 332] width 69 height 15
click at [275, 168] on line "Options" at bounding box center [276, 168] width 4 height 0
click at [275, 168] on icon "Options" at bounding box center [276, 168] width 6 height 6
click at [277, 170] on icon "Options" at bounding box center [276, 168] width 6 height 6
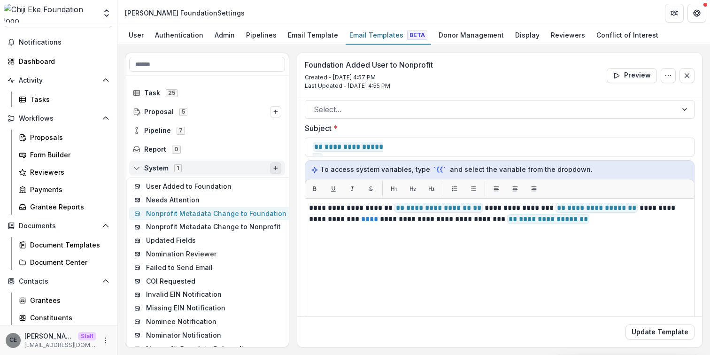
click at [213, 216] on button "Nonprofit Metadata Change to Foundation" at bounding box center [210, 214] width 163 height 14
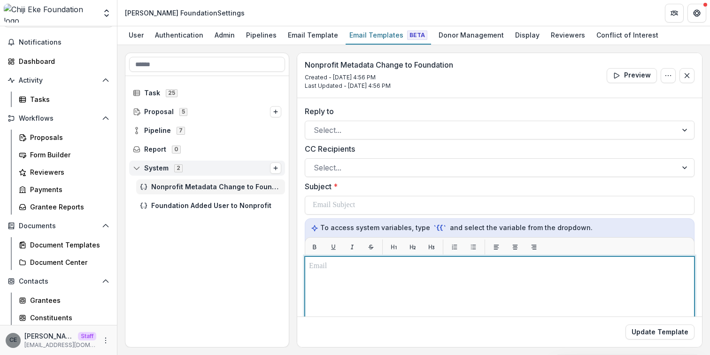
click at [332, 268] on p at bounding box center [499, 266] width 381 height 11
paste div
click at [394, 265] on span "**********" at bounding box center [353, 266] width 88 height 10
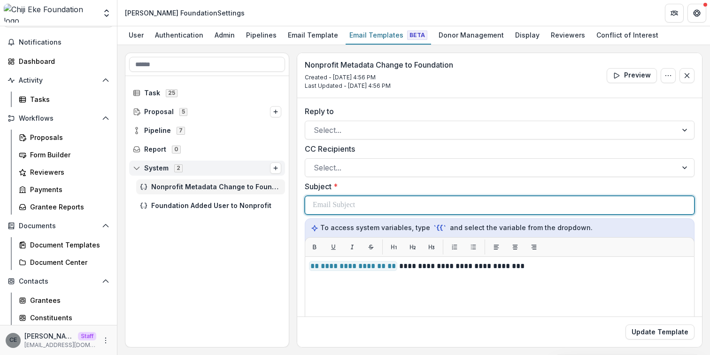
click at [391, 207] on div at bounding box center [500, 205] width 374 height 18
click at [389, 205] on span "**********" at bounding box center [351, 210] width 77 height 21
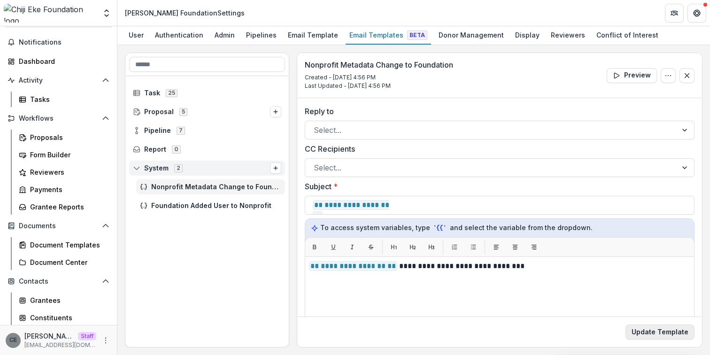
click at [649, 332] on button "Update Template" at bounding box center [660, 332] width 69 height 15
click at [276, 170] on icon "Options" at bounding box center [276, 168] width 6 height 6
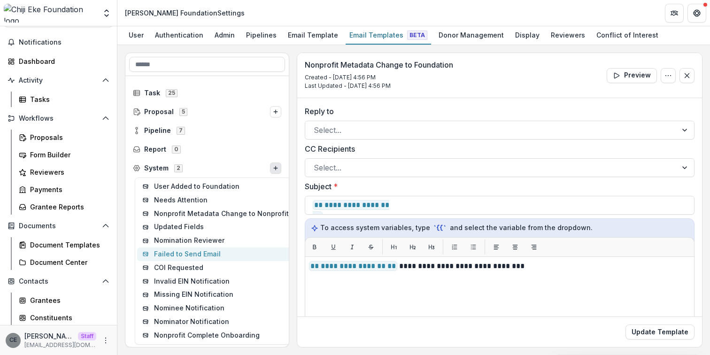
click at [206, 256] on button "Failed to Send Email" at bounding box center [215, 254] width 157 height 14
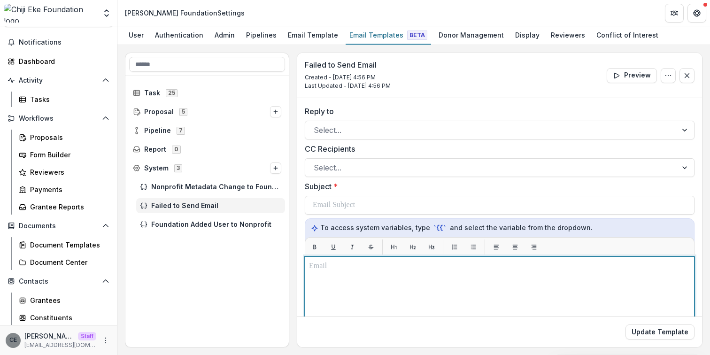
click at [347, 266] on p at bounding box center [499, 266] width 381 height 11
paste div
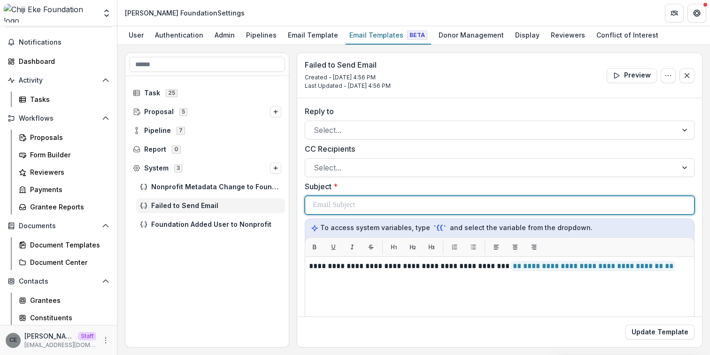
click at [403, 203] on div at bounding box center [500, 205] width 374 height 18
paste div
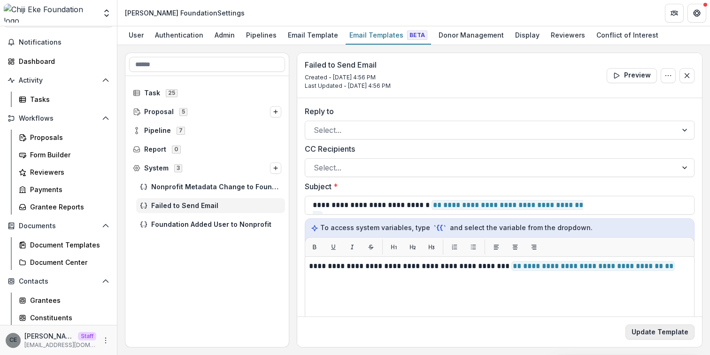
click at [664, 334] on button "Update Template" at bounding box center [660, 332] width 69 height 15
click at [276, 169] on icon "Options" at bounding box center [276, 168] width 6 height 6
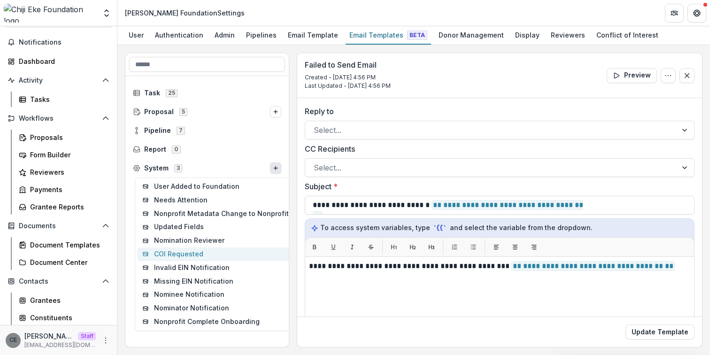
click at [187, 255] on button "COI Requested" at bounding box center [215, 254] width 157 height 14
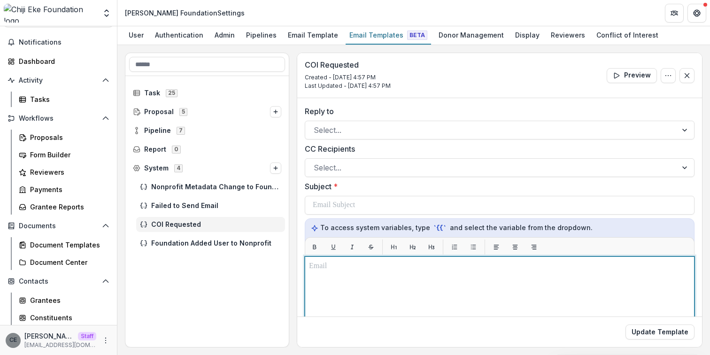
click at [338, 264] on p at bounding box center [499, 266] width 381 height 11
paste div
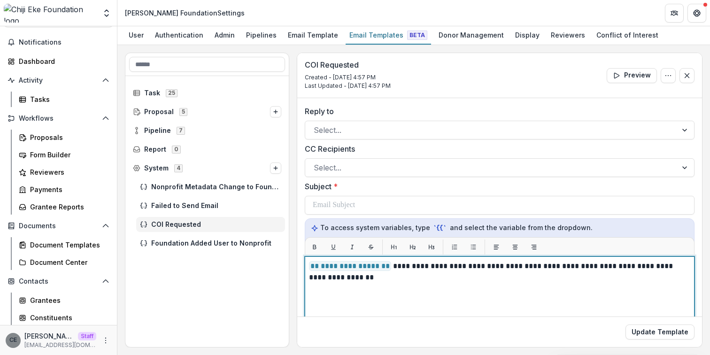
click at [387, 264] on span "**********" at bounding box center [350, 266] width 82 height 10
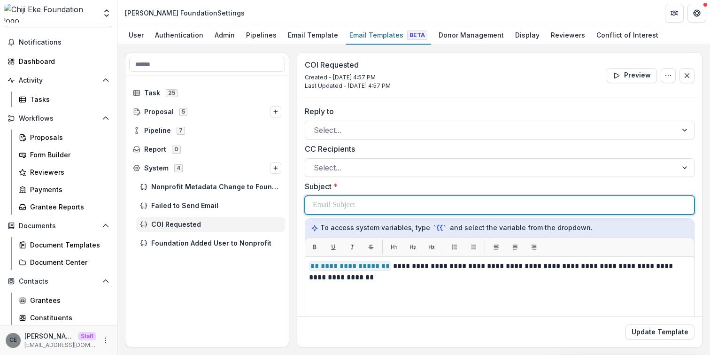
click at [325, 205] on p at bounding box center [334, 205] width 42 height 11
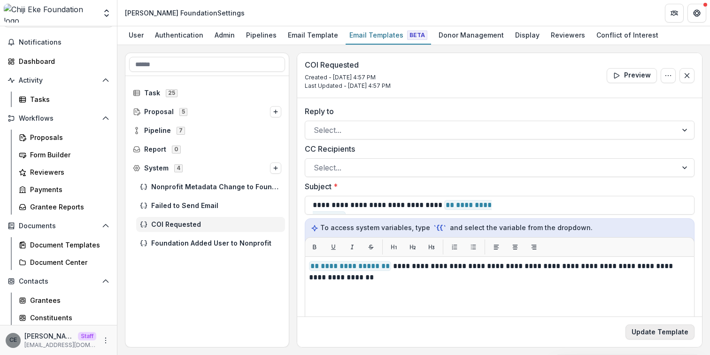
click at [673, 332] on button "Update Template" at bounding box center [660, 332] width 69 height 15
click at [650, 334] on button "Update Template" at bounding box center [660, 332] width 69 height 15
click at [276, 168] on icon "Options" at bounding box center [276, 168] width 6 height 6
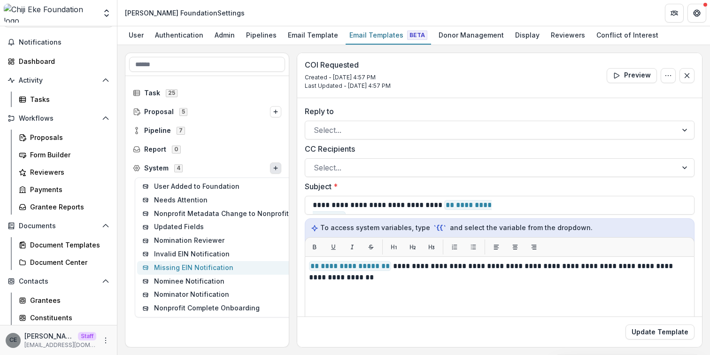
click at [185, 264] on button "Missing EIN Notification" at bounding box center [215, 268] width 157 height 14
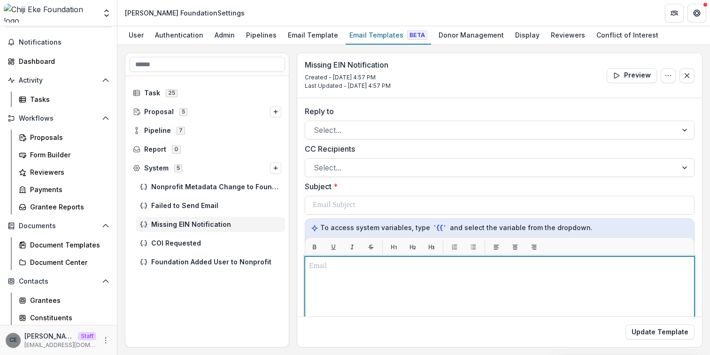
click at [389, 265] on p at bounding box center [499, 266] width 381 height 11
paste div
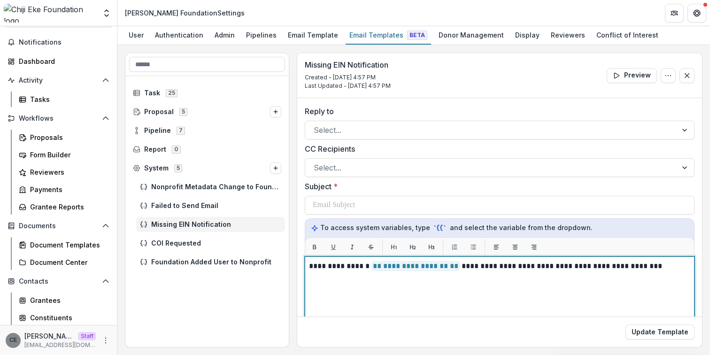
click at [457, 265] on span "**********" at bounding box center [415, 266] width 88 height 10
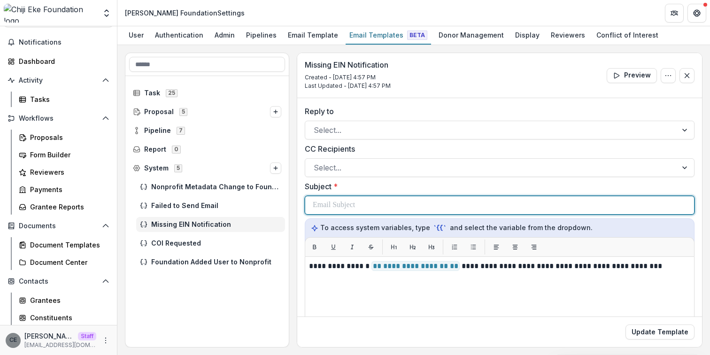
click at [369, 206] on div at bounding box center [500, 205] width 374 height 18
paste div
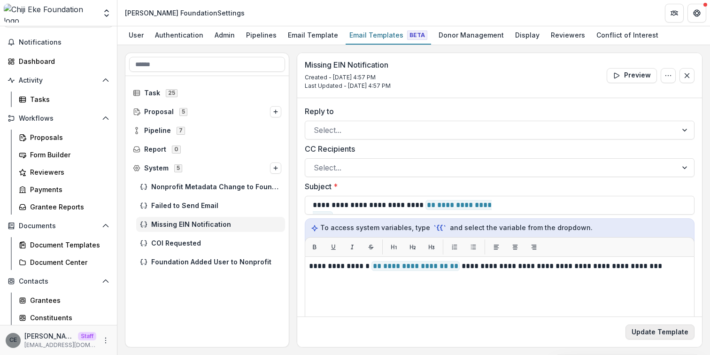
click at [670, 330] on button "Update Template" at bounding box center [660, 332] width 69 height 15
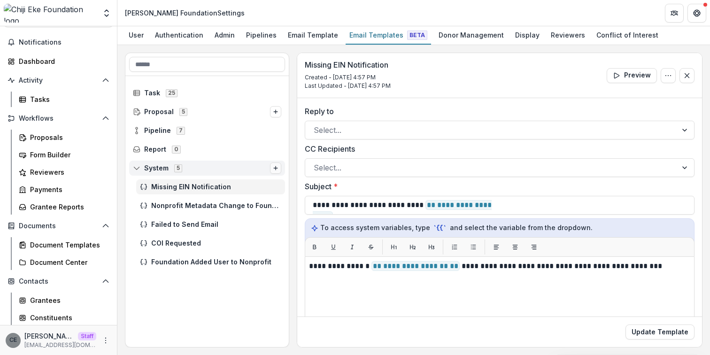
click at [276, 170] on icon "Options" at bounding box center [276, 168] width 6 height 6
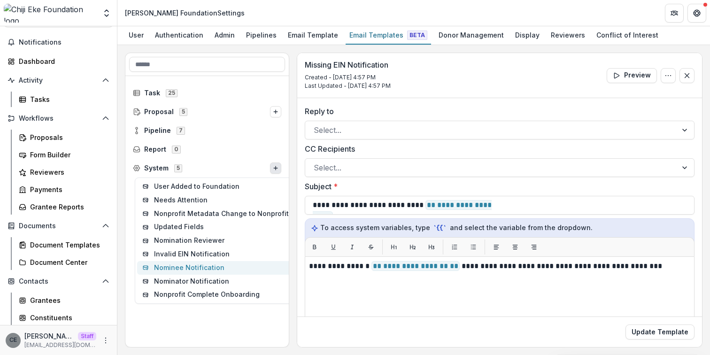
click at [184, 268] on button "Nominee Notification" at bounding box center [215, 268] width 157 height 14
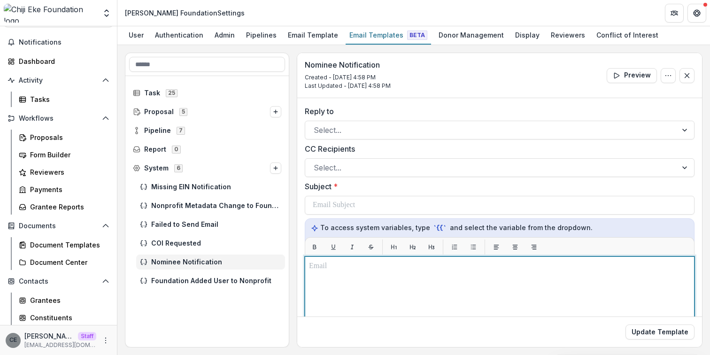
click at [360, 268] on p at bounding box center [499, 266] width 381 height 11
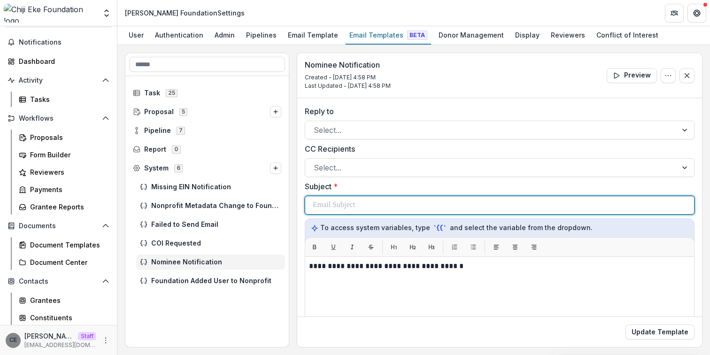
click at [423, 205] on div at bounding box center [500, 205] width 374 height 18
paste div
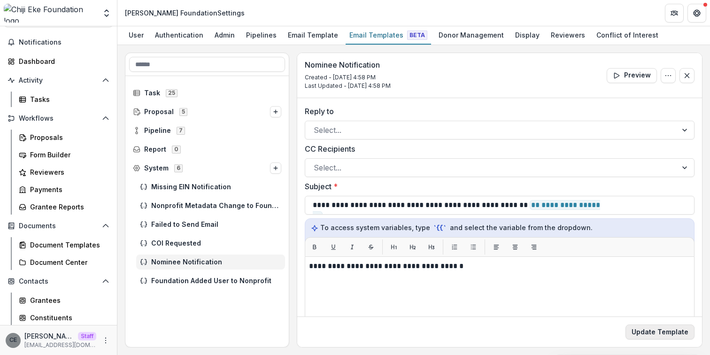
click at [651, 330] on button "Update Template" at bounding box center [660, 332] width 69 height 15
click at [277, 168] on icon "Options" at bounding box center [276, 168] width 6 height 6
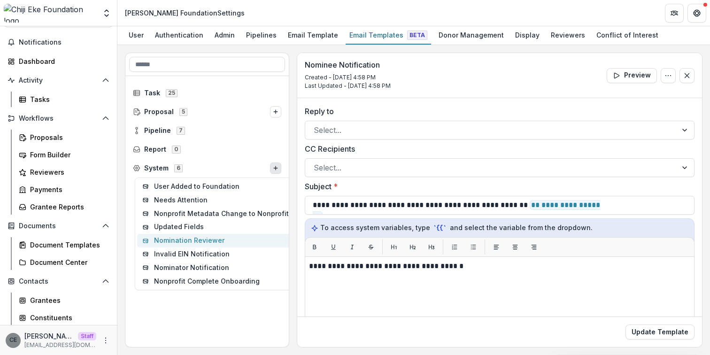
click at [187, 242] on button "Nomination Reviewer" at bounding box center [215, 241] width 157 height 14
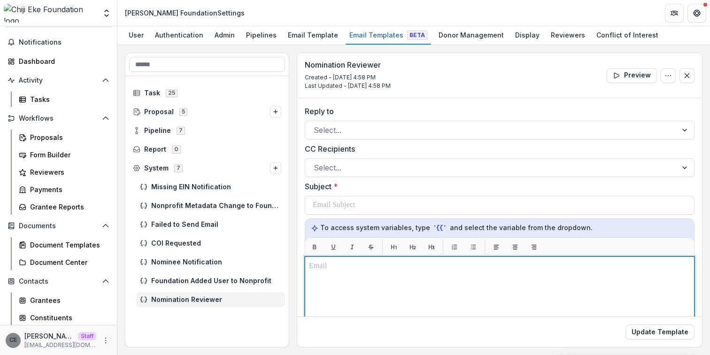
click at [360, 268] on p at bounding box center [499, 266] width 381 height 11
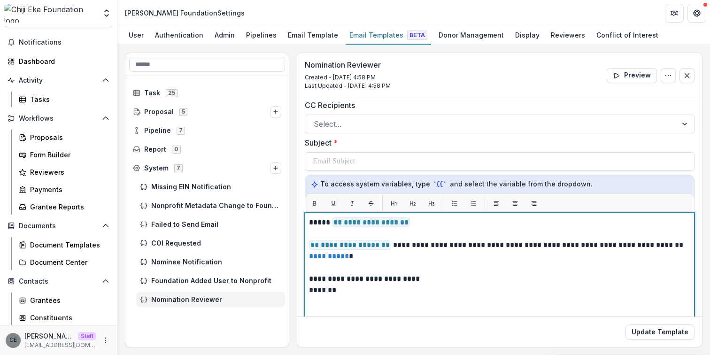
scroll to position [46, 0]
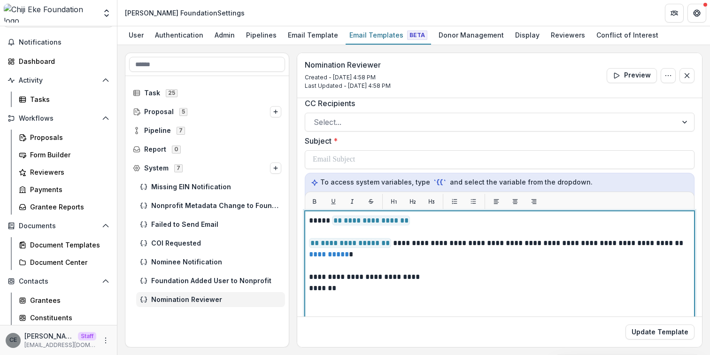
click at [407, 222] on p "**********" at bounding box center [498, 220] width 379 height 11
click at [389, 242] on p "**********" at bounding box center [498, 249] width 379 height 23
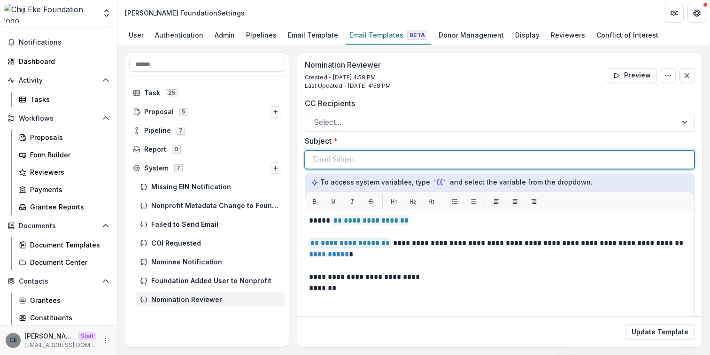
click at [423, 159] on div at bounding box center [500, 160] width 374 height 18
paste div
click at [394, 159] on p "**********" at bounding box center [431, 159] width 236 height 11
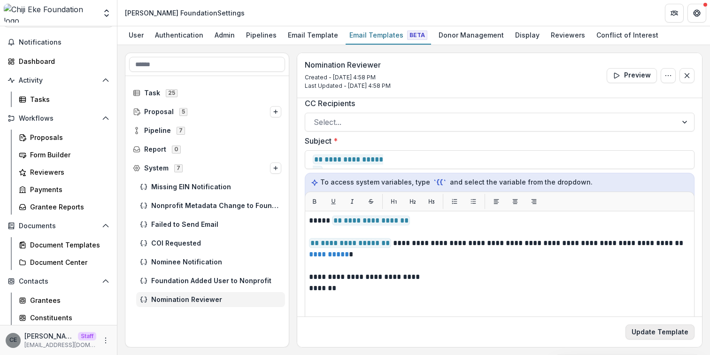
click at [650, 336] on button "Update Template" at bounding box center [660, 332] width 69 height 15
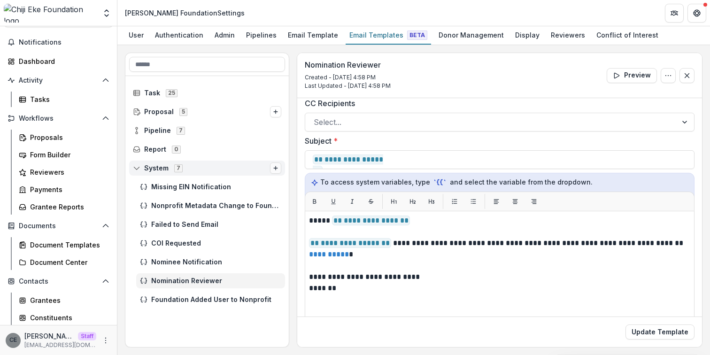
click at [277, 169] on icon "Options" at bounding box center [276, 168] width 6 height 6
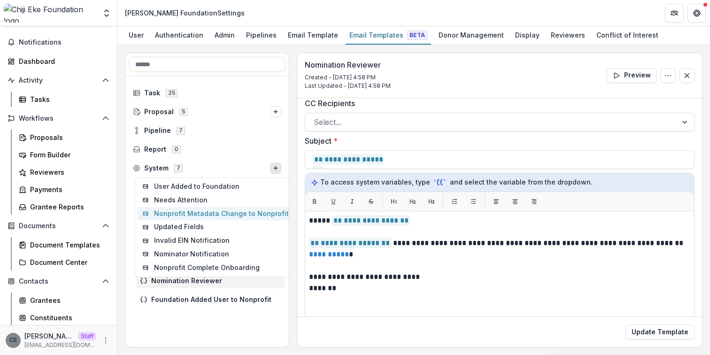
click at [220, 216] on button "Nonprofit Metadata Change to Nonprofit" at bounding box center [215, 214] width 157 height 14
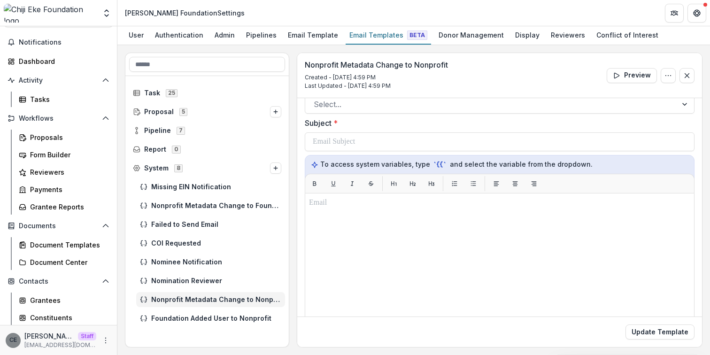
scroll to position [64, 0]
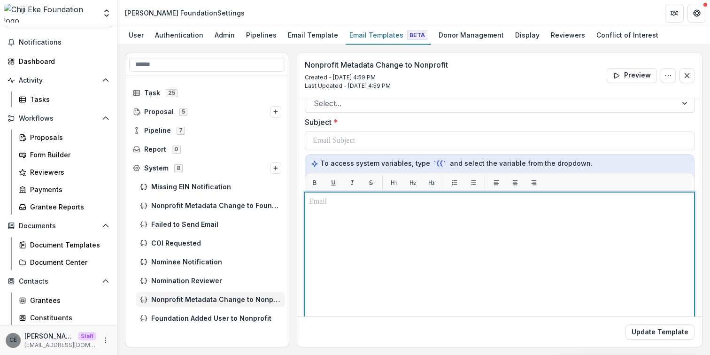
click at [382, 204] on p at bounding box center [499, 201] width 381 height 11
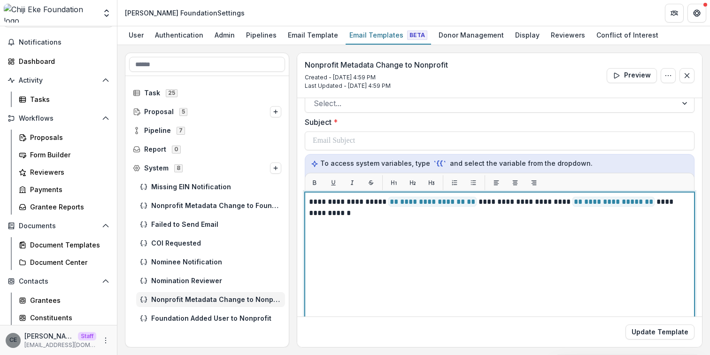
click at [480, 202] on p "**********" at bounding box center [498, 207] width 379 height 23
click at [643, 204] on span "**********" at bounding box center [613, 202] width 82 height 10
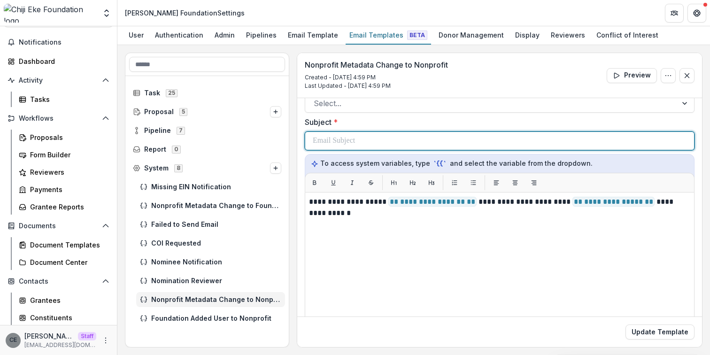
click at [371, 139] on div at bounding box center [500, 141] width 374 height 18
paste div
click at [391, 141] on p "**********" at bounding box center [409, 140] width 193 height 11
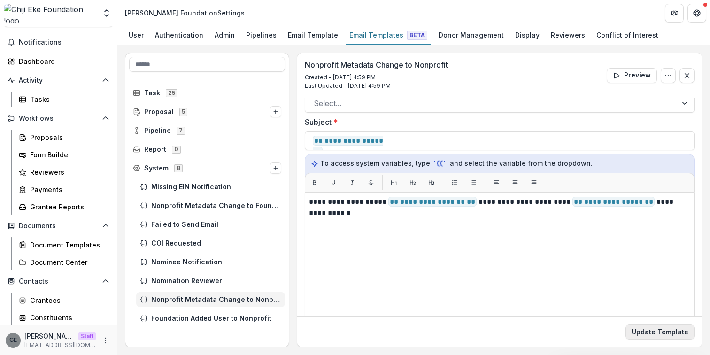
click at [658, 330] on button "Update Template" at bounding box center [660, 332] width 69 height 15
click at [277, 169] on icon "Options" at bounding box center [276, 168] width 6 height 6
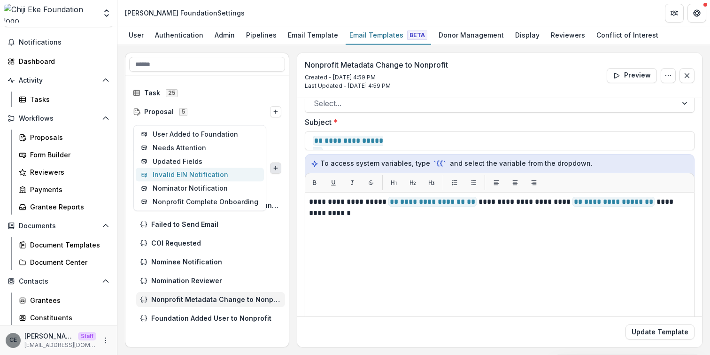
click at [210, 179] on button "Invalid EIN Notification" at bounding box center [200, 175] width 128 height 14
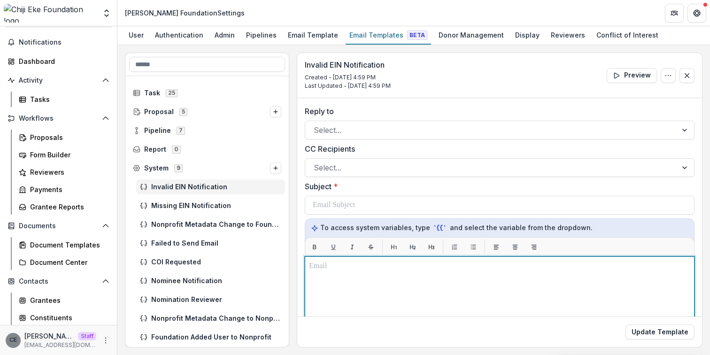
click at [343, 269] on p at bounding box center [499, 266] width 381 height 11
paste div
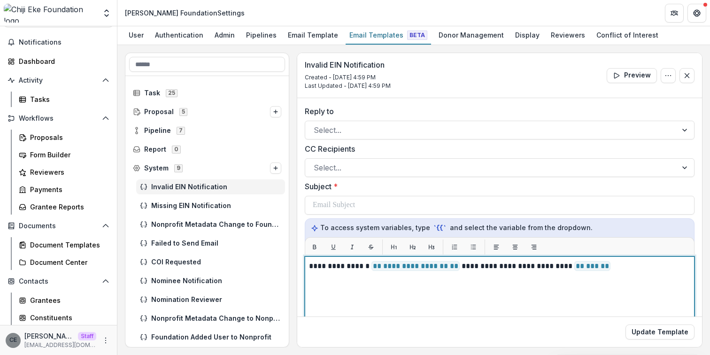
click at [457, 267] on span "**********" at bounding box center [415, 266] width 88 height 10
click at [630, 267] on p "**********" at bounding box center [498, 266] width 379 height 11
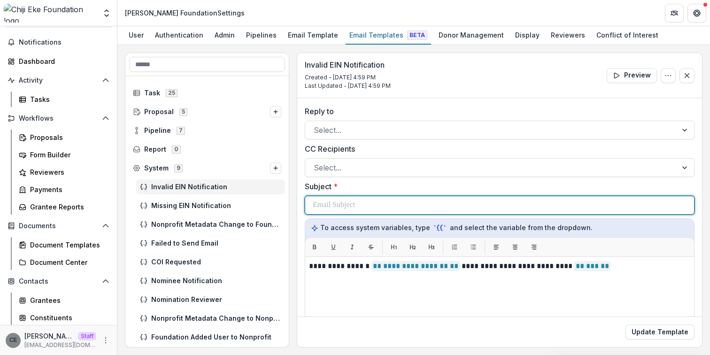
click at [355, 205] on p at bounding box center [334, 205] width 42 height 11
paste div
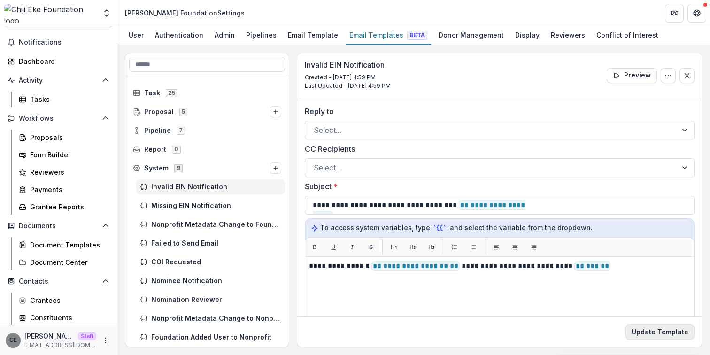
click at [647, 332] on button "Update Template" at bounding box center [660, 332] width 69 height 15
click at [277, 169] on icon "Options" at bounding box center [276, 168] width 6 height 6
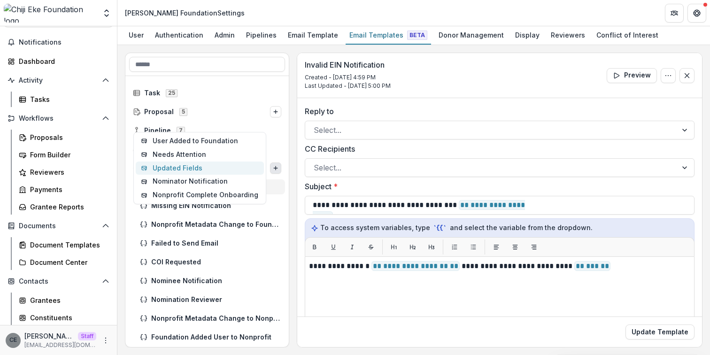
click at [207, 168] on button "Updated Fields" at bounding box center [200, 169] width 128 height 14
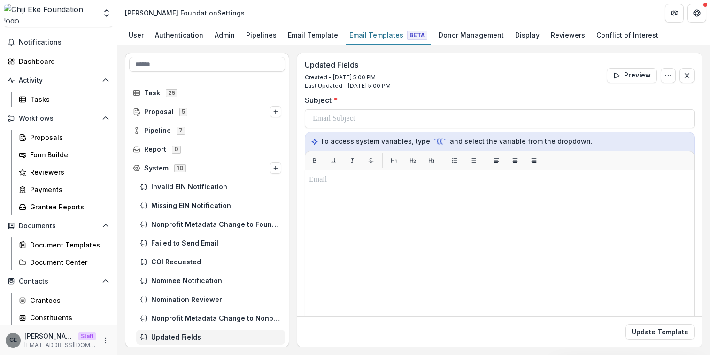
scroll to position [91, 0]
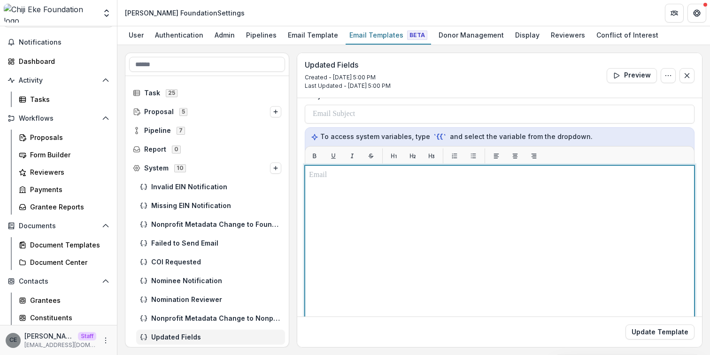
click at [338, 176] on p at bounding box center [499, 175] width 381 height 11
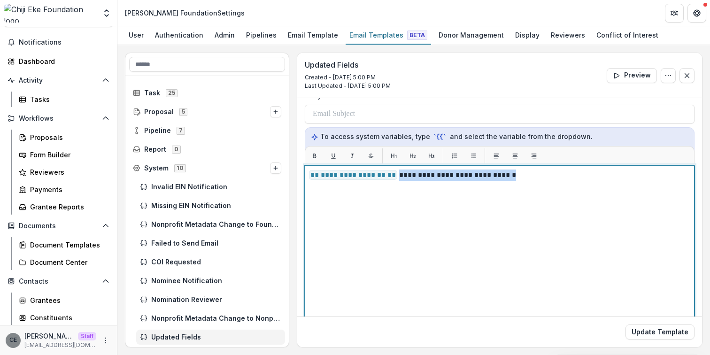
drag, startPoint x: 510, startPoint y: 175, endPoint x: 401, endPoint y: 173, distance: 109.4
click at [400, 174] on p "**********" at bounding box center [498, 175] width 379 height 11
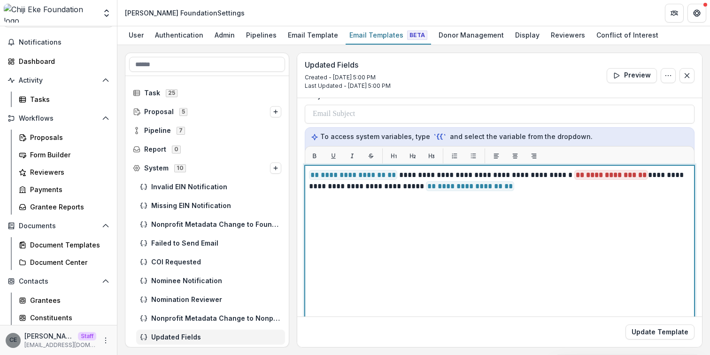
click at [487, 185] on p "**********" at bounding box center [498, 181] width 379 height 23
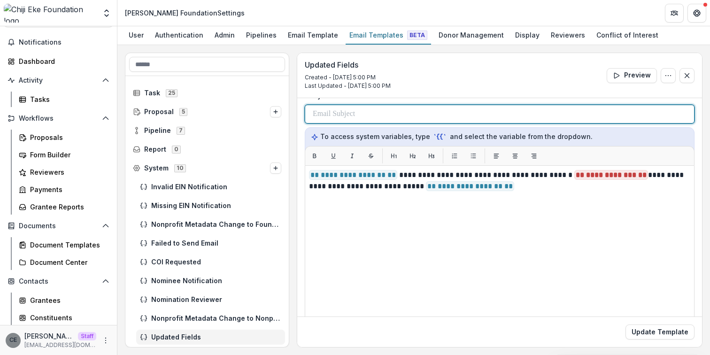
click at [395, 117] on div at bounding box center [500, 114] width 374 height 18
paste div
click at [401, 114] on p "**********" at bounding box center [394, 113] width 162 height 11
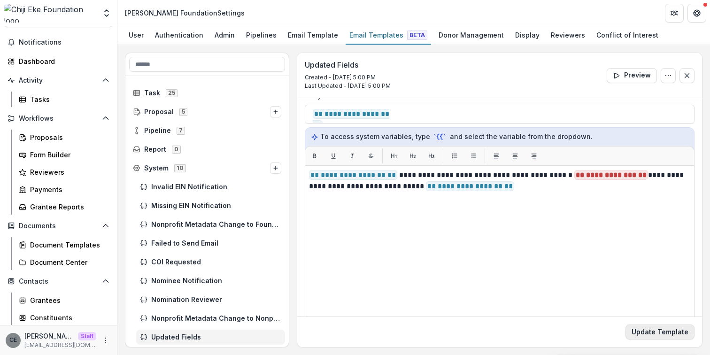
click at [657, 334] on button "Update Template" at bounding box center [660, 332] width 69 height 15
click at [273, 170] on icon "Options" at bounding box center [276, 168] width 6 height 6
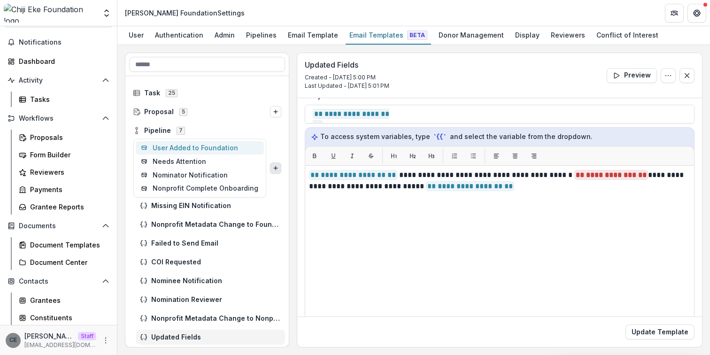
click at [191, 150] on button "User Added to Foundation" at bounding box center [200, 148] width 128 height 14
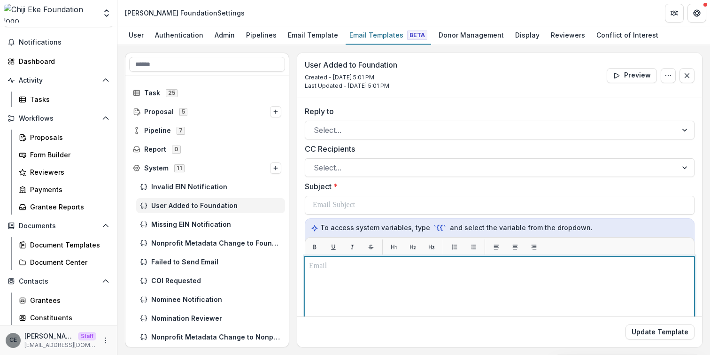
click at [337, 266] on p at bounding box center [499, 266] width 381 height 11
paste div
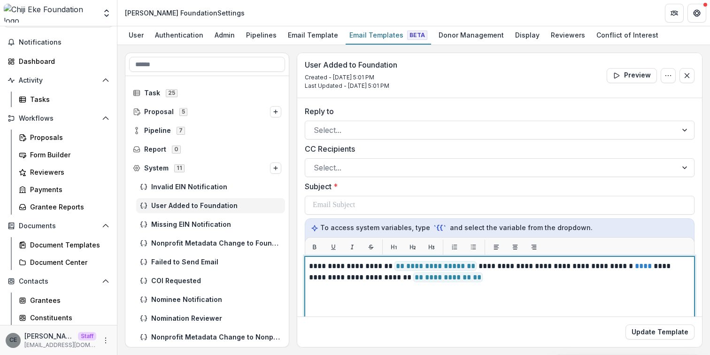
click at [477, 265] on p "**********" at bounding box center [498, 272] width 379 height 23
click at [463, 276] on span "**********" at bounding box center [448, 277] width 70 height 10
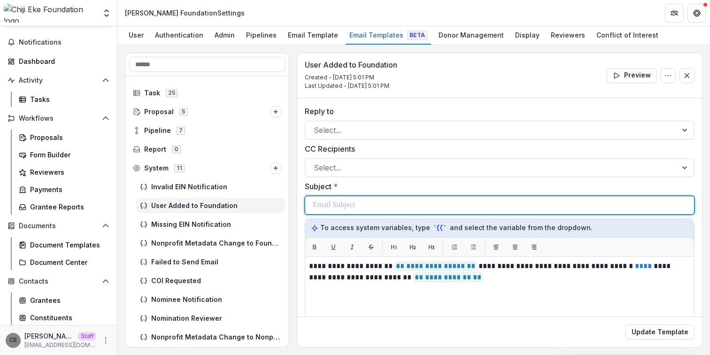
click at [369, 205] on div at bounding box center [500, 205] width 374 height 18
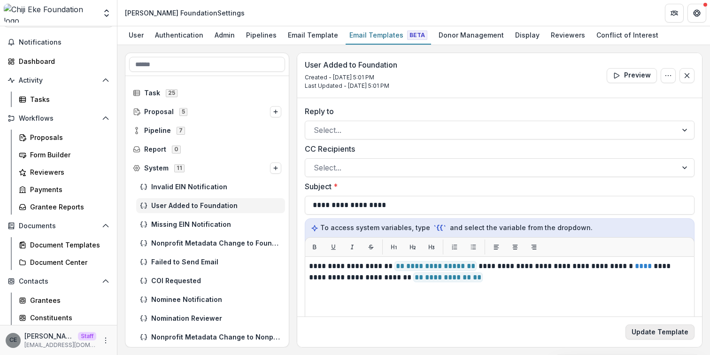
click at [646, 333] on button "Update Template" at bounding box center [660, 332] width 69 height 15
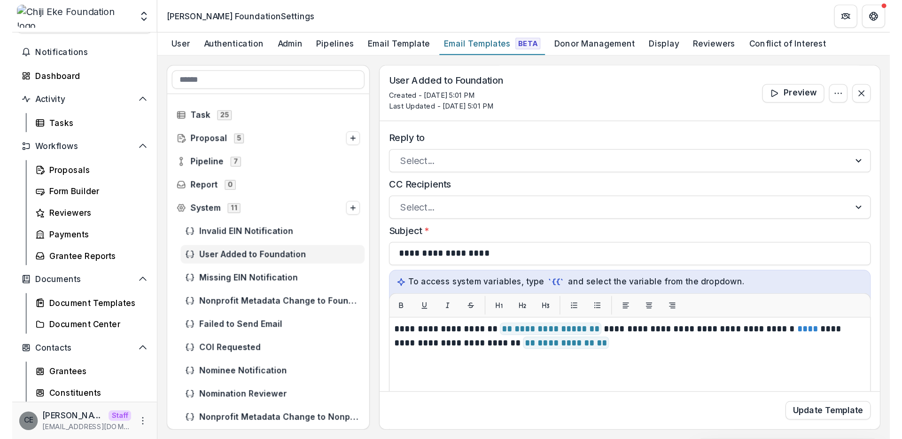
scroll to position [25, 0]
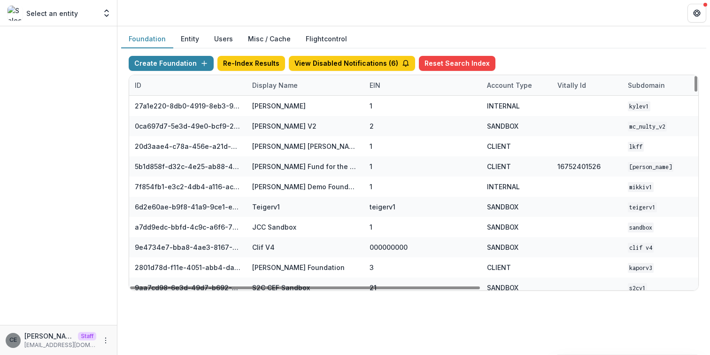
click at [264, 85] on div "Display Name" at bounding box center [275, 85] width 57 height 10
click at [271, 110] on input at bounding box center [304, 106] width 113 height 15
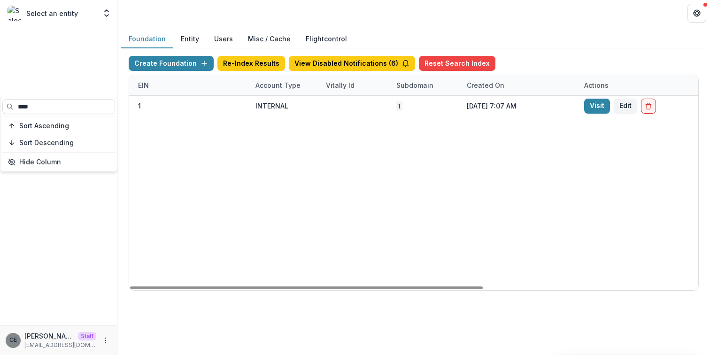
scroll to position [0, 347]
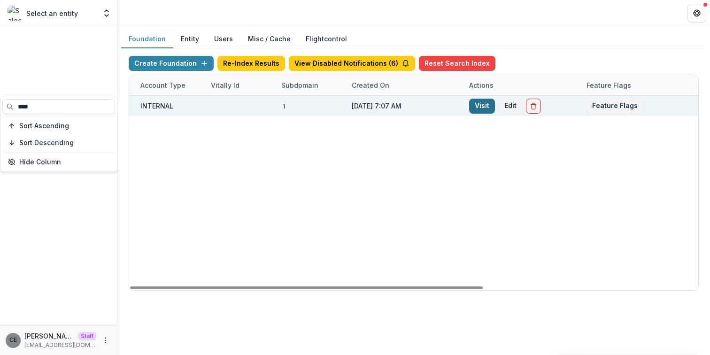
type input "****"
click at [479, 108] on link "Visit" at bounding box center [482, 106] width 26 height 15
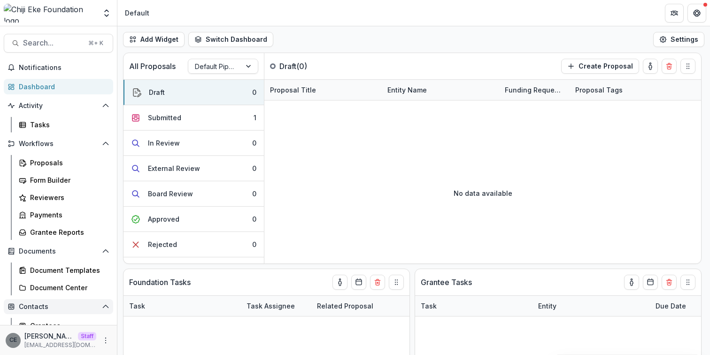
scroll to position [116, 0]
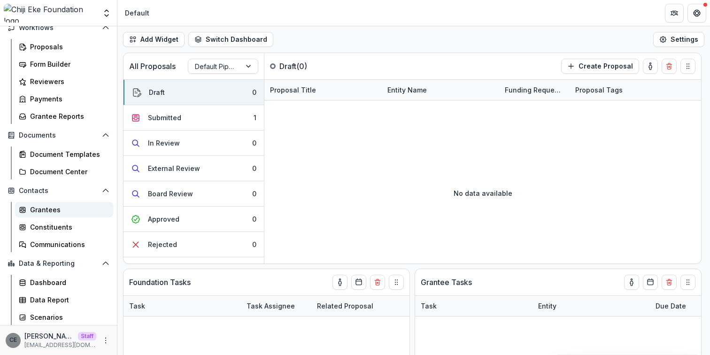
click at [57, 209] on div "Grantees" at bounding box center [68, 210] width 76 height 10
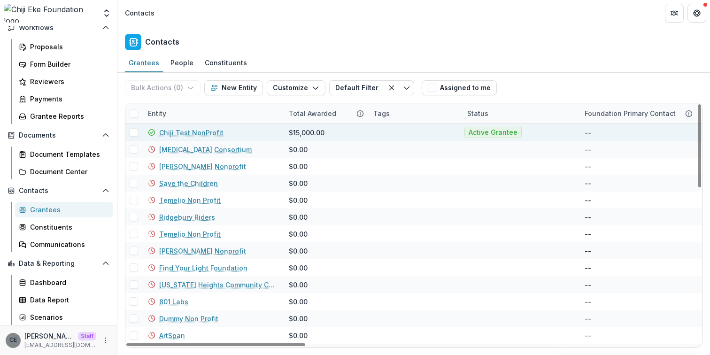
click at [206, 133] on link "Chiji Test NonProfit" at bounding box center [191, 133] width 64 height 10
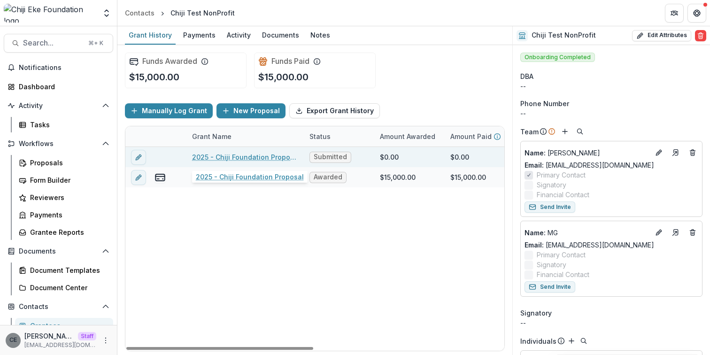
click at [222, 157] on link "2025 - Chiji Foundation Proposal" at bounding box center [245, 157] width 106 height 10
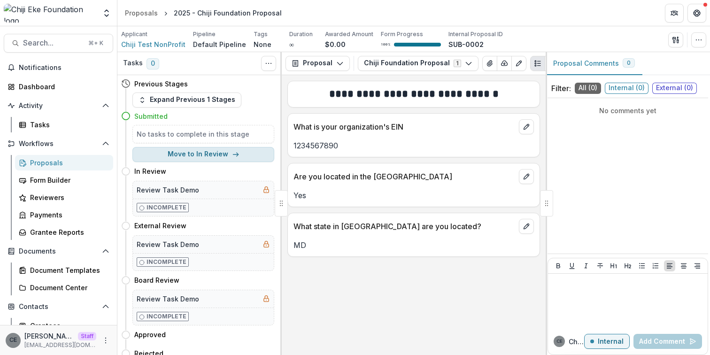
click at [186, 154] on button "Move to In Review" at bounding box center [203, 154] width 142 height 15
select select "*********"
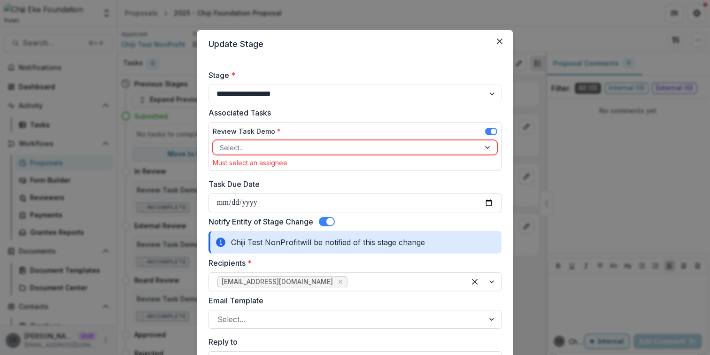
click at [256, 146] on div at bounding box center [347, 148] width 254 height 12
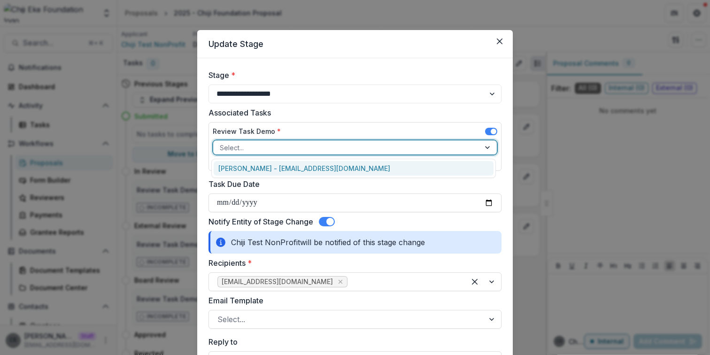
click at [250, 166] on div "[PERSON_NAME] - [EMAIL_ADDRESS][DOMAIN_NAME]" at bounding box center [354, 168] width 280 height 15
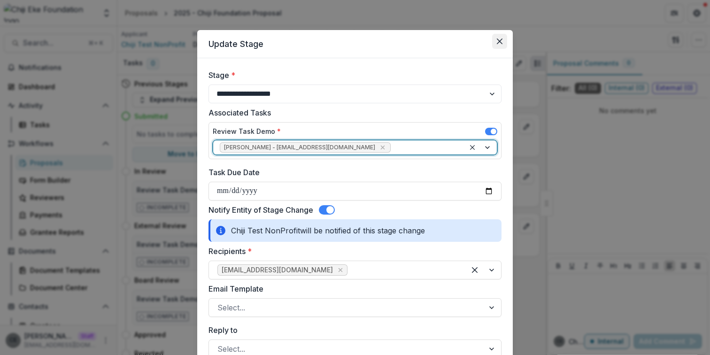
click at [497, 41] on icon "Close" at bounding box center [500, 42] width 6 height 6
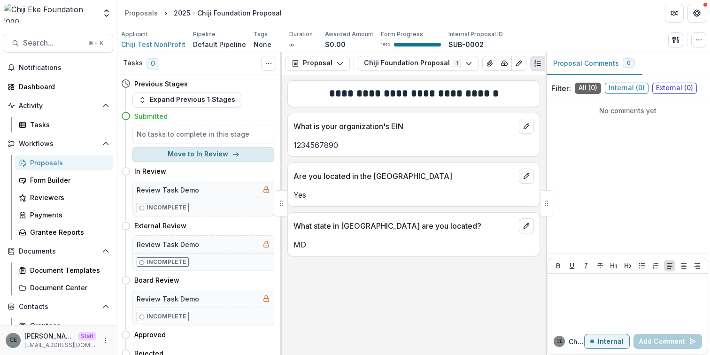
click at [199, 156] on button "Move to In Review" at bounding box center [203, 154] width 142 height 15
select select "*********"
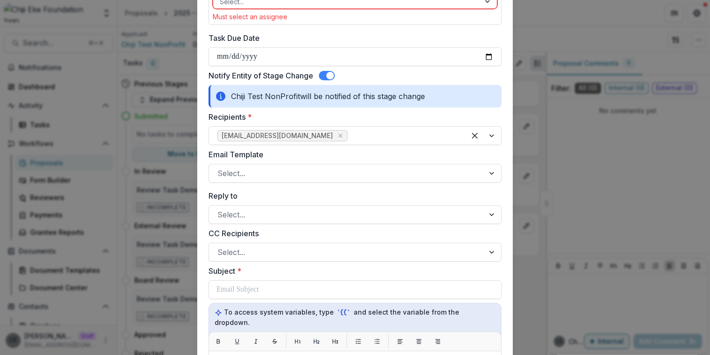
scroll to position [148, 0]
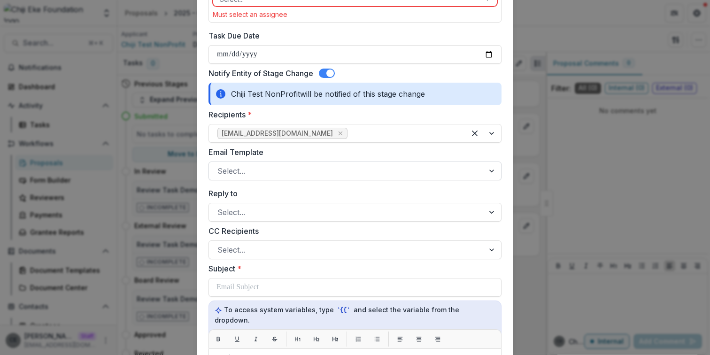
click at [303, 173] on div at bounding box center [346, 170] width 258 height 13
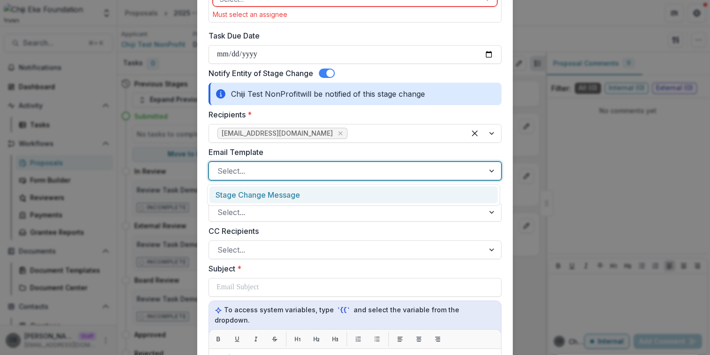
click at [290, 191] on div "Stage Change Message" at bounding box center [353, 194] width 288 height 17
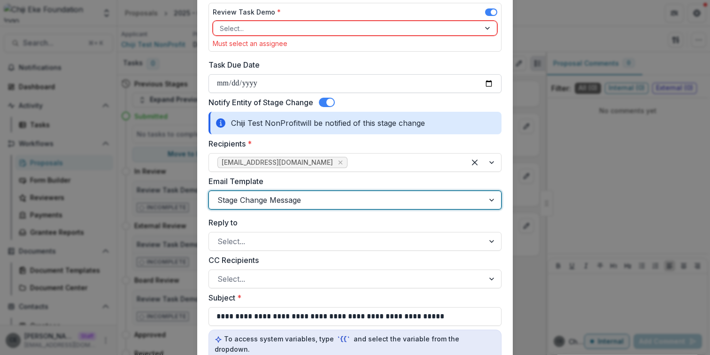
scroll to position [104, 0]
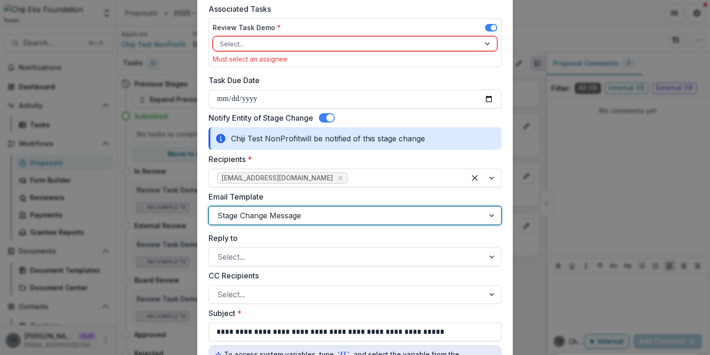
click at [307, 41] on div at bounding box center [347, 44] width 254 height 12
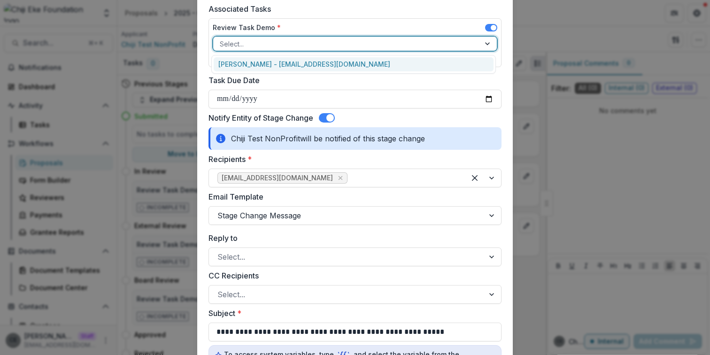
click at [284, 65] on div "[PERSON_NAME] - [EMAIL_ADDRESS][DOMAIN_NAME]" at bounding box center [354, 64] width 280 height 15
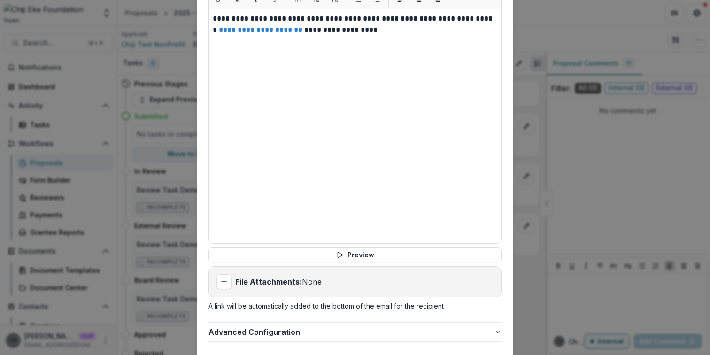
scroll to position [528, 0]
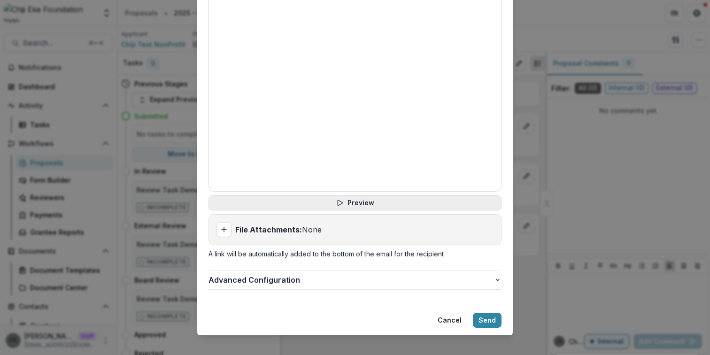
click at [414, 198] on button "Preview" at bounding box center [355, 202] width 293 height 15
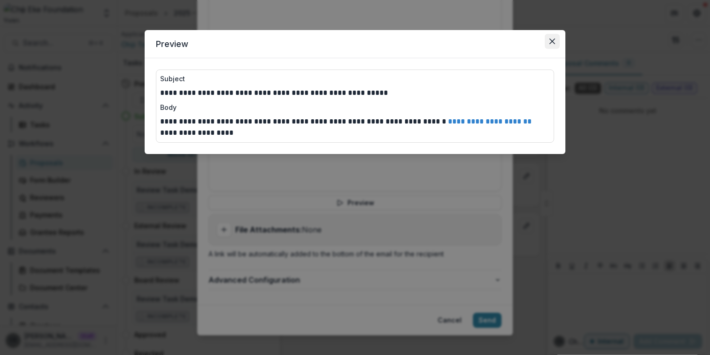
click at [554, 44] on icon "Close" at bounding box center [552, 42] width 6 height 6
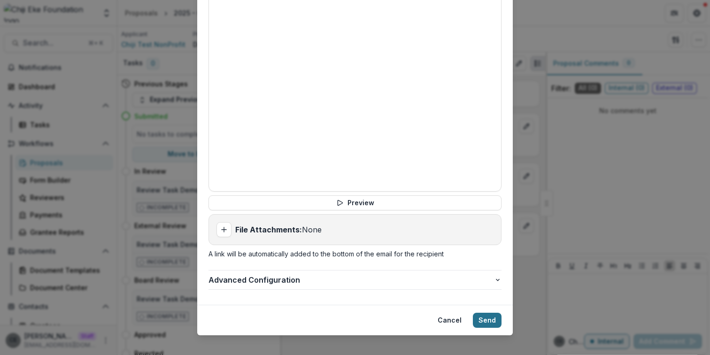
click at [478, 313] on button "Send" at bounding box center [487, 320] width 29 height 15
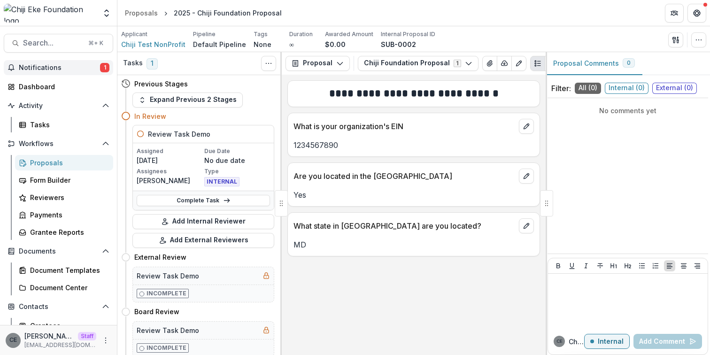
click at [38, 70] on span "Notifications" at bounding box center [59, 68] width 81 height 8
click at [322, 12] on header "Proposals 2025 - Chiji Foundation Proposal" at bounding box center [413, 13] width 593 height 26
click at [225, 220] on button "Add Internal Reviewer" at bounding box center [203, 221] width 142 height 15
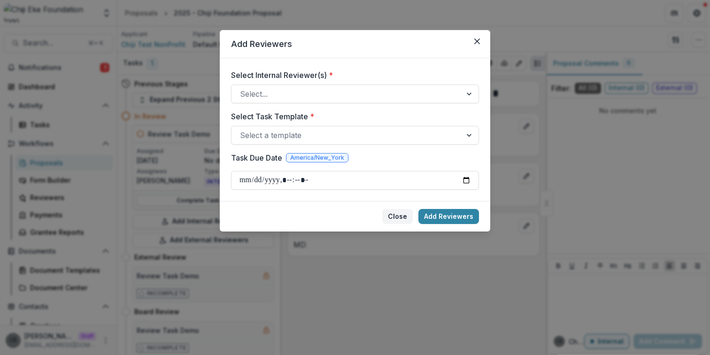
click at [398, 216] on button "Close" at bounding box center [397, 216] width 31 height 15
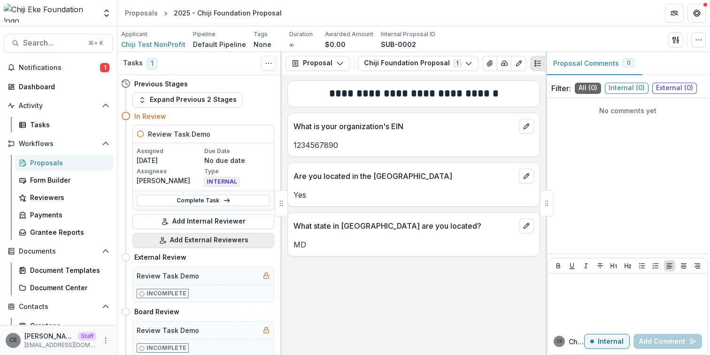
click at [190, 237] on button "Add External Reviewers" at bounding box center [203, 240] width 142 height 15
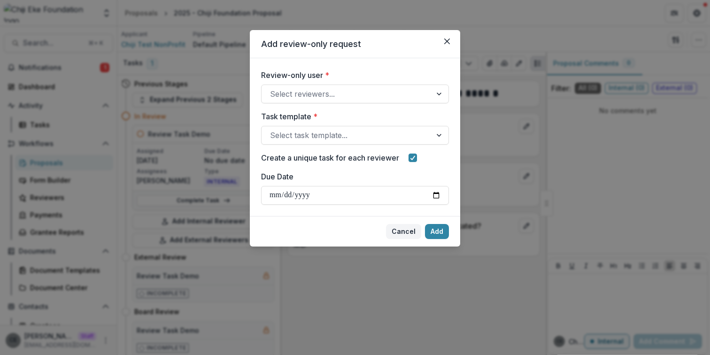
click at [403, 233] on button "Cancel" at bounding box center [403, 231] width 35 height 15
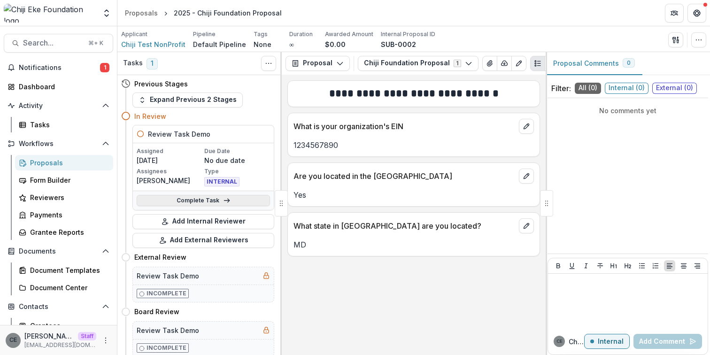
click at [209, 199] on link "Complete Task" at bounding box center [203, 200] width 133 height 11
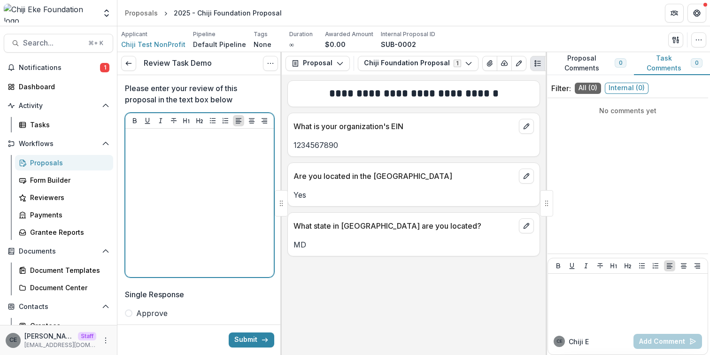
click at [192, 178] on div at bounding box center [199, 202] width 141 height 141
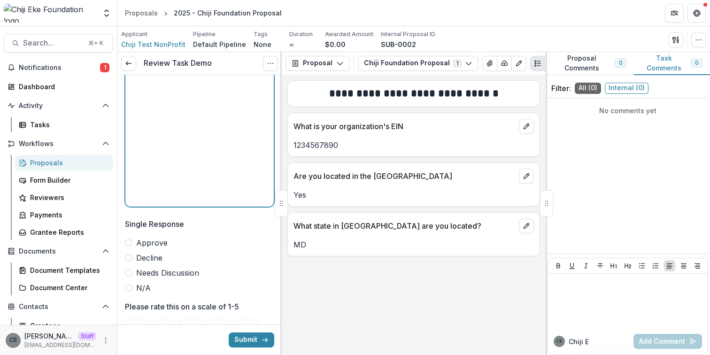
scroll to position [119, 0]
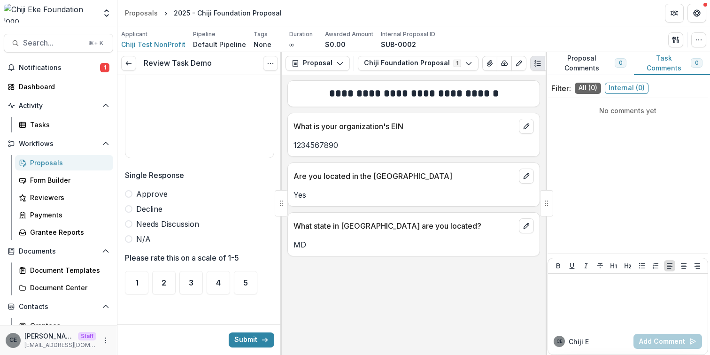
click at [129, 194] on span at bounding box center [129, 194] width 8 height 8
click at [244, 286] on span "5" at bounding box center [245, 283] width 5 height 8
click at [240, 343] on button "Submit" at bounding box center [252, 339] width 46 height 15
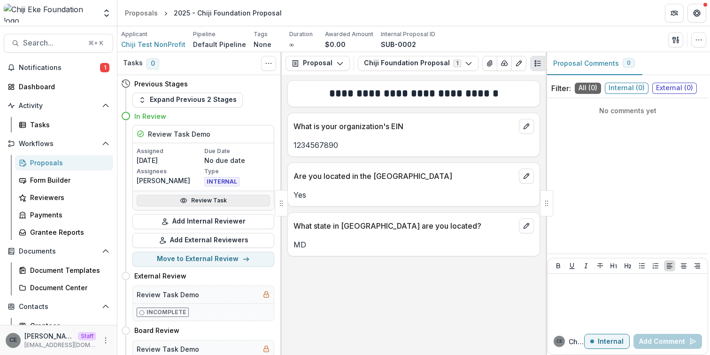
click at [215, 200] on link "Review Task" at bounding box center [203, 200] width 133 height 11
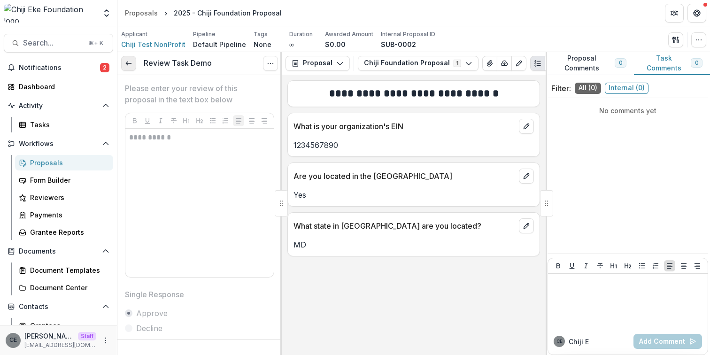
click at [132, 65] on icon at bounding box center [129, 64] width 8 height 8
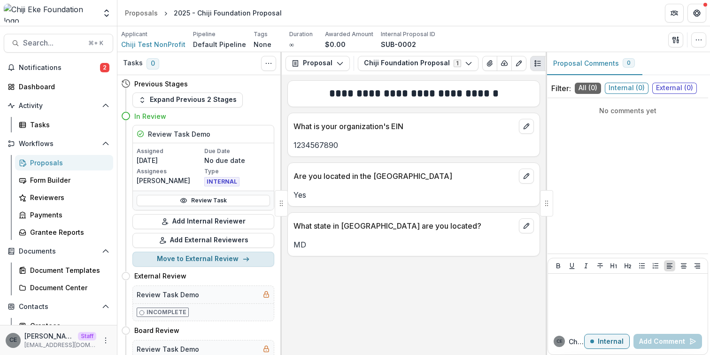
click at [193, 260] on button "Move to External Review" at bounding box center [203, 259] width 142 height 15
select select "**********"
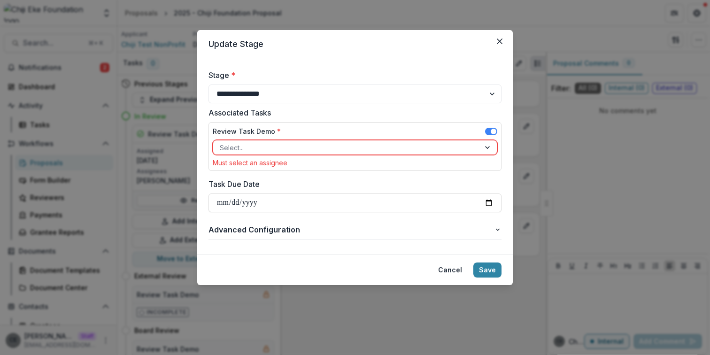
click at [332, 149] on div at bounding box center [347, 148] width 254 height 12
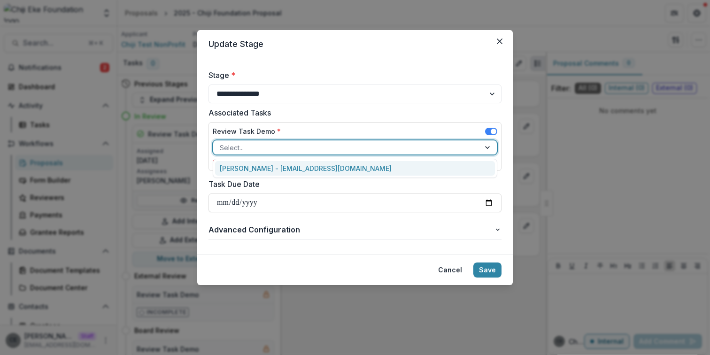
click at [390, 65] on form "**********" at bounding box center [355, 156] width 316 height 196
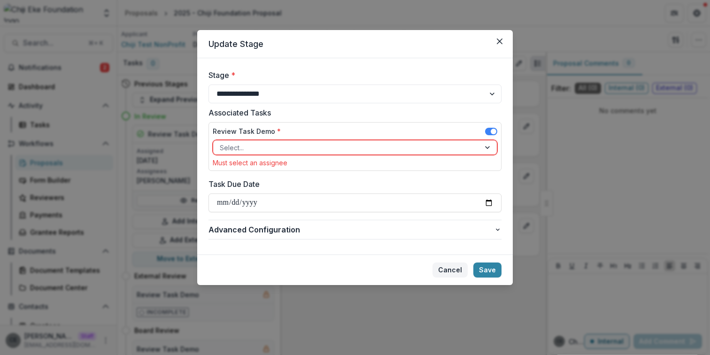
click at [451, 273] on button "Cancel" at bounding box center [450, 270] width 35 height 15
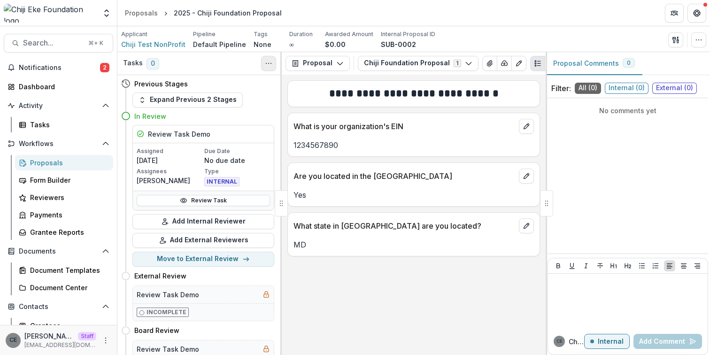
click at [270, 60] on icon "Toggle View Cancelled Tasks" at bounding box center [269, 64] width 8 height 8
click at [247, 104] on div "Expand Previous 2 Stages" at bounding box center [203, 100] width 142 height 15
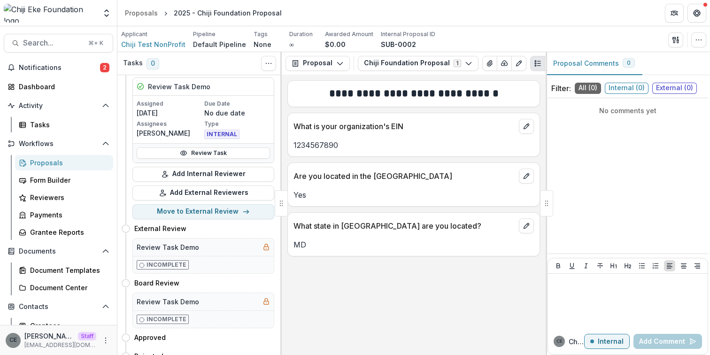
scroll to position [63, 0]
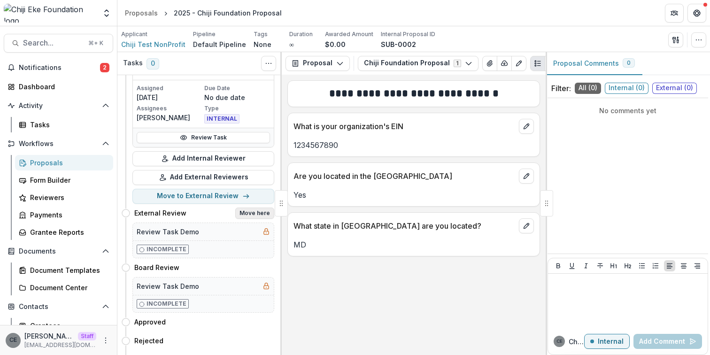
click at [253, 213] on button "Move here" at bounding box center [254, 213] width 39 height 11
select select "**********"
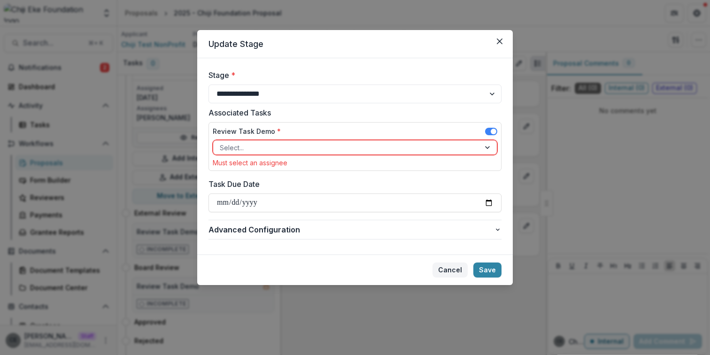
click at [450, 267] on button "Cancel" at bounding box center [450, 270] width 35 height 15
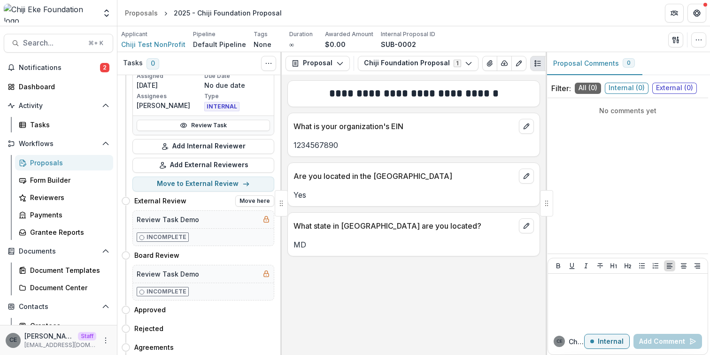
scroll to position [77, 0]
click at [243, 199] on button "Move here" at bounding box center [254, 199] width 39 height 11
select select "**********"
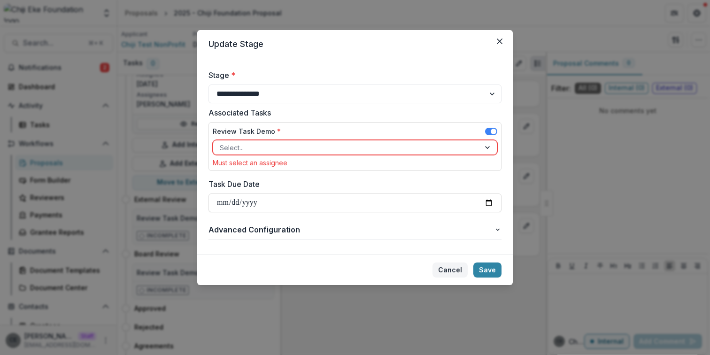
click at [456, 273] on button "Cancel" at bounding box center [450, 270] width 35 height 15
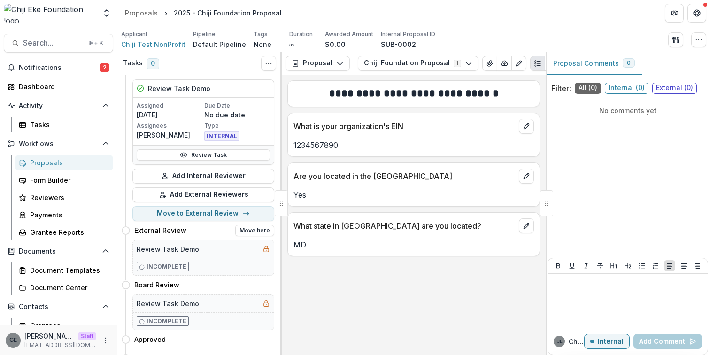
scroll to position [73, 0]
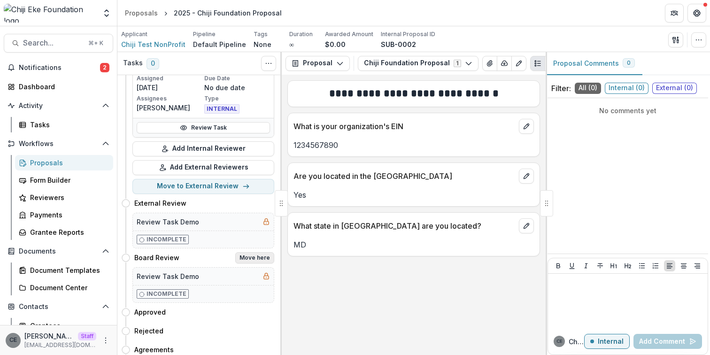
click at [257, 260] on button "Move here" at bounding box center [254, 257] width 39 height 11
select select "**********"
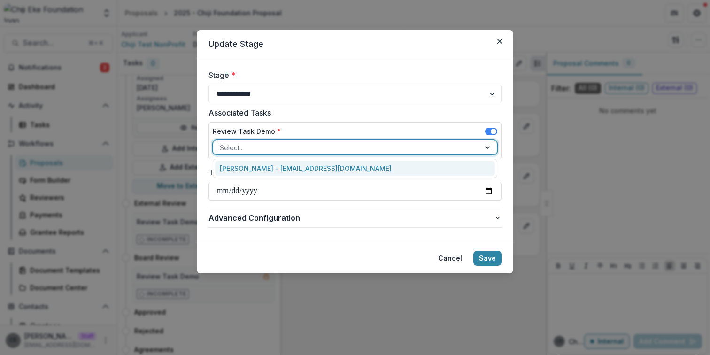
click at [482, 148] on div at bounding box center [488, 147] width 17 height 14
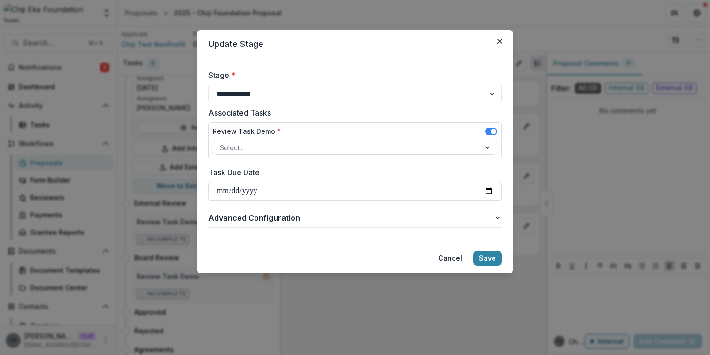
click at [463, 70] on label "Stage *" at bounding box center [352, 75] width 287 height 11
click at [463, 85] on select "**********" at bounding box center [355, 94] width 293 height 19
click at [498, 40] on icon "Close" at bounding box center [500, 42] width 6 height 6
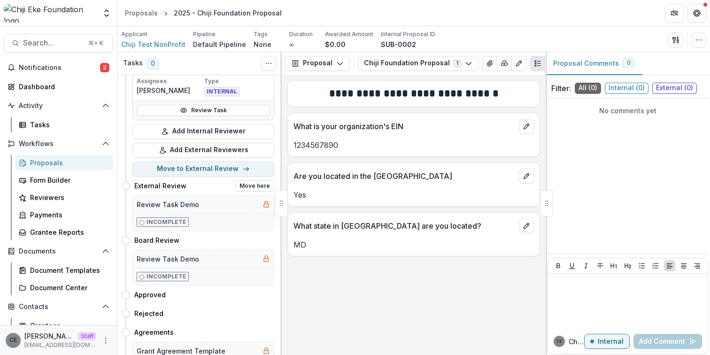
scroll to position [93, 0]
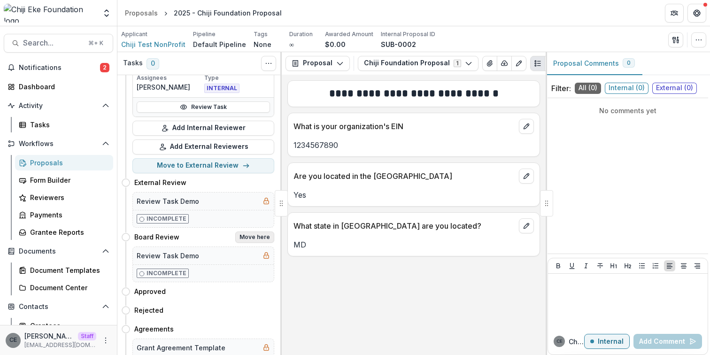
click at [247, 238] on button "Move here" at bounding box center [254, 237] width 39 height 11
select select "**********"
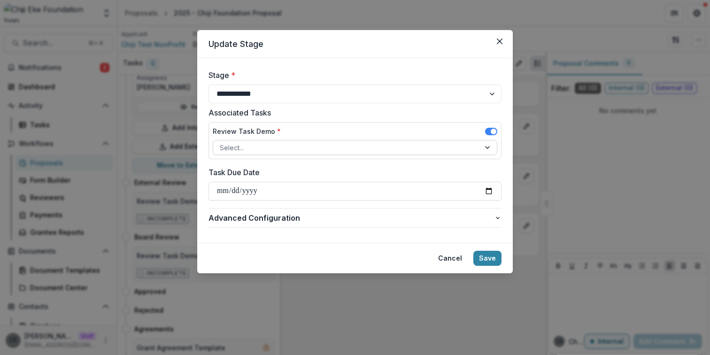
click at [330, 146] on div at bounding box center [347, 148] width 254 height 12
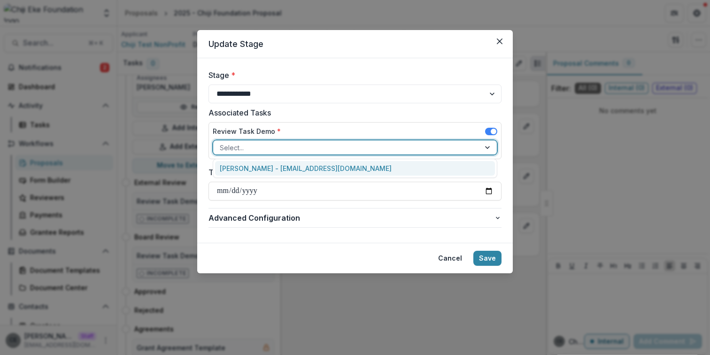
click at [312, 168] on div "[PERSON_NAME] - [EMAIL_ADDRESS][DOMAIN_NAME]" at bounding box center [355, 168] width 280 height 15
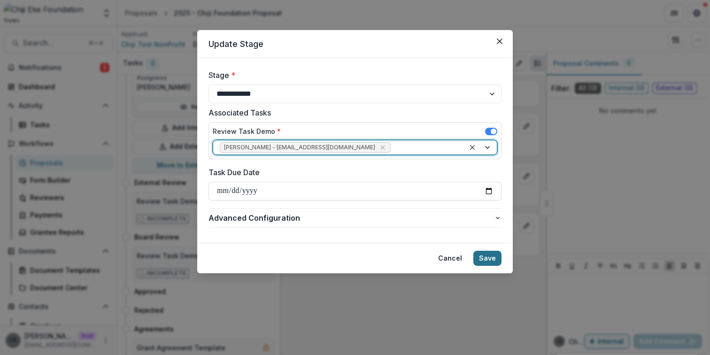
click at [495, 260] on button "Save" at bounding box center [487, 258] width 28 height 15
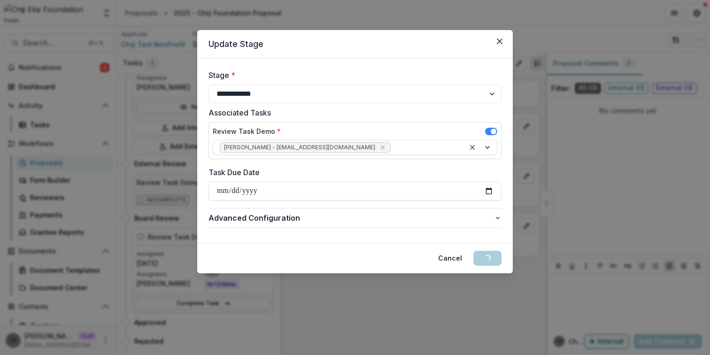
scroll to position [0, 0]
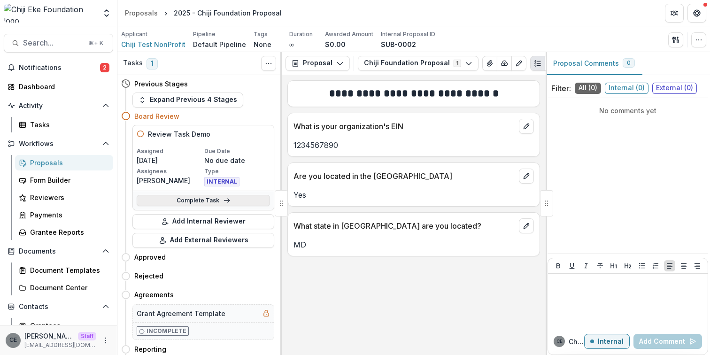
click at [234, 199] on link "Complete Task" at bounding box center [203, 200] width 133 height 11
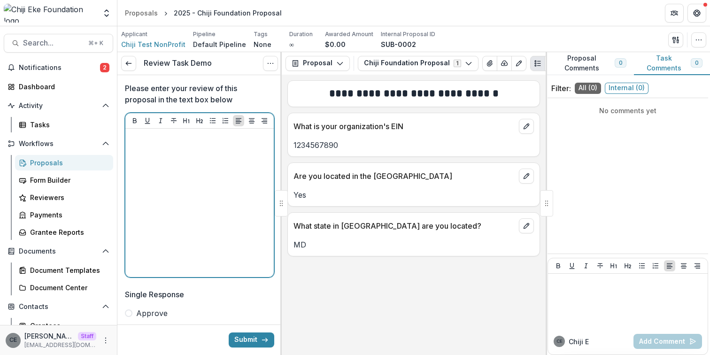
click at [207, 168] on div at bounding box center [199, 202] width 141 height 141
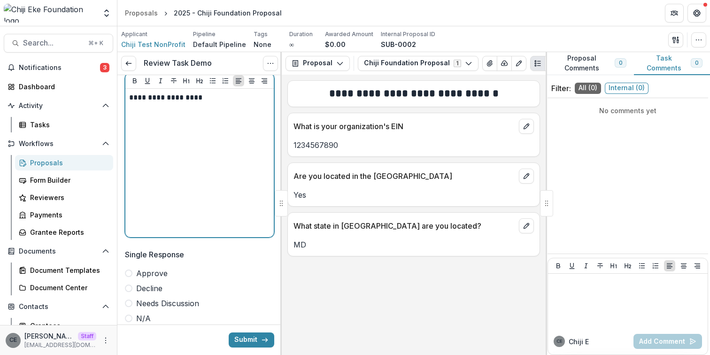
scroll to position [119, 0]
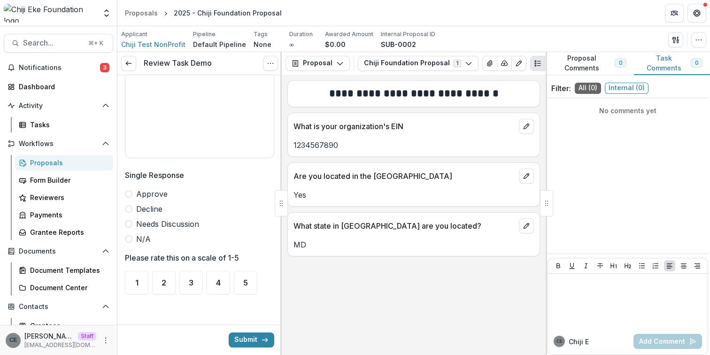
click at [130, 194] on span at bounding box center [129, 194] width 8 height 8
click at [244, 282] on span "5" at bounding box center [245, 283] width 5 height 8
click at [245, 280] on span "5" at bounding box center [245, 283] width 5 height 8
click at [251, 334] on button "Submit" at bounding box center [252, 339] width 46 height 15
